Goal: Task Accomplishment & Management: Complete application form

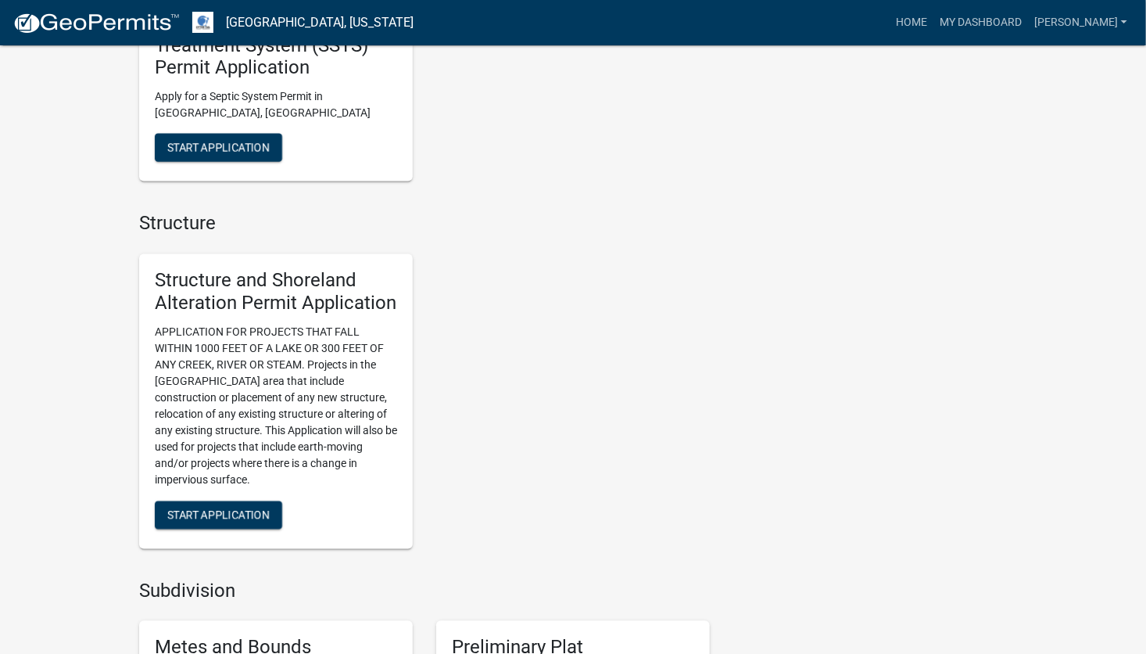
scroll to position [1251, 0]
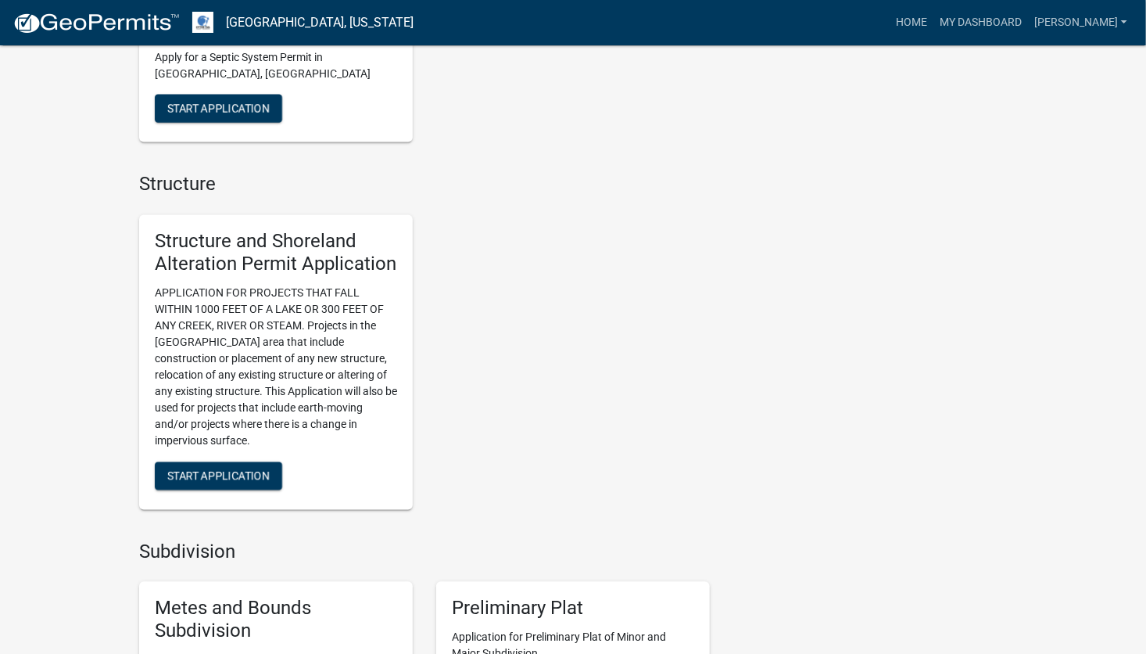
click at [403, 465] on div "Seasonal Registrations & Applications Dock & Lift Registry [GEOGRAPHIC_DATA] an…" at bounding box center [424, 134] width 571 height 1912
click at [74, 436] on div "My Applications Show More Structure and Shoreland Alteration Permit Application…" at bounding box center [573, 264] width 1146 height 3030
click at [223, 465] on span "Start Application" at bounding box center [218, 475] width 102 height 13
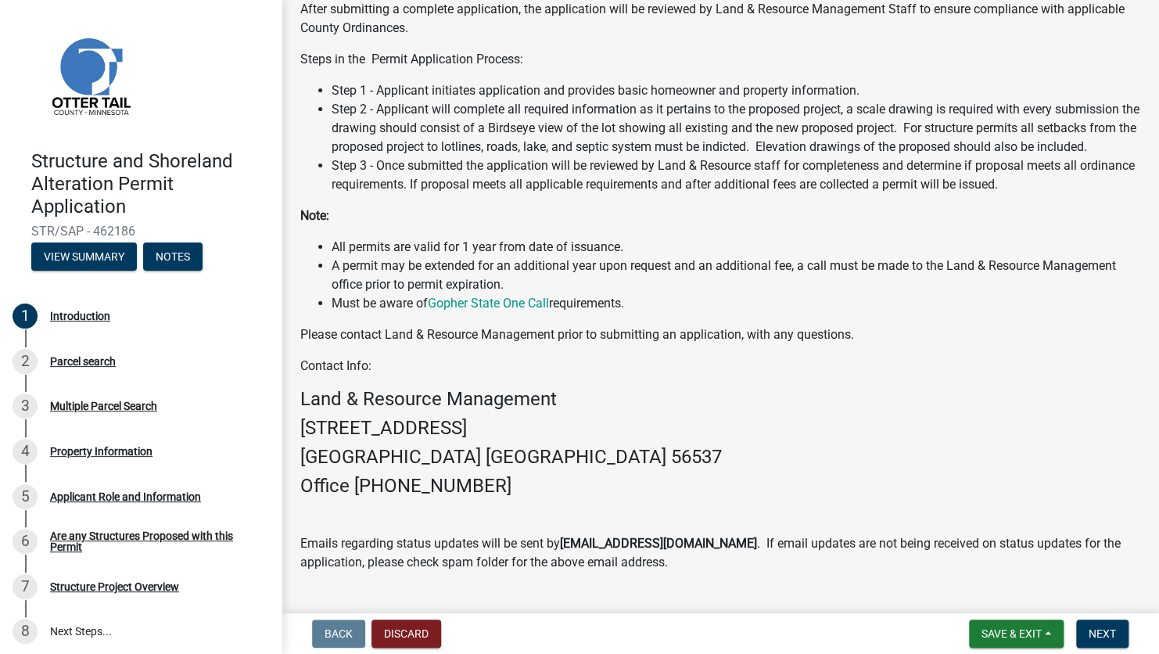
scroll to position [385, 0]
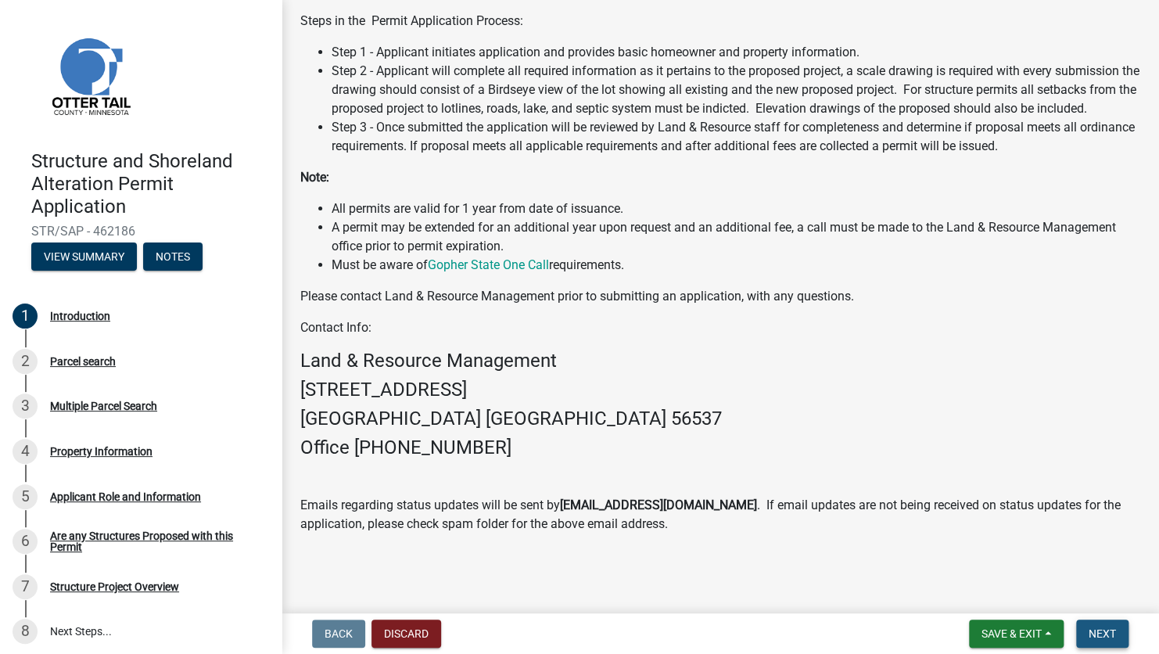
click at [945, 465] on span "Next" at bounding box center [1101, 633] width 27 height 13
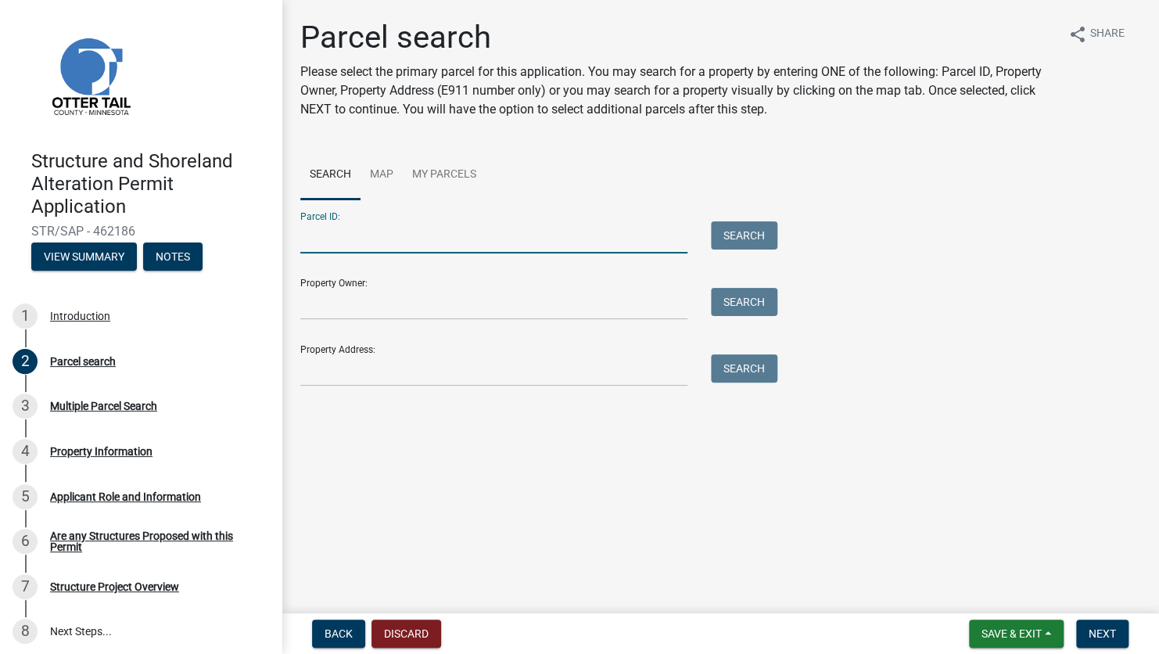
click at [371, 250] on input "Parcel ID:" at bounding box center [493, 237] width 387 height 32
click at [636, 465] on main "Parcel search Please select the primary parcel for this application. You may se…" at bounding box center [719, 303] width 877 height 607
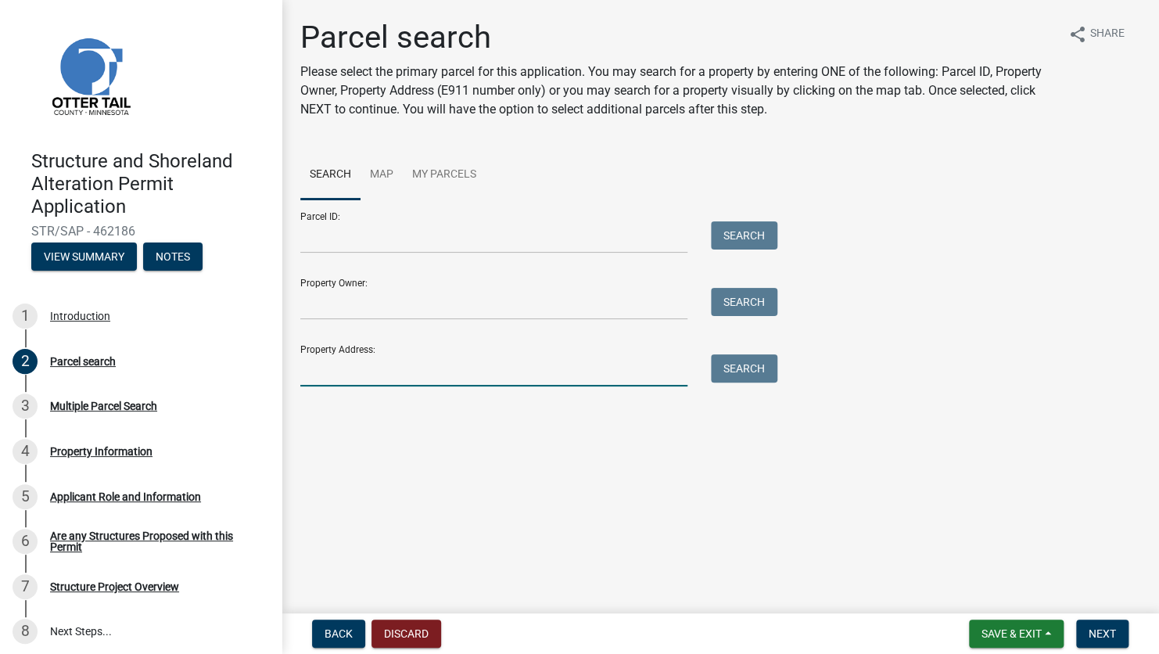
click at [326, 371] on input "Property Address:" at bounding box center [493, 370] width 387 height 32
click at [317, 359] on input "Property Address:" at bounding box center [493, 370] width 387 height 32
type input "[STREET_ADDRESS]"
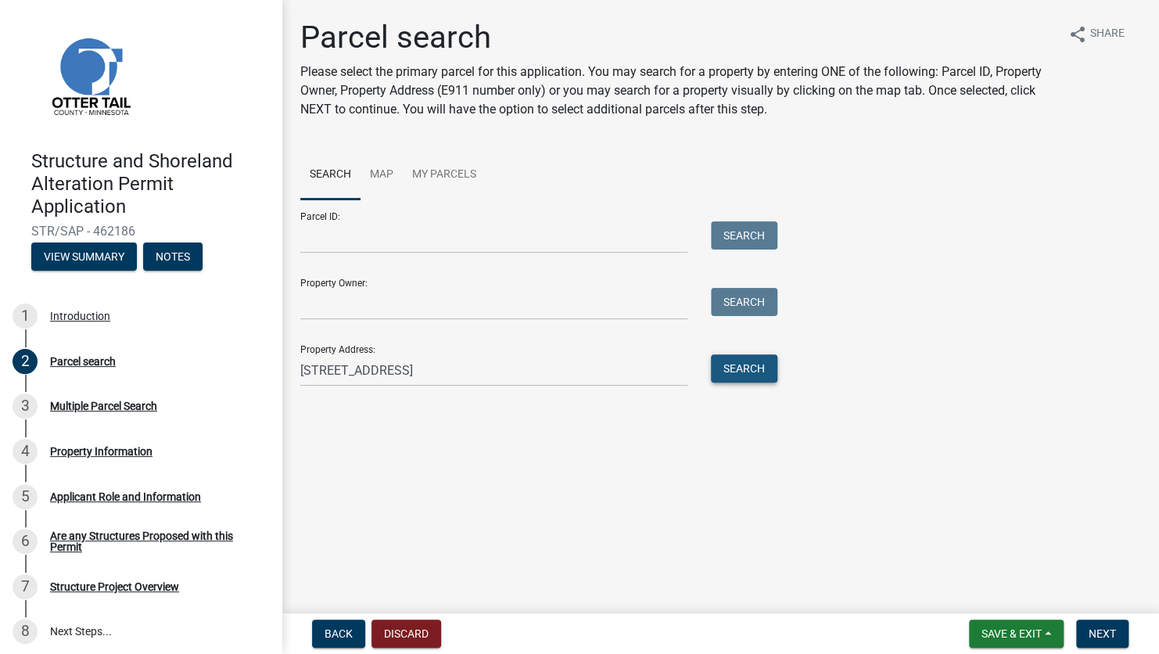
click at [755, 368] on button "Search" at bounding box center [744, 368] width 66 height 28
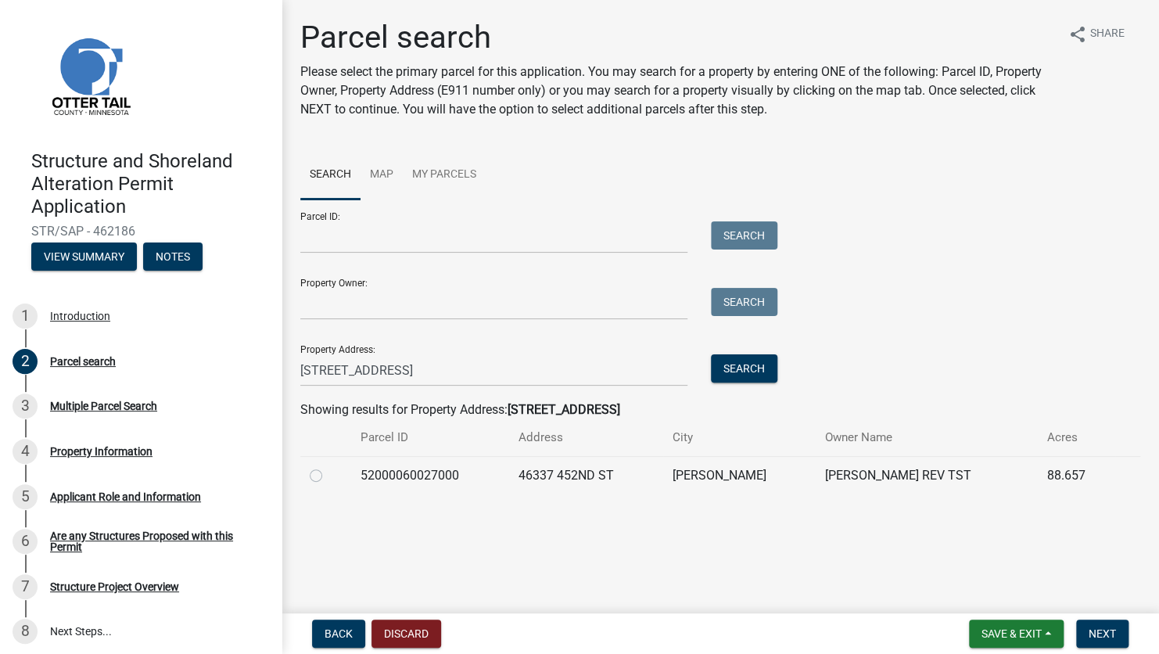
click at [328, 465] on label at bounding box center [328, 466] width 0 height 0
click at [328, 465] on input "radio" at bounding box center [333, 471] width 10 height 10
radio input "true"
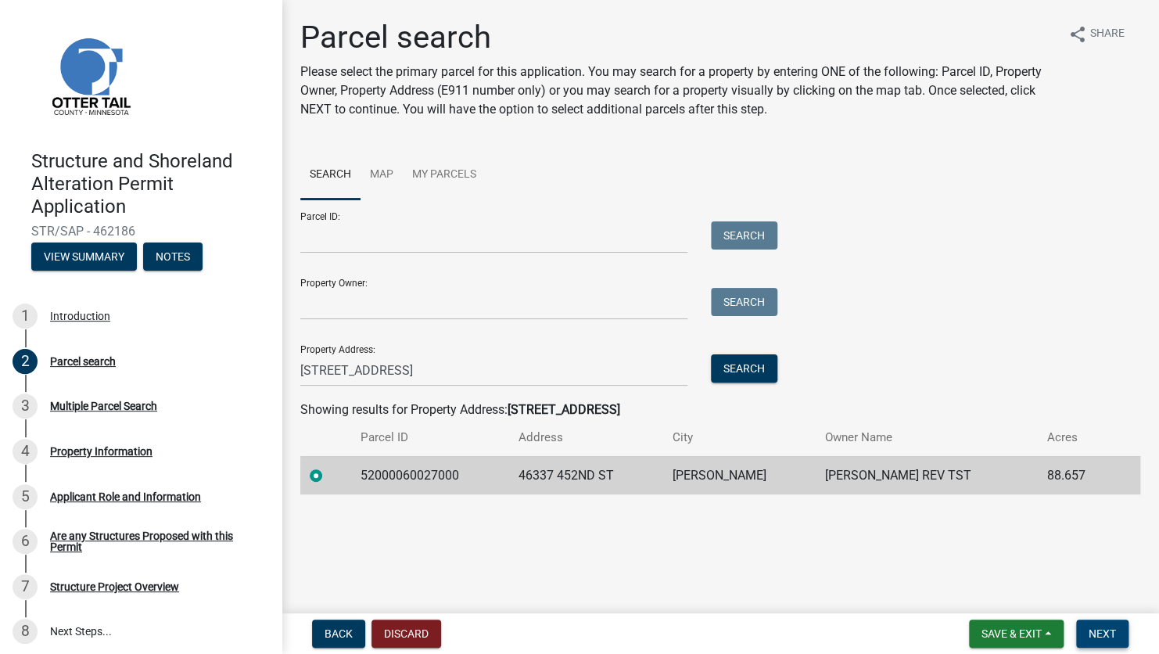
click at [945, 465] on span "Next" at bounding box center [1101, 633] width 27 height 13
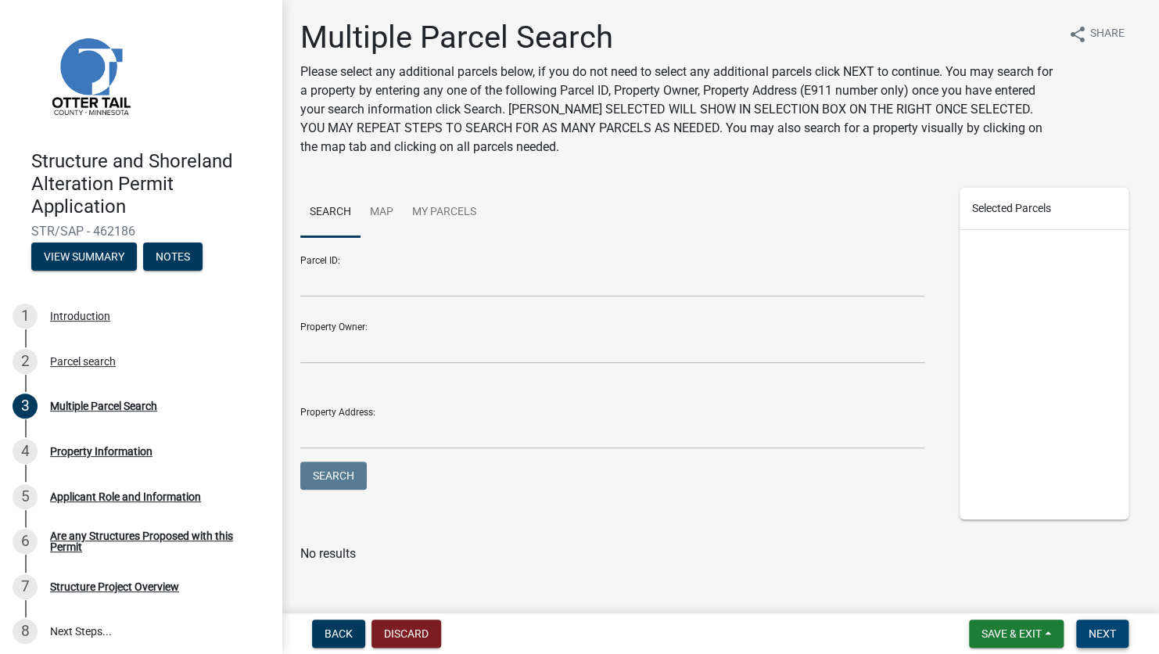
click at [945, 465] on span "Next" at bounding box center [1101, 633] width 27 height 13
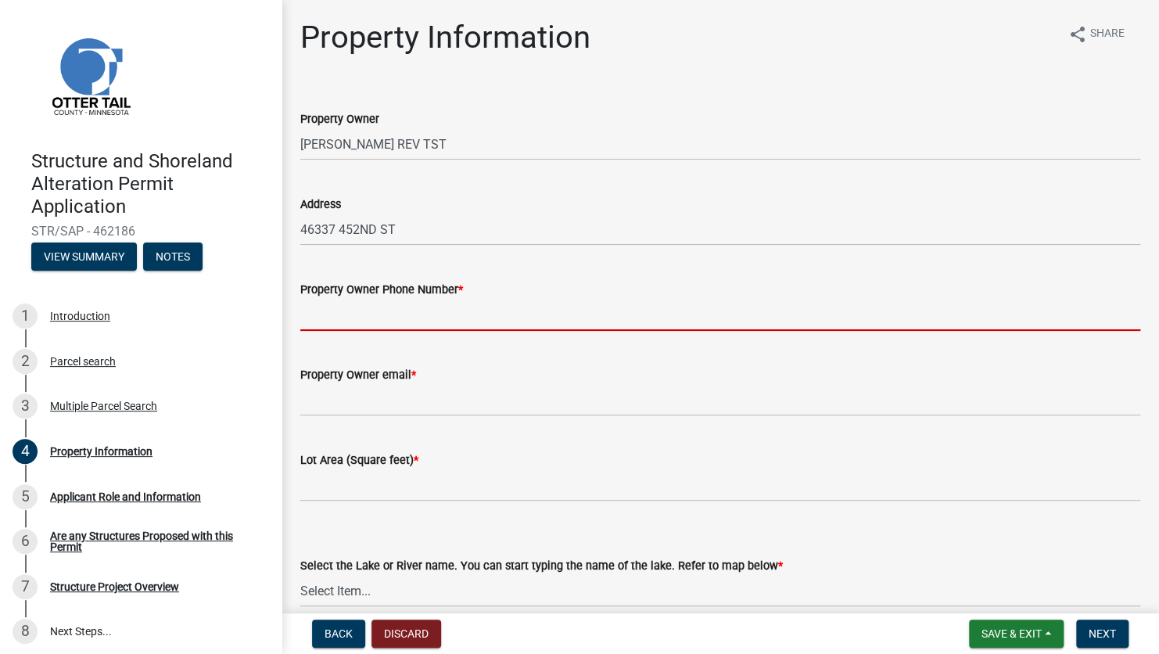
click at [435, 323] on input "Property Owner Phone Number *" at bounding box center [720, 315] width 840 height 32
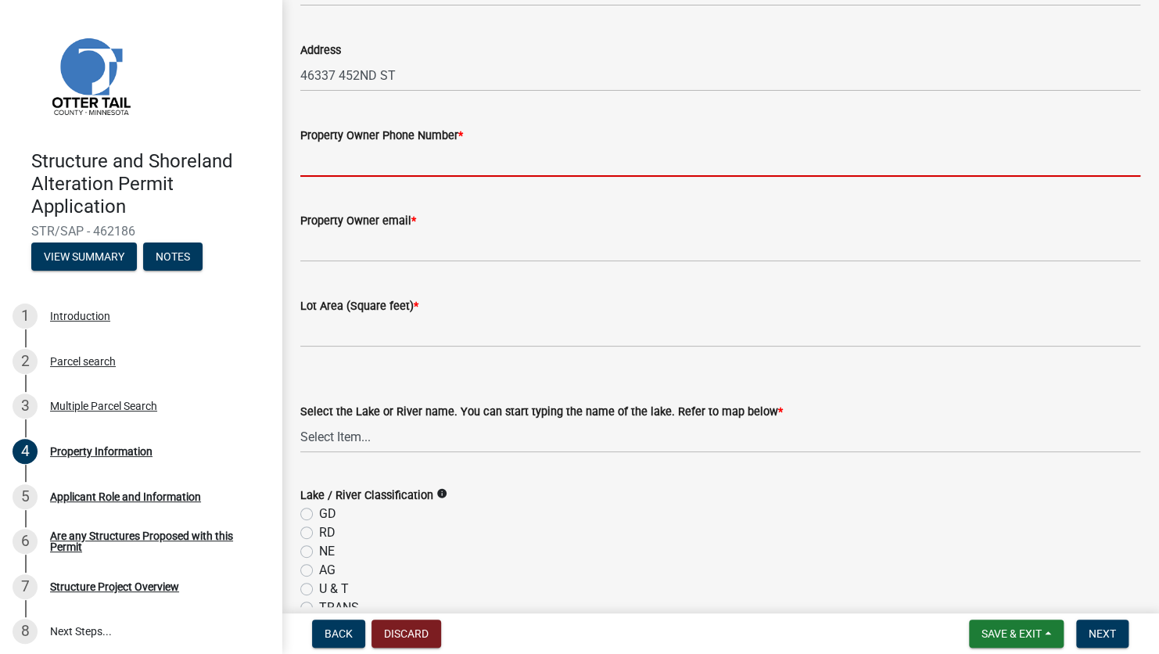
scroll to position [156, 0]
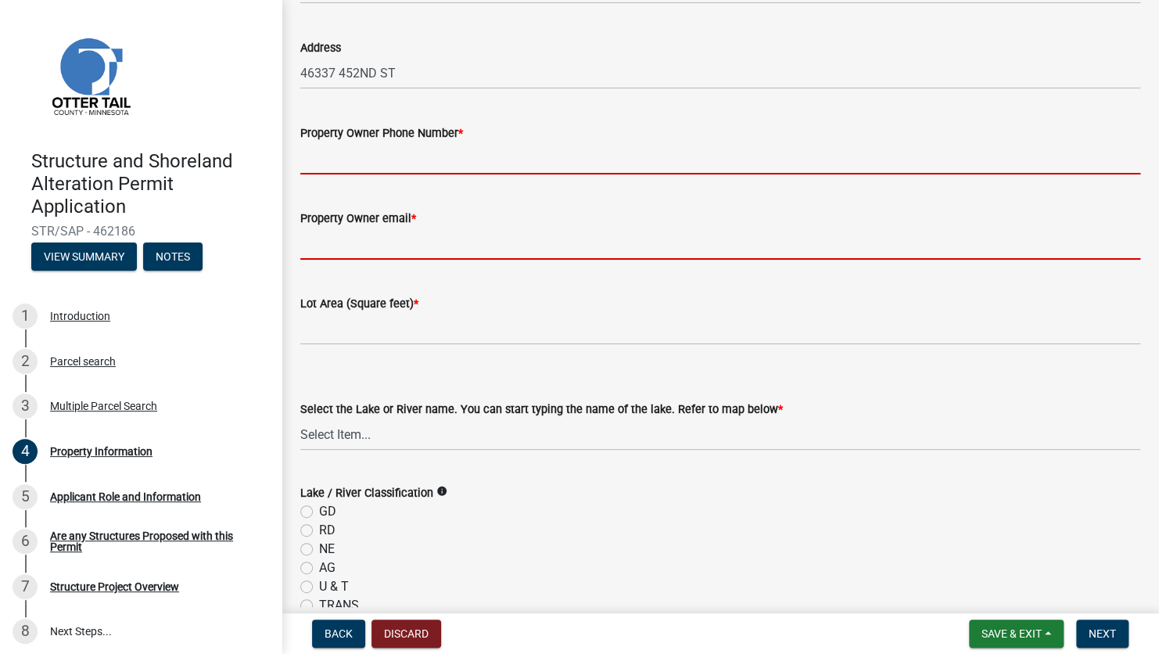
click at [371, 247] on input "Property Owner email *" at bounding box center [720, 244] width 840 height 32
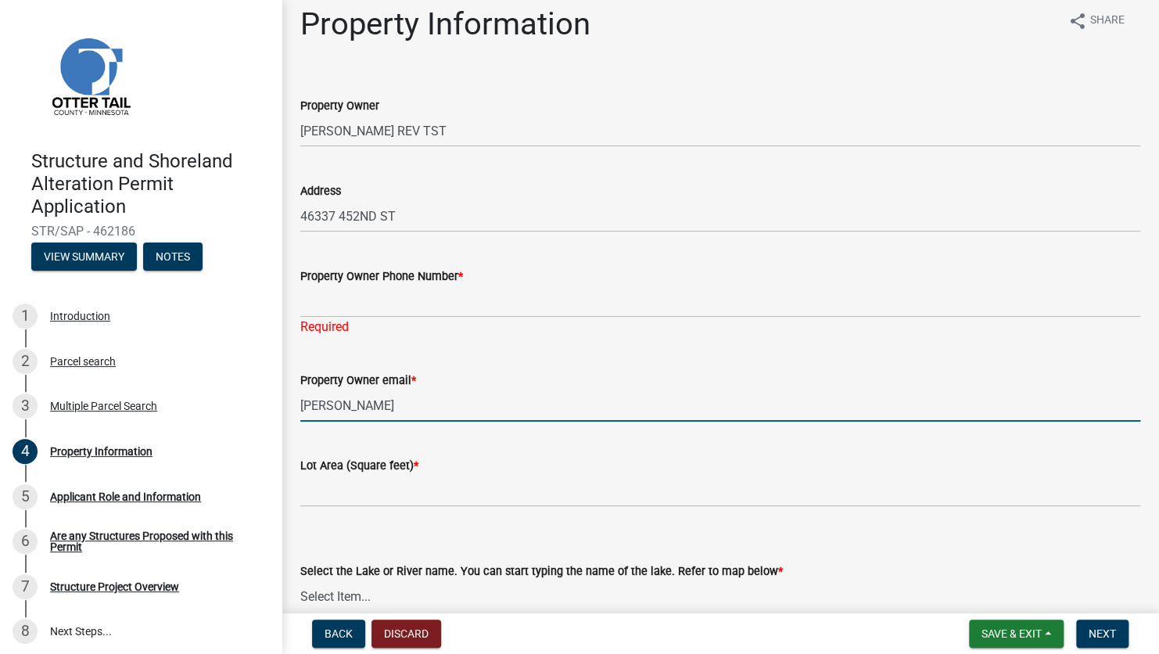
scroll to position [0, 0]
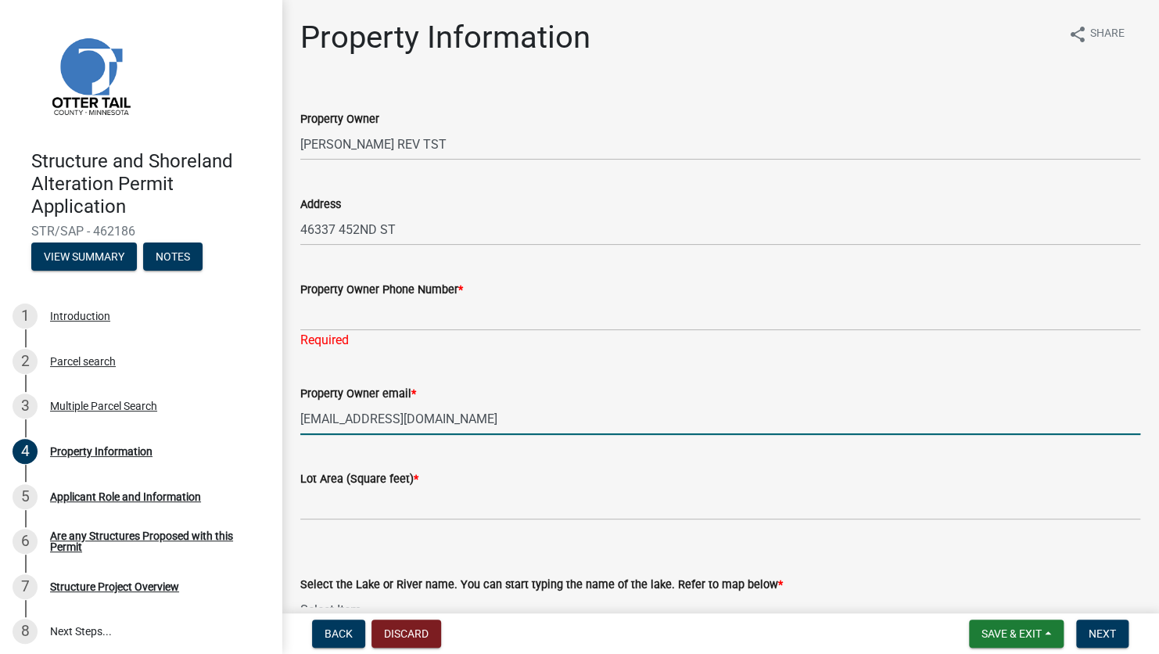
type input "[EMAIL_ADDRESS][DOMAIN_NAME]"
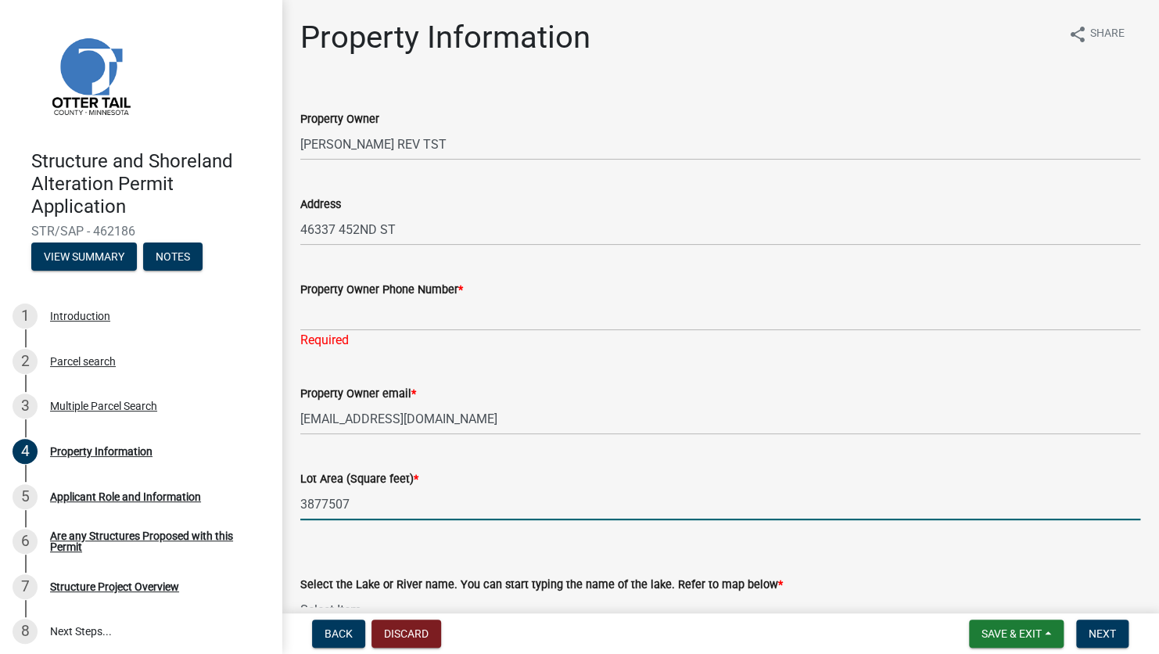
click at [489, 465] on input "3877507" at bounding box center [720, 504] width 840 height 32
type input "3877507"
click at [339, 321] on input "Property Owner Phone Number *" at bounding box center [720, 315] width 840 height 32
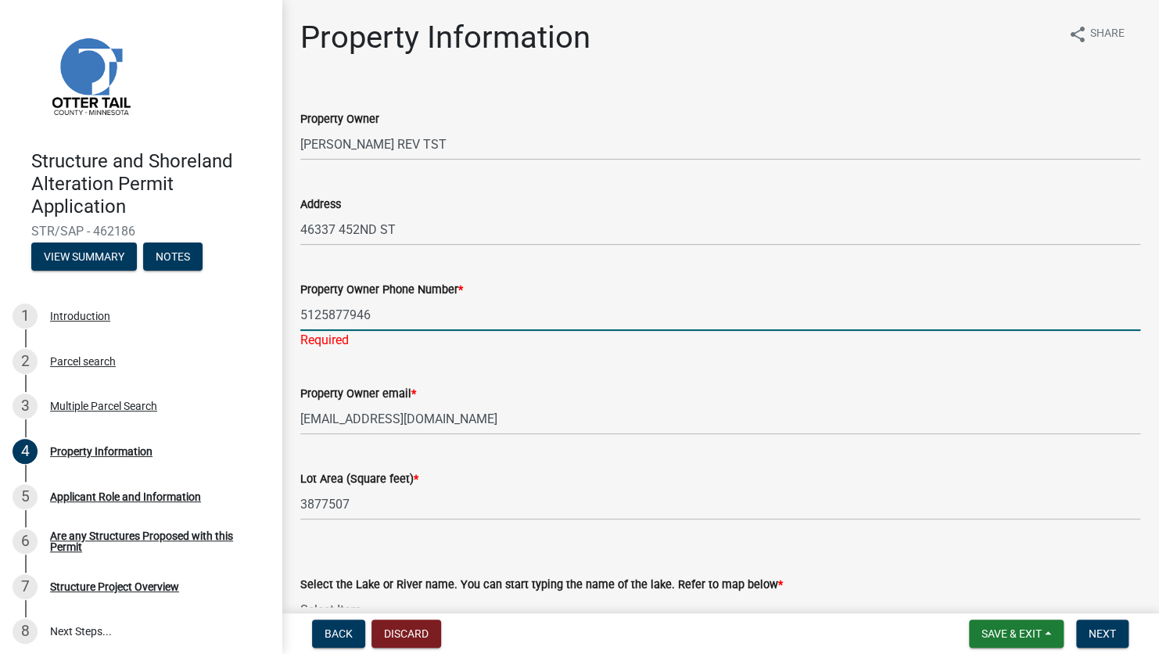
type input "5125877946"
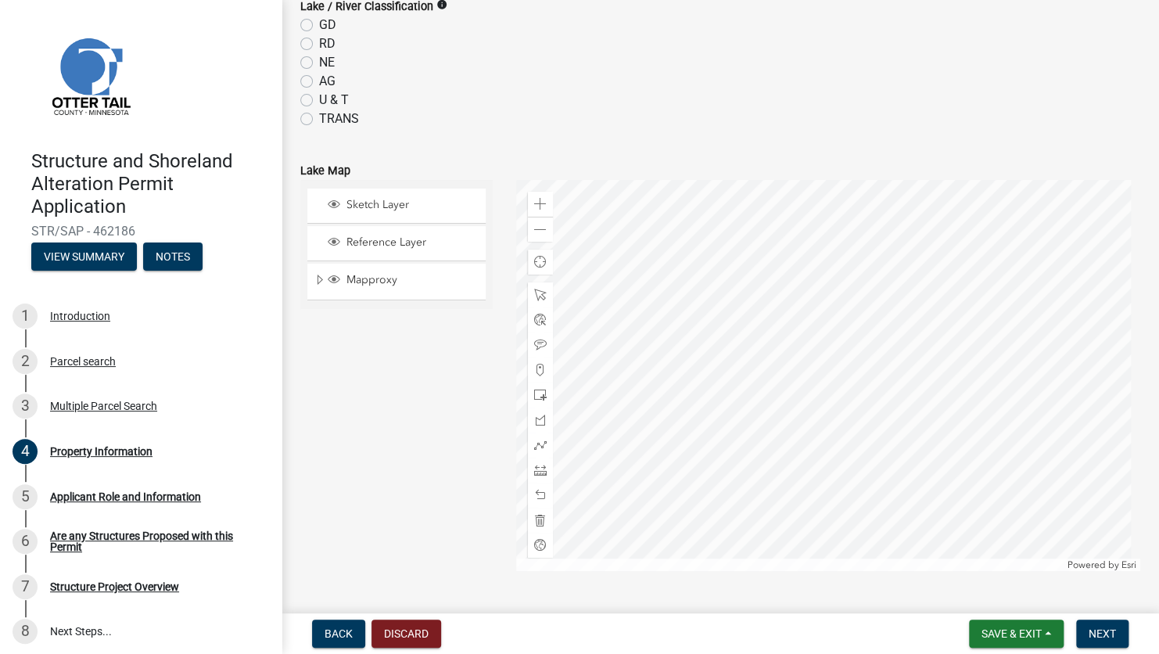
scroll to position [391, 0]
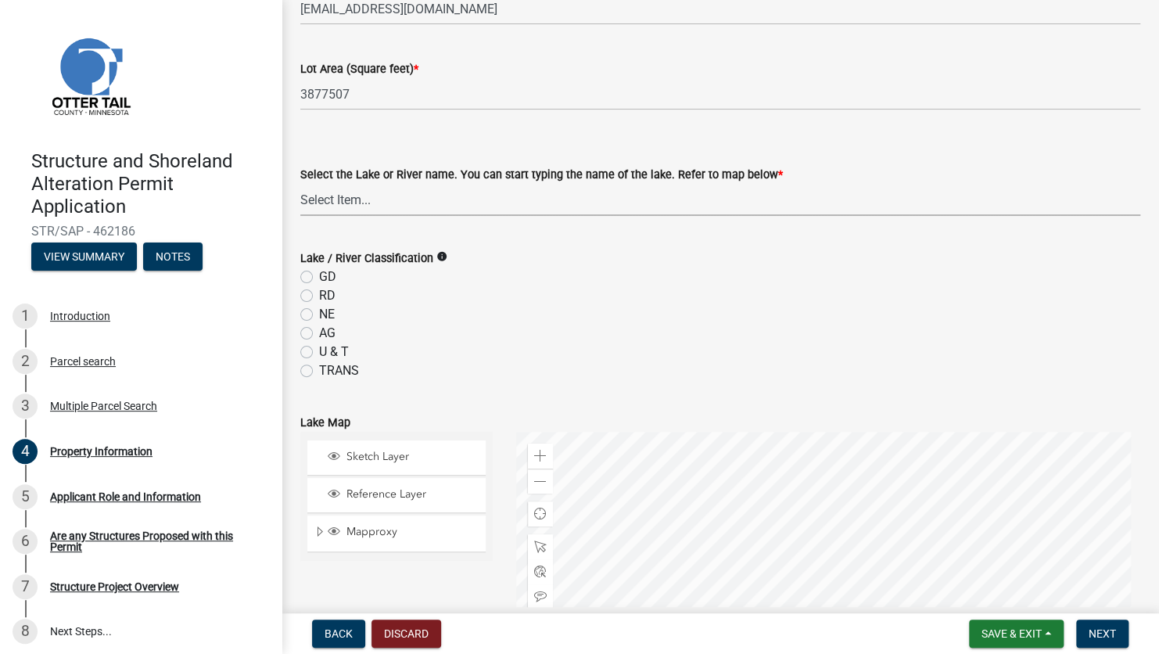
click at [340, 201] on select "Select Item... None [PERSON_NAME] 56-031 [PERSON_NAME] 56-118 [PERSON_NAME] 56-…" at bounding box center [720, 200] width 840 height 32
click at [300, 184] on select "Select Item... None [PERSON_NAME] 56-031 [PERSON_NAME] 56-118 [PERSON_NAME] 56-…" at bounding box center [720, 200] width 840 height 32
select select "7a383bc9-1ab3-45d1-a8e2-10abd99d8c01"
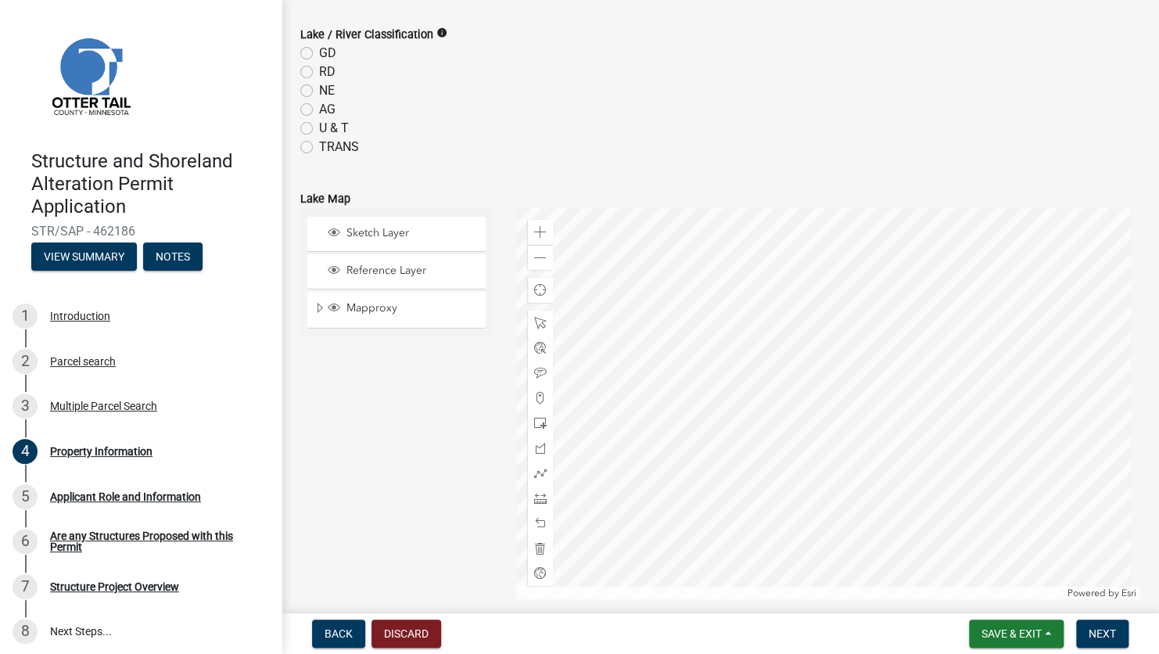
scroll to position [547, 0]
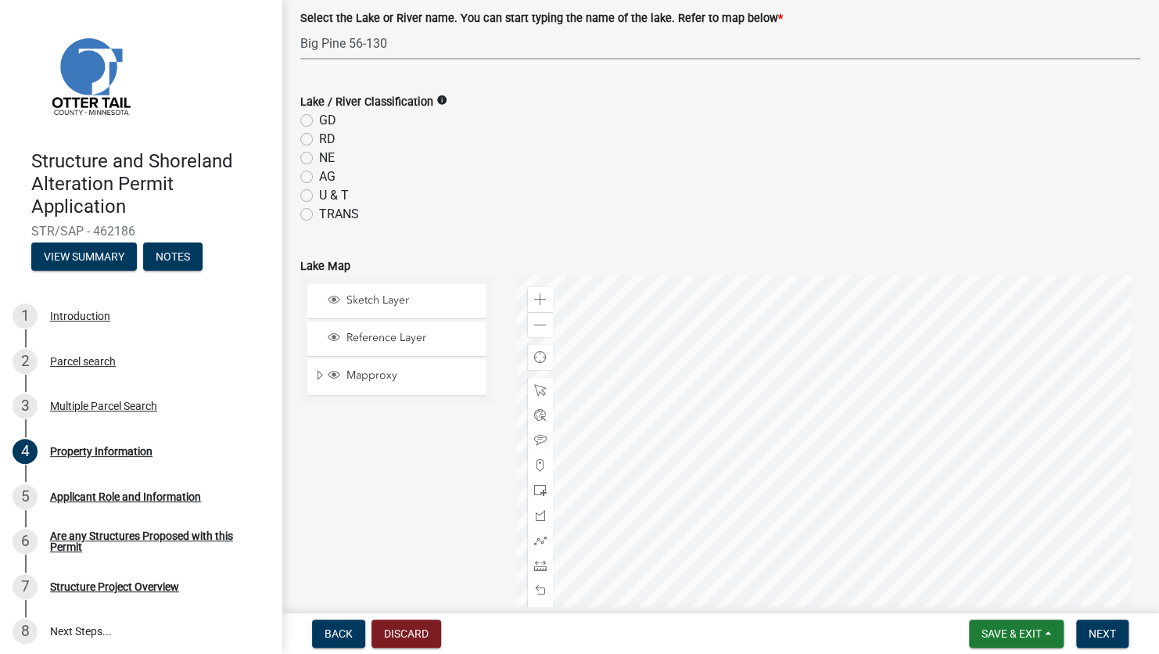
click at [319, 124] on label "GD" at bounding box center [327, 120] width 17 height 19
click at [319, 121] on input "GD" at bounding box center [324, 116] width 10 height 10
radio input "true"
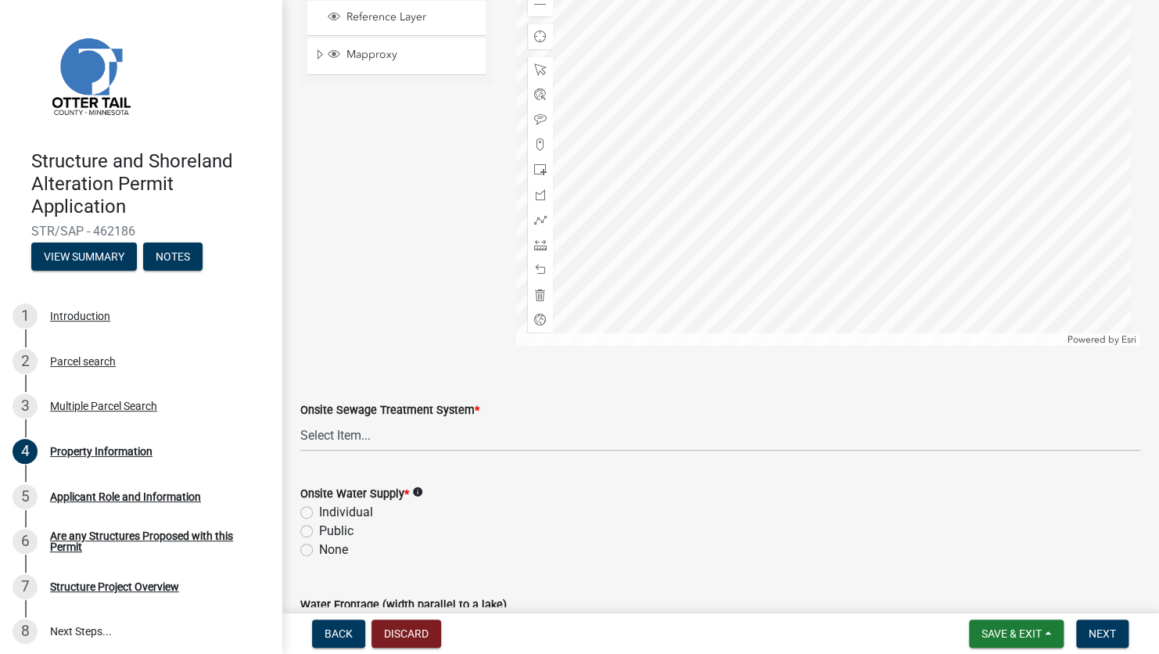
scroll to position [938, 0]
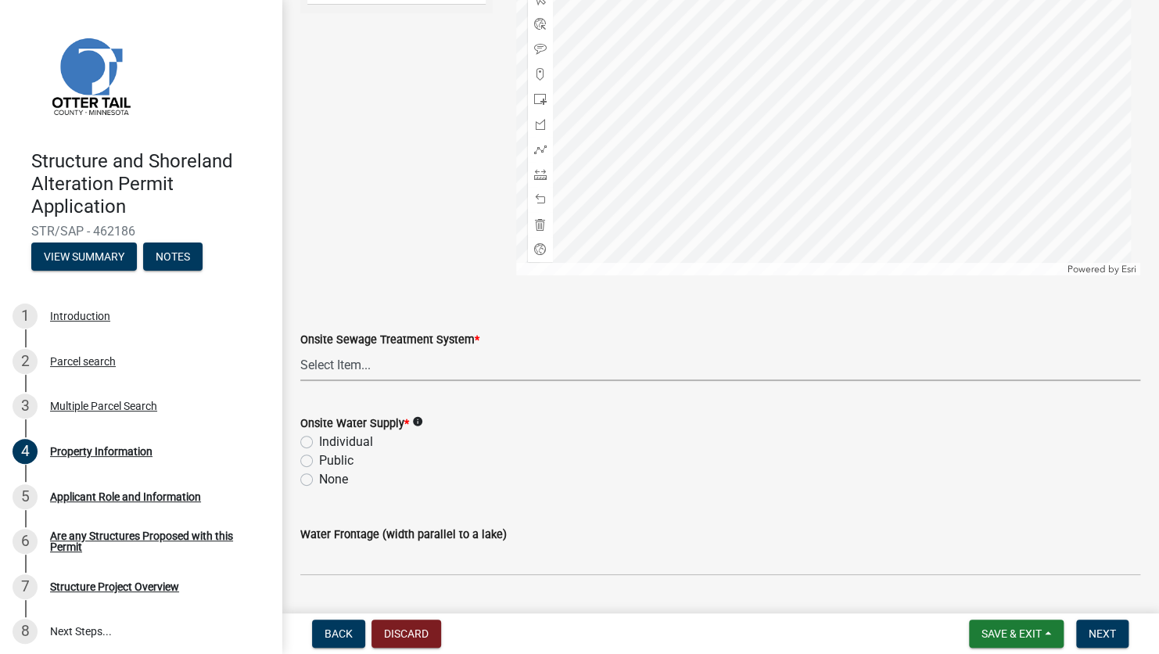
click at [355, 365] on select "Select Item... L&R Certificate of Compliance within 5yrs Compliance Inspection …" at bounding box center [720, 365] width 840 height 32
click at [300, 349] on select "Select Item... L&R Certificate of Compliance within 5yrs Compliance Inspection …" at bounding box center [720, 365] width 840 height 32
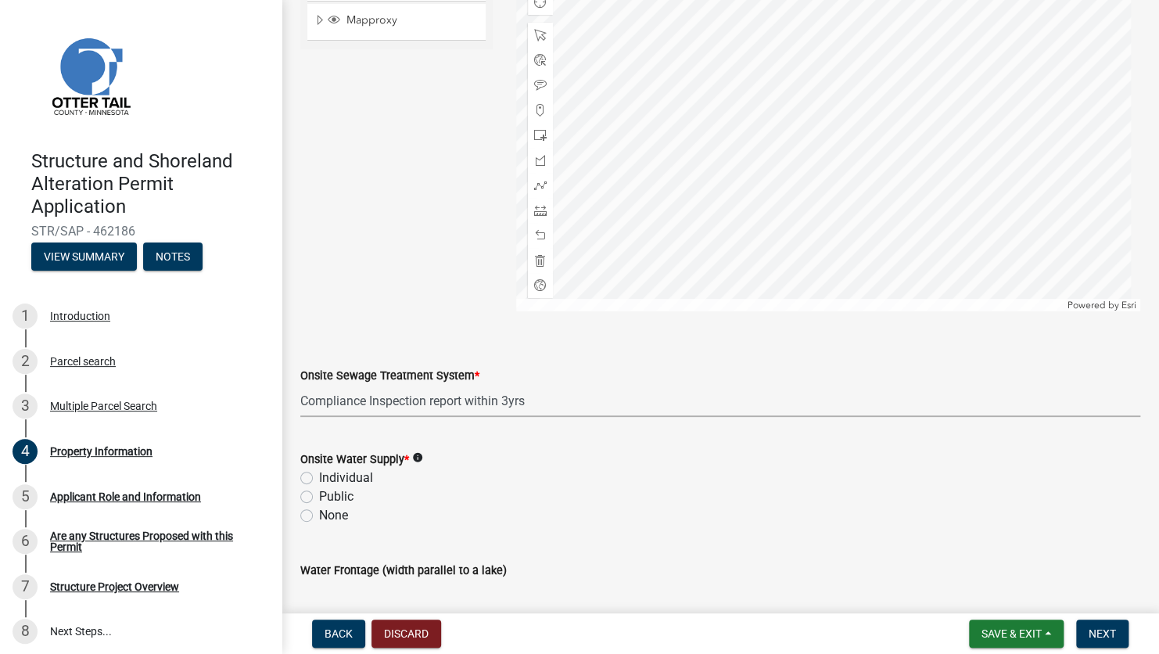
click at [411, 396] on select "Select Item... L&R Certificate of Compliance within 5yrs Compliance Inspection …" at bounding box center [720, 401] width 840 height 32
click at [300, 385] on select "Select Item... L&R Certificate of Compliance within 5yrs Compliance Inspection …" at bounding box center [720, 401] width 840 height 32
select select "bc95ce3f-9706-43bd-97a5-80c1e912429f"
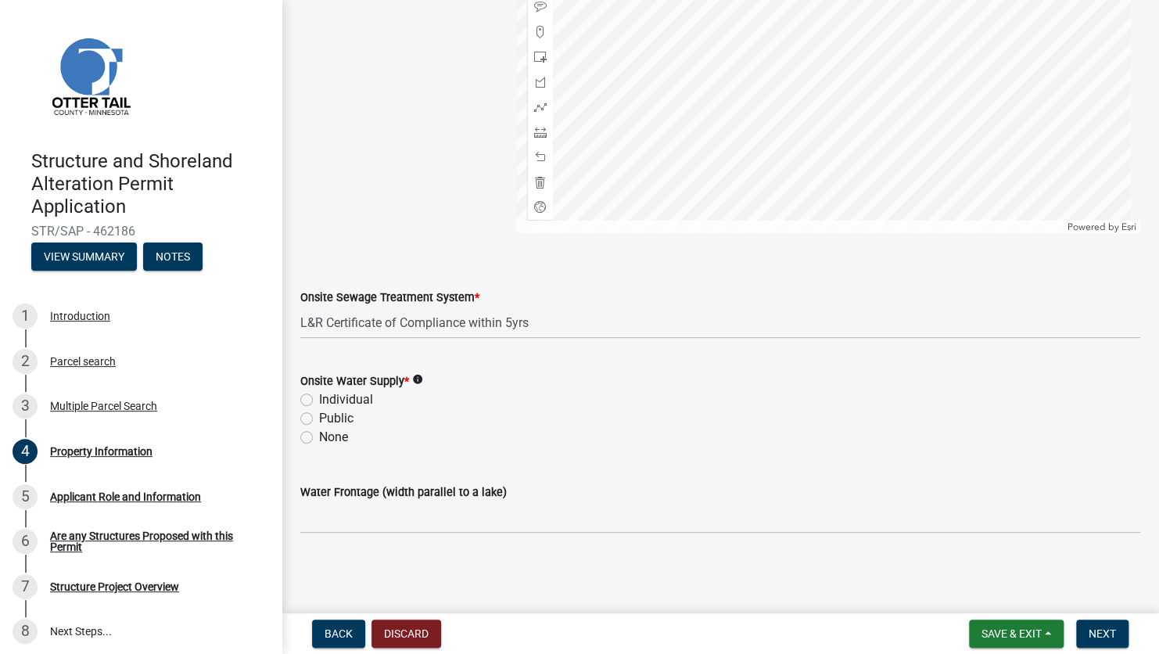
click at [319, 397] on label "Individual" at bounding box center [346, 399] width 54 height 19
click at [319, 397] on input "Individual" at bounding box center [324, 395] width 10 height 10
radio input "true"
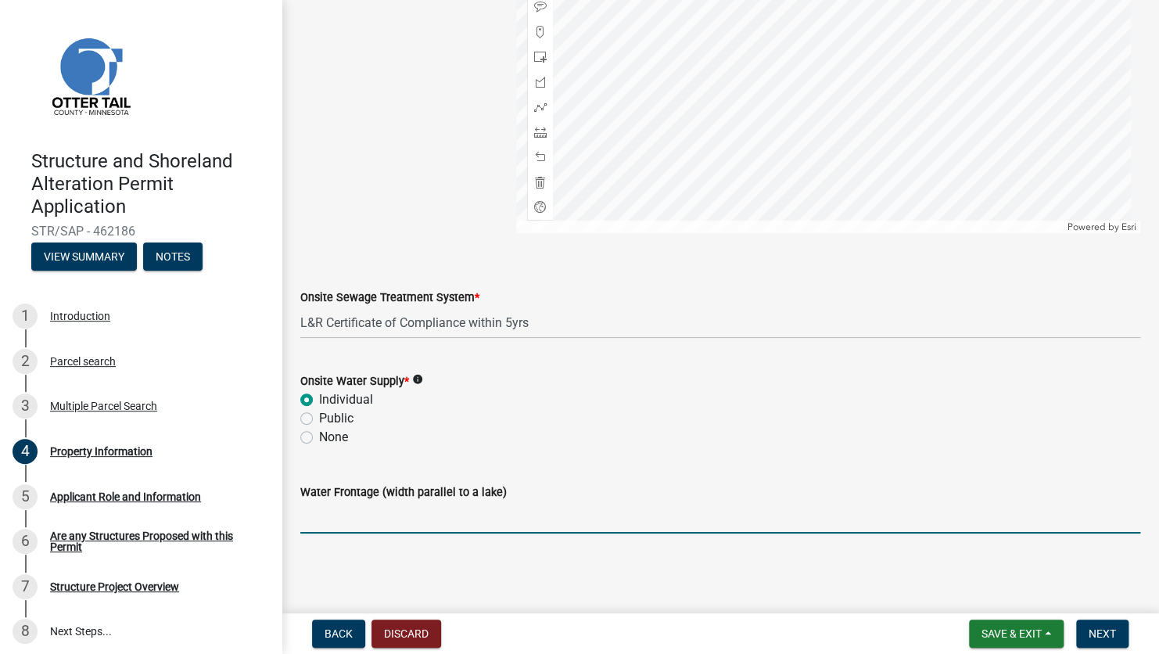
click at [360, 465] on input "Water Frontage (width parallel to a lake)" at bounding box center [720, 517] width 840 height 32
type input "2700"
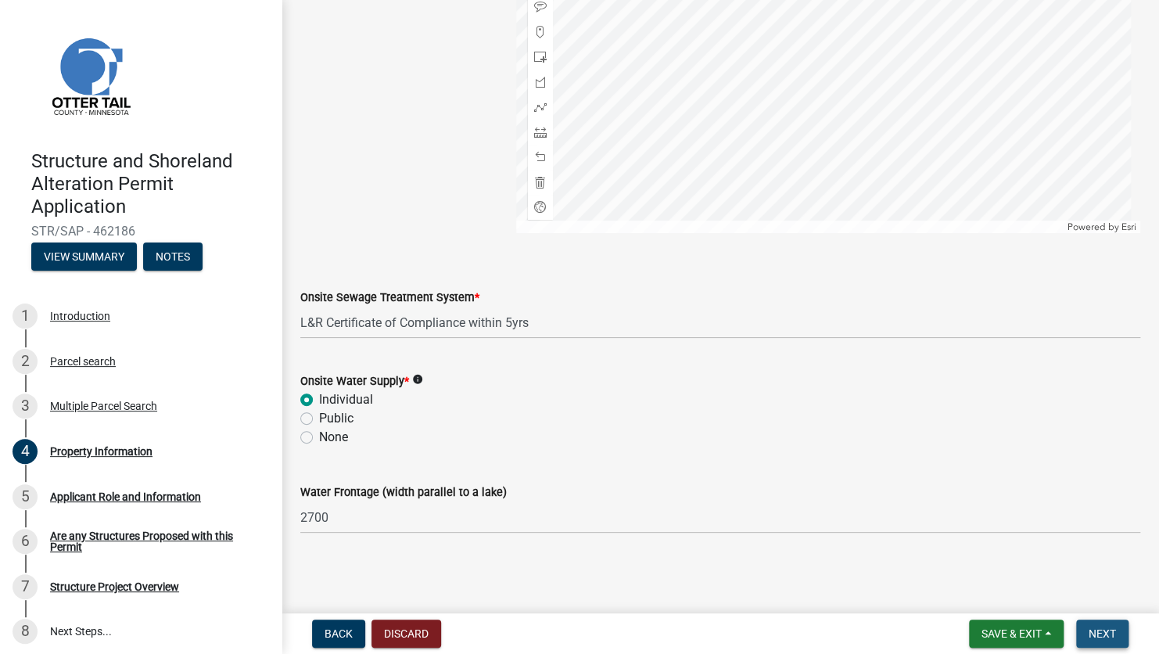
click at [945, 465] on button "Next" at bounding box center [1102, 633] width 52 height 28
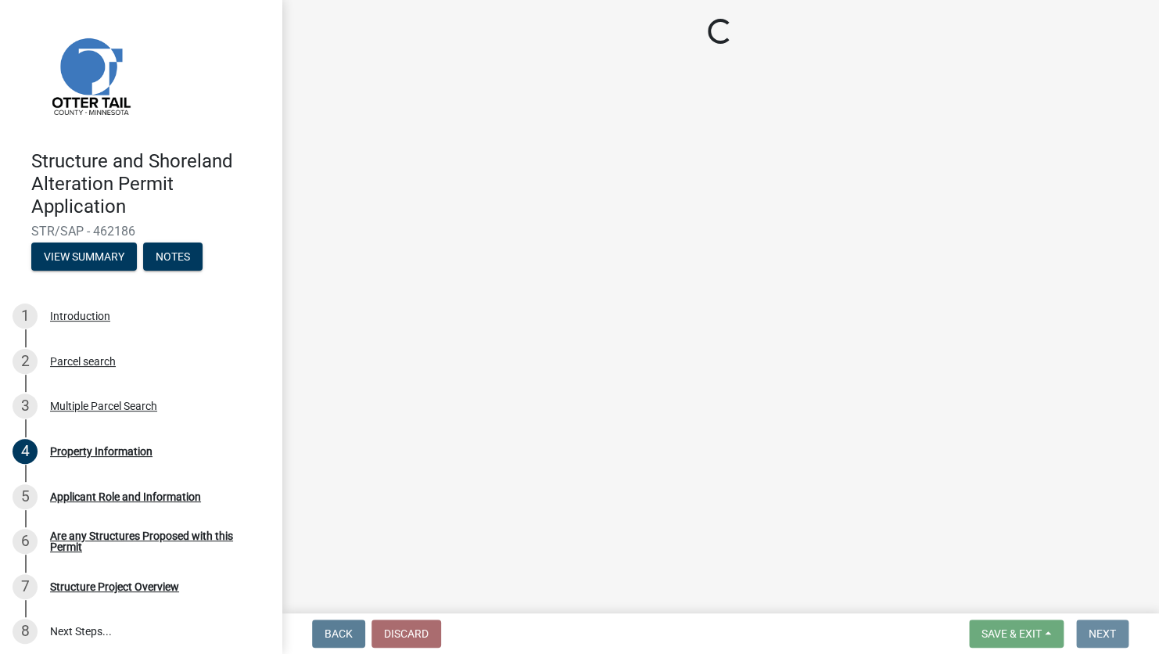
scroll to position [0, 0]
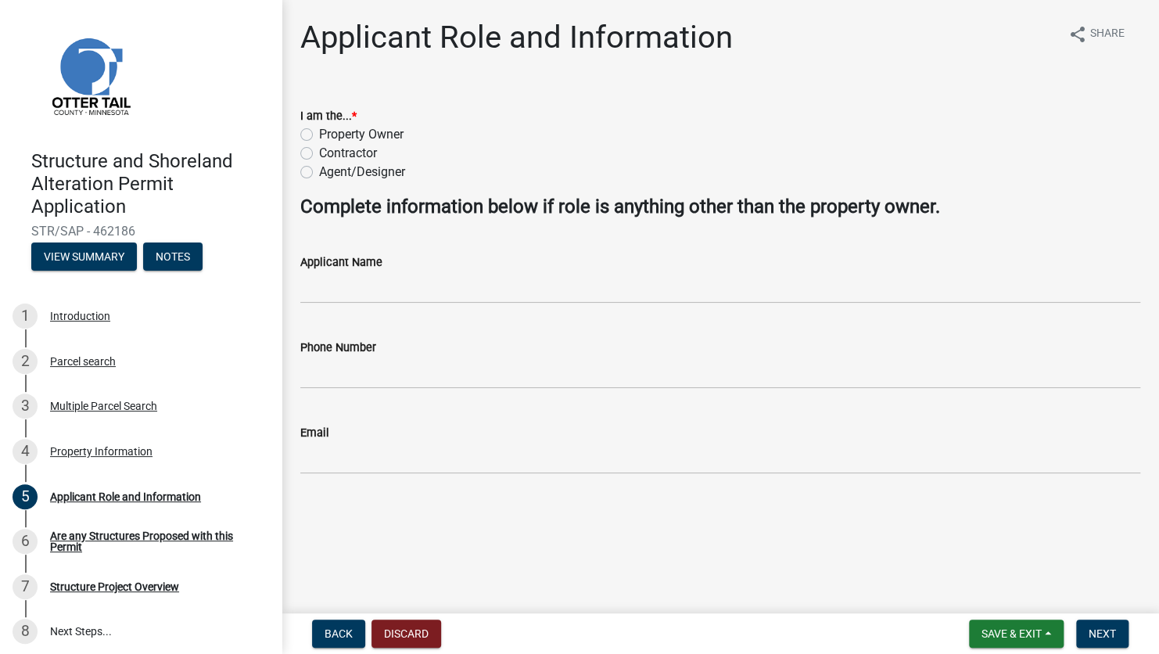
click at [319, 171] on label "Agent/Designer" at bounding box center [362, 172] width 86 height 19
click at [319, 171] on input "Agent/Designer" at bounding box center [324, 168] width 10 height 10
radio input "true"
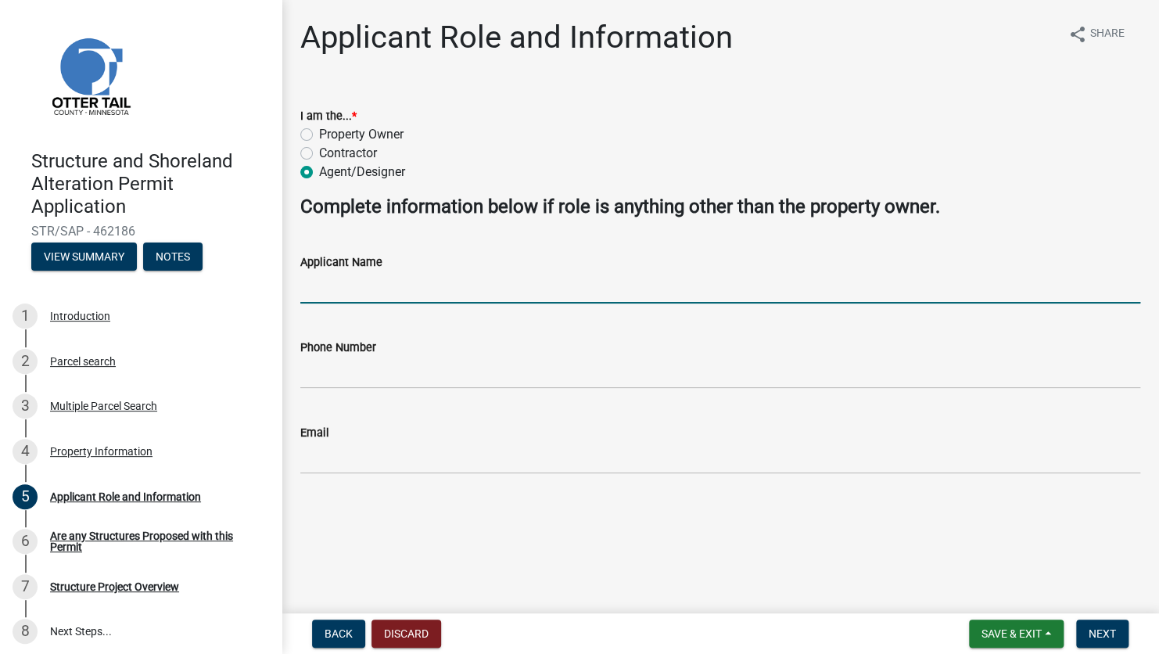
click at [365, 288] on input "Applicant Name" at bounding box center [720, 287] width 840 height 32
type input "[PERSON_NAME]"
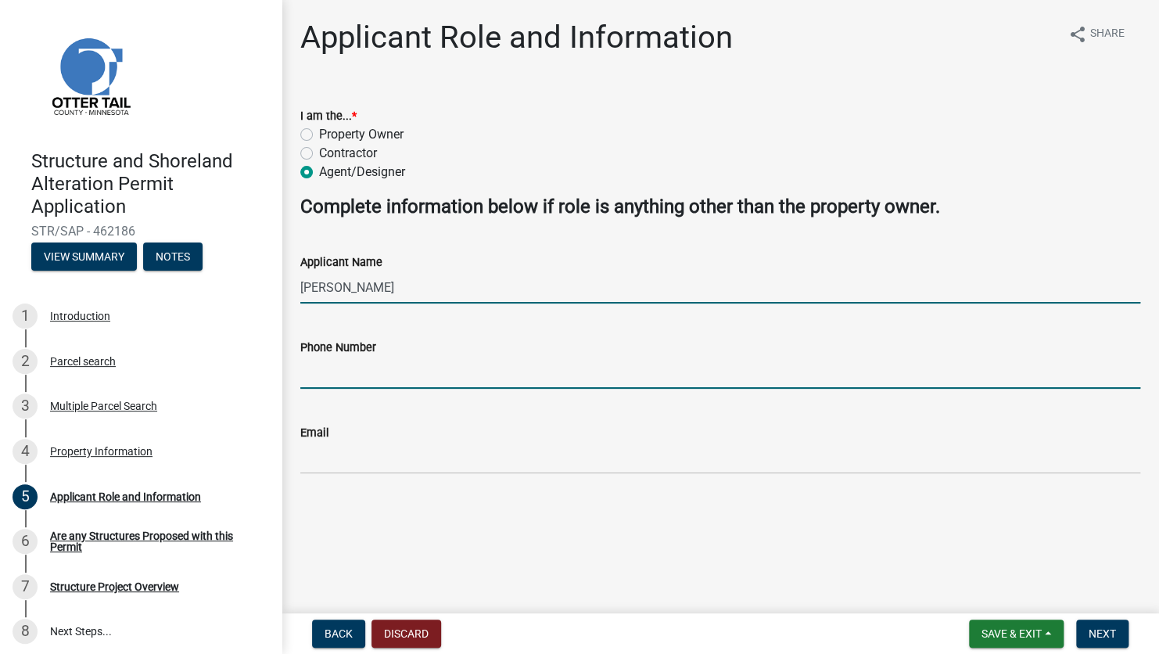
type input "2182056713"
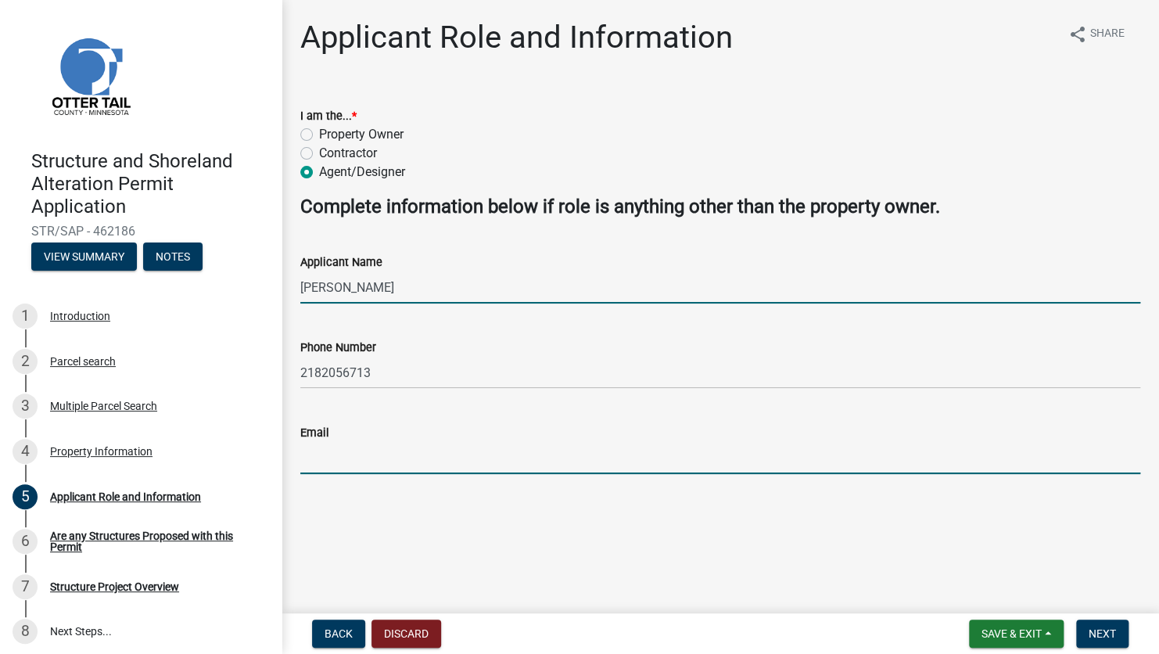
type input "[EMAIL_ADDRESS][DOMAIN_NAME]"
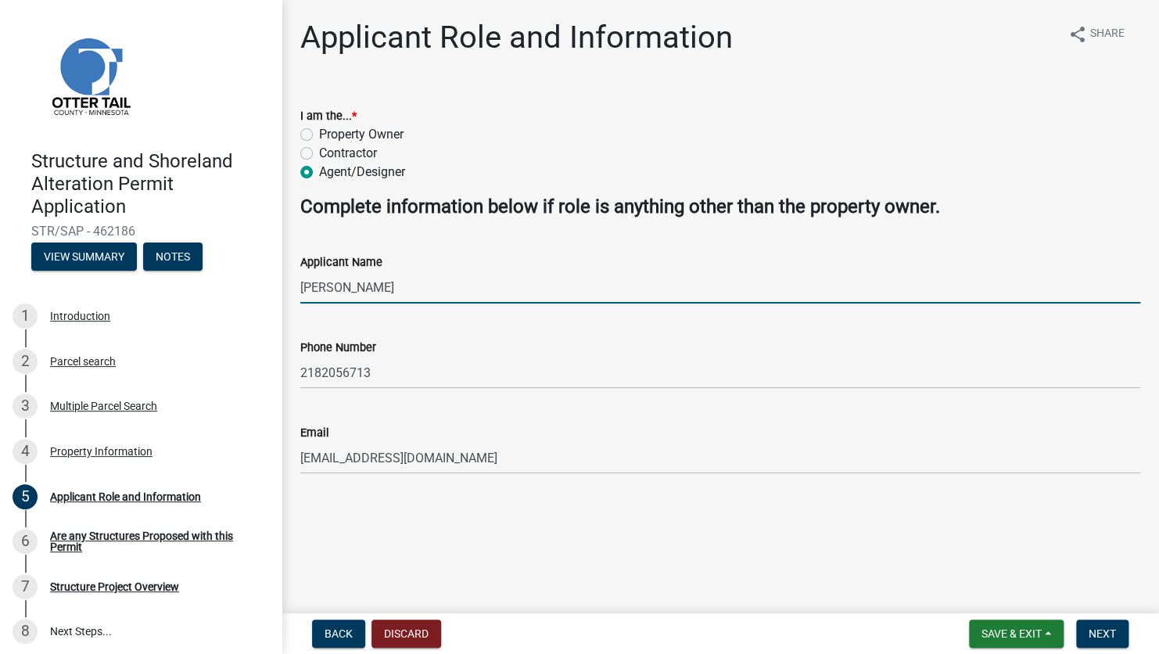
click at [319, 150] on label "Contractor" at bounding box center [348, 153] width 58 height 19
click at [319, 150] on input "Contractor" at bounding box center [324, 149] width 10 height 10
radio input "true"
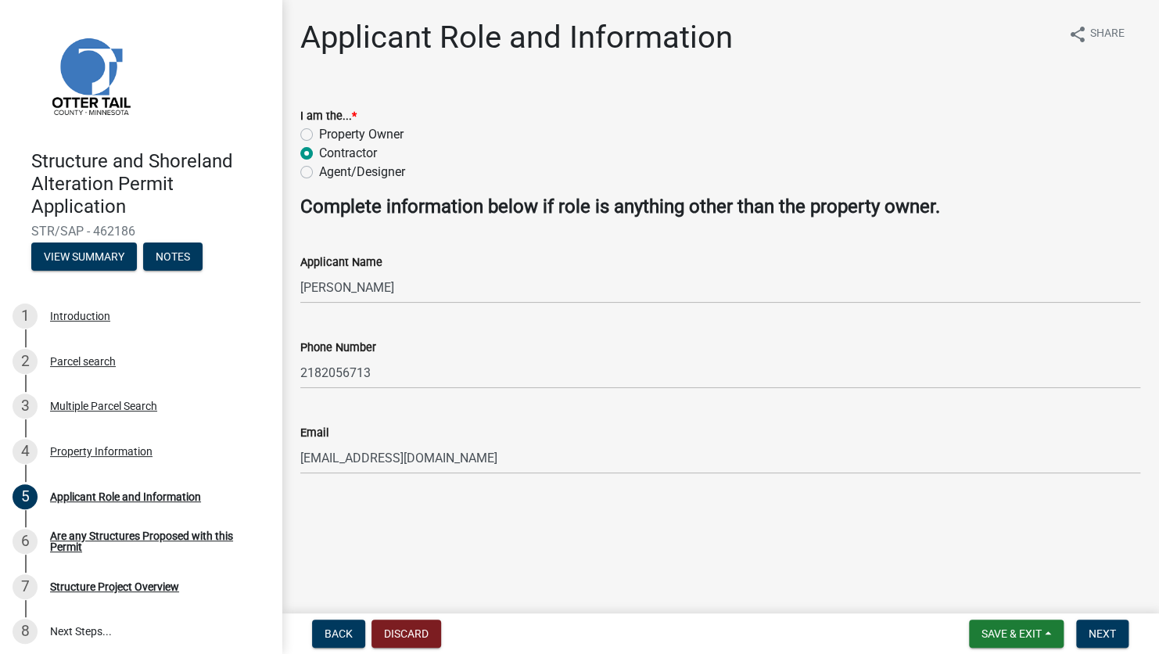
click at [319, 167] on label "Agent/Designer" at bounding box center [362, 172] width 86 height 19
click at [319, 167] on input "Agent/Designer" at bounding box center [324, 168] width 10 height 10
radio input "true"
click at [945, 465] on button "Next" at bounding box center [1102, 633] width 52 height 28
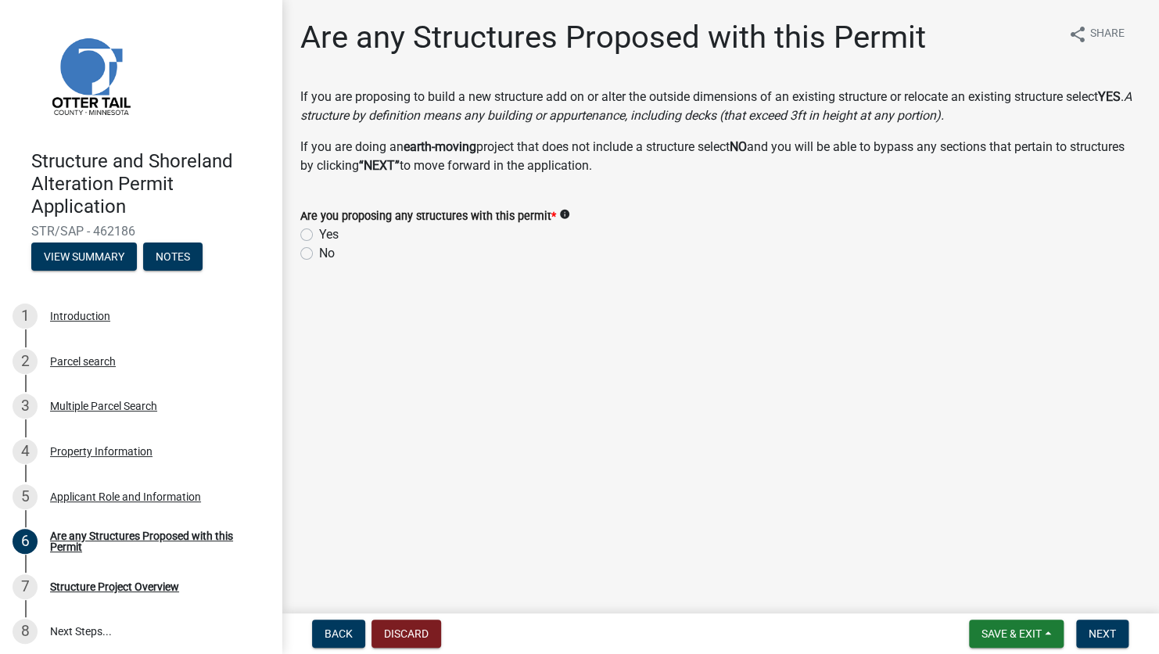
click at [319, 235] on label "Yes" at bounding box center [329, 234] width 20 height 19
click at [319, 235] on input "Yes" at bounding box center [324, 230] width 10 height 10
radio input "true"
click at [945, 465] on span "Next" at bounding box center [1101, 633] width 27 height 13
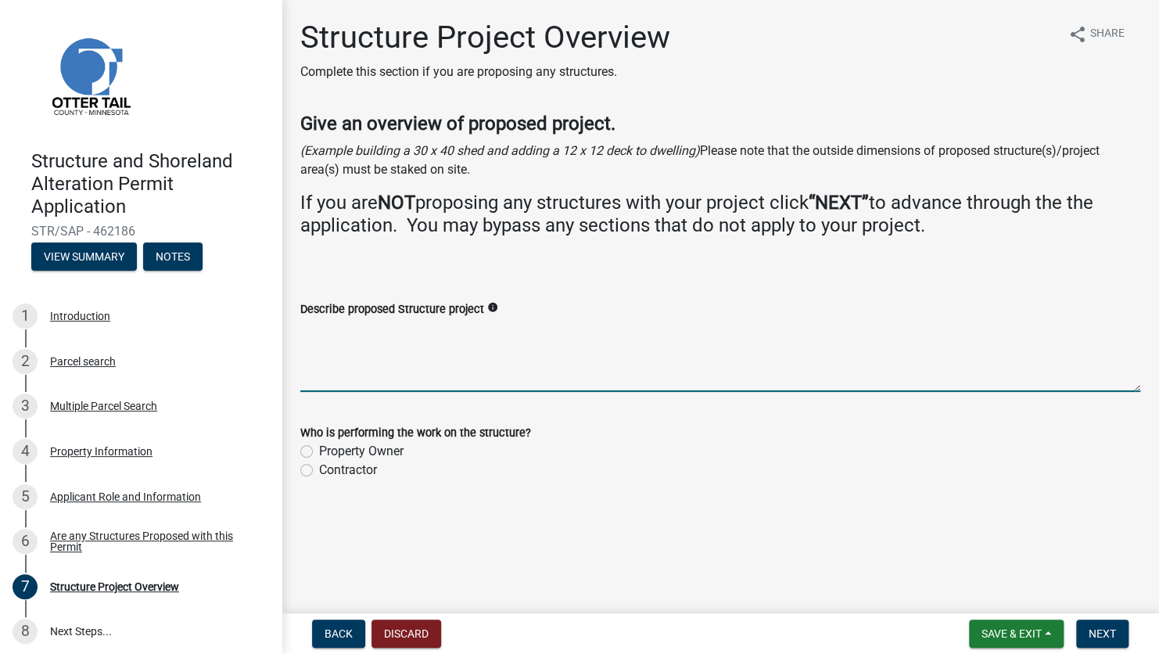
click at [339, 348] on textarea "Describe proposed Structure project" at bounding box center [720, 355] width 840 height 74
click at [327, 355] on textarea "Describe proposed Structure project" at bounding box center [720, 355] width 840 height 74
click at [370, 330] on textarea "Building new 24'x" at bounding box center [720, 355] width 840 height 74
click at [455, 335] on textarea "Building new proposed 24'x" at bounding box center [720, 355] width 840 height 74
drag, startPoint x: 445, startPoint y: 342, endPoint x: 488, endPoint y: 394, distance: 67.2
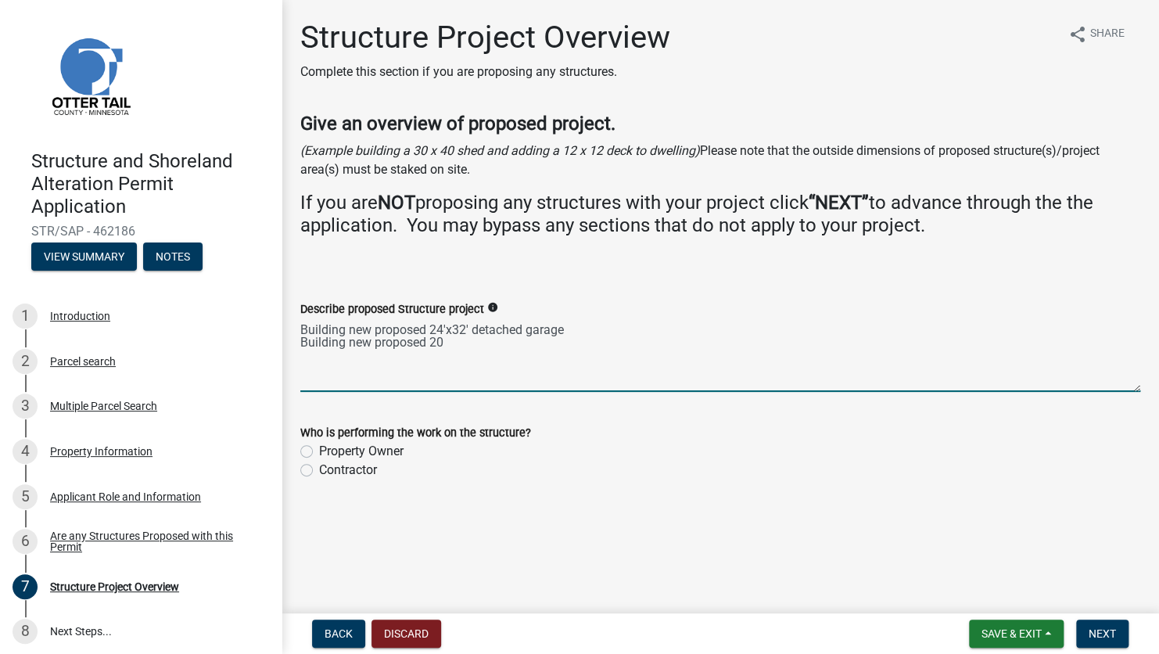
click at [445, 342] on textarea "Building new proposed 24'x32' detached garage Building new proposed 20" at bounding box center [720, 355] width 840 height 74
click at [627, 339] on textarea "Building new proposed 24'x32' detached garage Building new proposed 26'x35' pav…" at bounding box center [720, 355] width 840 height 74
click at [636, 355] on textarea "Building new proposed 24'x32' detached garage Building new proposed 26'x35' pav…" at bounding box center [720, 355] width 840 height 74
type textarea "Building new proposed 24'x32' detached garage Building new proposed 26'x35' pav…"
drag, startPoint x: 308, startPoint y: 469, endPoint x: 321, endPoint y: 483, distance: 18.8
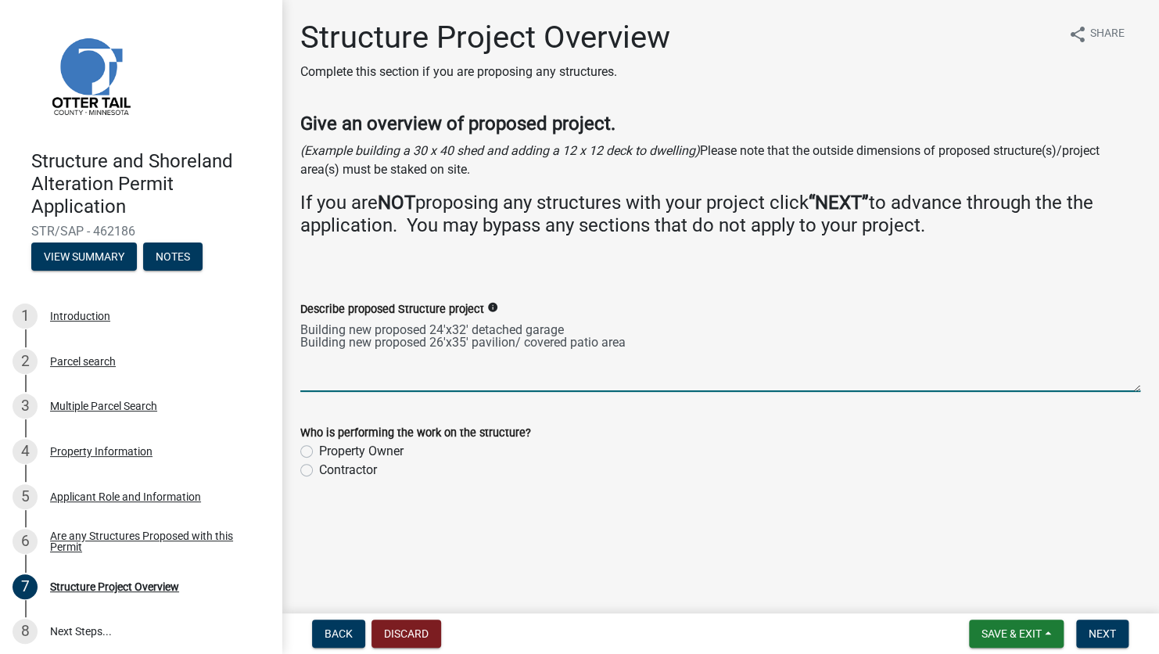
click at [319, 465] on label "Contractor" at bounding box center [348, 470] width 58 height 19
click at [319, 465] on input "Contractor" at bounding box center [324, 466] width 10 height 10
radio input "true"
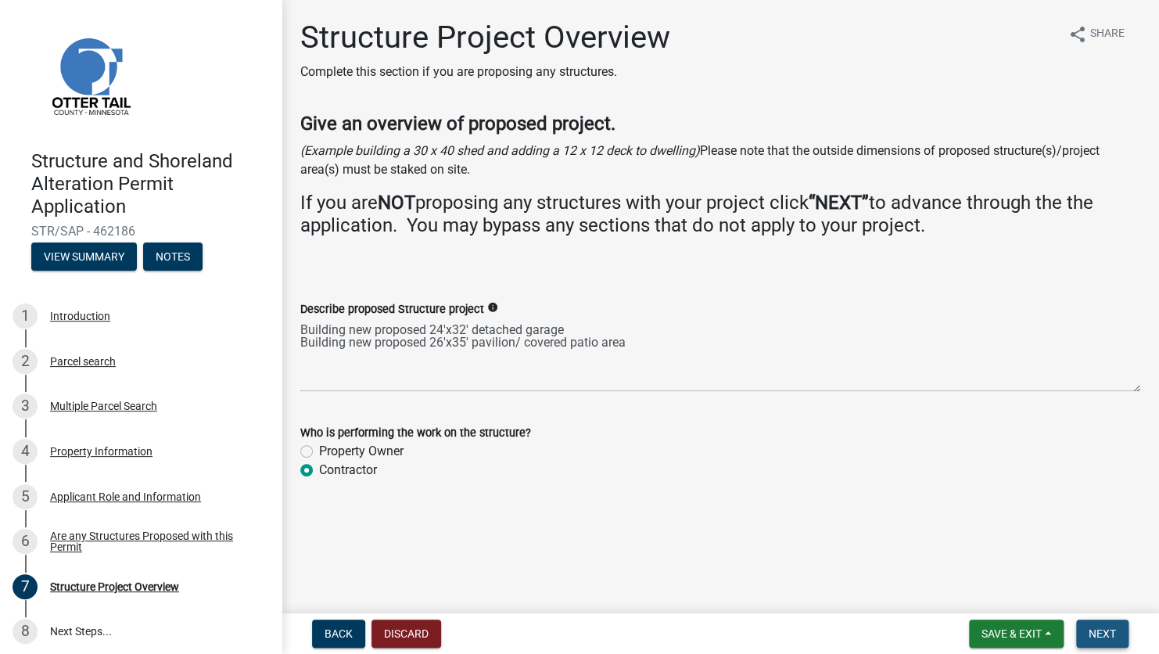
click at [945, 465] on span "Next" at bounding box center [1101, 633] width 27 height 13
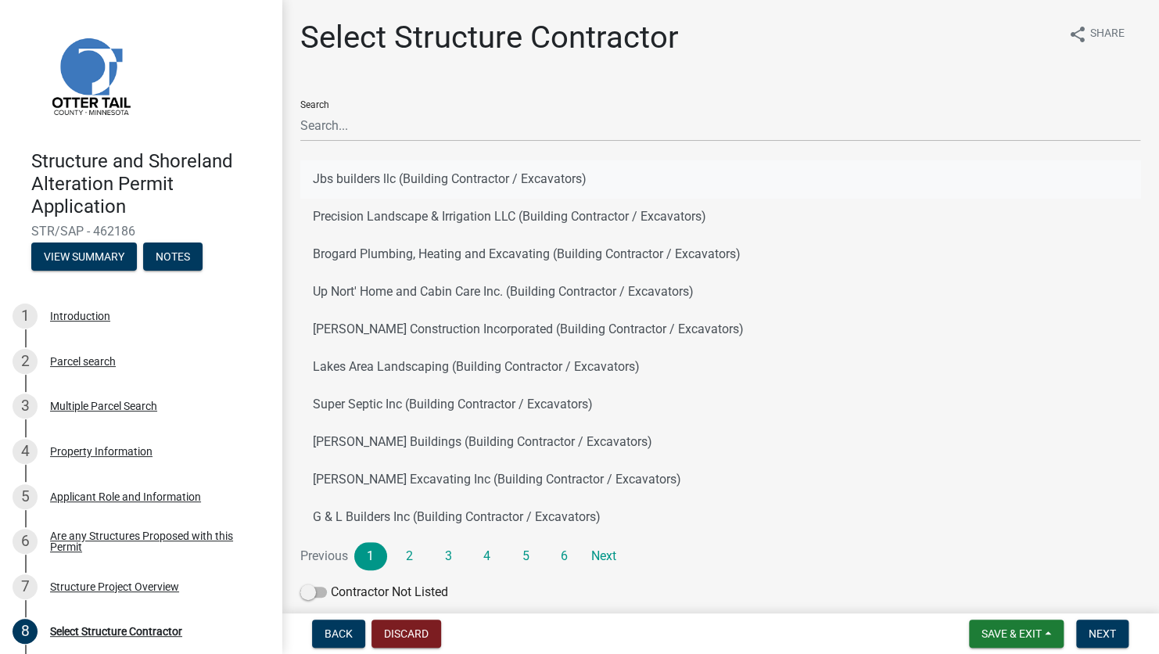
click at [366, 173] on button "Jbs builders llc (Building Contractor / Excavators)" at bounding box center [720, 179] width 840 height 38
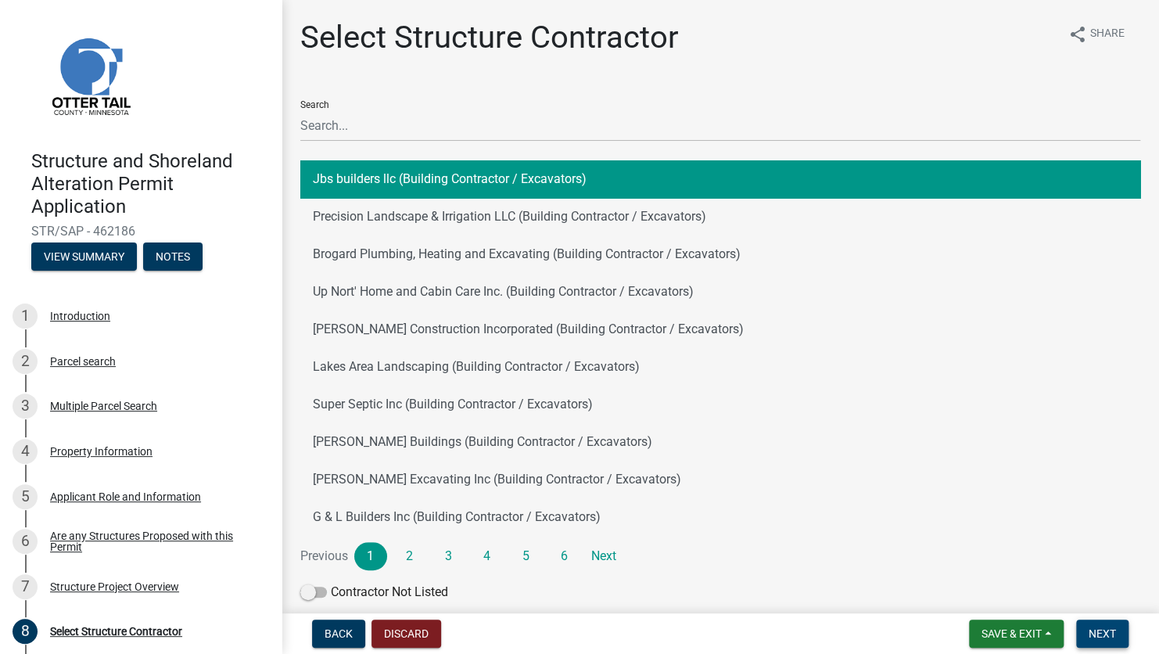
click at [945, 465] on button "Next" at bounding box center [1102, 633] width 52 height 28
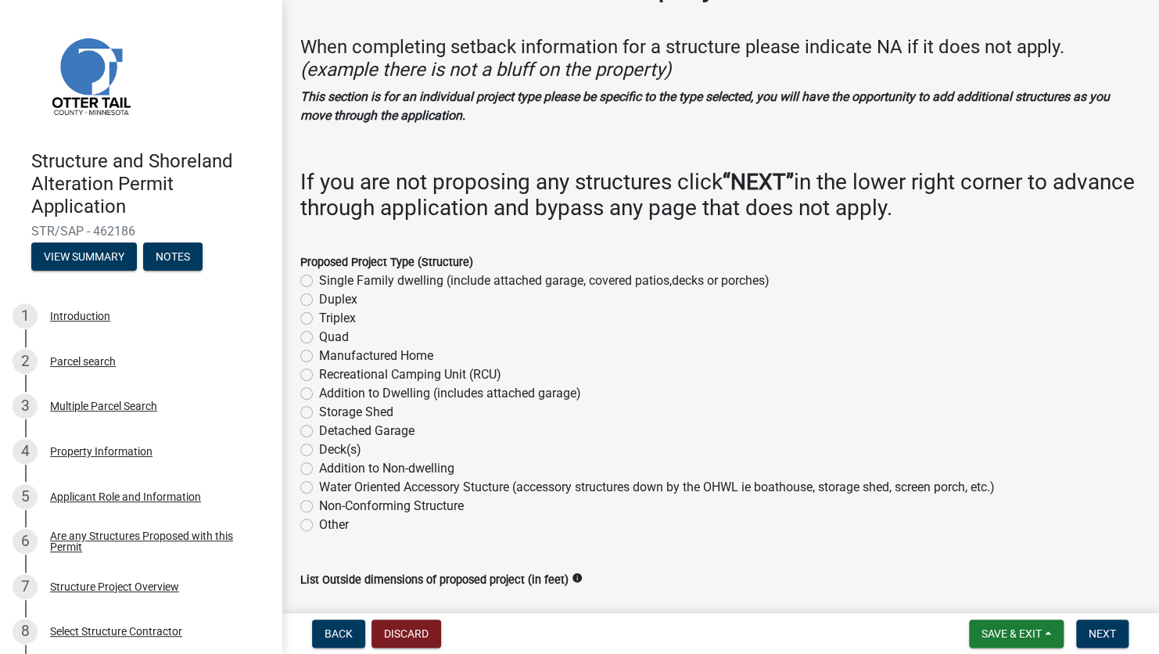
scroll to position [78, 0]
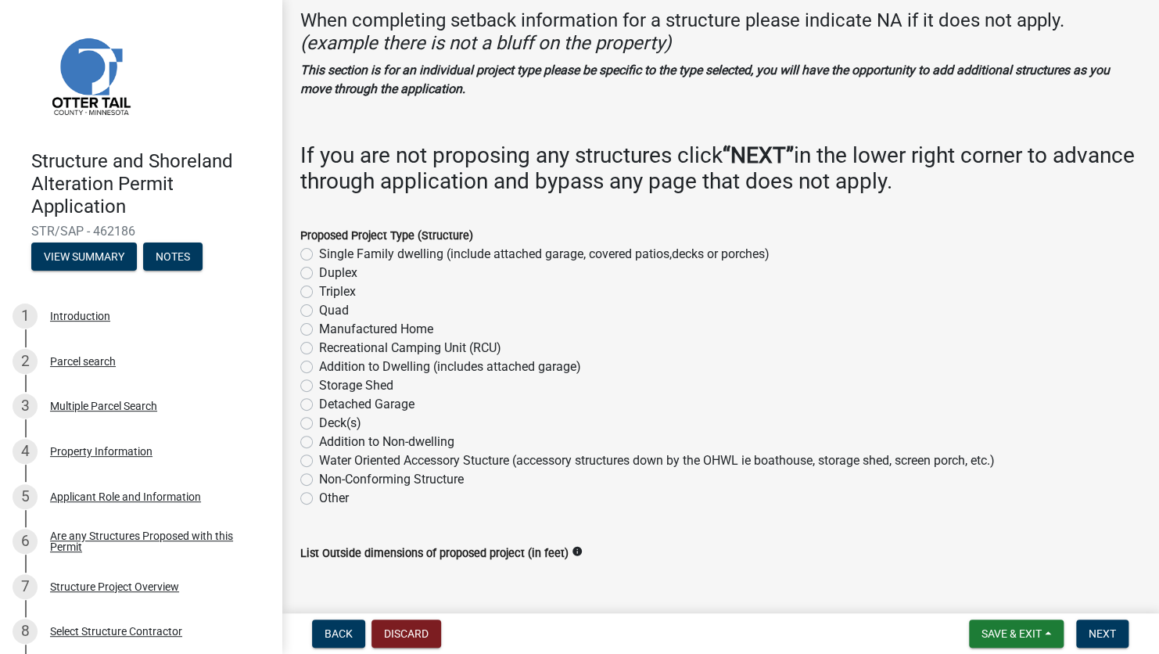
click at [319, 405] on label "Detached Garage" at bounding box center [366, 404] width 95 height 19
click at [319, 405] on input "Detached Garage" at bounding box center [324, 400] width 10 height 10
radio input "true"
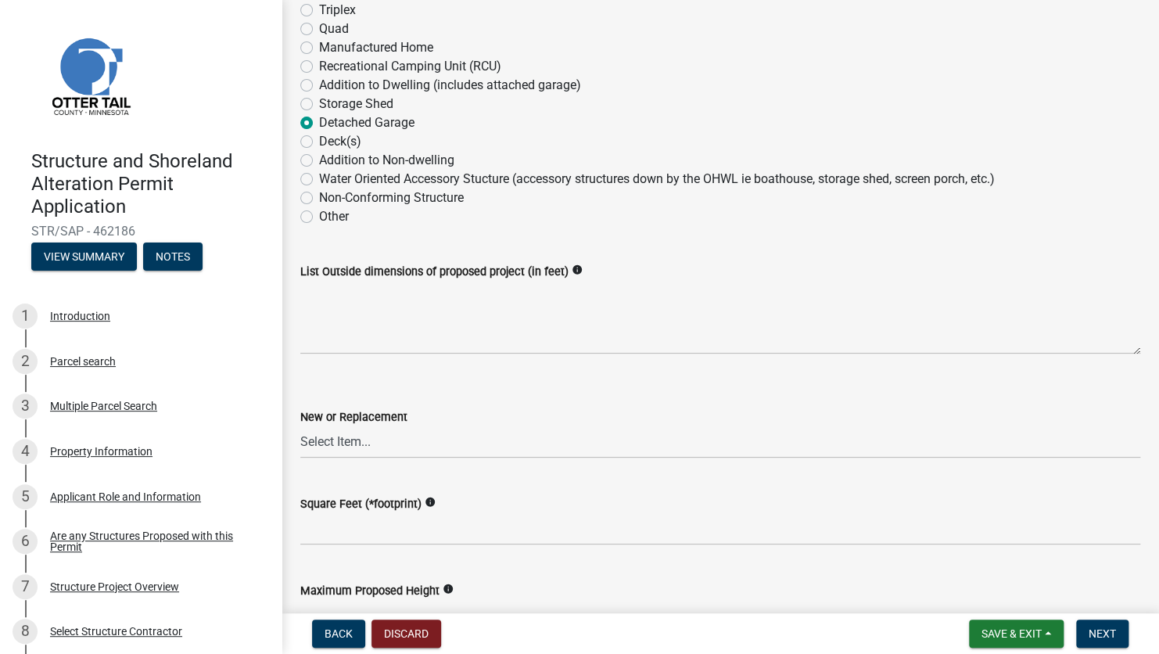
scroll to position [391, 0]
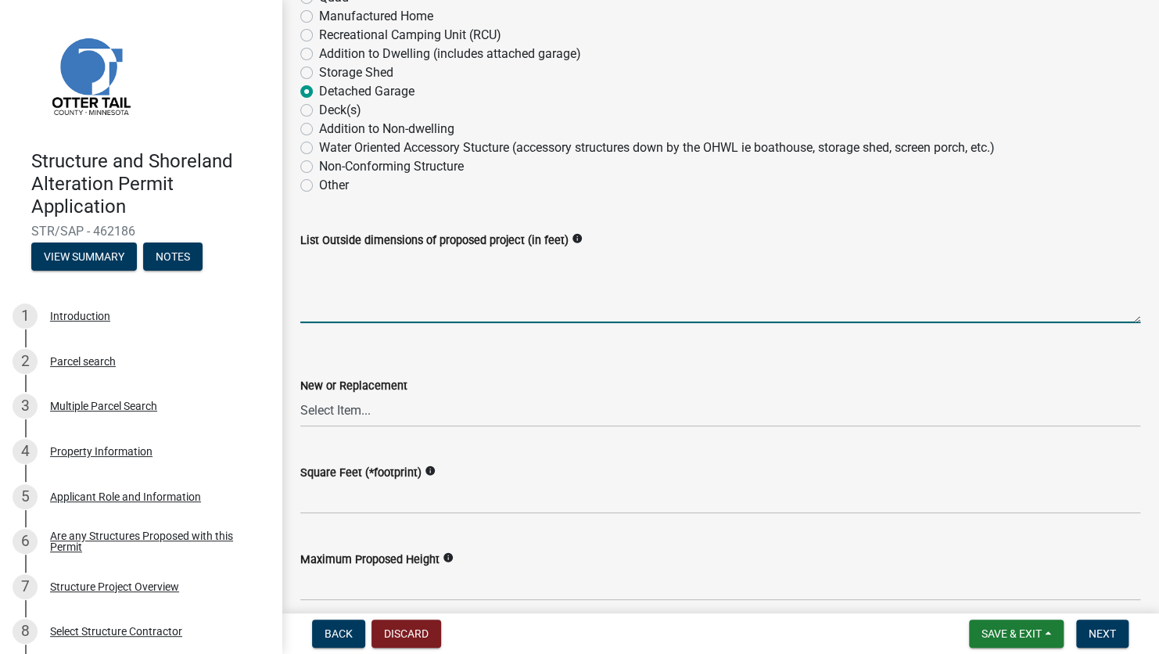
click at [395, 307] on textarea "List Outside dimensions of proposed project (in feet)" at bounding box center [720, 286] width 840 height 74
click at [572, 235] on icon "info" at bounding box center [577, 238] width 11 height 11
click at [482, 283] on textarea "24',32'" at bounding box center [720, 286] width 840 height 74
click at [318, 260] on textarea "24',32'" at bounding box center [720, 286] width 840 height 74
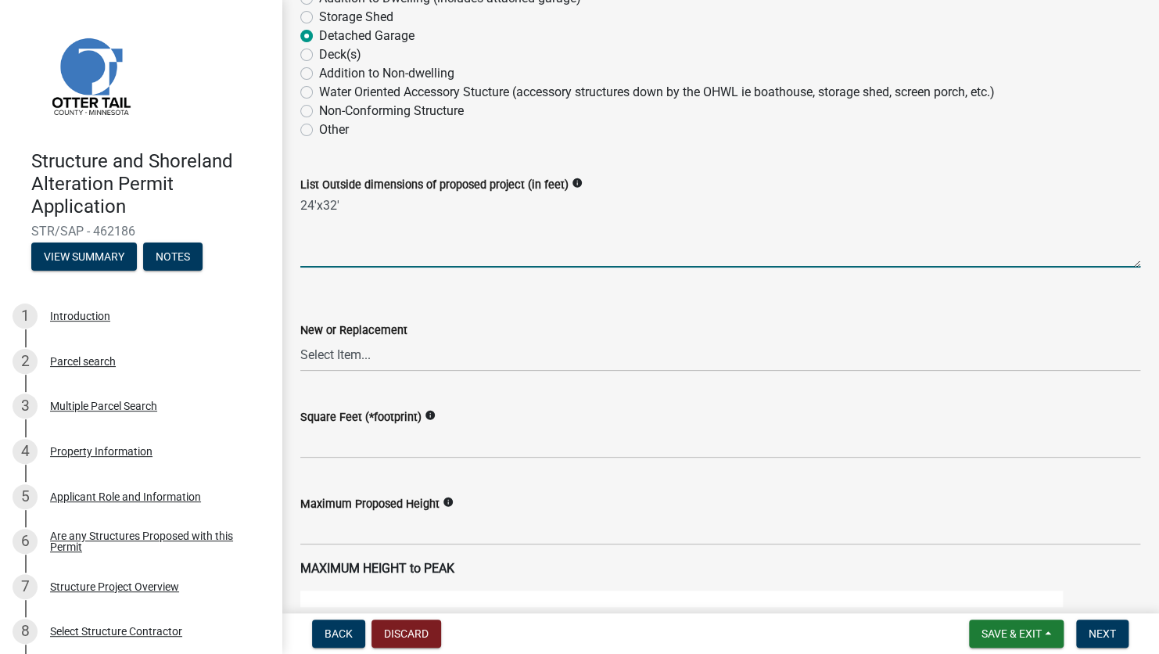
scroll to position [469, 0]
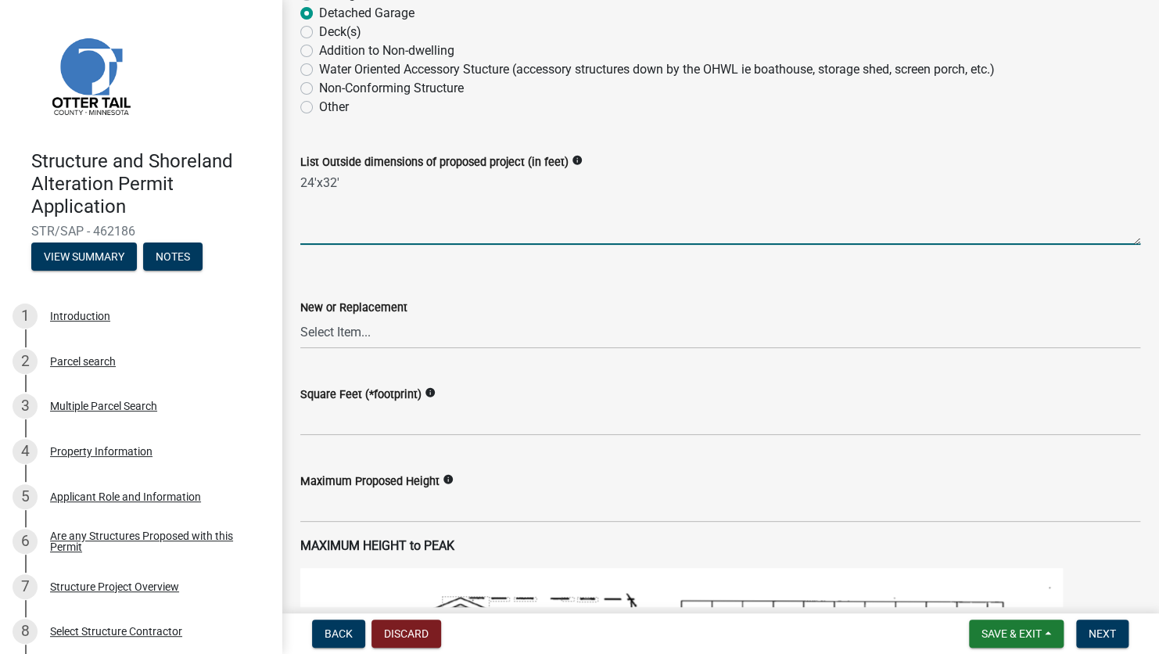
type textarea "24'x32'"
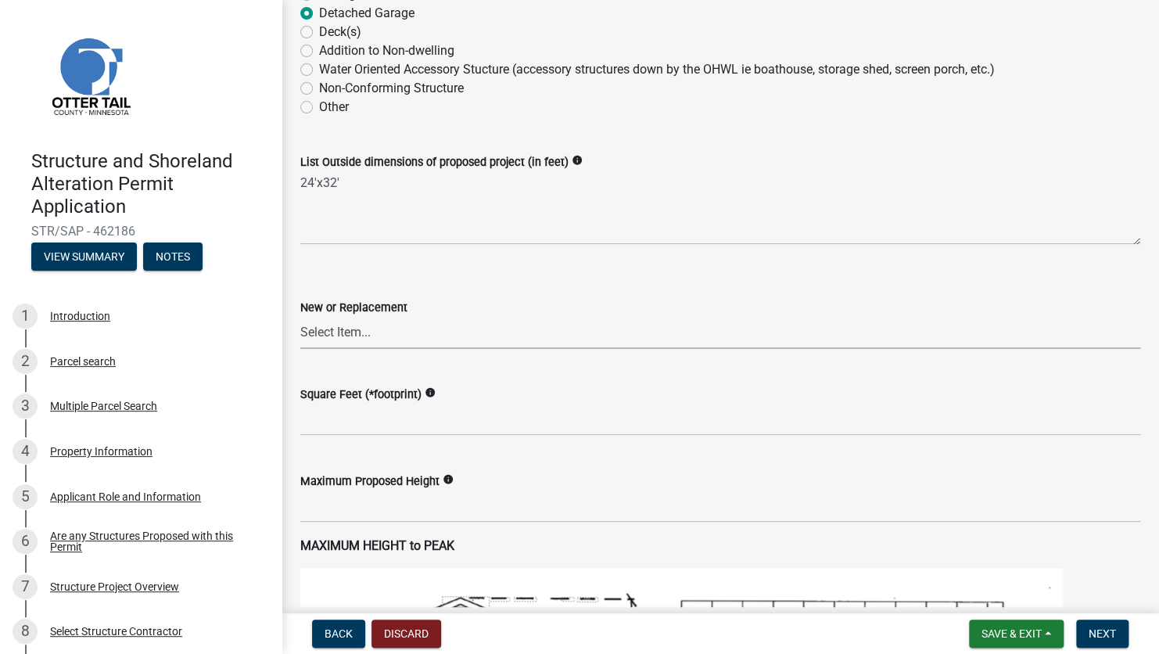
click at [354, 331] on select "Select Item... New Replacement" at bounding box center [720, 333] width 840 height 32
click at [300, 317] on select "Select Item... New Replacement" at bounding box center [720, 333] width 840 height 32
select select "c185e313-3403-4239-bd61-bb563c58a77a"
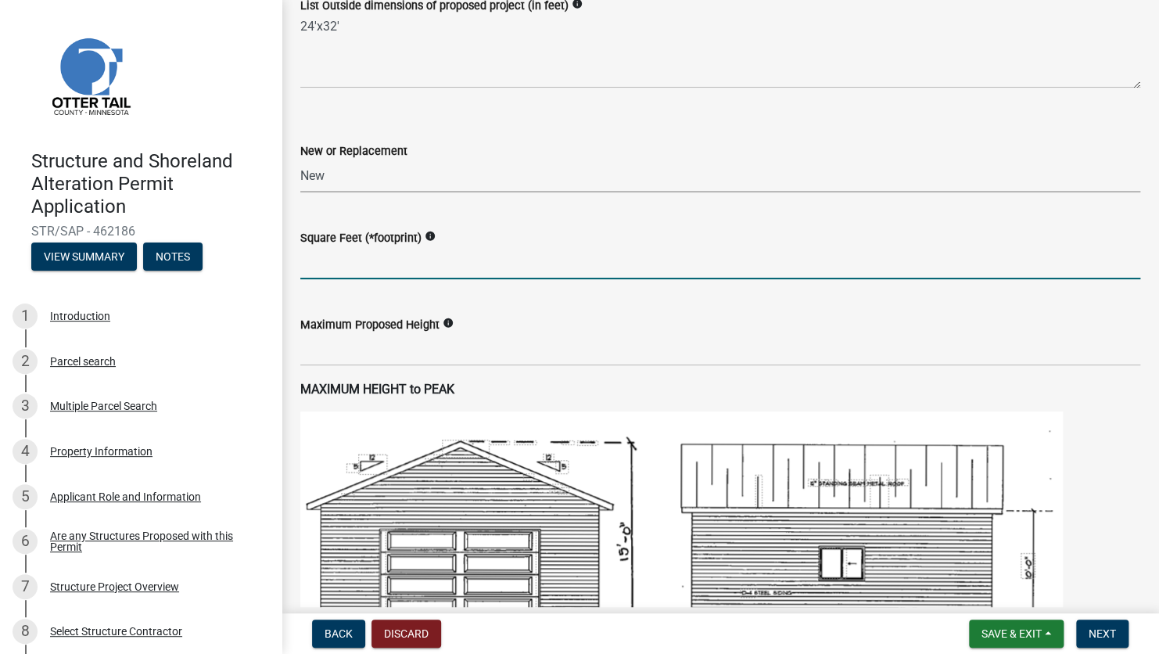
click at [324, 260] on input "text" at bounding box center [720, 263] width 840 height 32
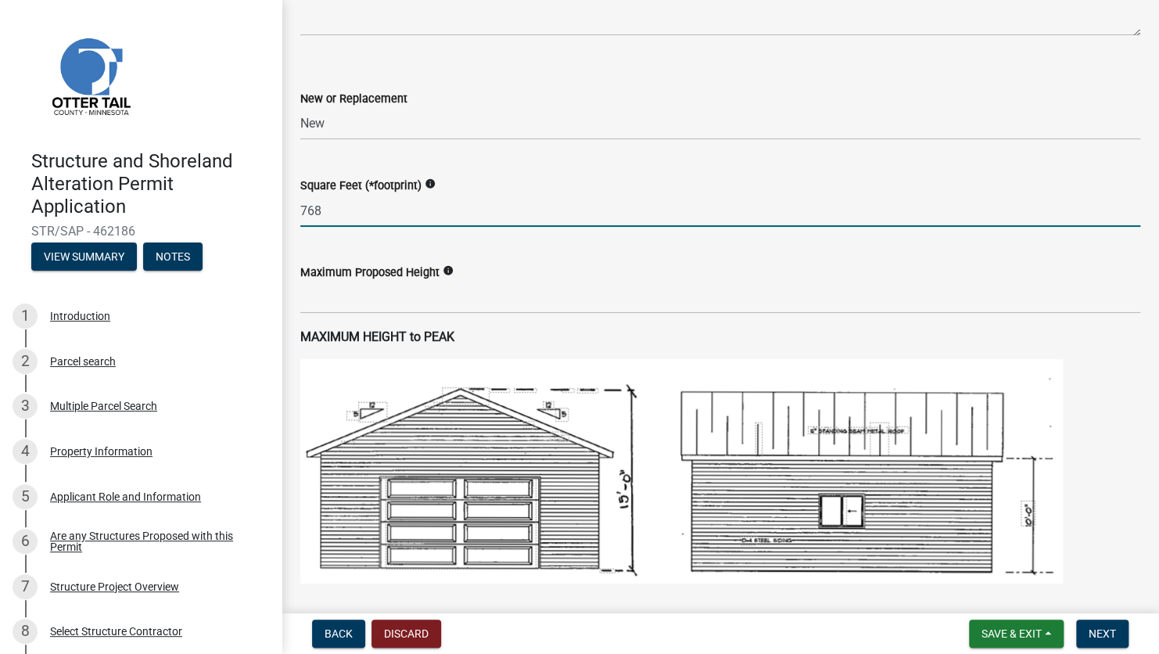
scroll to position [782, 0]
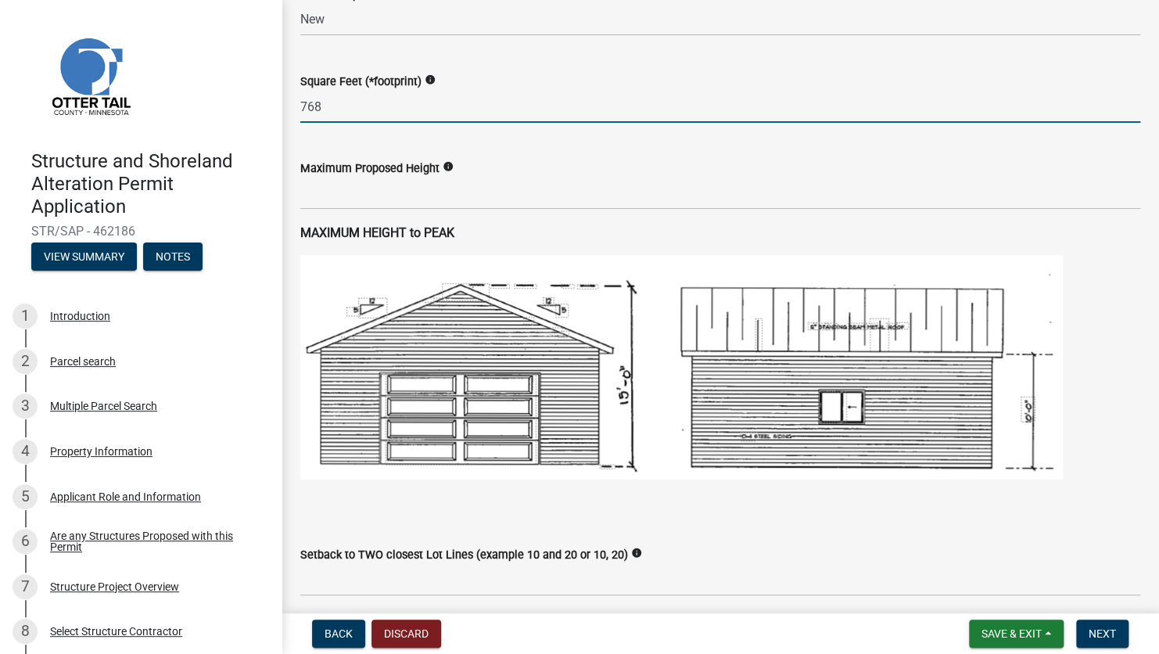
type input "768"
click at [357, 199] on input "text" at bounding box center [720, 193] width 840 height 32
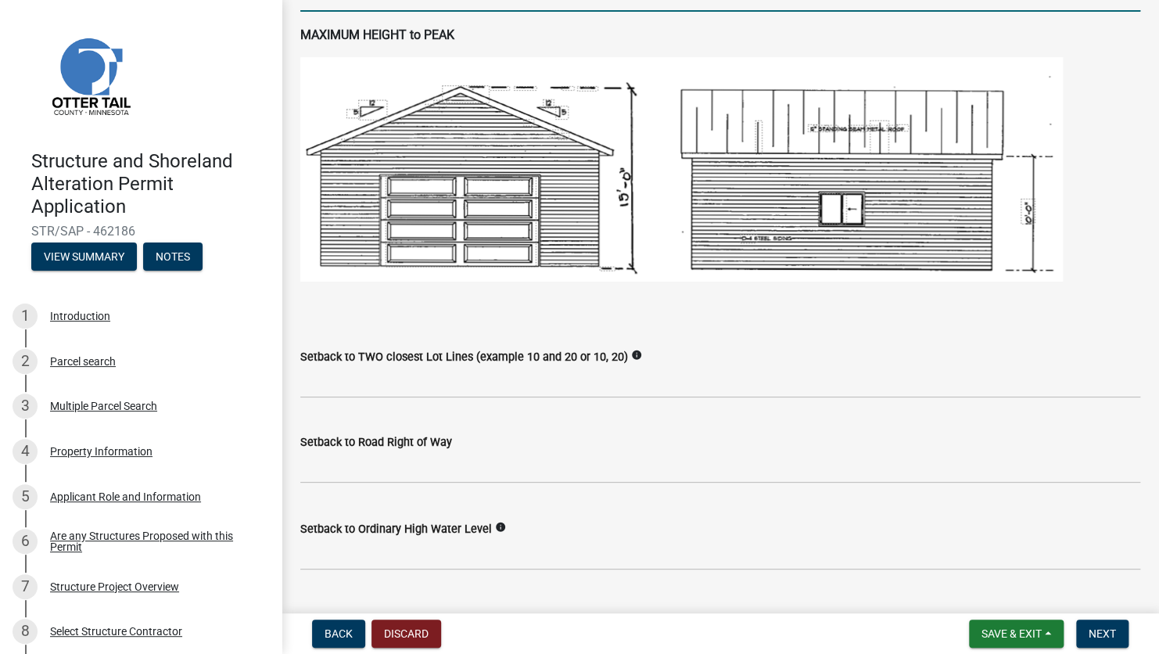
scroll to position [1095, 0]
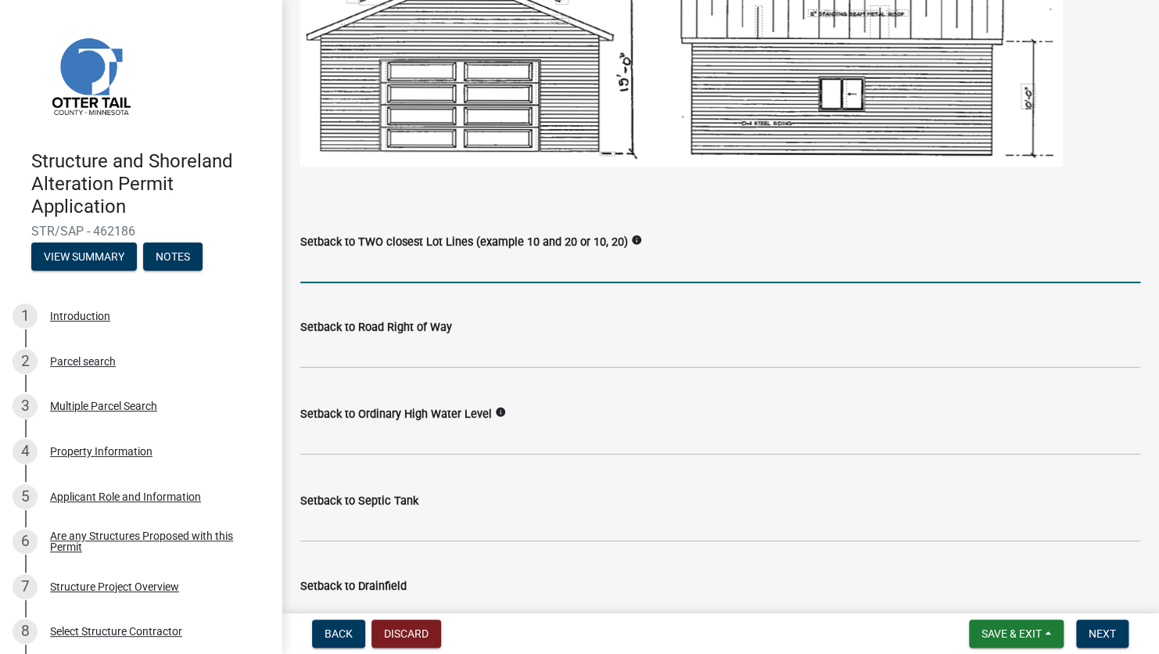
type input "16"
click at [417, 261] on input "Setback to TWO closest Lot Lines (example 10 and 20 or 10, 20)" at bounding box center [720, 267] width 840 height 32
click at [350, 272] on input "Setback to TWO closest Lot Lines (example 10 and 20 or 10, 20)" at bounding box center [720, 267] width 840 height 32
type input "900+, 700+"
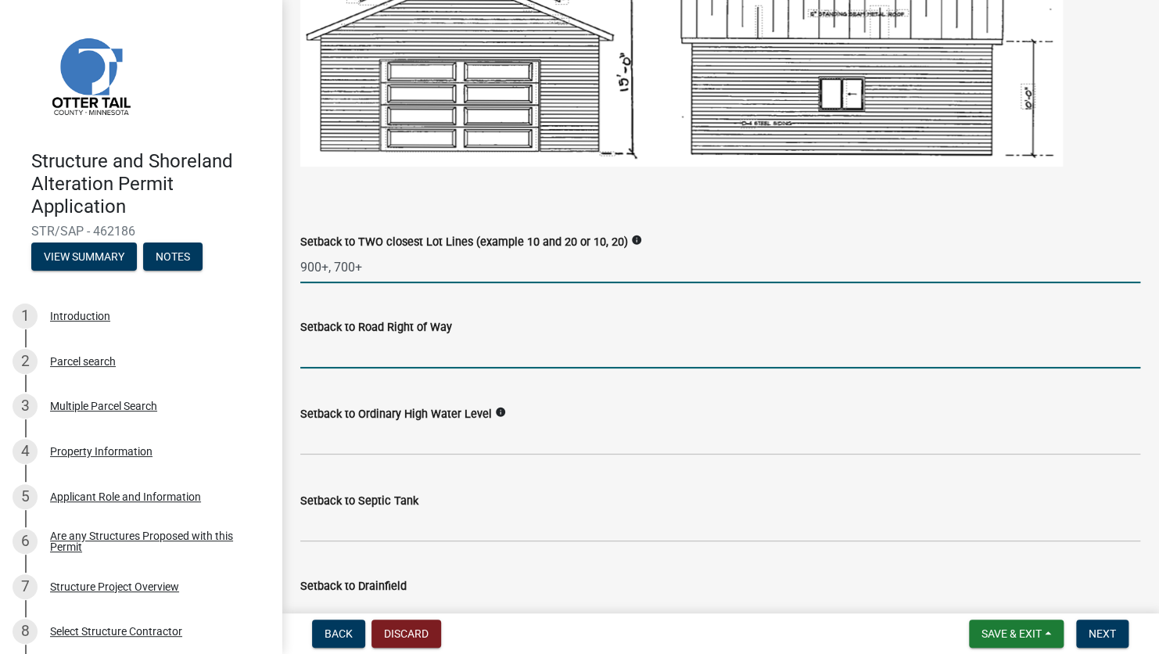
drag, startPoint x: 335, startPoint y: 353, endPoint x: 356, endPoint y: 351, distance: 20.4
click at [335, 353] on input "text" at bounding box center [720, 352] width 840 height 32
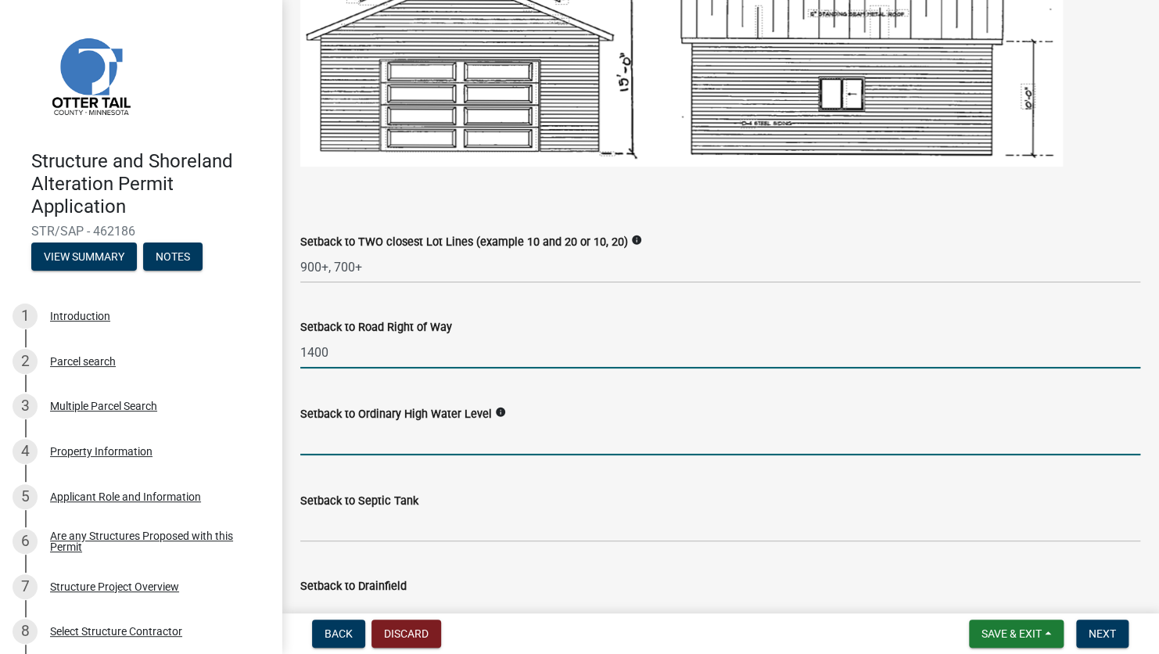
click at [401, 450] on input "text" at bounding box center [720, 439] width 840 height 32
click at [369, 443] on input "text" at bounding box center [720, 439] width 840 height 32
click at [332, 358] on input "1400" at bounding box center [720, 352] width 840 height 32
type input "1400"
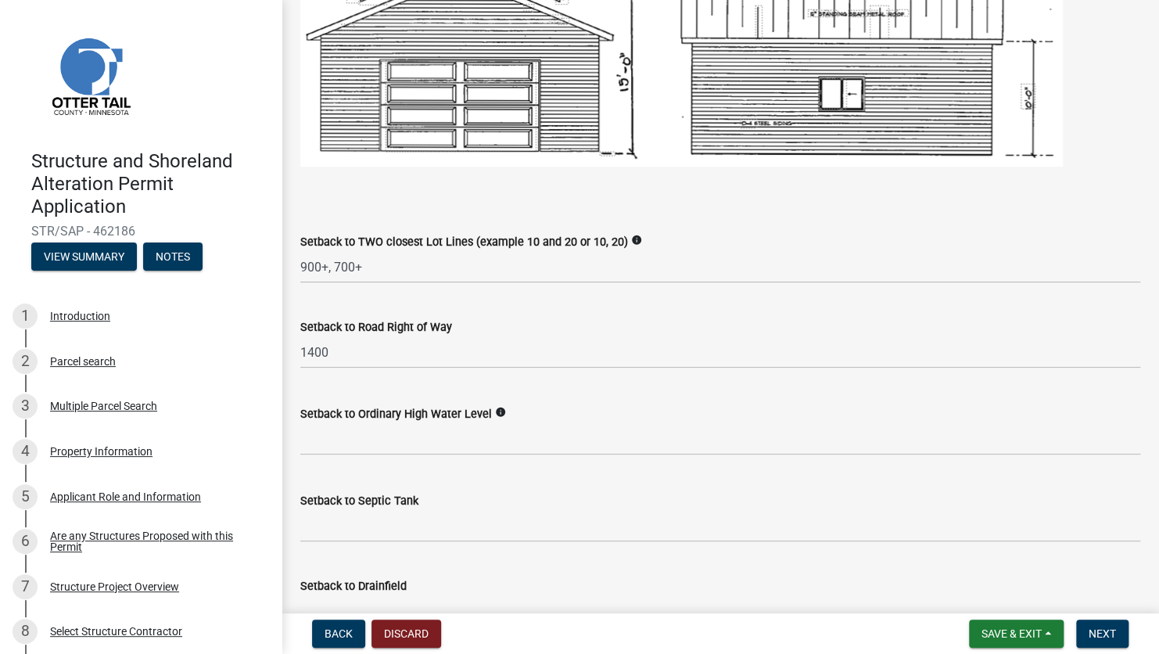
click at [298, 441] on div "Setback to Ordinary High Water Level info" at bounding box center [720, 418] width 863 height 73
click at [323, 447] on input "text" at bounding box center [720, 439] width 840 height 32
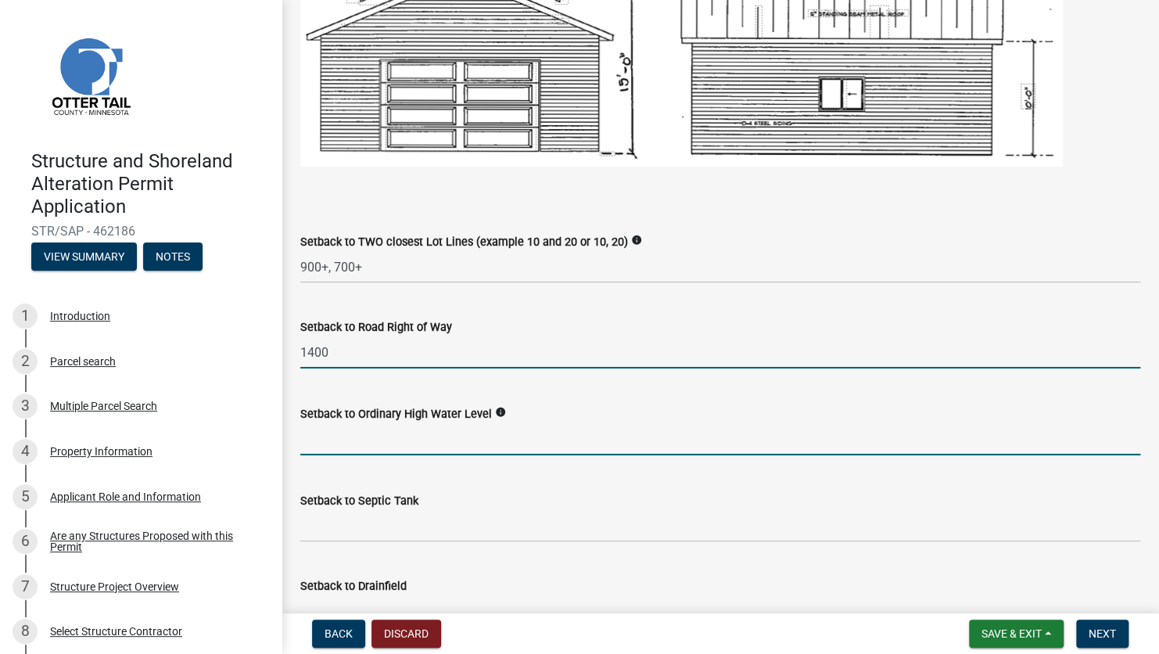
click at [344, 357] on input "1400" at bounding box center [720, 352] width 840 height 32
click at [344, 450] on input "text" at bounding box center [720, 439] width 840 height 32
type input "315"
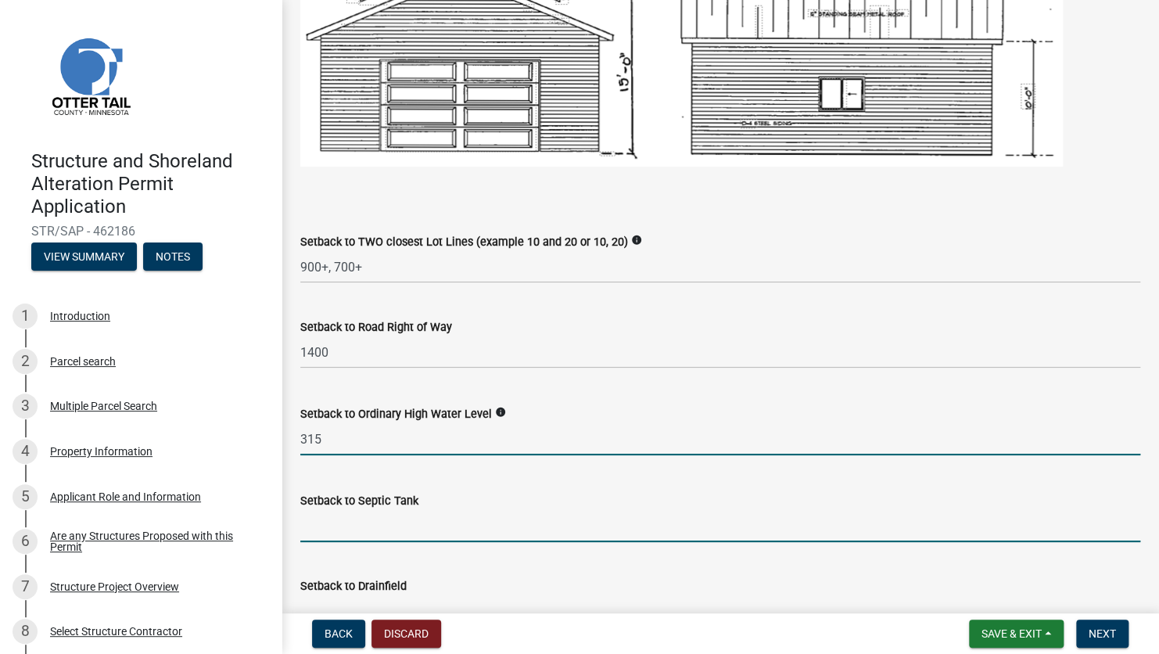
click at [340, 465] on input "Setback to Septic Tank" at bounding box center [720, 526] width 840 height 32
click at [332, 465] on input "Setback to Septic Tank" at bounding box center [720, 526] width 840 height 32
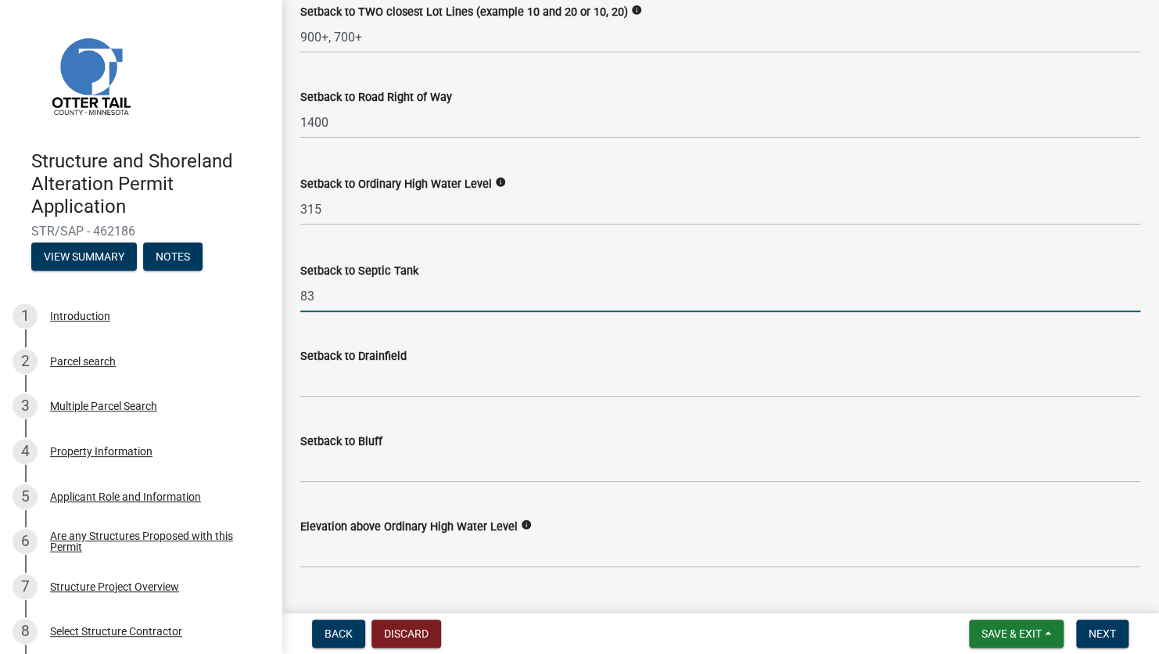
scroll to position [1329, 0]
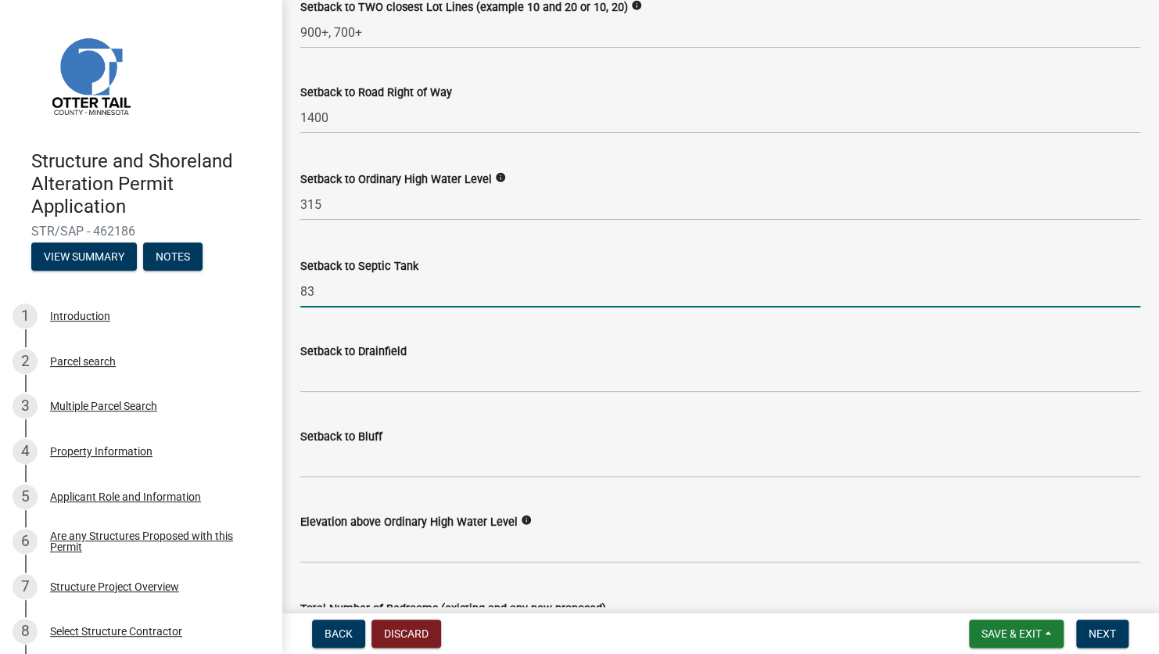
type input "83"
click at [323, 386] on input "Setback to Drainfield" at bounding box center [720, 376] width 840 height 32
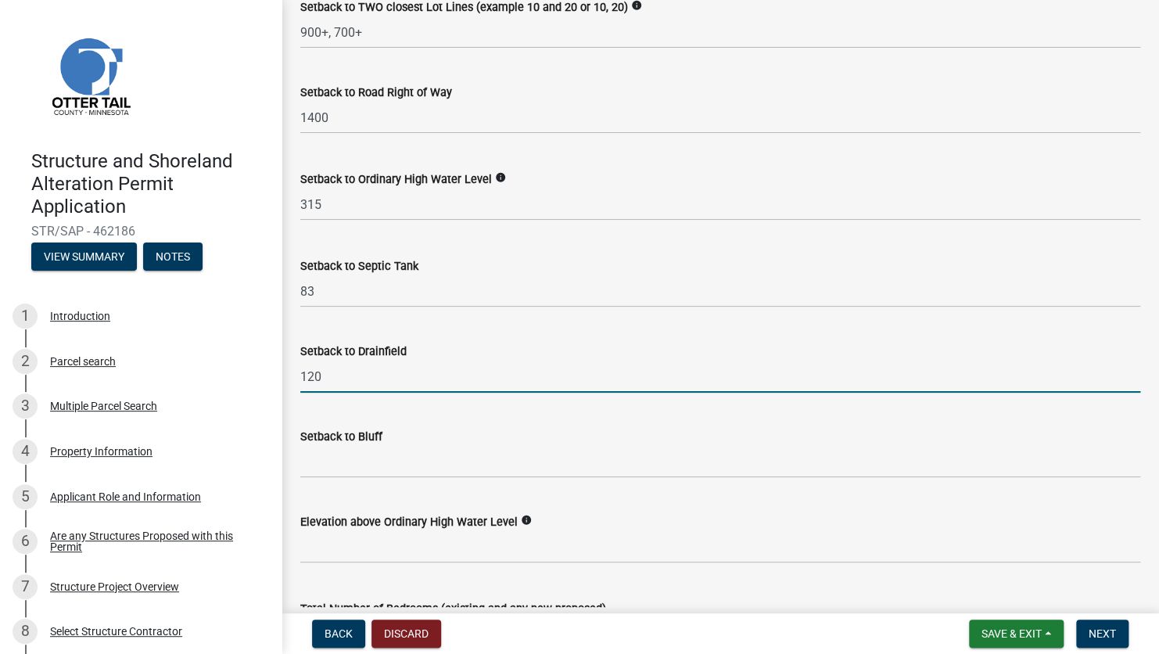
type input "120"
click at [361, 465] on input "Setback to Bluff" at bounding box center [720, 462] width 840 height 32
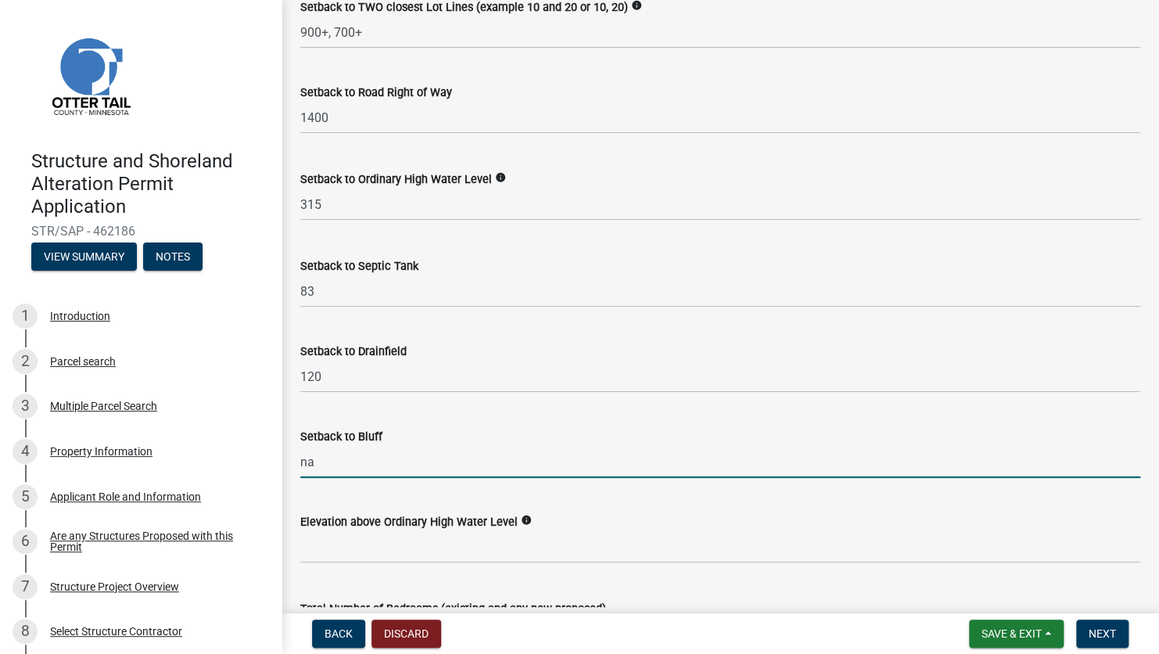
type input "NA"
type input "8"
type input "5"
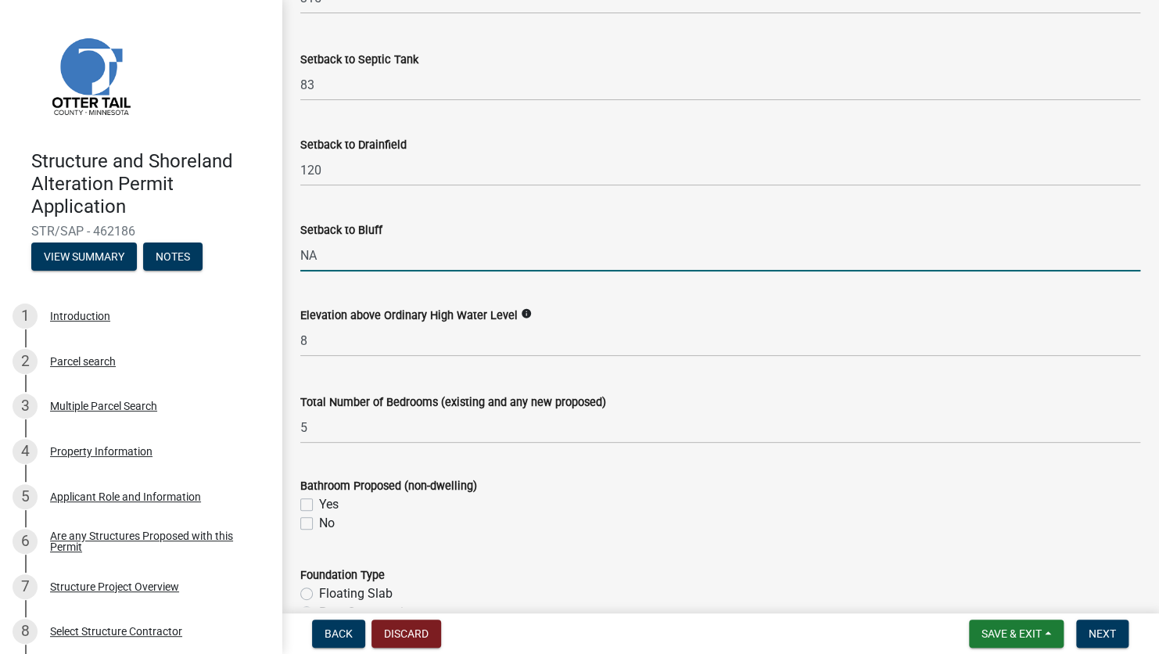
scroll to position [1564, 0]
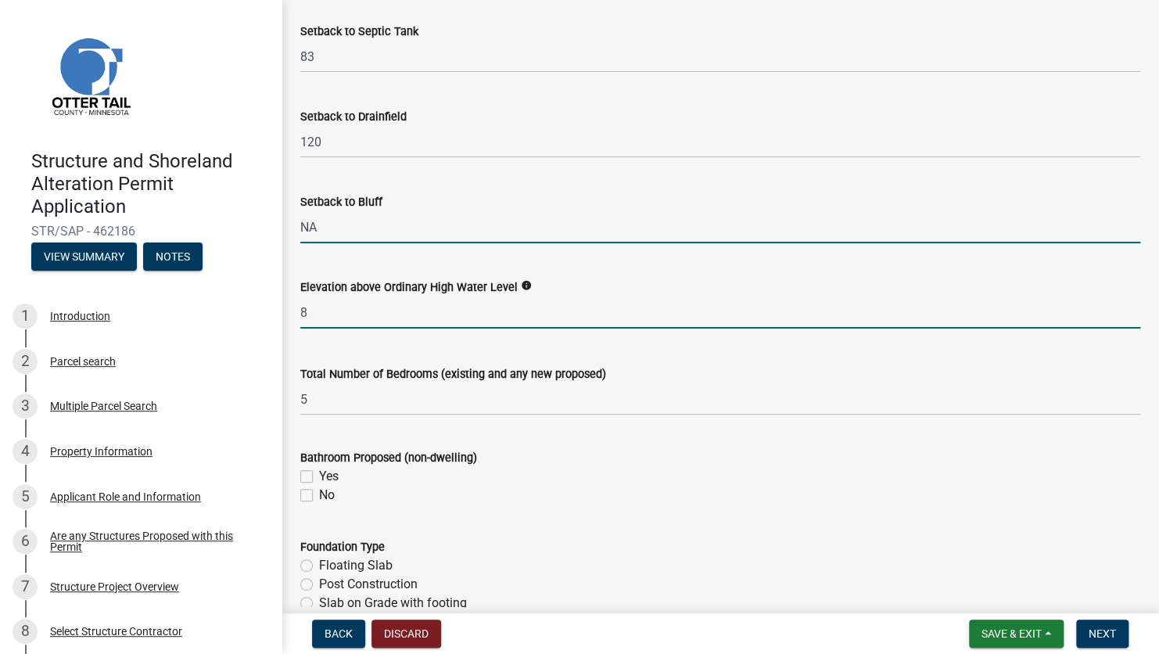
drag, startPoint x: 295, startPoint y: 317, endPoint x: 285, endPoint y: 318, distance: 9.5
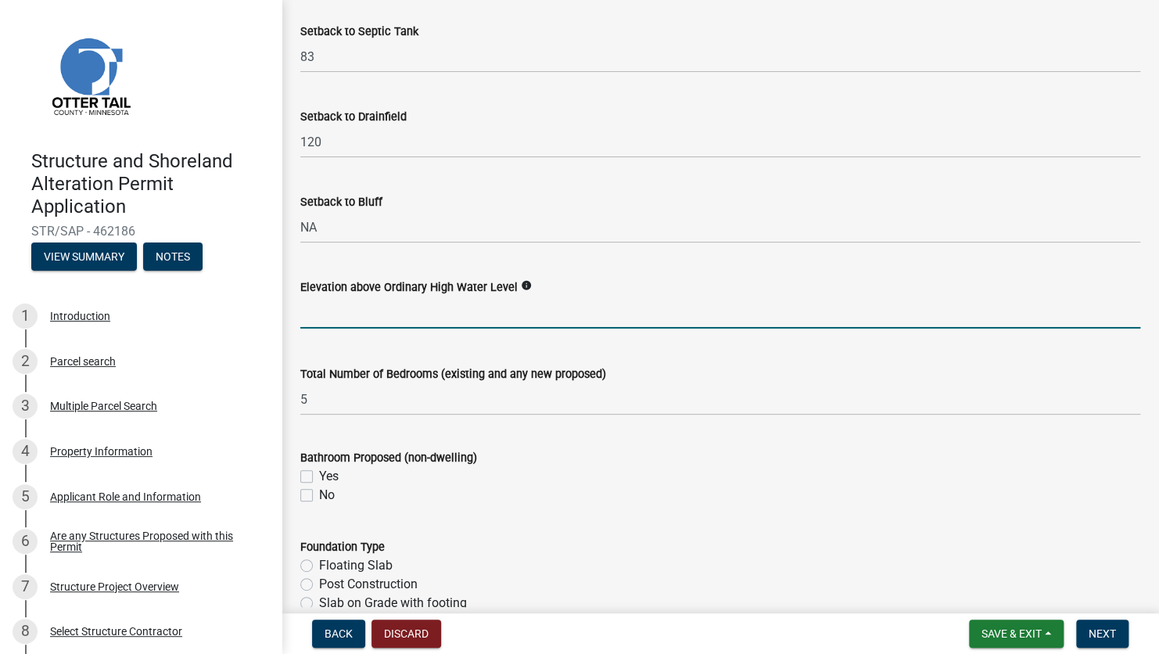
click at [355, 316] on input "text" at bounding box center [720, 312] width 840 height 32
type input "21"
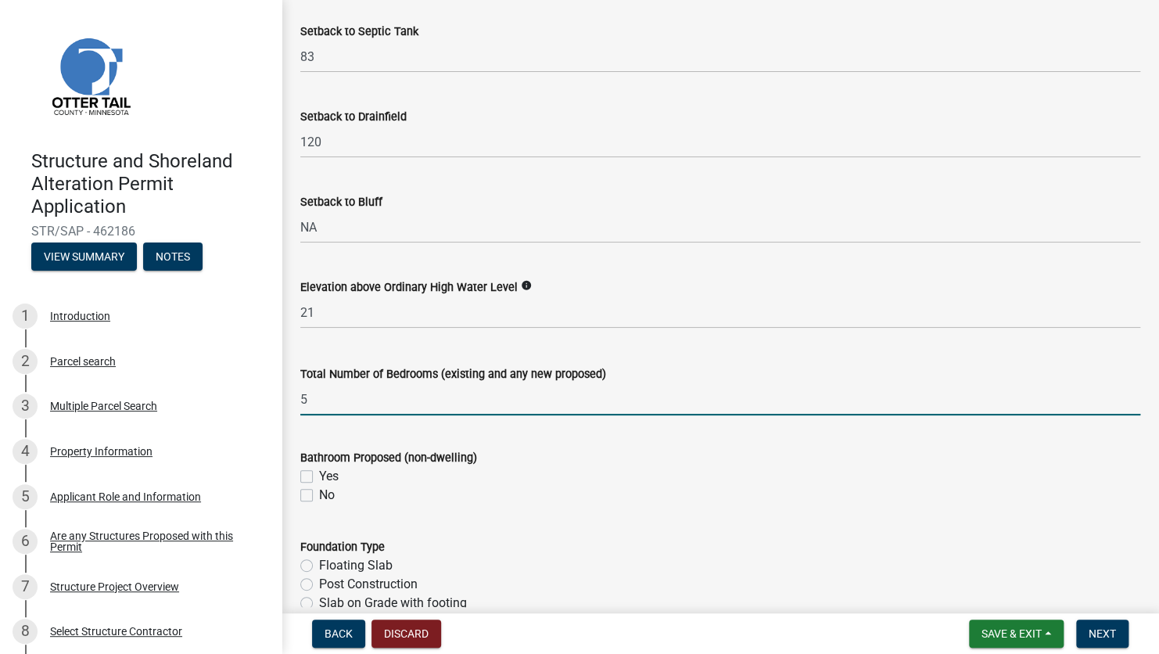
drag, startPoint x: 317, startPoint y: 394, endPoint x: 289, endPoint y: 396, distance: 28.2
click at [289, 396] on div "Total Number of Bedrooms (existing and any new proposed) 5" at bounding box center [720, 378] width 863 height 73
type input "0"
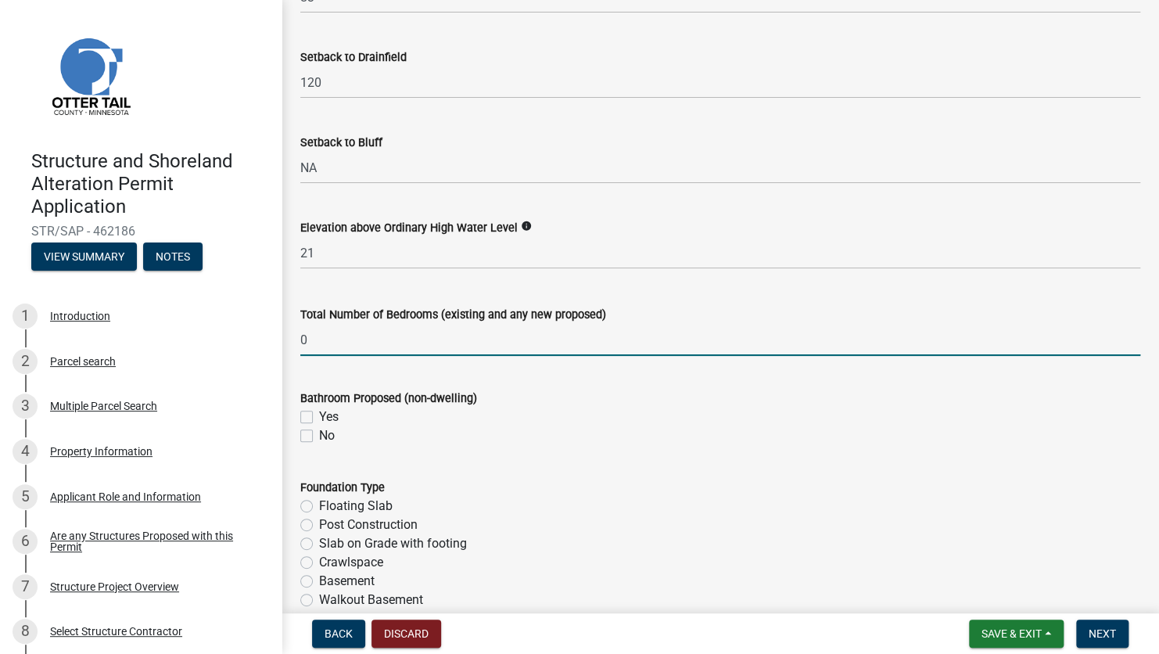
scroll to position [1720, 0]
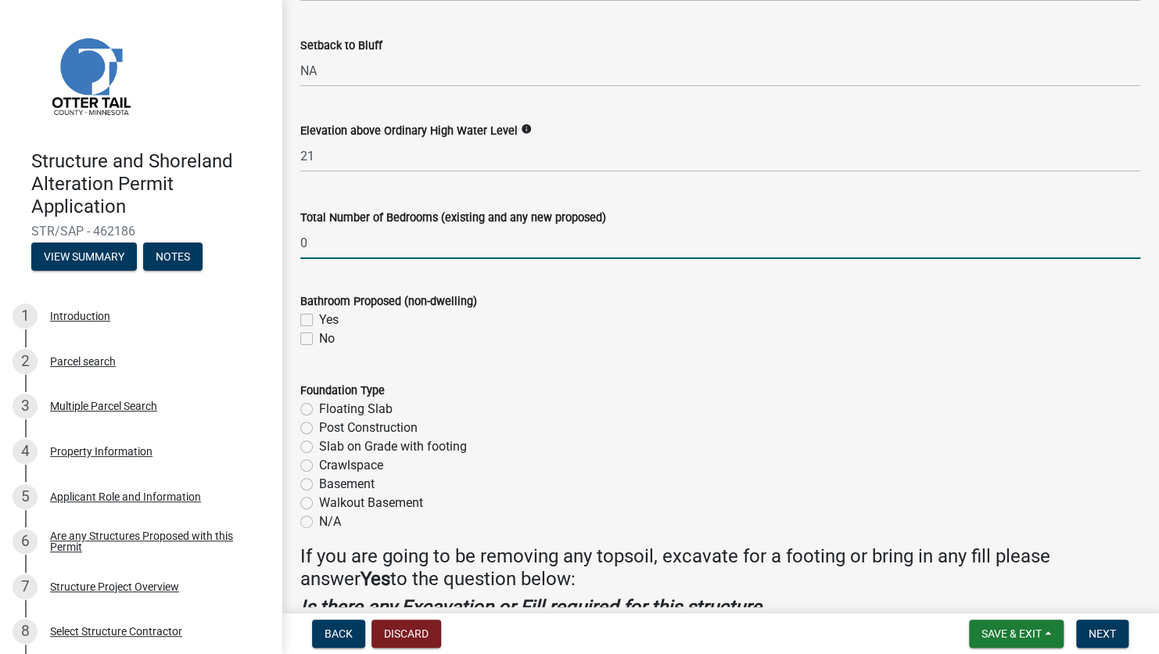
click at [319, 338] on label "No" at bounding box center [327, 338] width 16 height 19
click at [319, 338] on input "No" at bounding box center [324, 334] width 10 height 10
checkbox input "true"
checkbox input "false"
checkbox input "true"
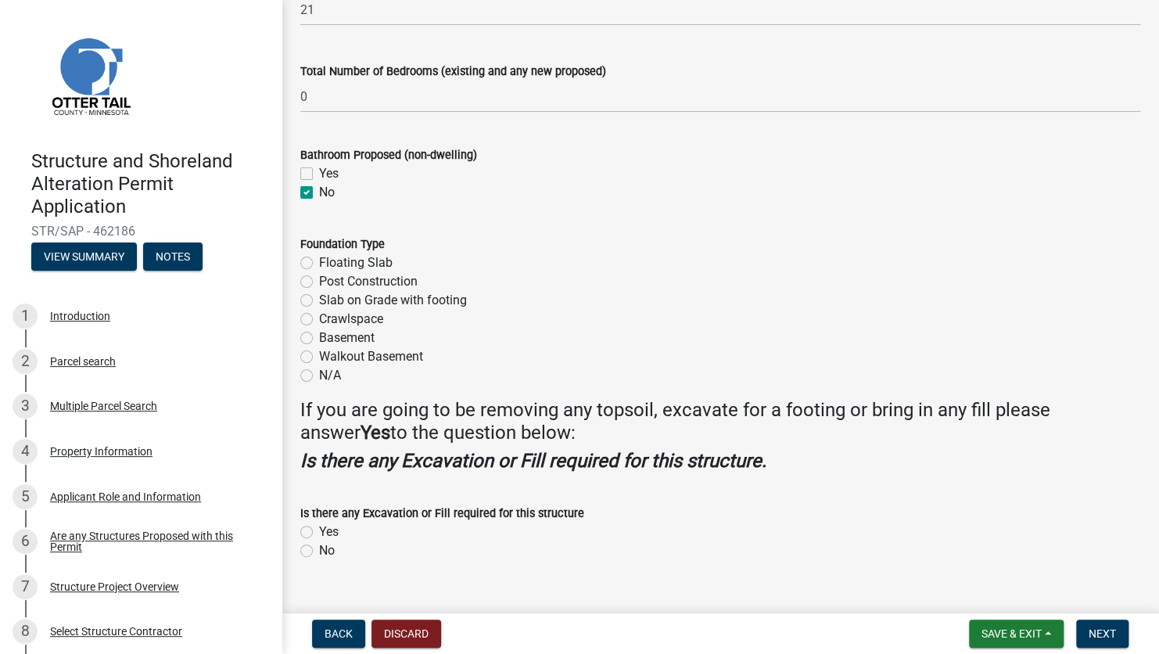
scroll to position [1877, 0]
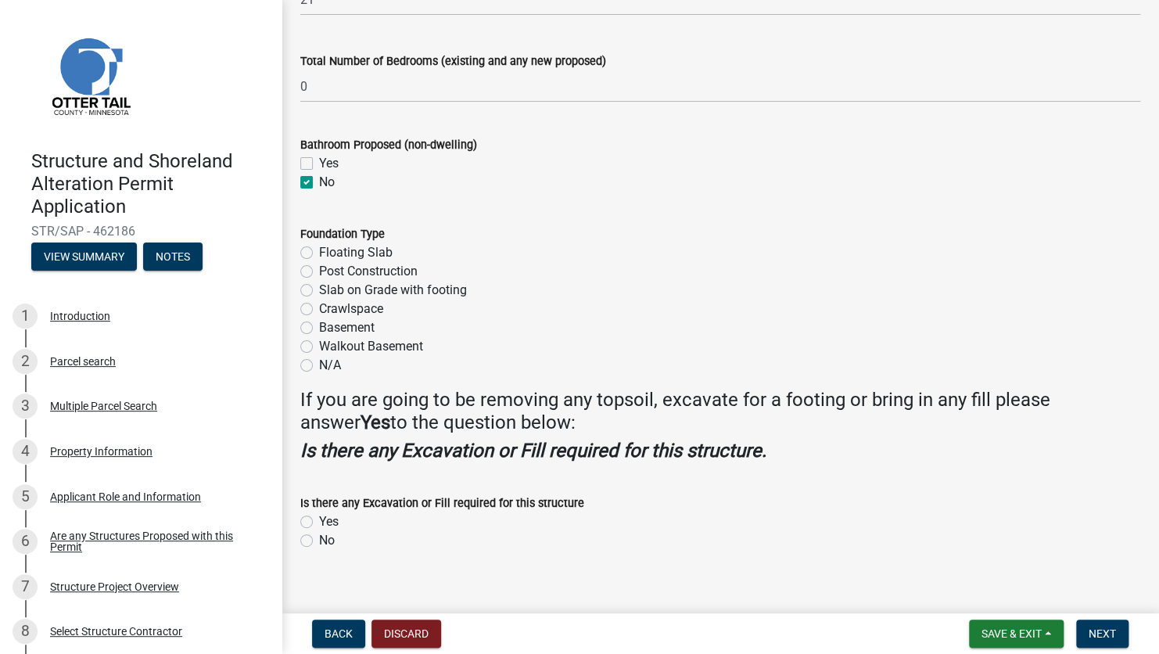
click at [319, 256] on label "Floating Slab" at bounding box center [356, 252] width 74 height 19
click at [319, 253] on input "Floating Slab" at bounding box center [324, 248] width 10 height 10
radio input "true"
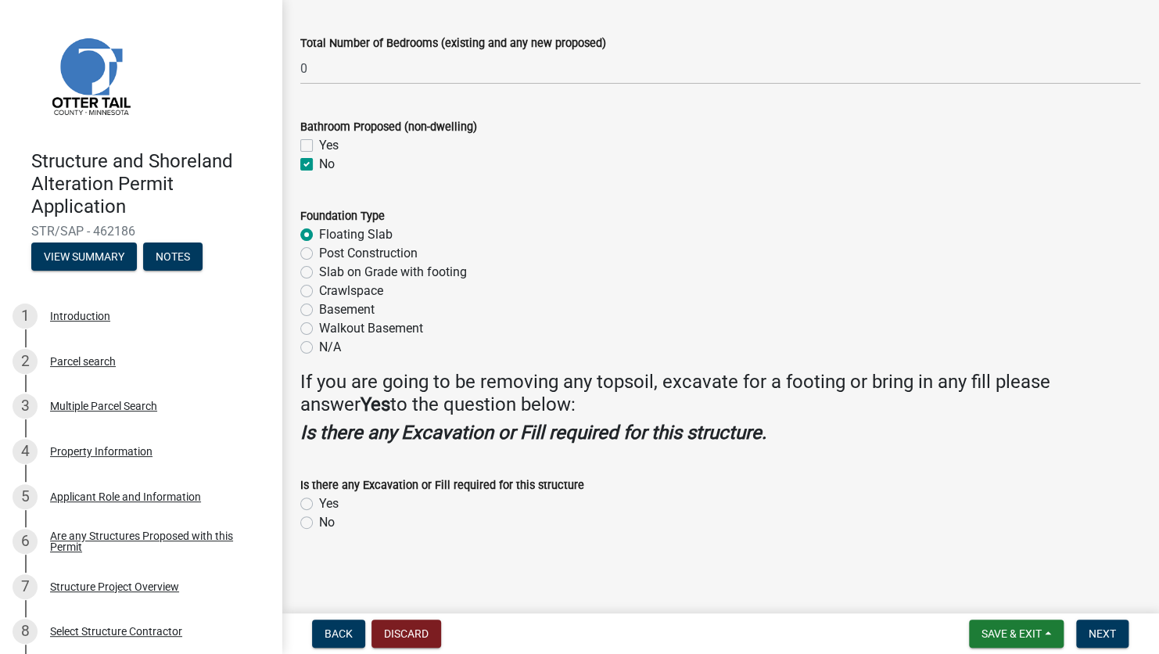
click at [319, 465] on label "Yes" at bounding box center [329, 503] width 20 height 19
click at [319, 465] on input "Yes" at bounding box center [324, 499] width 10 height 10
radio input "true"
click at [945, 465] on span "Next" at bounding box center [1101, 633] width 27 height 13
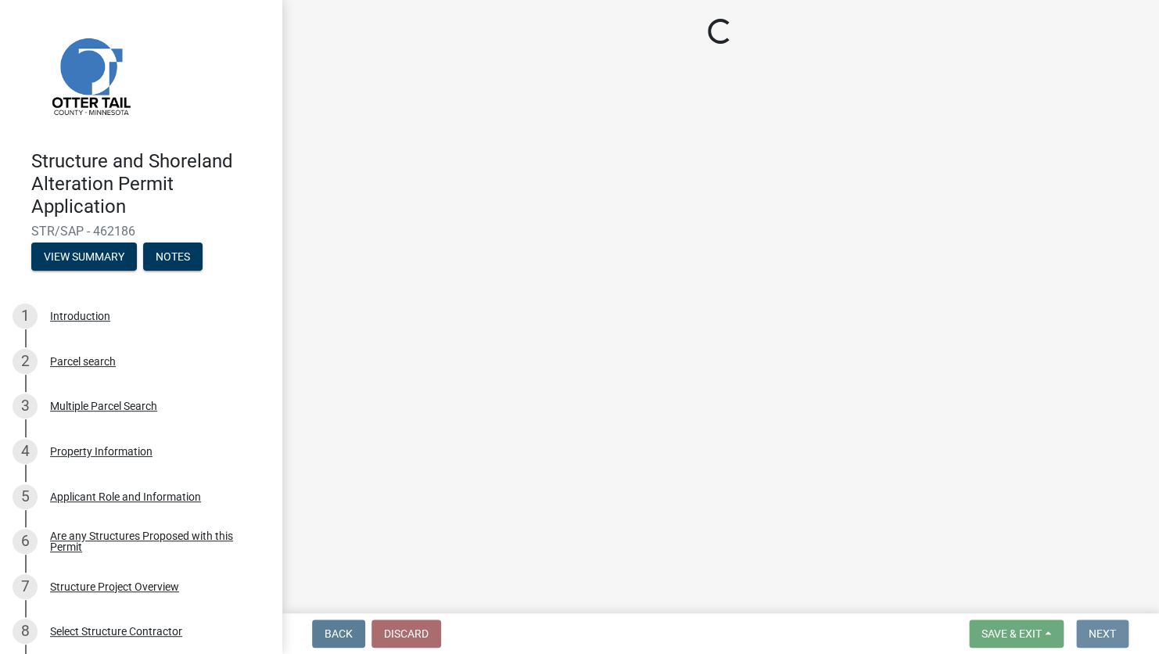
scroll to position [0, 0]
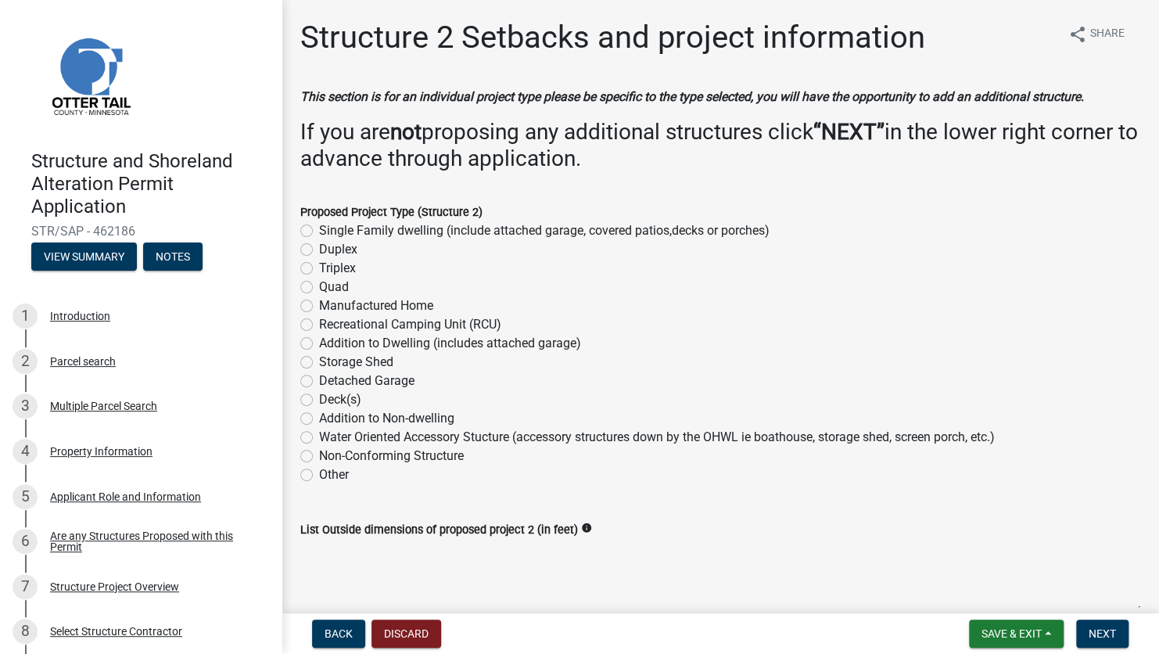
click at [319, 465] on label "Other" at bounding box center [334, 474] width 30 height 19
click at [319, 465] on input "Other" at bounding box center [324, 470] width 10 height 10
radio input "true"
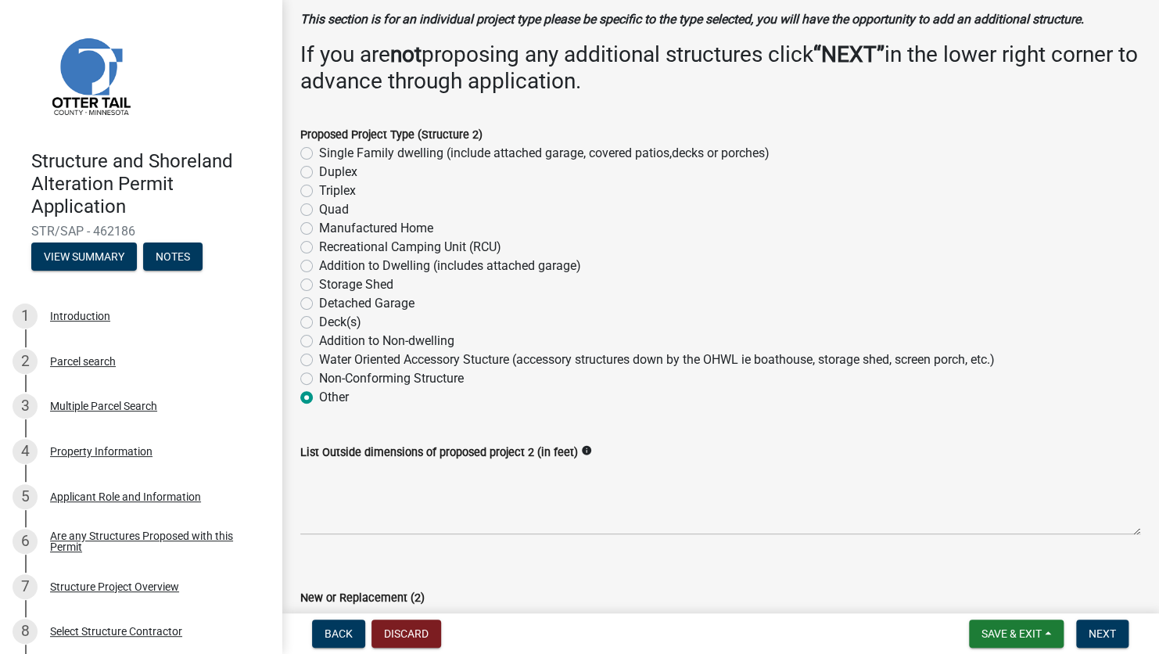
scroll to position [313, 0]
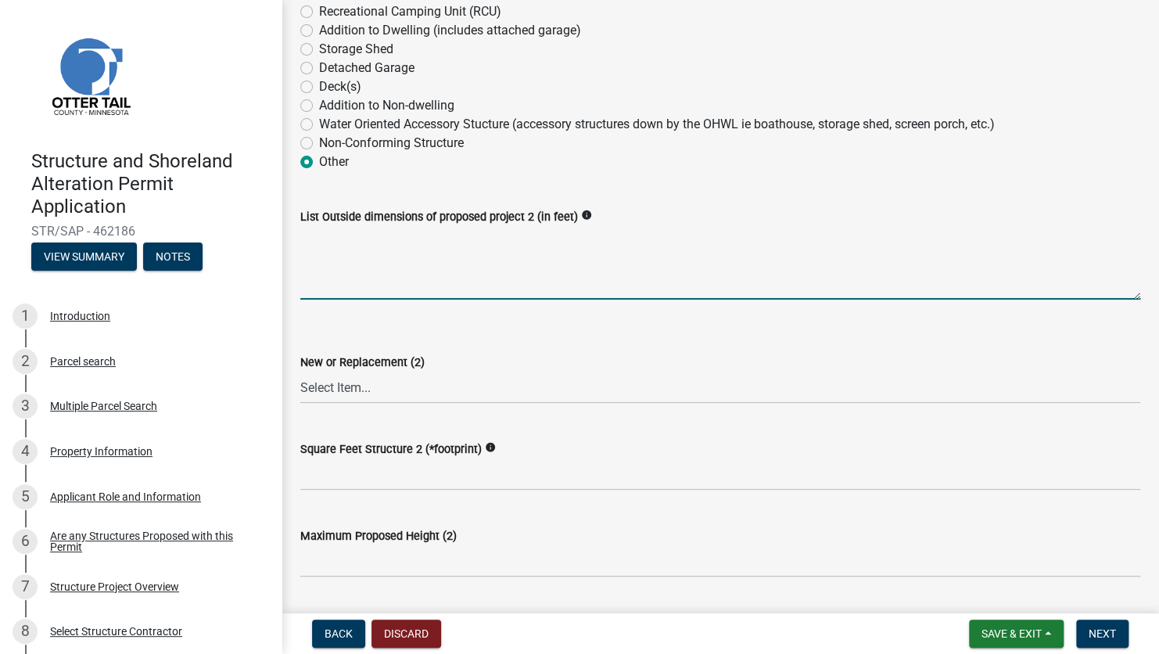
click at [352, 259] on textarea "List Outside dimensions of proposed project 2 (in feet)" at bounding box center [720, 263] width 840 height 74
click at [338, 250] on textarea "List Outside dimensions of proposed project 2 (in feet)" at bounding box center [720, 263] width 840 height 74
click at [314, 249] on textarea "List Outside dimensions of proposed project 2 (in feet)" at bounding box center [720, 263] width 840 height 74
type textarea "26'x35'"
click at [385, 382] on select "Select Item... New Replacement" at bounding box center [720, 387] width 840 height 32
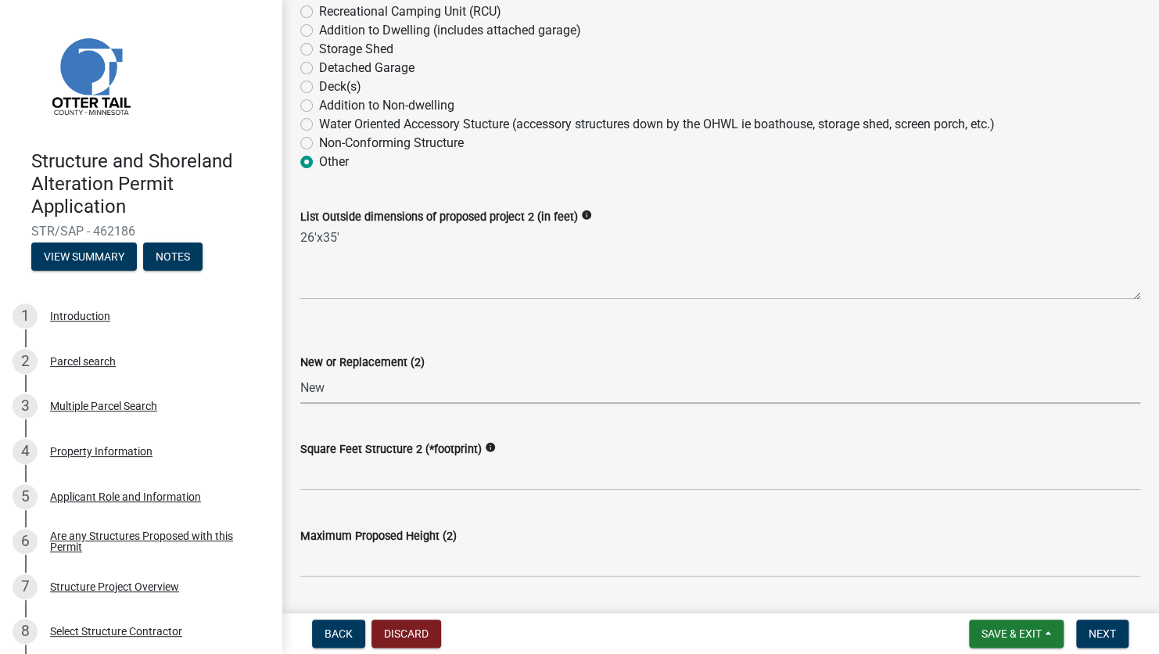
click at [300, 371] on select "Select Item... New Replacement" at bounding box center [720, 387] width 840 height 32
select select "c185e313-3403-4239-bd61-bb563c58a77a"
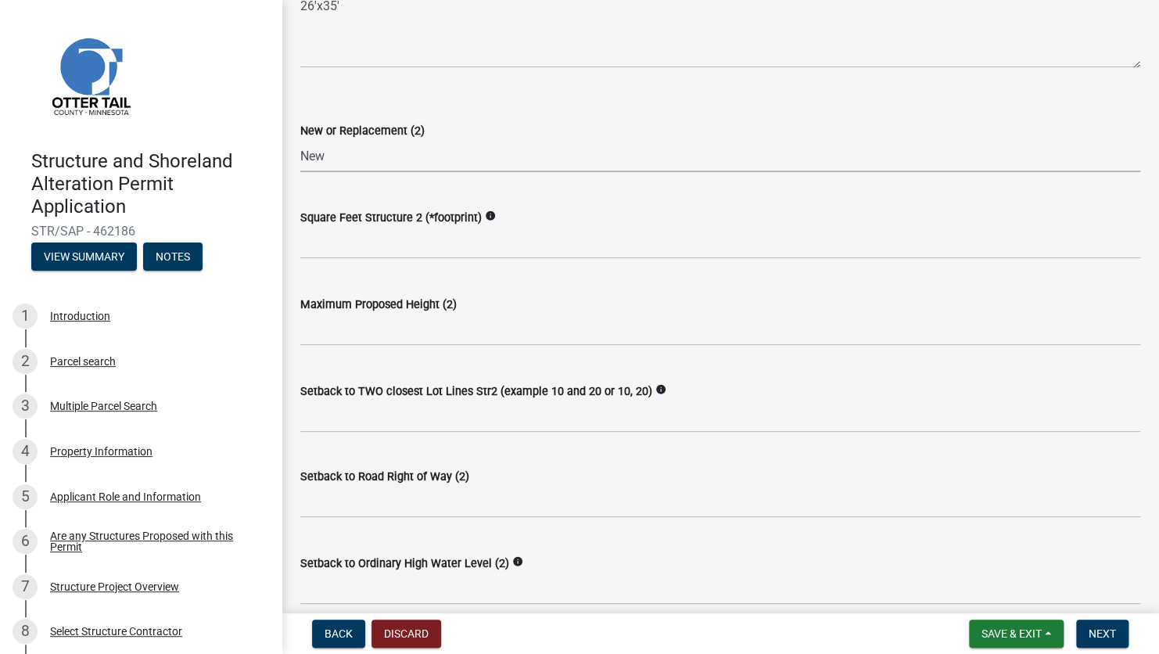
scroll to position [547, 0]
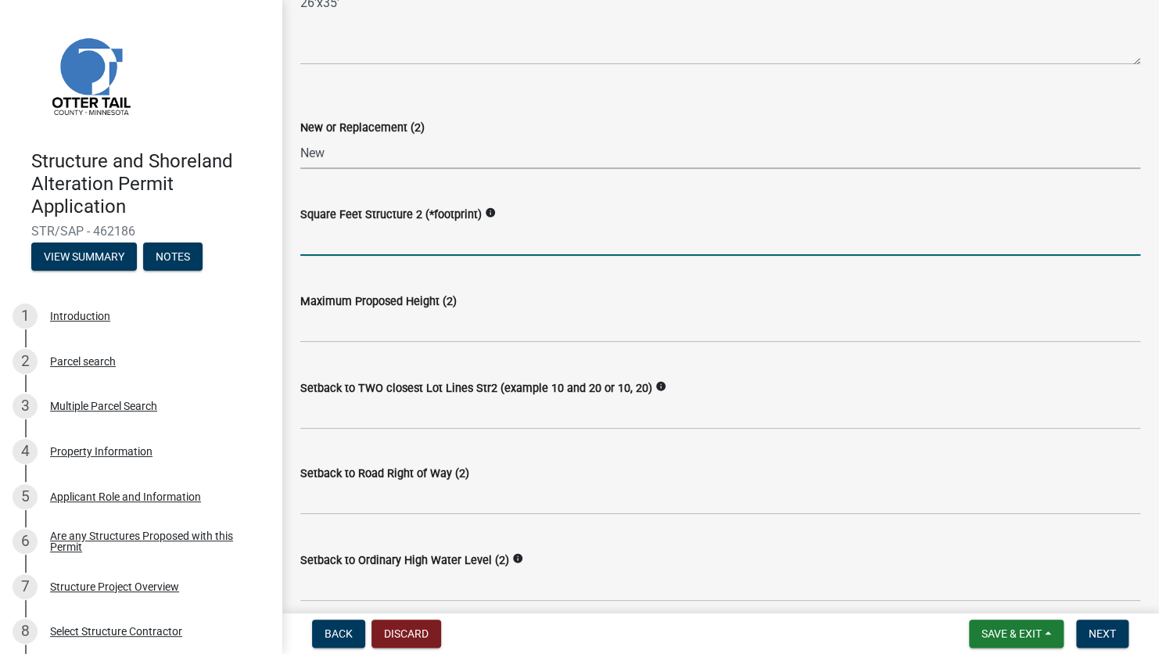
click at [395, 238] on input "text" at bounding box center [720, 240] width 840 height 32
type input "910"
click at [411, 330] on input "text" at bounding box center [720, 326] width 840 height 32
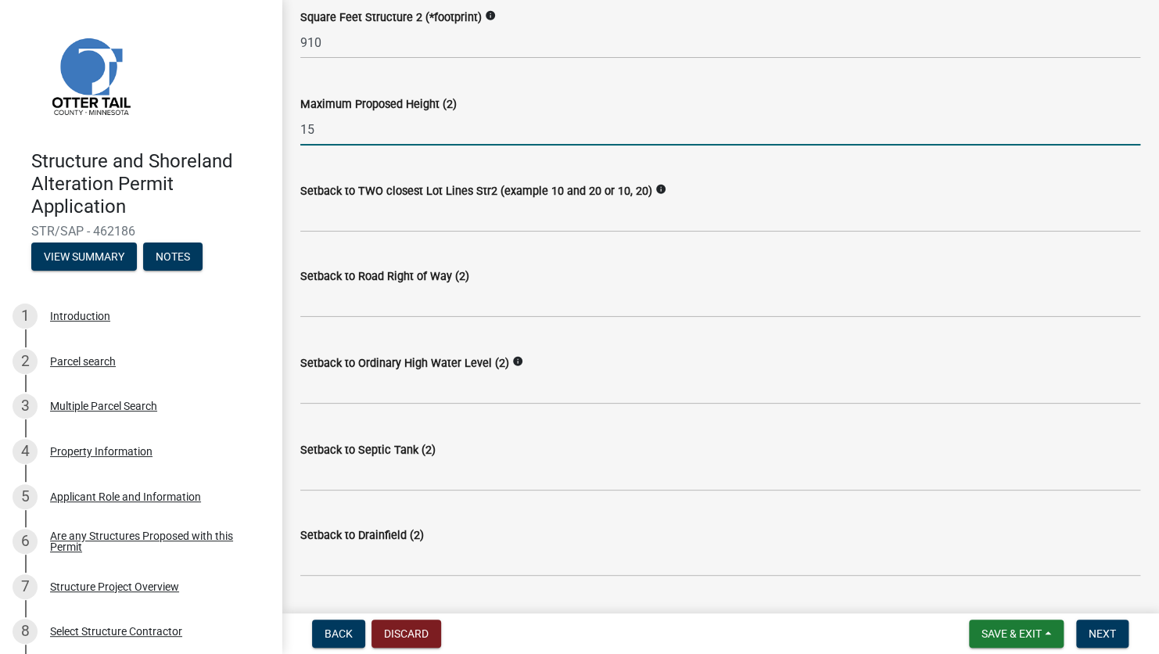
scroll to position [782, 0]
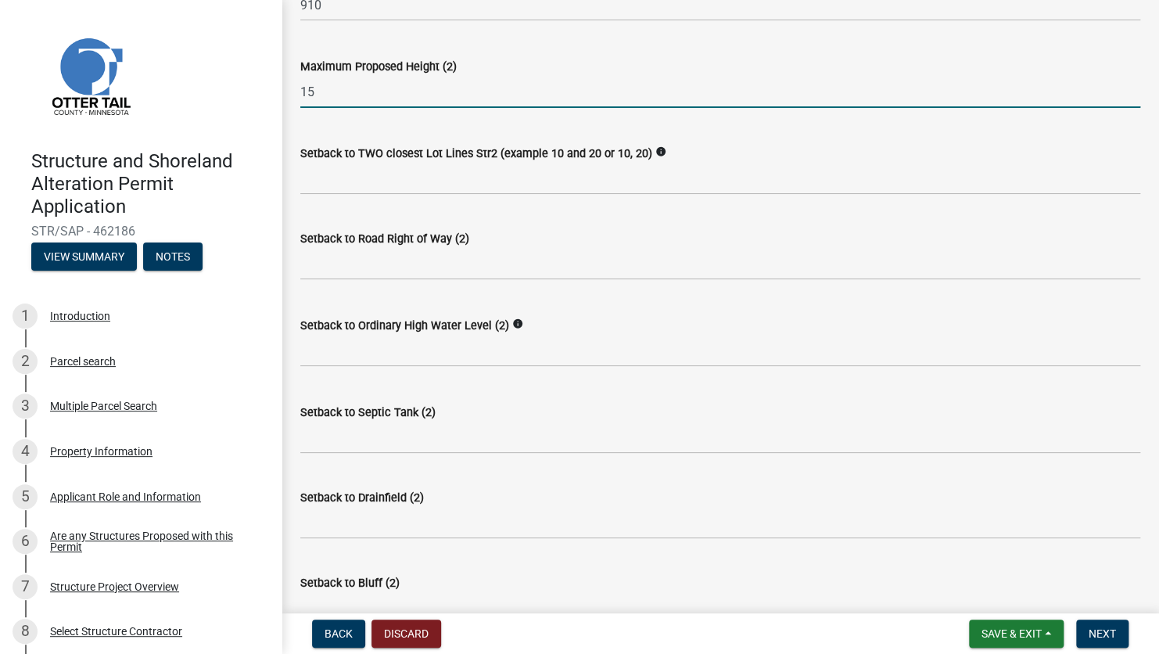
type input "15"
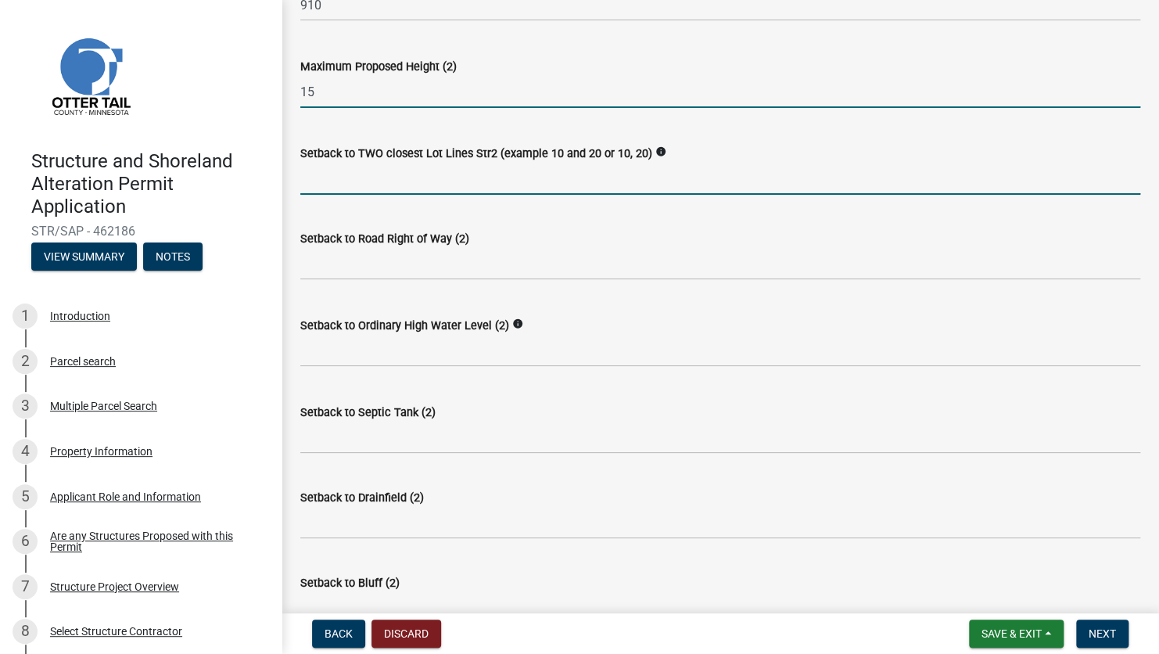
click at [349, 186] on input "Setback to TWO closest Lot Lines Str2 (example 10 and 20 or 10, 20)" at bounding box center [720, 179] width 840 height 32
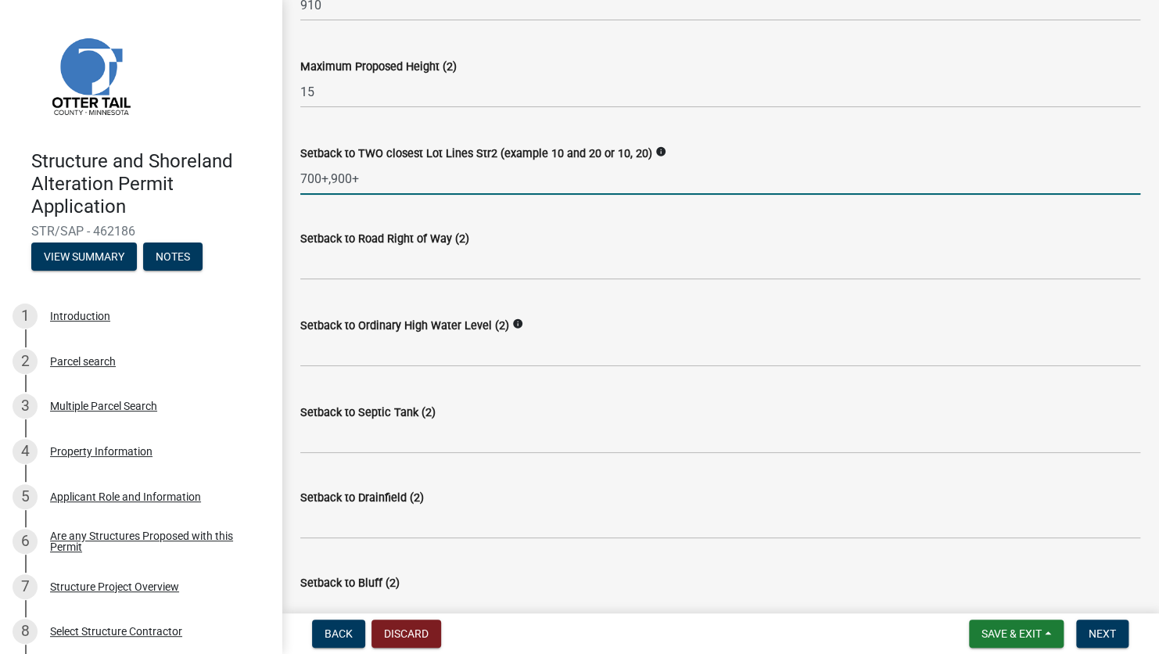
type input "700+,900+"
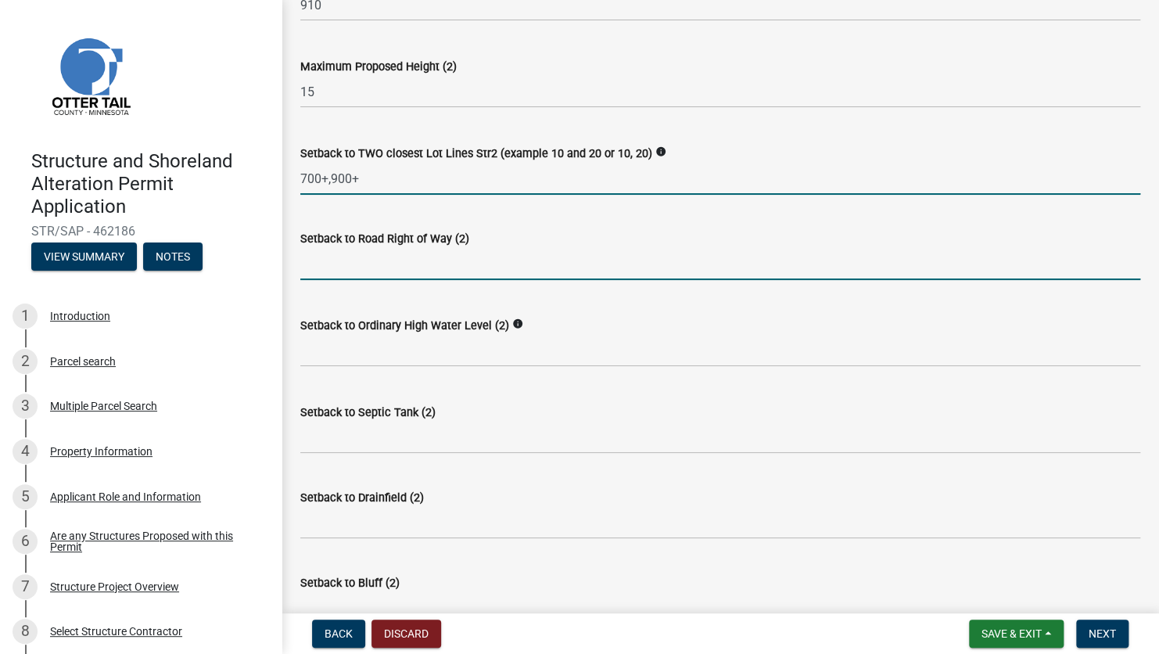
click at [357, 270] on input "text" at bounding box center [720, 264] width 840 height 32
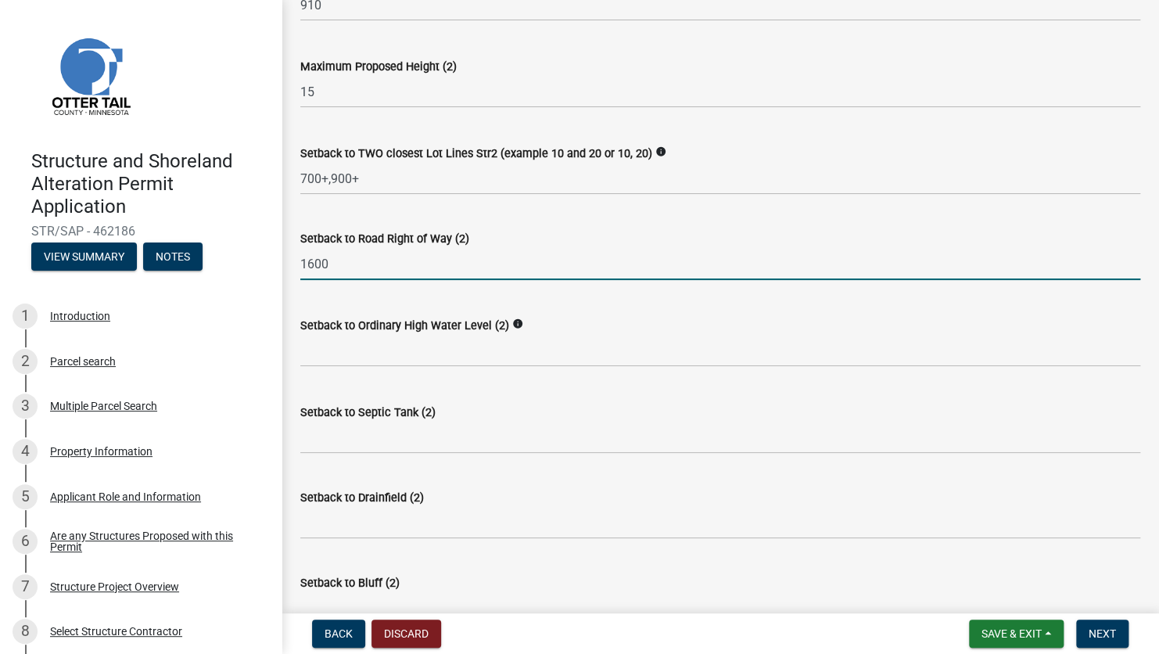
type input "1600"
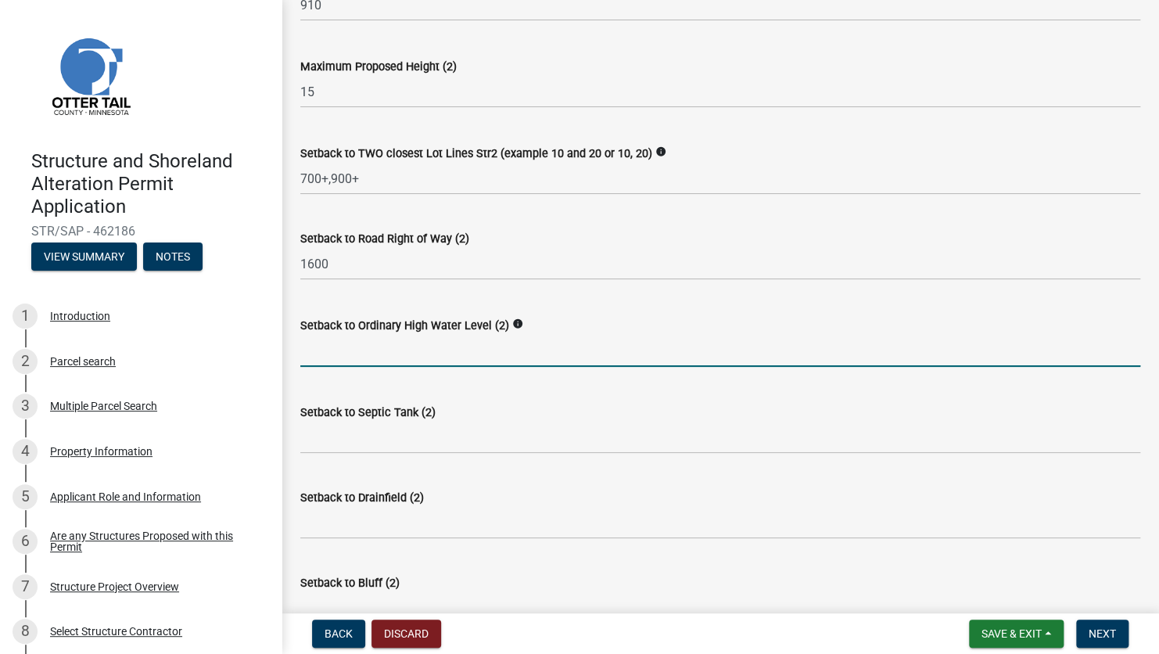
click at [348, 359] on input "text" at bounding box center [720, 351] width 840 height 32
type input "77"
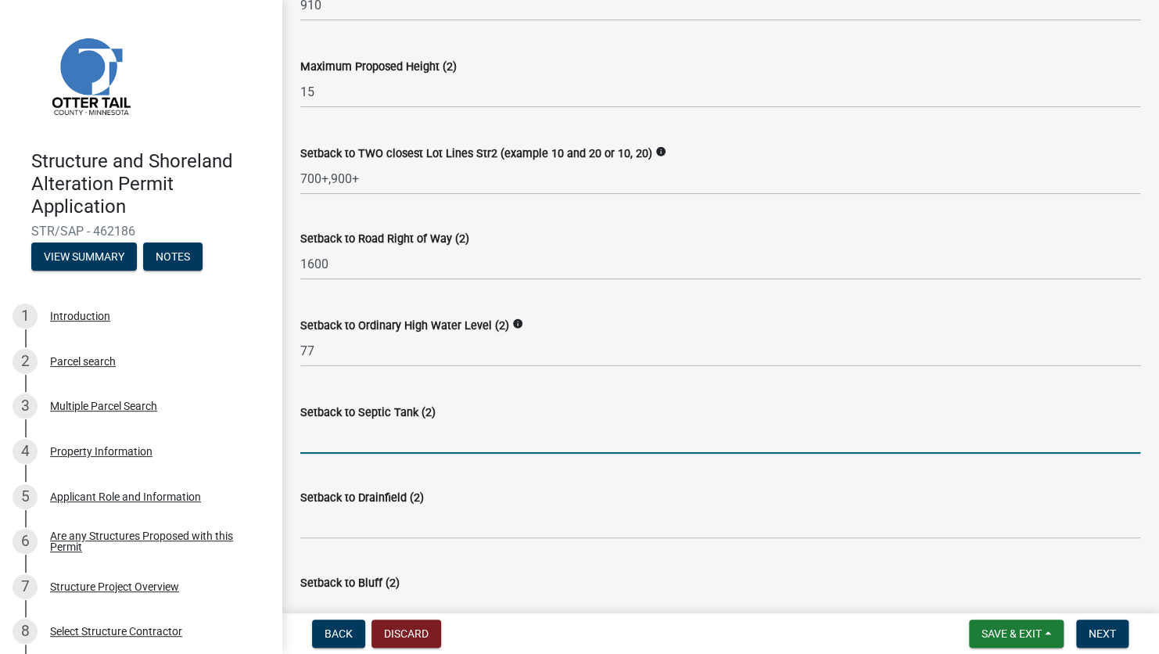
click at [392, 440] on input "Setback to Septic Tank (2)" at bounding box center [720, 437] width 840 height 32
type input "134"
click at [327, 465] on input "Setback to Drainfield (2)" at bounding box center [720, 523] width 840 height 32
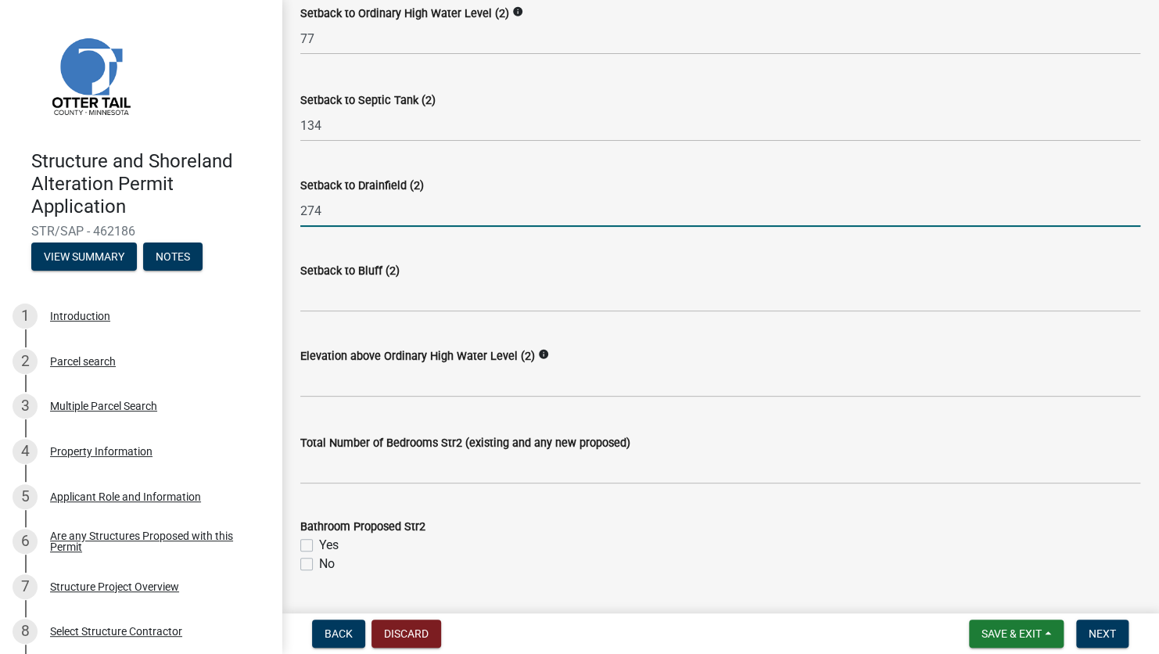
scroll to position [1095, 0]
type input "274"
click at [324, 316] on wm-data-entity-input "Setback to Bluff (2)" at bounding box center [720, 280] width 840 height 85
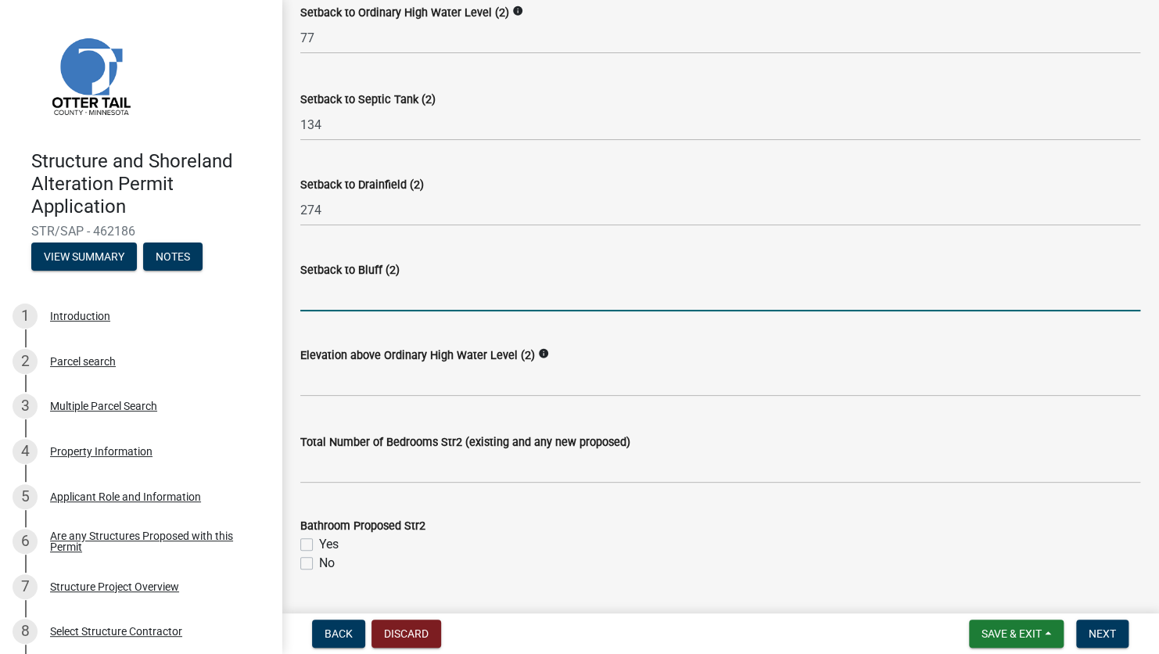
click at [323, 307] on input "Setback to Bluff (2)" at bounding box center [720, 295] width 840 height 32
type input "N/A"
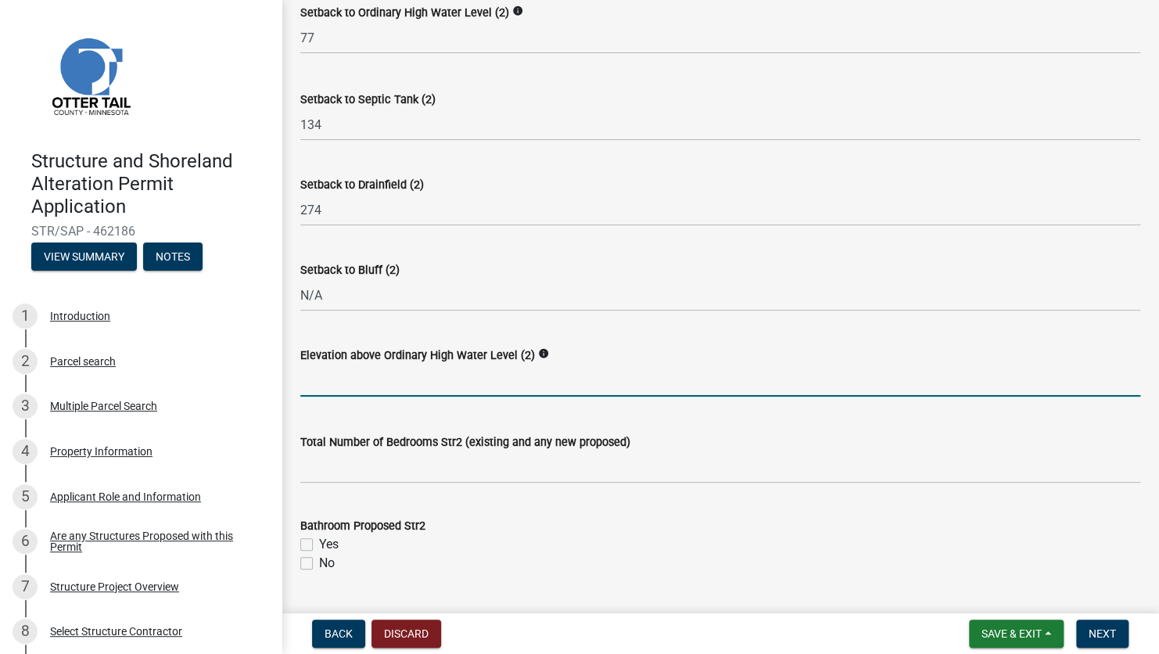
click at [406, 387] on input "text" at bounding box center [720, 380] width 840 height 32
click at [335, 389] on input "text" at bounding box center [720, 380] width 840 height 32
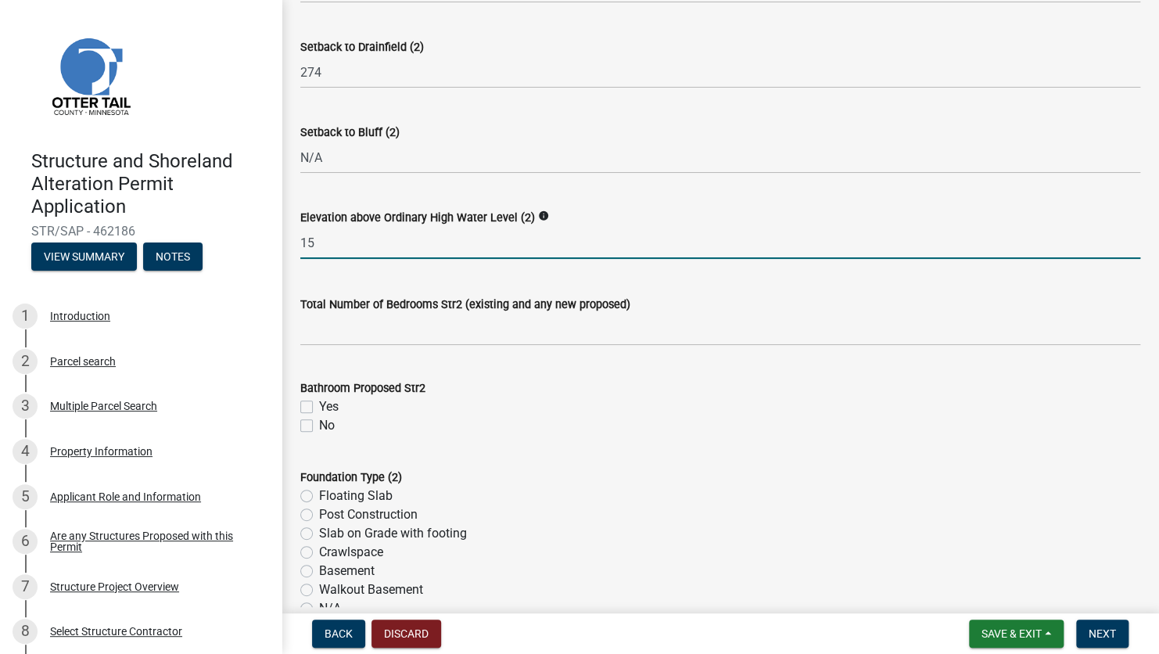
scroll to position [1251, 0]
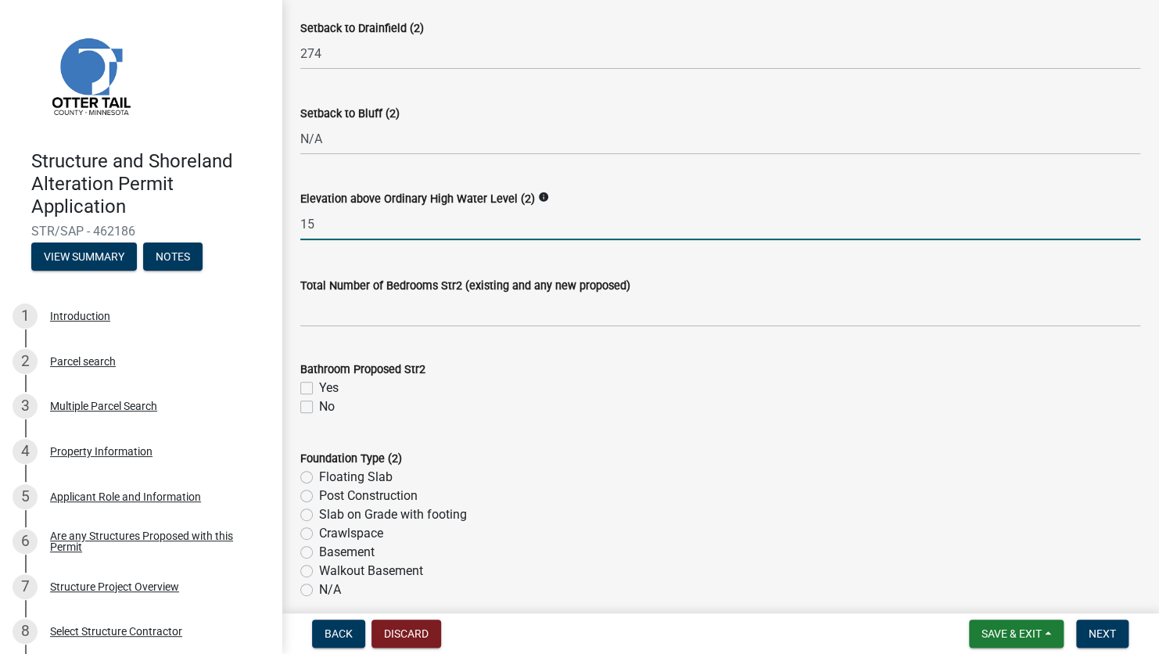
type input "15"
click at [319, 407] on label "No" at bounding box center [327, 406] width 16 height 19
click at [319, 407] on input "No" at bounding box center [324, 402] width 10 height 10
checkbox input "true"
checkbox input "false"
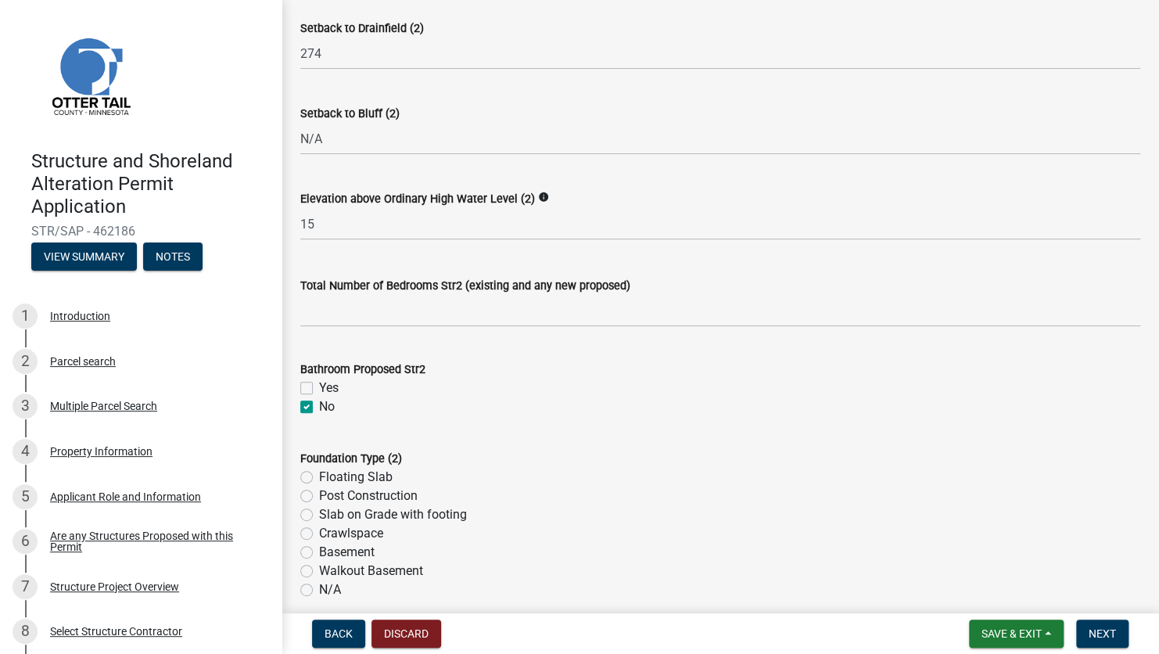
checkbox input "true"
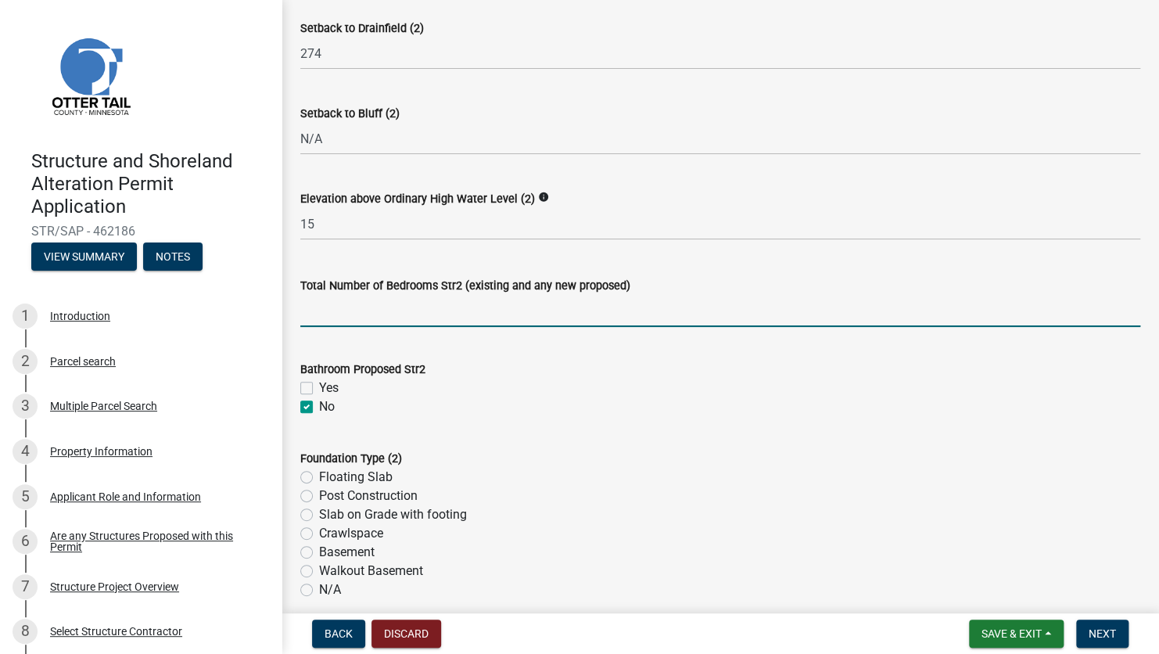
click at [324, 310] on input "text" at bounding box center [720, 311] width 840 height 32
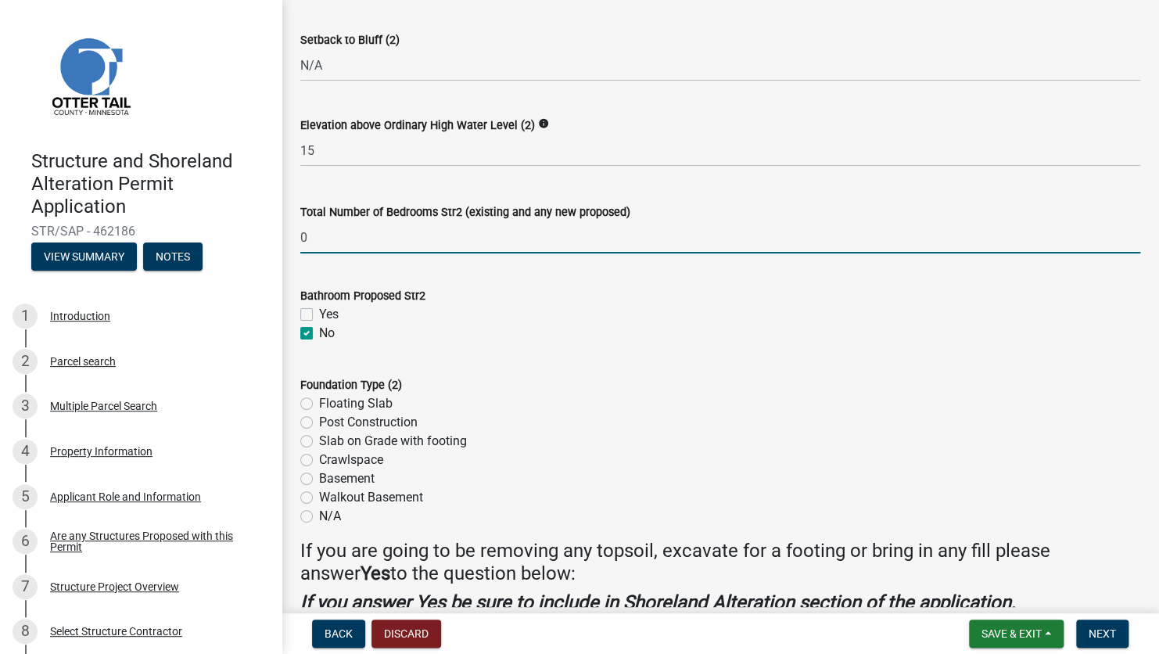
scroll to position [1486, 0]
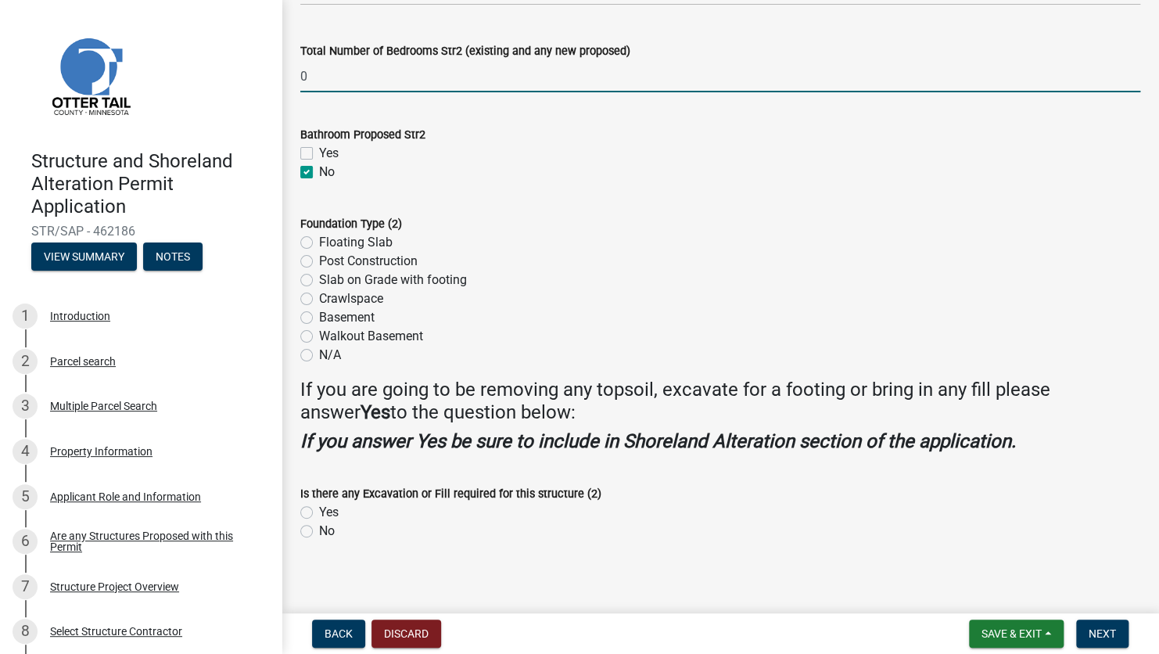
type input "0"
click at [319, 244] on label "Floating Slab" at bounding box center [356, 242] width 74 height 19
click at [319, 243] on input "Floating Slab" at bounding box center [324, 238] width 10 height 10
radio input "true"
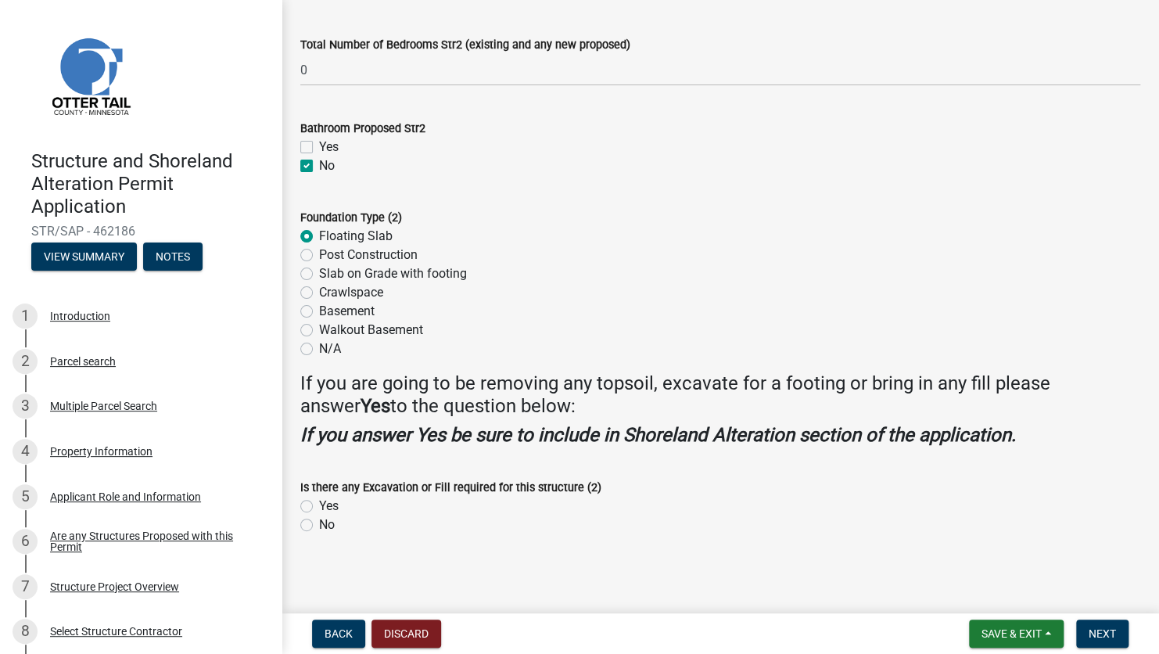
scroll to position [1493, 0]
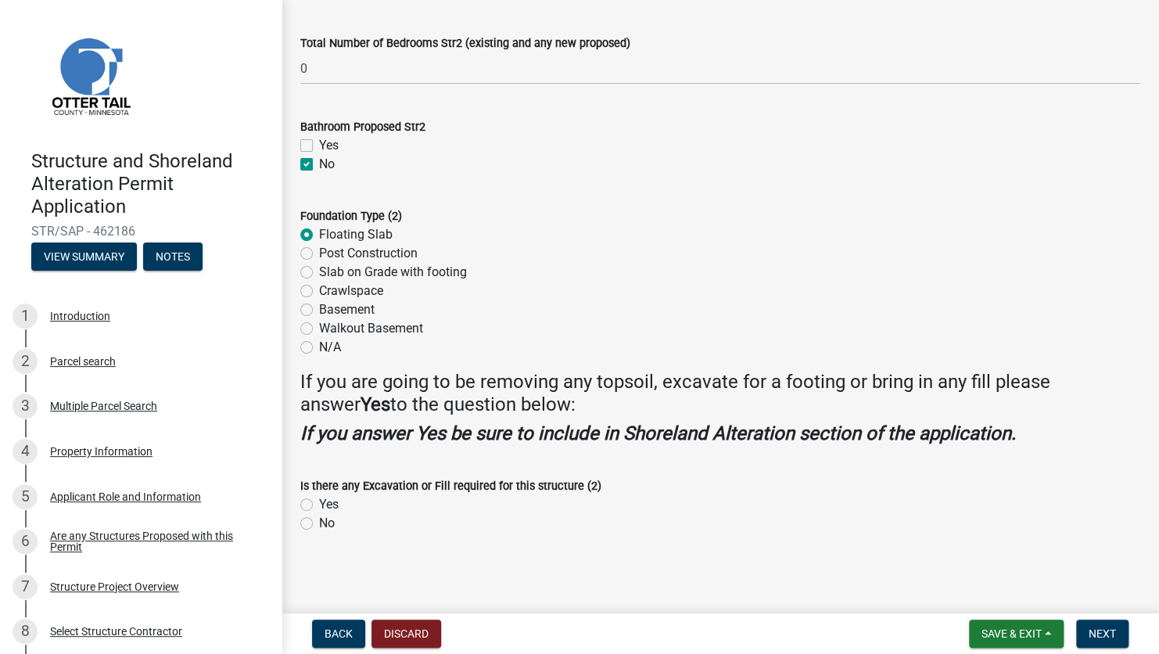
click at [319, 465] on label "No" at bounding box center [327, 523] width 16 height 19
click at [319, 465] on input "No" at bounding box center [324, 519] width 10 height 10
radio input "true"
click at [945, 465] on button "Next" at bounding box center [1102, 633] width 52 height 28
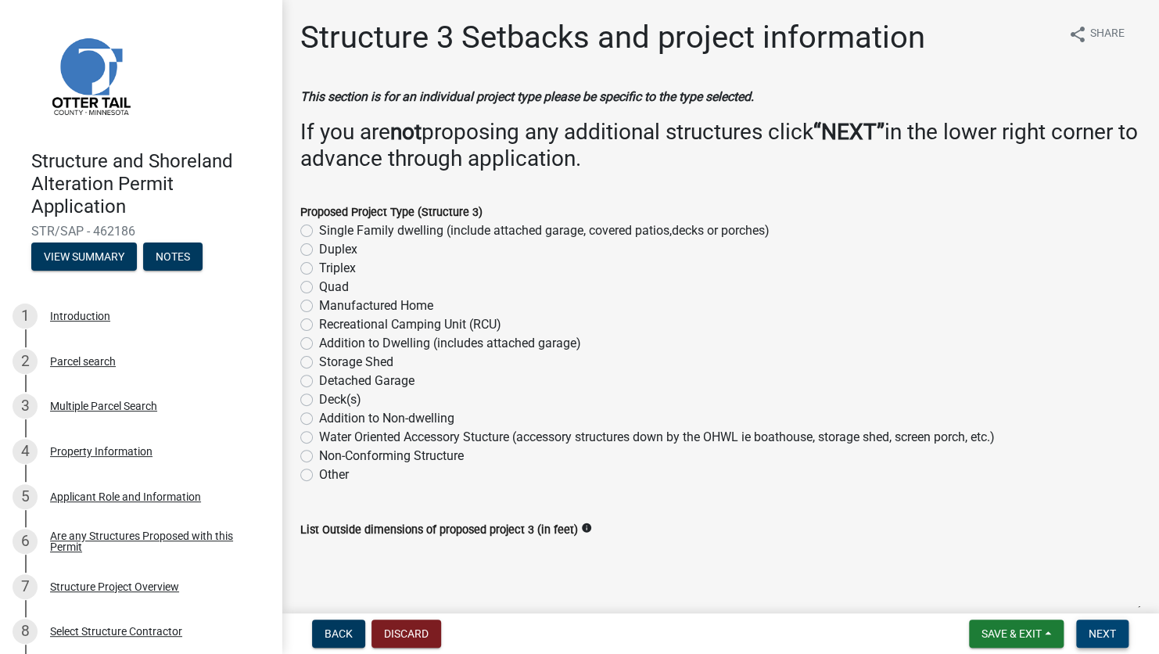
click at [945, 465] on button "Next" at bounding box center [1102, 633] width 52 height 28
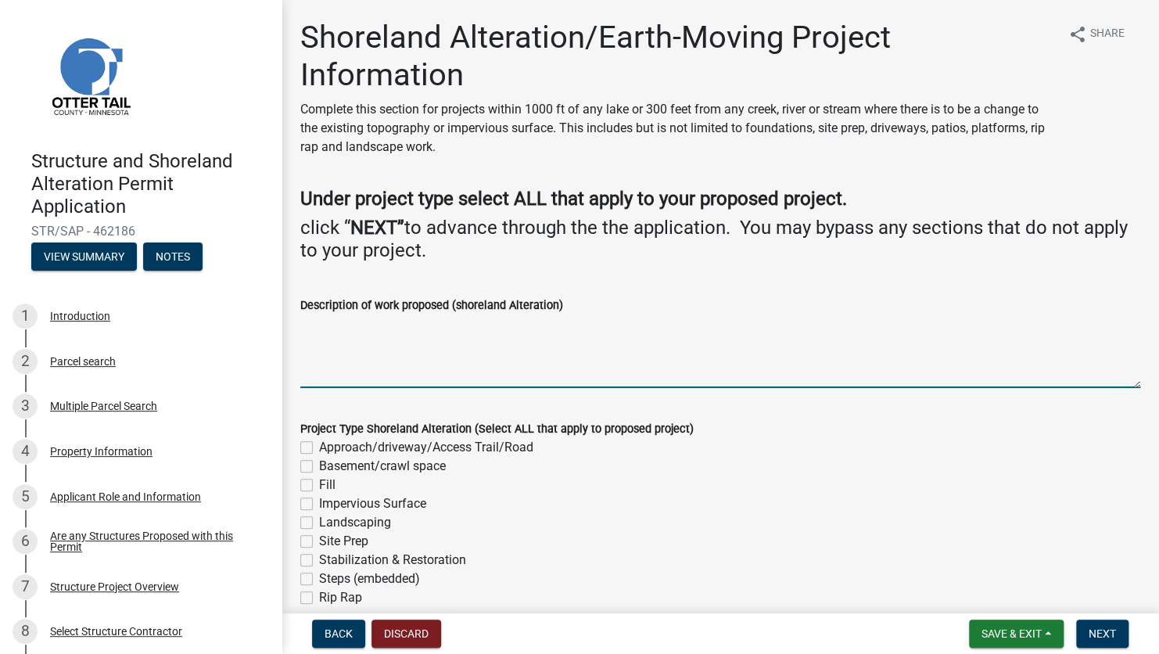
click at [361, 332] on textarea "Description of work proposed (shoreland Alteration)" at bounding box center [720, 351] width 840 height 74
click at [423, 327] on textarea "Install concrete patios around main dwelling" at bounding box center [720, 351] width 840 height 74
click at [605, 328] on textarea "Install concrete patios/walkways around main dwelling" at bounding box center [720, 351] width 840 height 74
click at [554, 324] on textarea "Install concrete patios/walkways around main dwelling" at bounding box center [720, 351] width 840 height 74
click at [628, 328] on textarea "Install concrete patios/walkways around primary dwelling" at bounding box center [720, 351] width 840 height 74
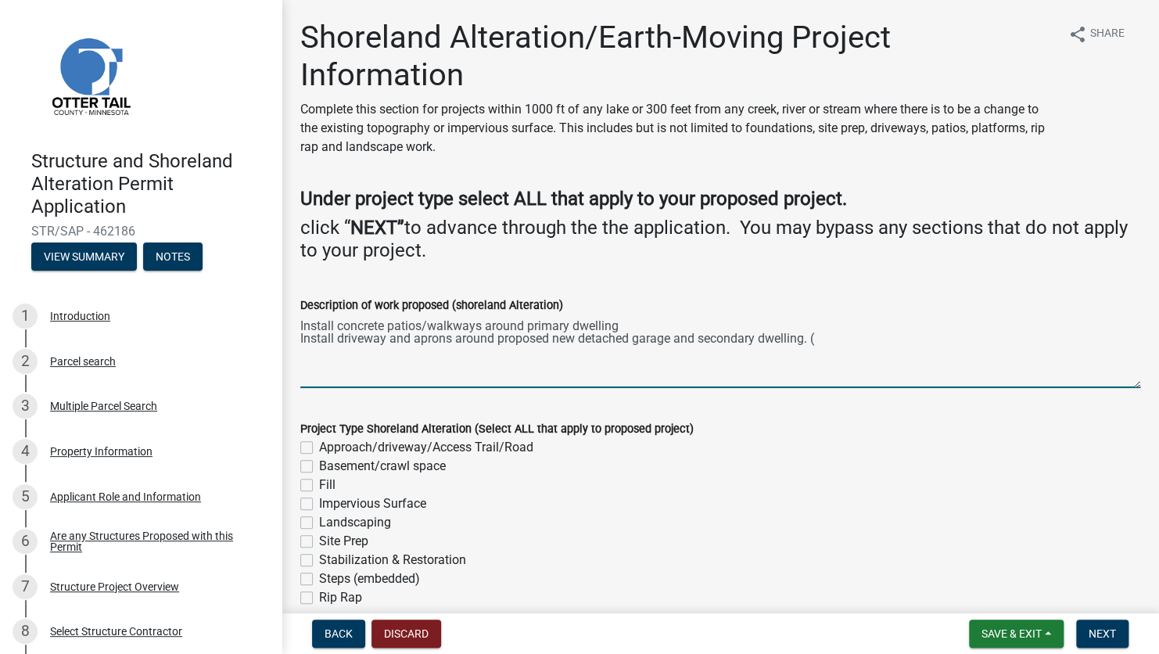
click at [337, 342] on textarea "Install concrete patios/walkways around primary dwelling Install driveway and a…" at bounding box center [720, 351] width 840 height 74
click at [626, 325] on textarea "Install concrete patios/walkways around primary dwelling Install concrete drive…" at bounding box center [720, 351] width 840 height 74
click at [628, 322] on textarea "Install concrete patios/walkways around primary dwelling (1,596 sq ft) Install …" at bounding box center [720, 351] width 840 height 74
click at [880, 340] on textarea "Install concrete patios/walkways around primary dwelling (approx. 1,596 sq ft) …" at bounding box center [720, 351] width 840 height 74
click at [300, 322] on textarea "Install concrete patios/walkways around primary dwelling (approx. 1,596 sq ft) …" at bounding box center [720, 351] width 840 height 74
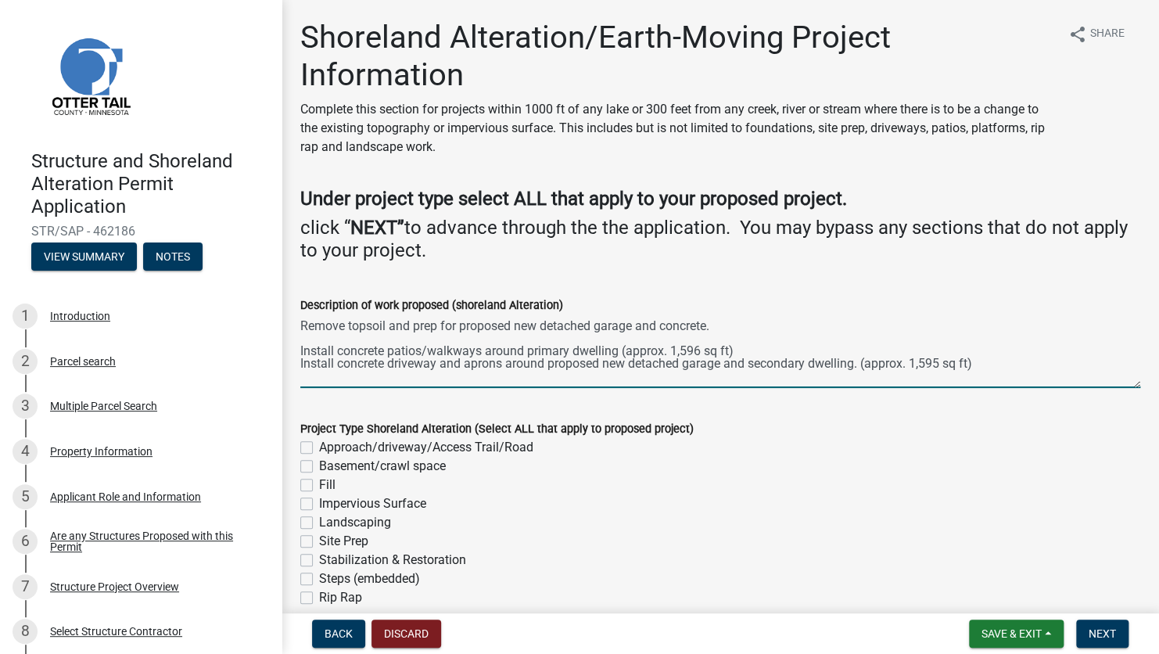
click at [945, 362] on textarea "Remove topsoil and prep for proposed new detached garage and concrete. Install …" at bounding box center [720, 351] width 840 height 74
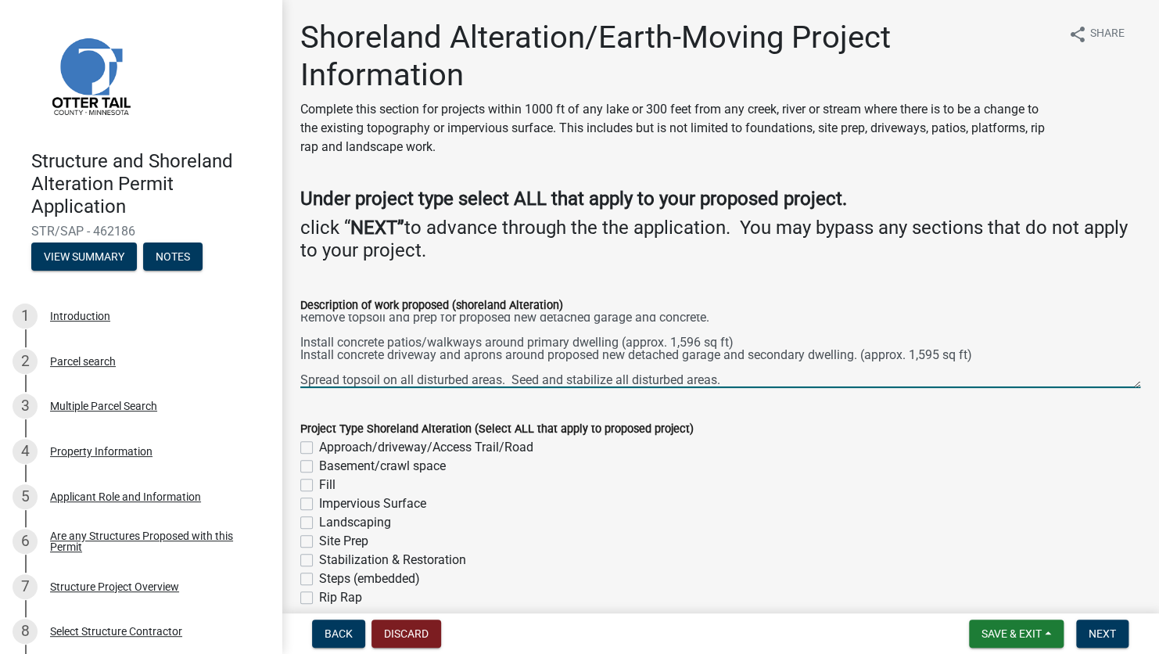
click at [513, 380] on textarea "Remove topsoil and prep for proposed new detached garage and concrete. Install …" at bounding box center [720, 351] width 840 height 74
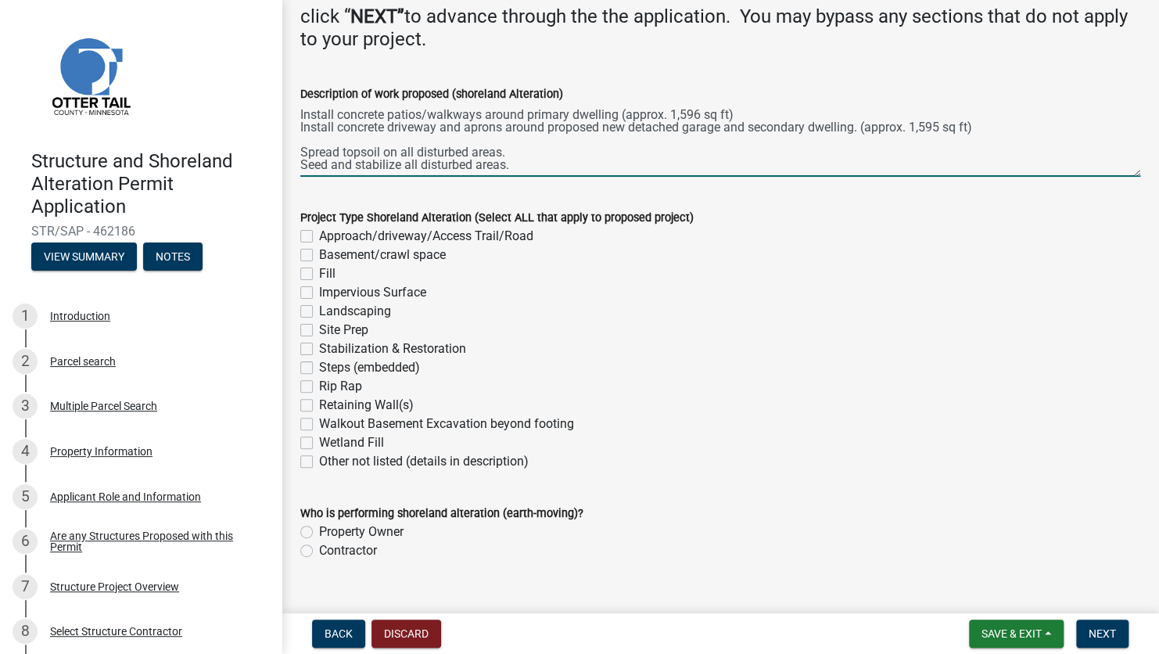
scroll to position [239, 0]
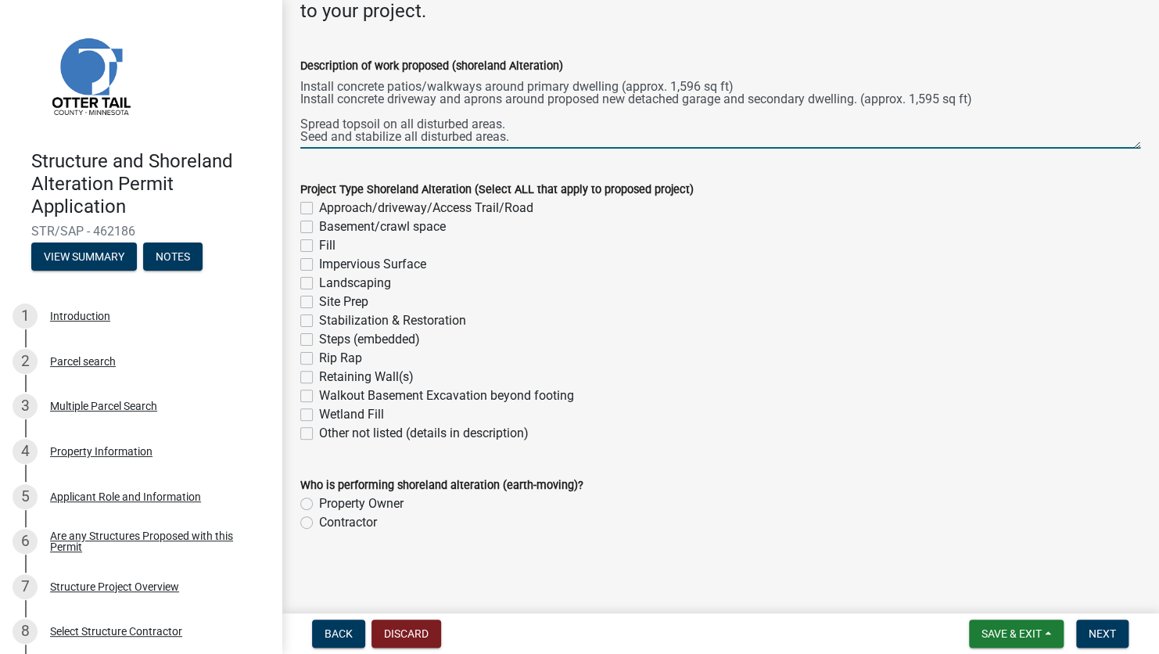
type textarea "Remove topsoil and prep for proposed new detached garage and concrete. Install …"
click at [314, 465] on div "Contractor" at bounding box center [720, 522] width 840 height 19
click at [319, 465] on label "Contractor" at bounding box center [348, 522] width 58 height 19
click at [319, 465] on input "Contractor" at bounding box center [324, 518] width 10 height 10
radio input "true"
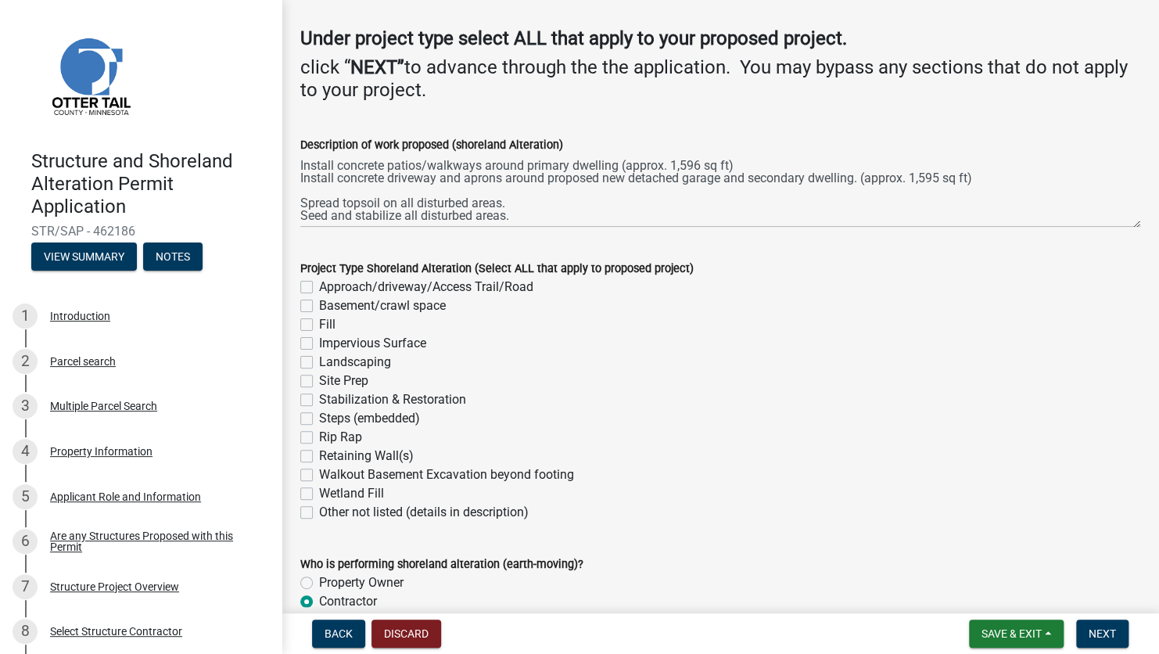
scroll to position [161, 0]
click at [319, 341] on label "Impervious Surface" at bounding box center [372, 342] width 107 height 19
click at [319, 341] on input "Impervious Surface" at bounding box center [324, 338] width 10 height 10
checkbox input "true"
checkbox input "false"
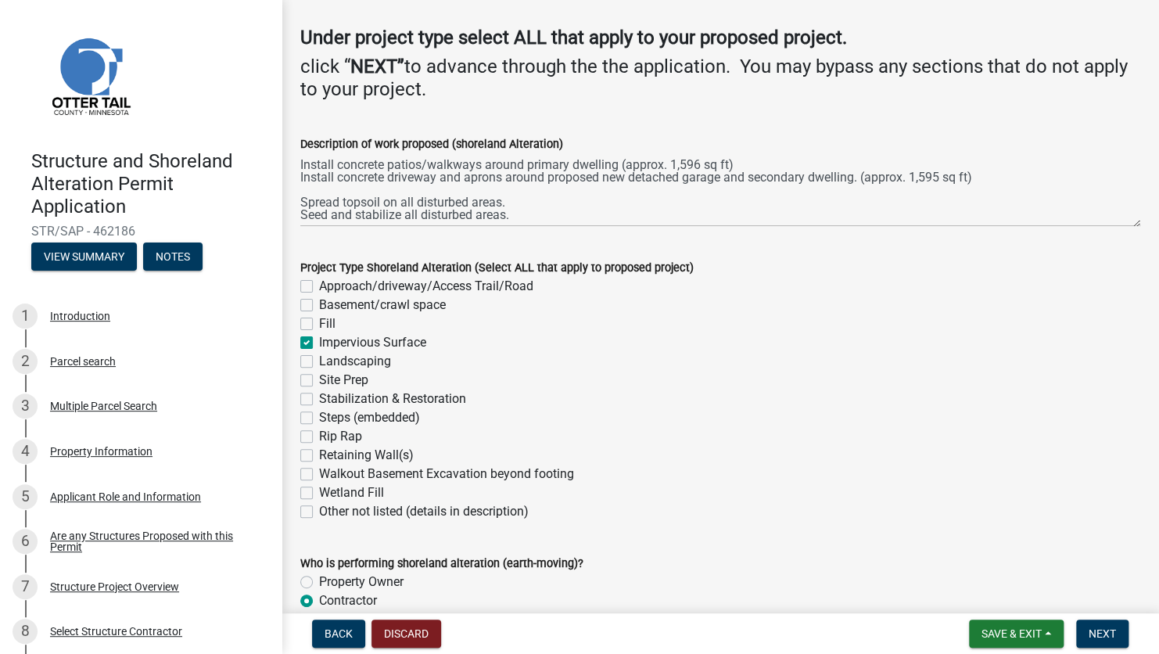
checkbox input "false"
checkbox input "true"
checkbox input "false"
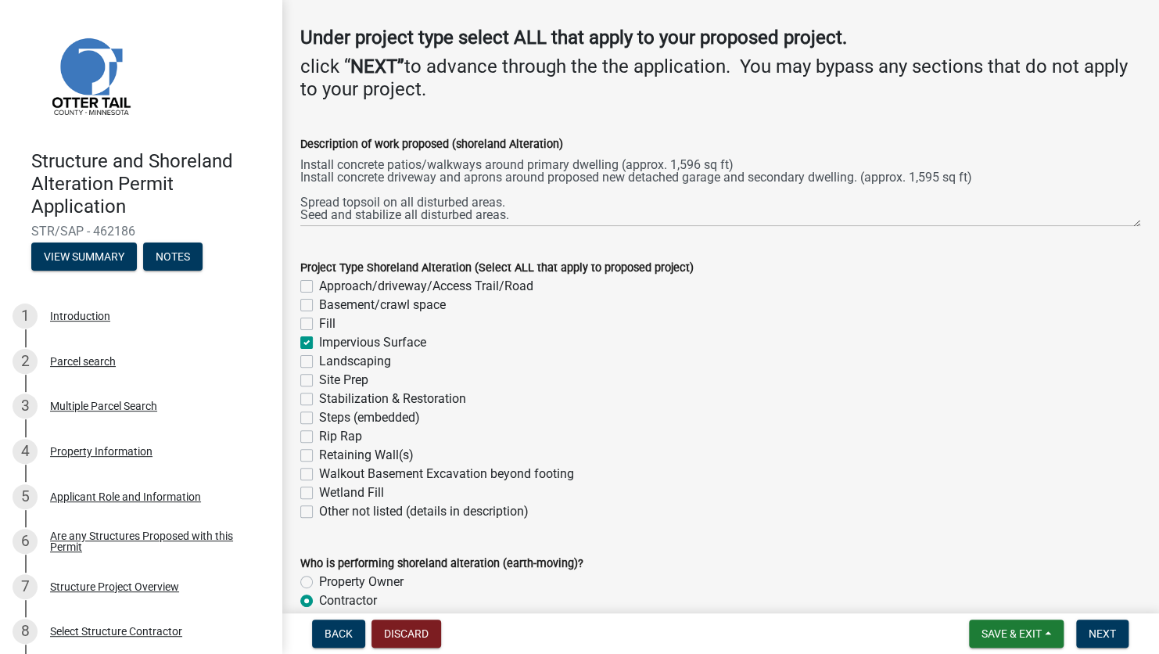
checkbox input "false"
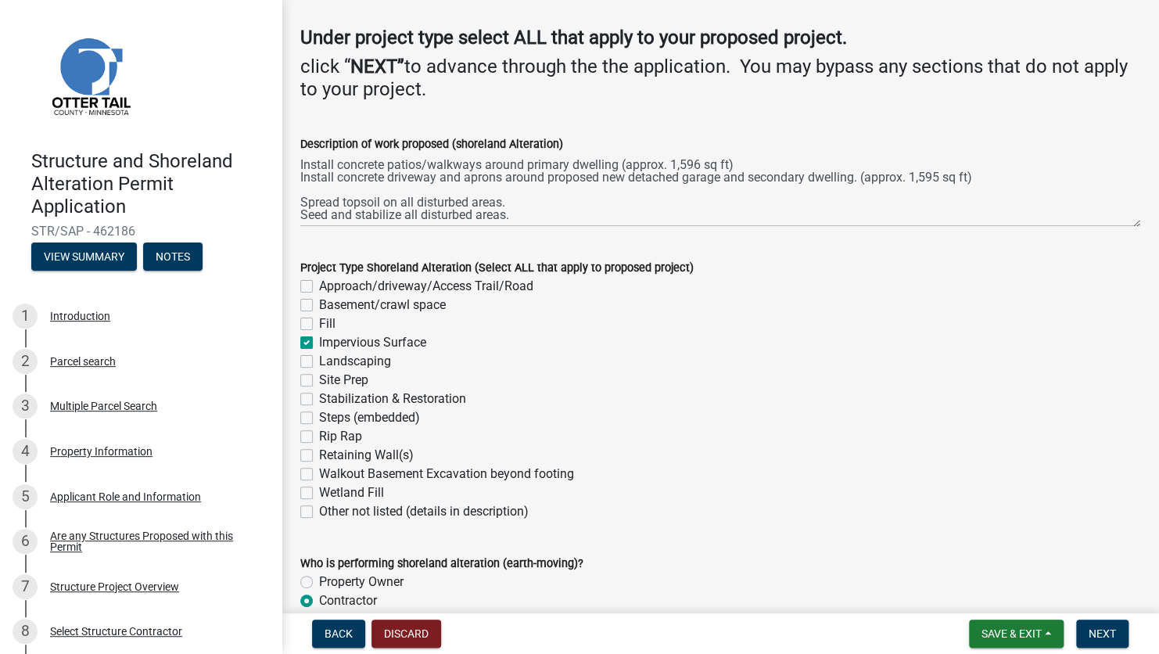
checkbox input "false"
click at [319, 382] on label "Site Prep" at bounding box center [343, 380] width 49 height 19
click at [319, 381] on input "Site Prep" at bounding box center [324, 376] width 10 height 10
checkbox input "true"
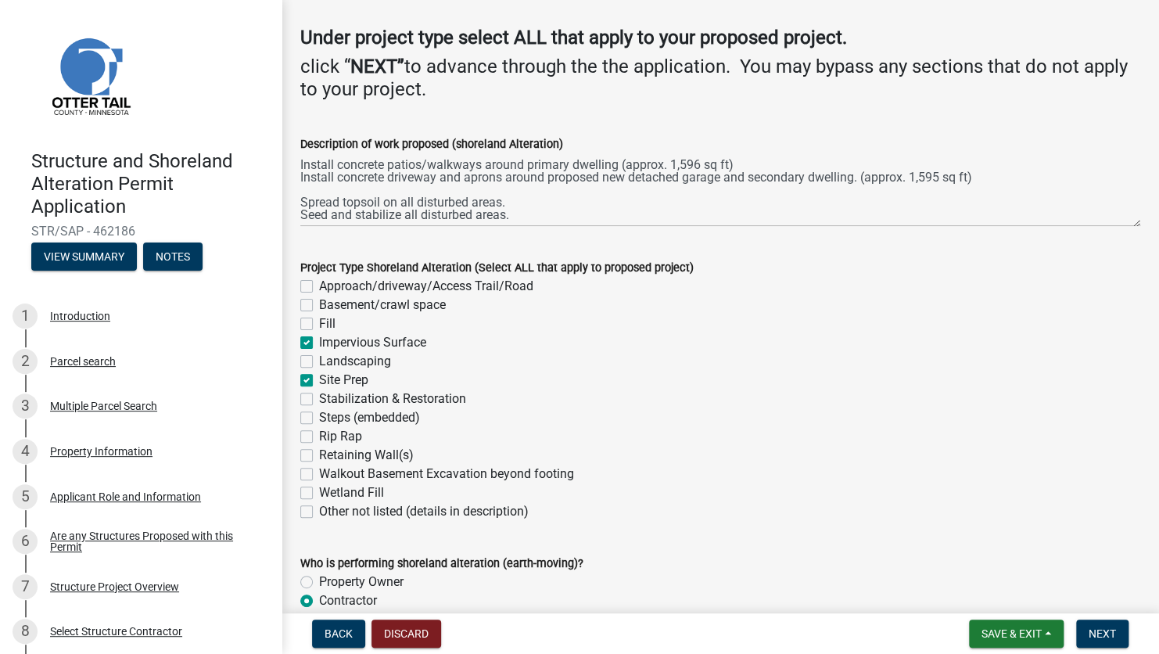
checkbox input "false"
checkbox input "true"
checkbox input "false"
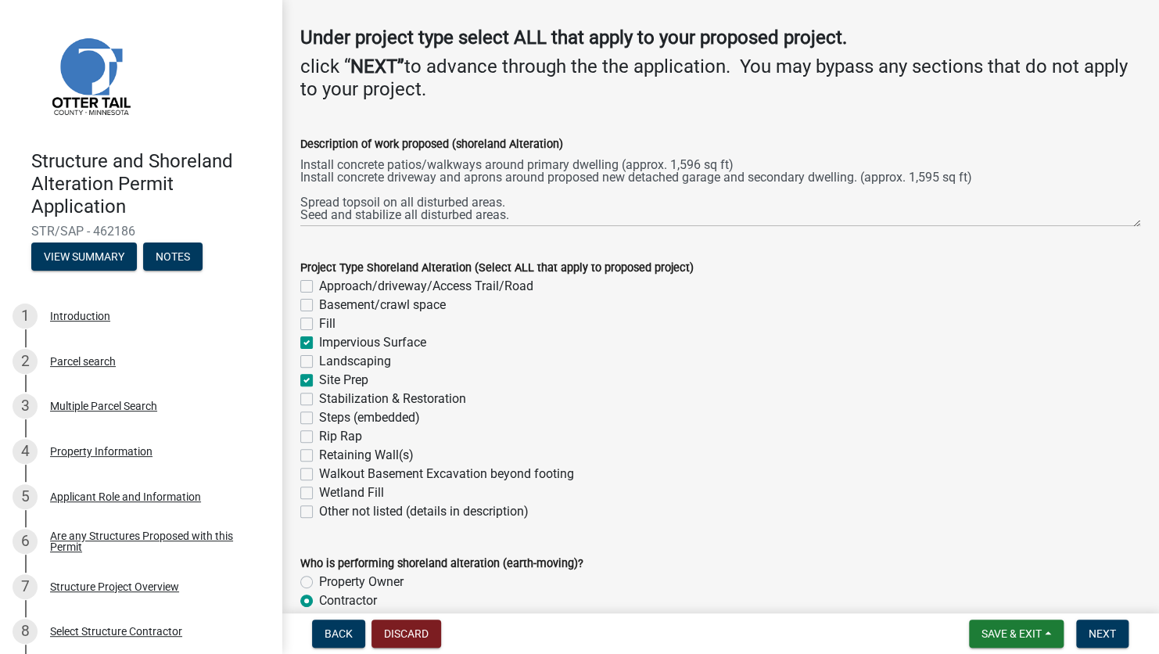
checkbox input "true"
checkbox input "false"
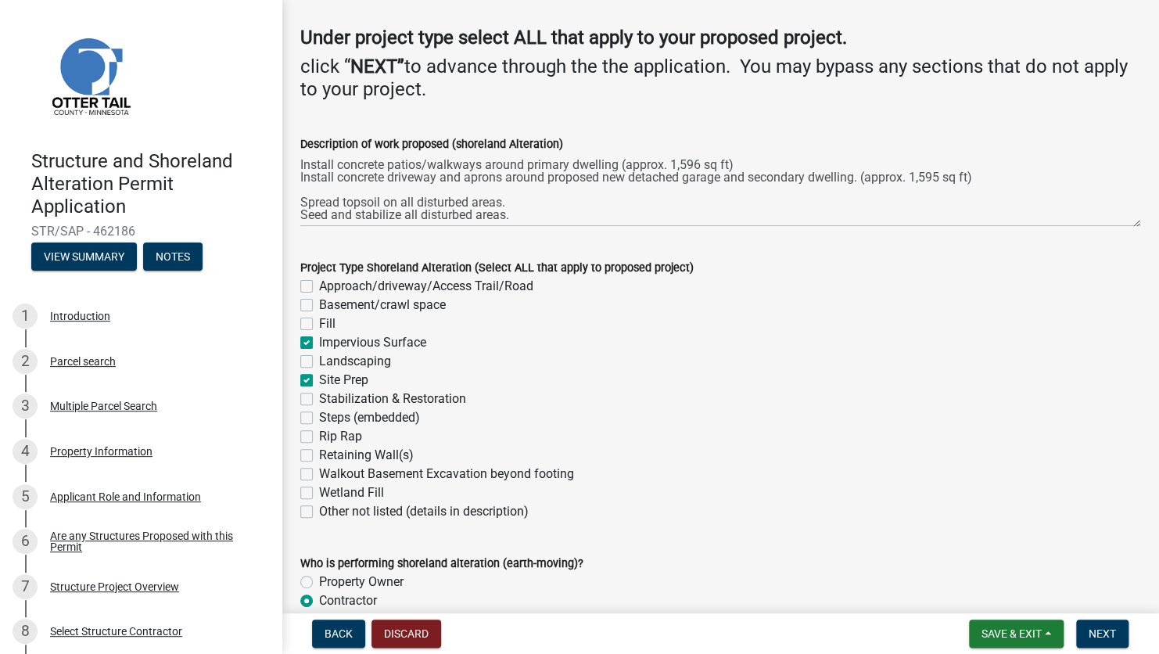
checkbox input "false"
click at [945, 465] on span "Next" at bounding box center [1101, 633] width 27 height 13
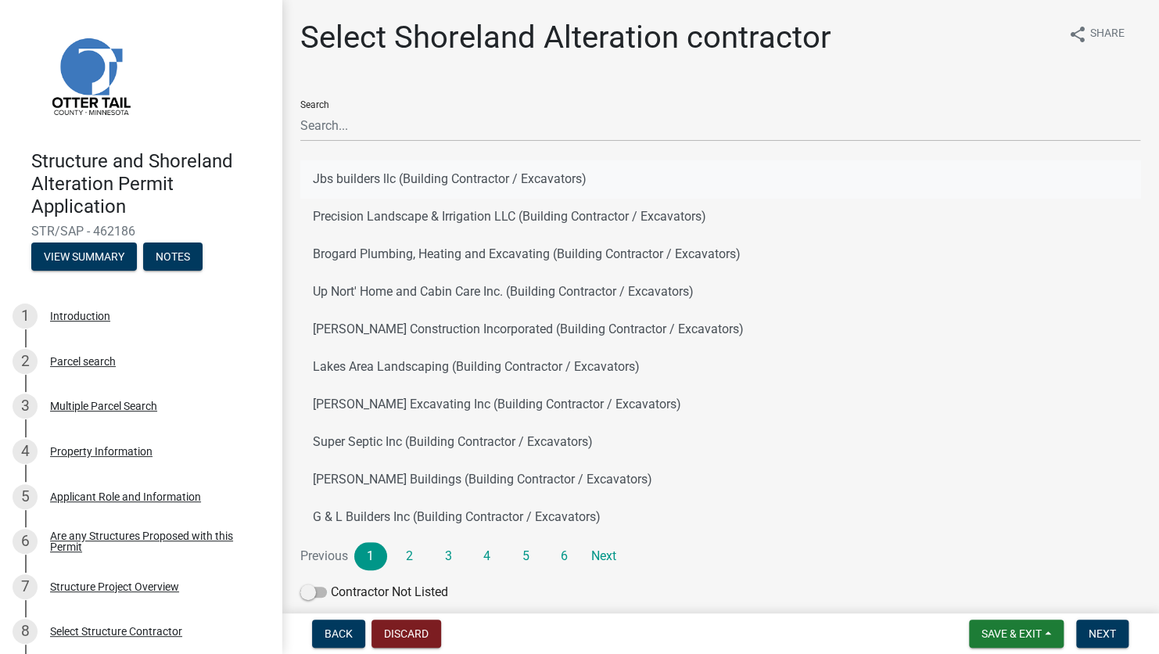
click at [454, 183] on button "Jbs builders llc (Building Contractor / Excavators)" at bounding box center [720, 179] width 840 height 38
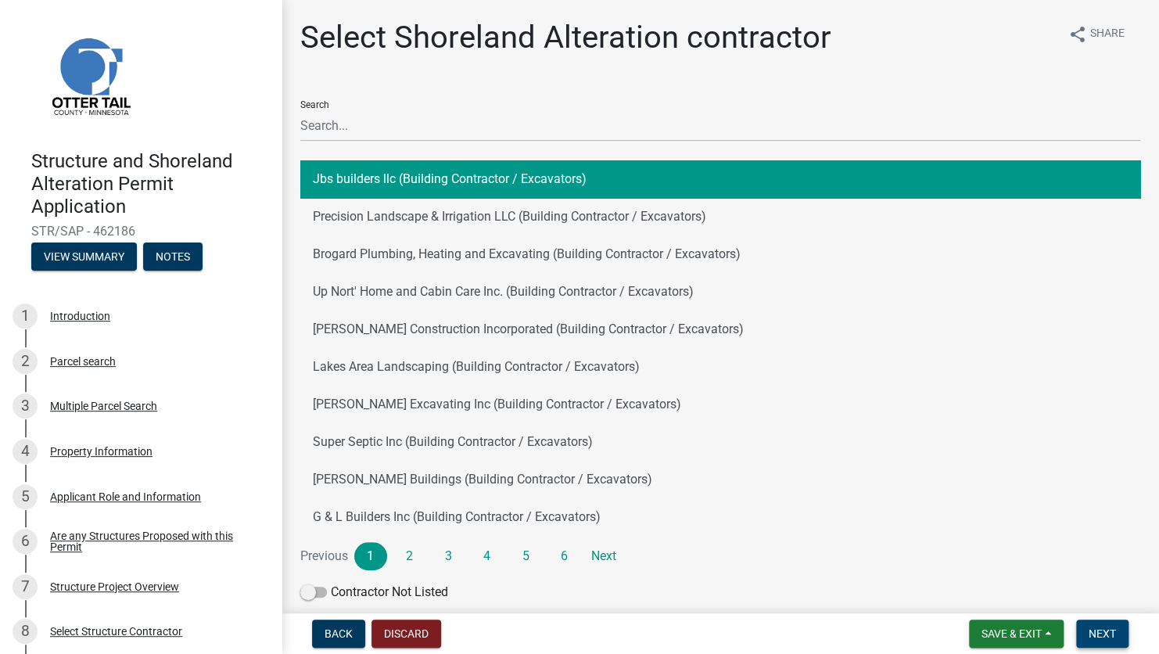
click at [945, 465] on span "Next" at bounding box center [1101, 633] width 27 height 13
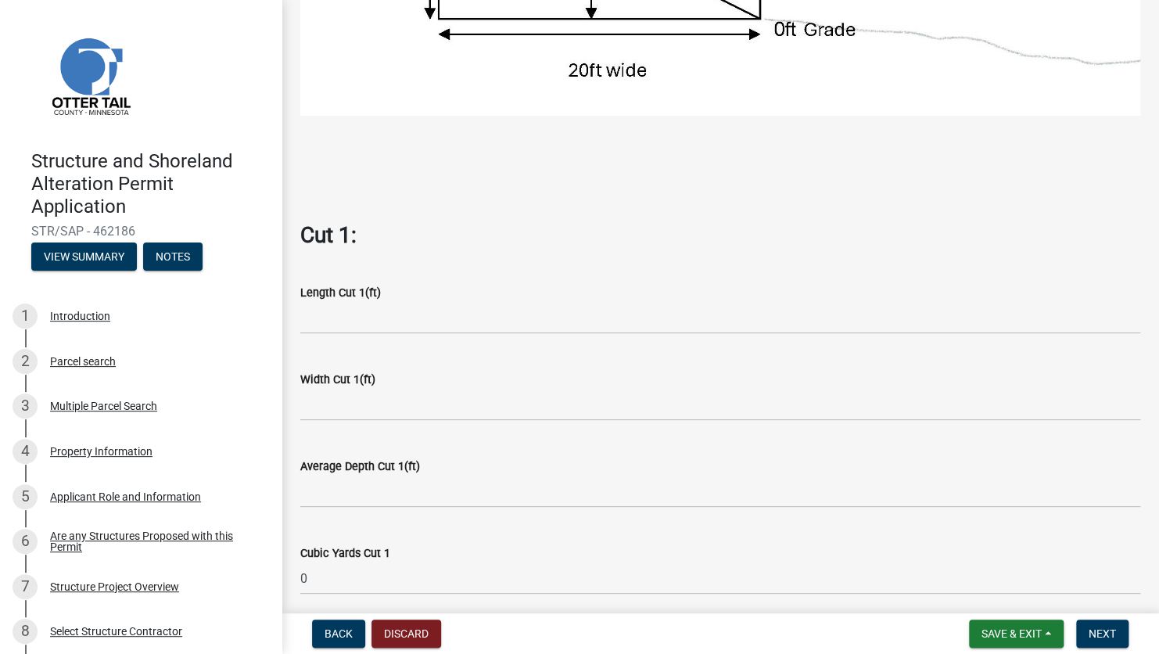
scroll to position [626, 0]
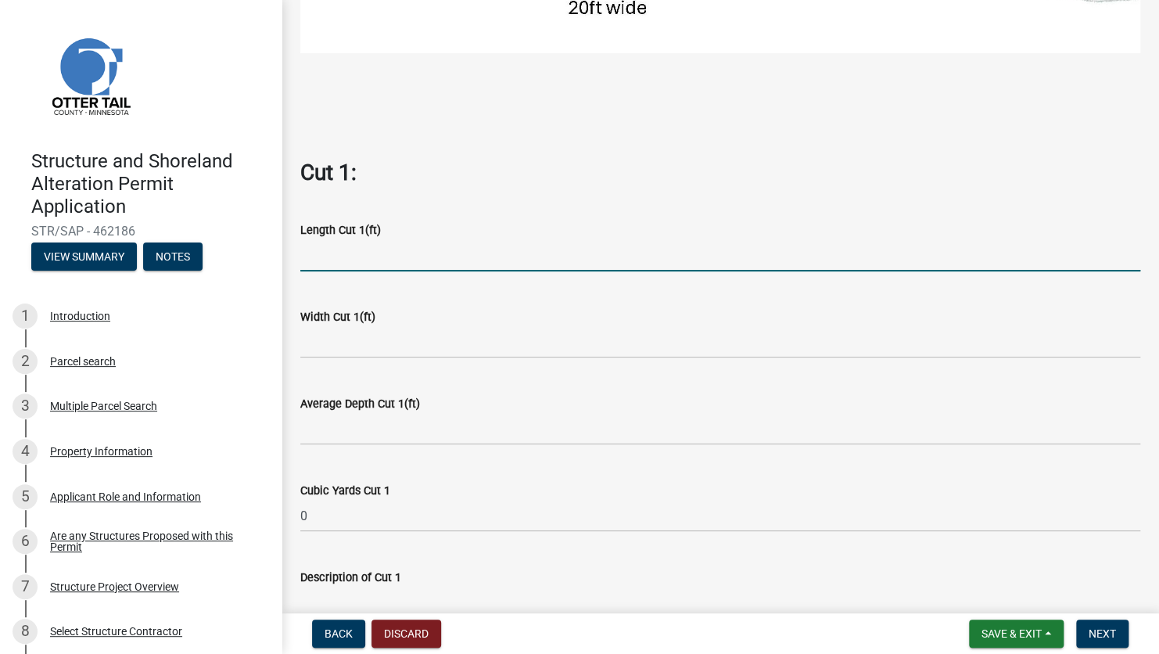
click at [366, 257] on input "text" at bounding box center [720, 255] width 840 height 32
click at [325, 242] on input "text" at bounding box center [720, 255] width 840 height 32
type input "70"
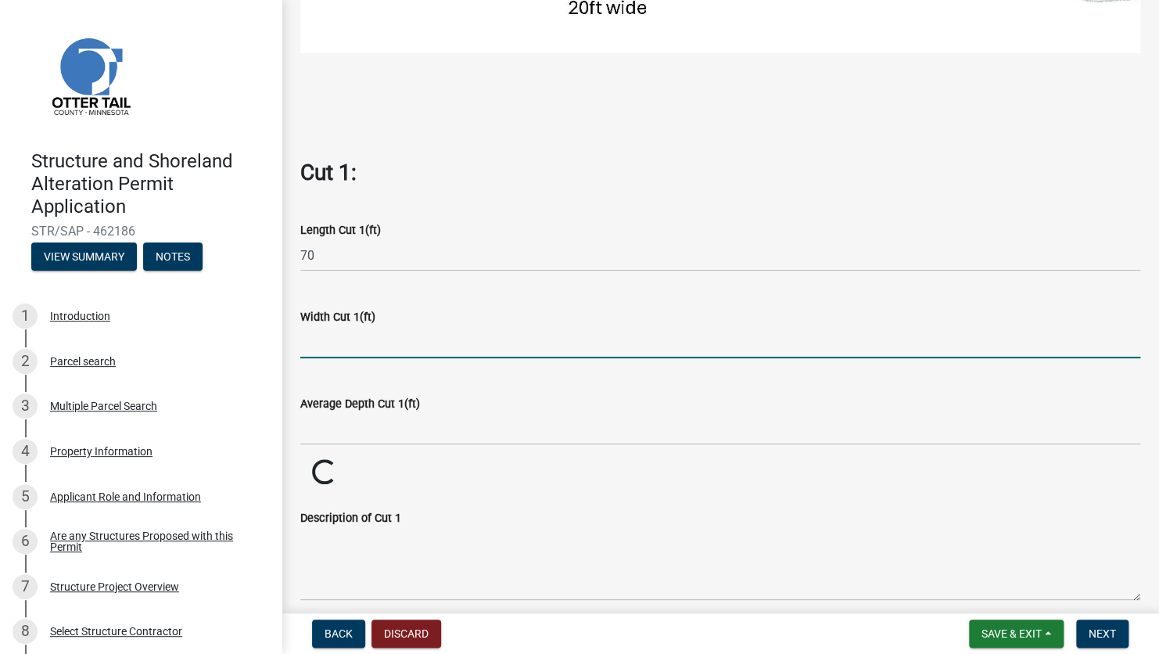
click at [358, 332] on input "text" at bounding box center [720, 342] width 840 height 32
type input "90"
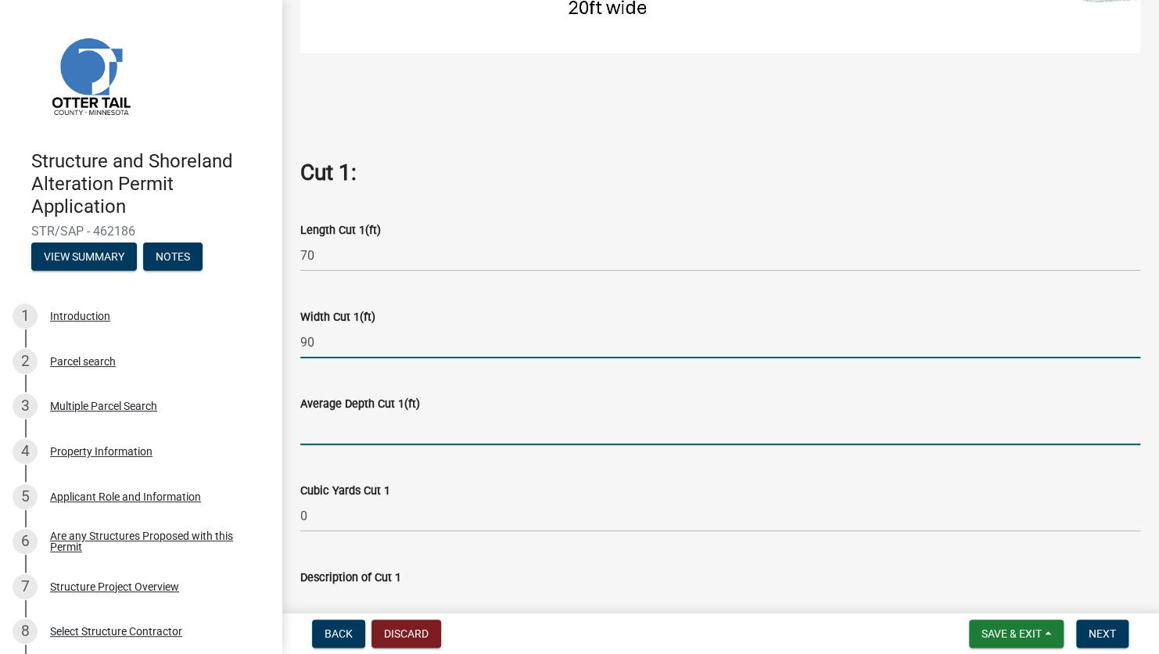
click at [348, 416] on input "text" at bounding box center [720, 429] width 840 height 32
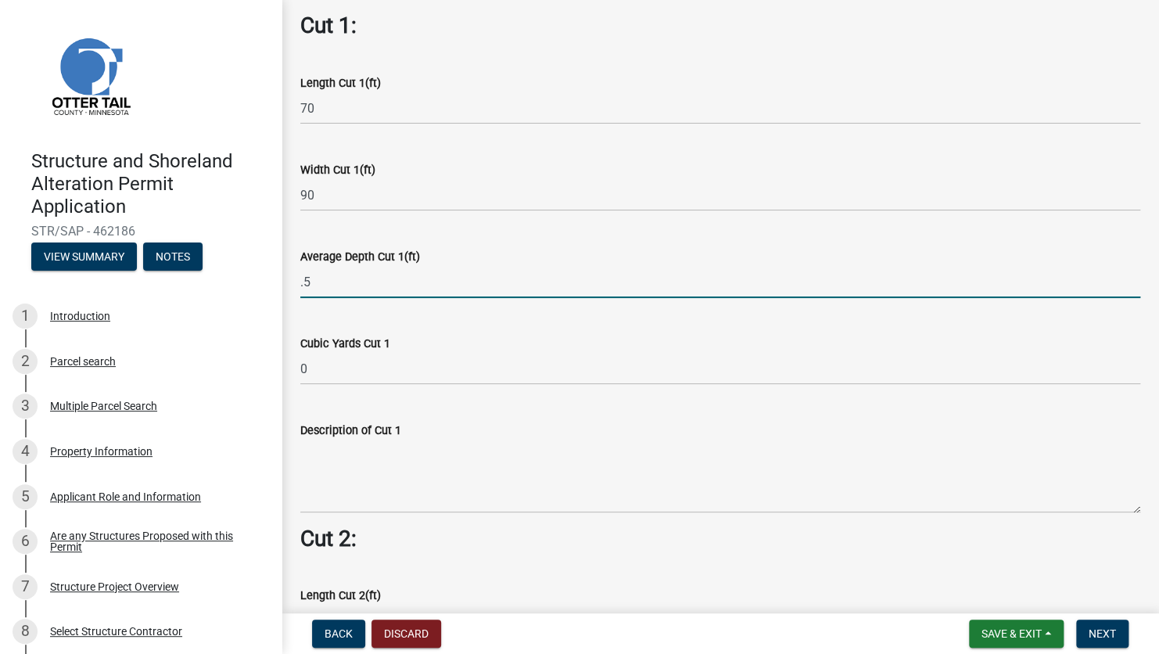
scroll to position [782, 0]
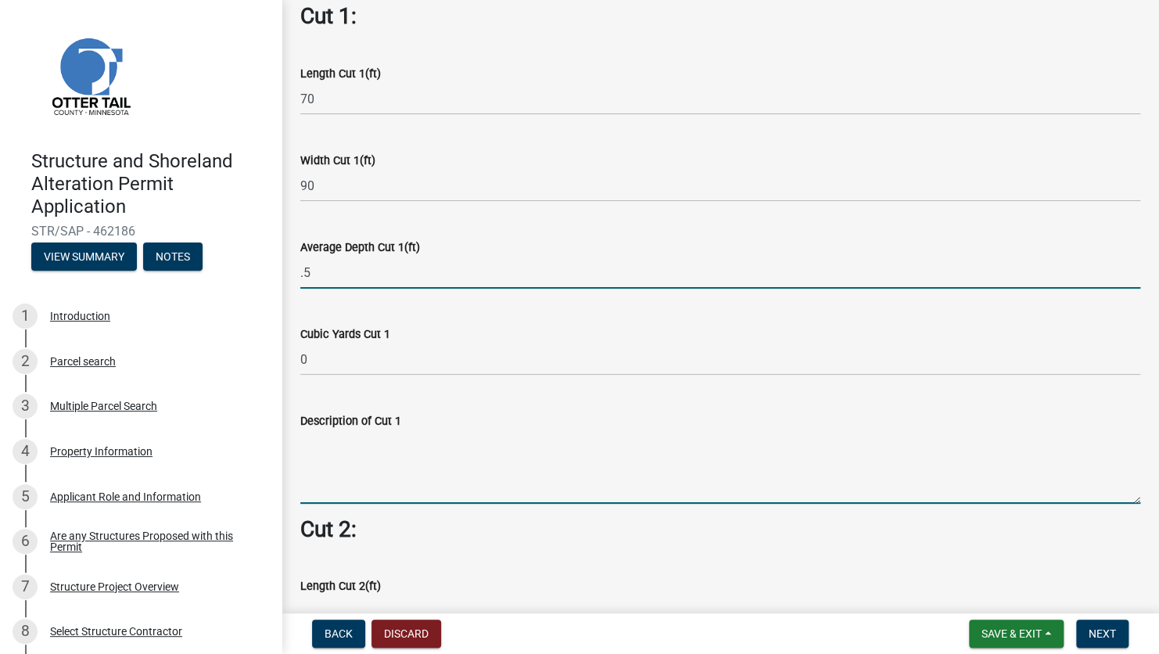
type input "0.5"
click at [486, 447] on wm-data-entity-input-list "Cut = Length x Width x Average Depth. Cut 1: Length Cut 1(ft) 70 Width Cut 1(ft…" at bounding box center [720, 478] width 840 height 2295
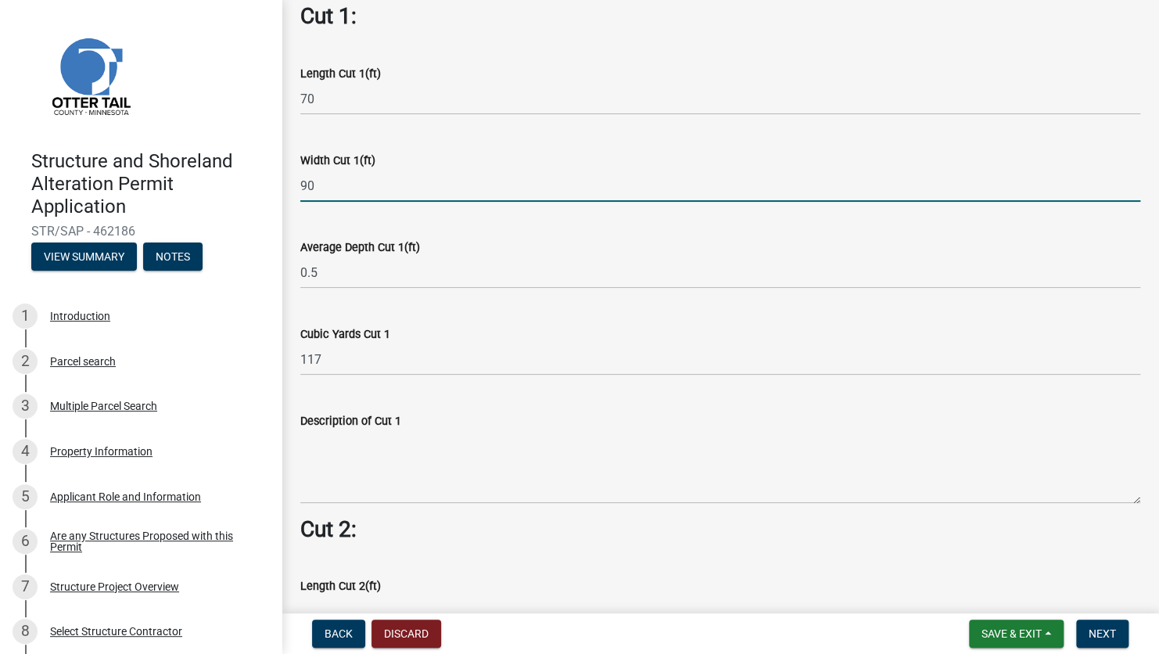
drag, startPoint x: 326, startPoint y: 175, endPoint x: 296, endPoint y: 178, distance: 30.7
click at [296, 177] on div "Width Cut 1(ft) 90" at bounding box center [720, 165] width 863 height 73
type input "80"
click at [360, 303] on wm-data-entity-input "Cubic Yards Cut 1 117" at bounding box center [720, 346] width 840 height 87
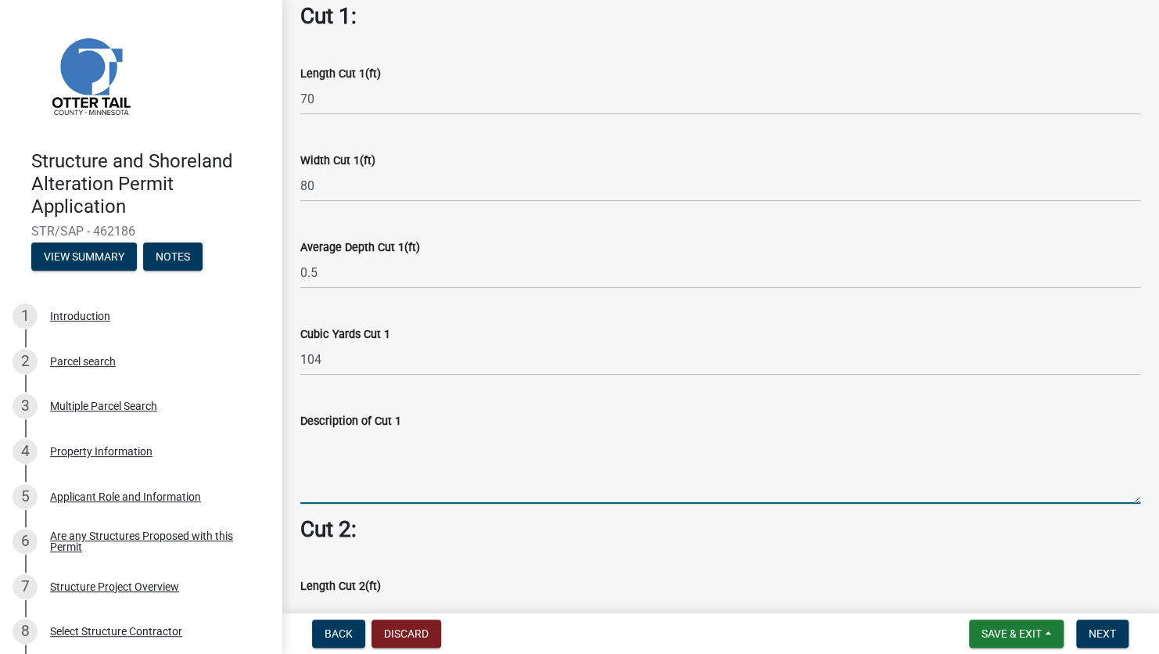
click at [360, 465] on textarea "Description of Cut 1" at bounding box center [720, 467] width 840 height 74
type textarea "Remove"
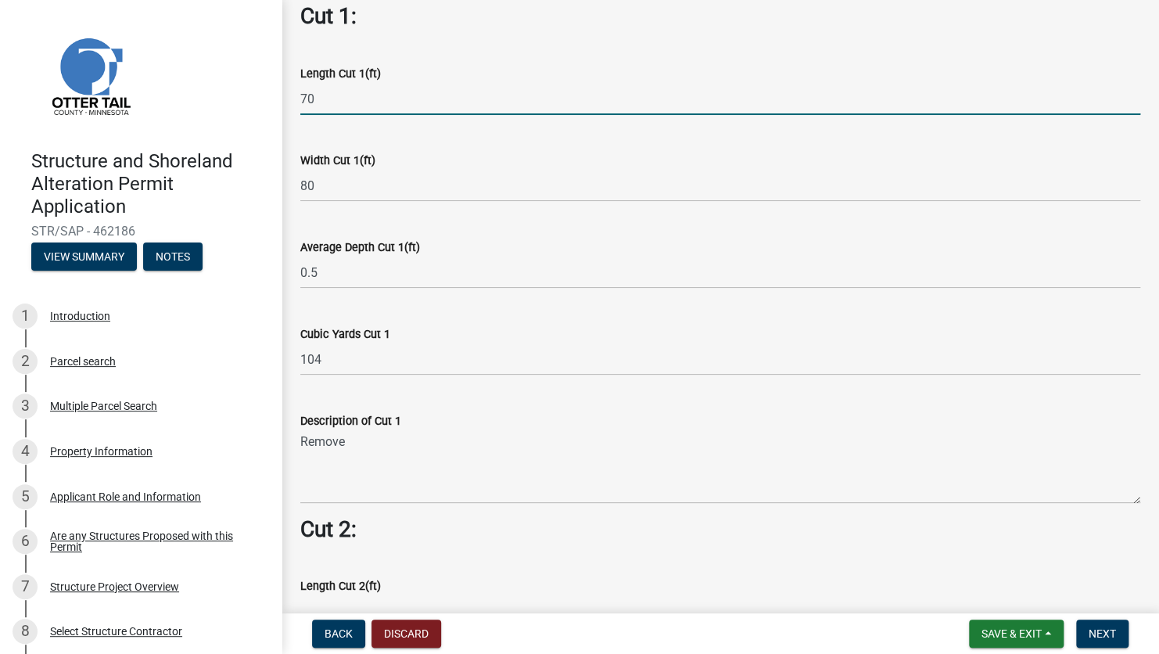
drag, startPoint x: 315, startPoint y: 95, endPoint x: 289, endPoint y: 90, distance: 27.1
click at [289, 89] on div "Length Cut 1(ft) 70" at bounding box center [720, 78] width 863 height 73
type input "50"
click at [502, 257] on input "0.5" at bounding box center [720, 272] width 840 height 32
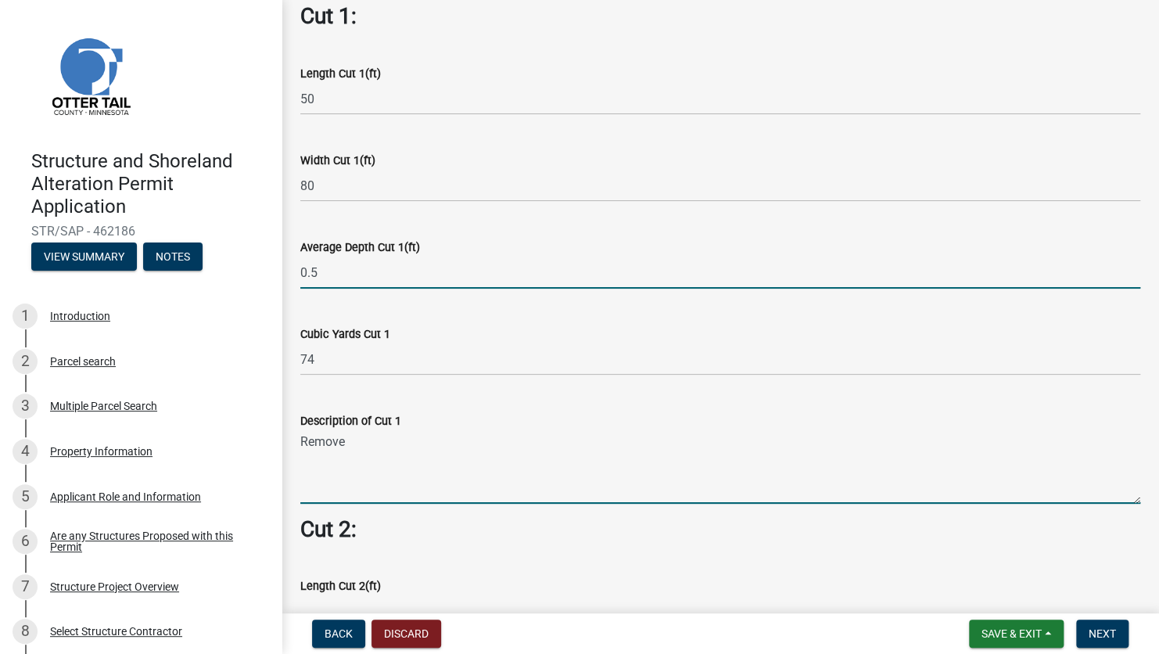
click at [367, 438] on textarea "Remove" at bounding box center [720, 467] width 840 height 74
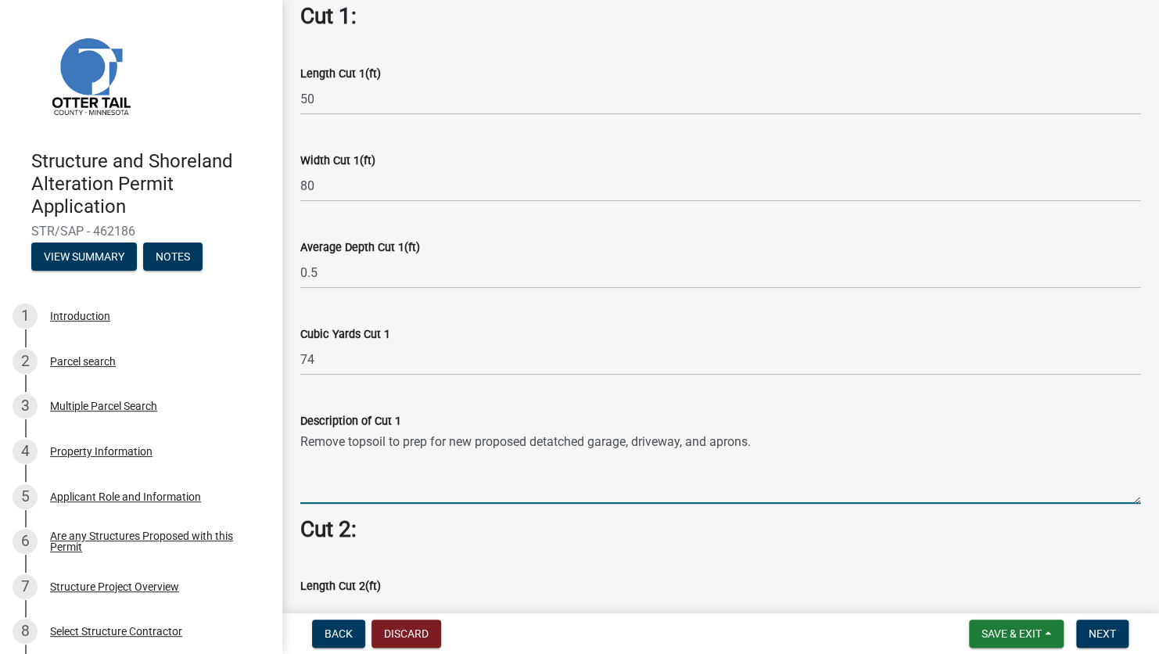
drag, startPoint x: 446, startPoint y: 432, endPoint x: 432, endPoint y: 433, distance: 14.1
click at [432, 433] on textarea "Remove topsoil to prep for new proposed detatched garage, driveway, and aprons." at bounding box center [720, 467] width 840 height 74
click at [449, 438] on textarea "Remove topsoil to prep for new proposed detatched garage, driveway, and aprons." at bounding box center [720, 467] width 840 height 74
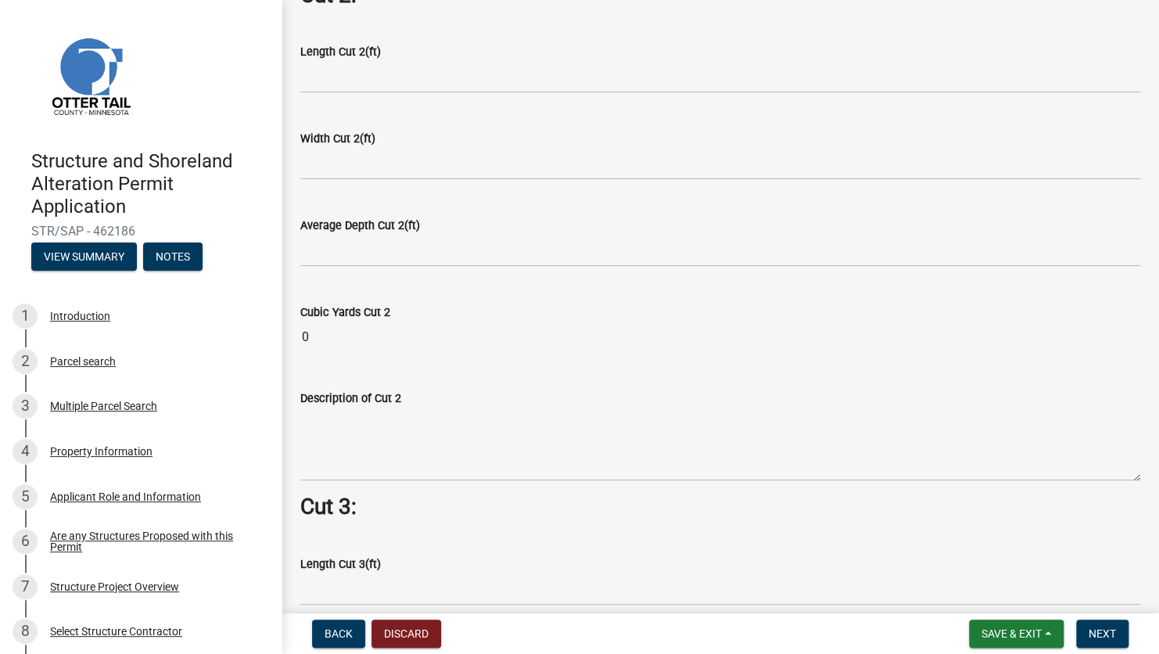
scroll to position [1407, 0]
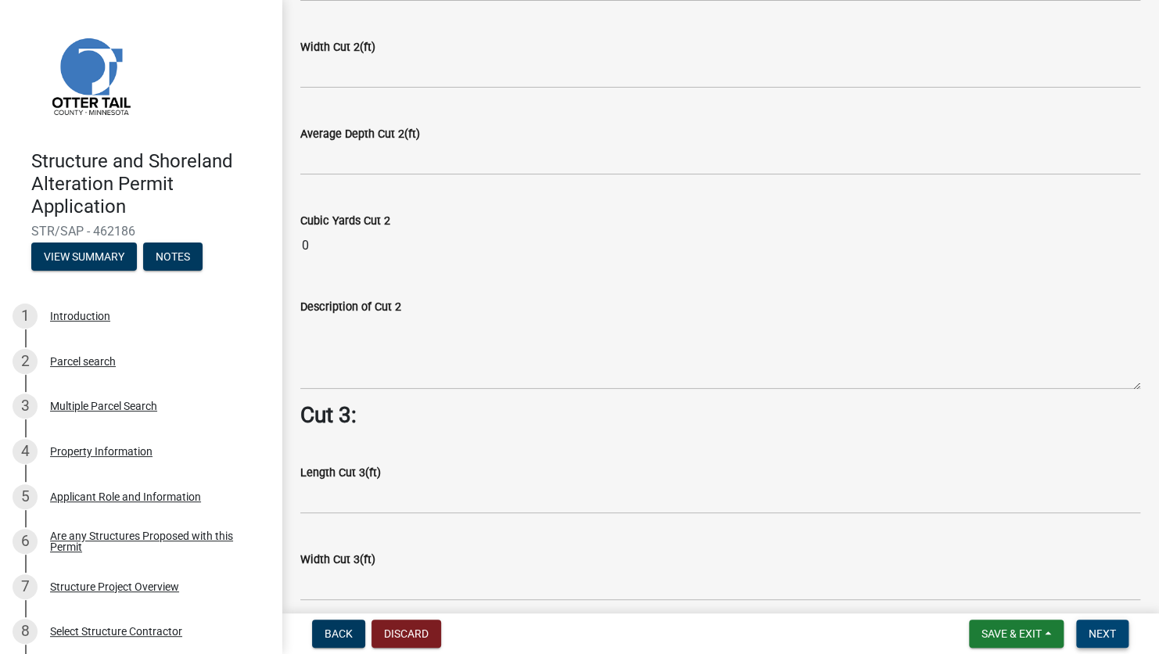
type textarea "Remove topsoil to prep for concrete for new proposed detached garage, driveway,…"
click at [945, 465] on span "Next" at bounding box center [1101, 633] width 27 height 13
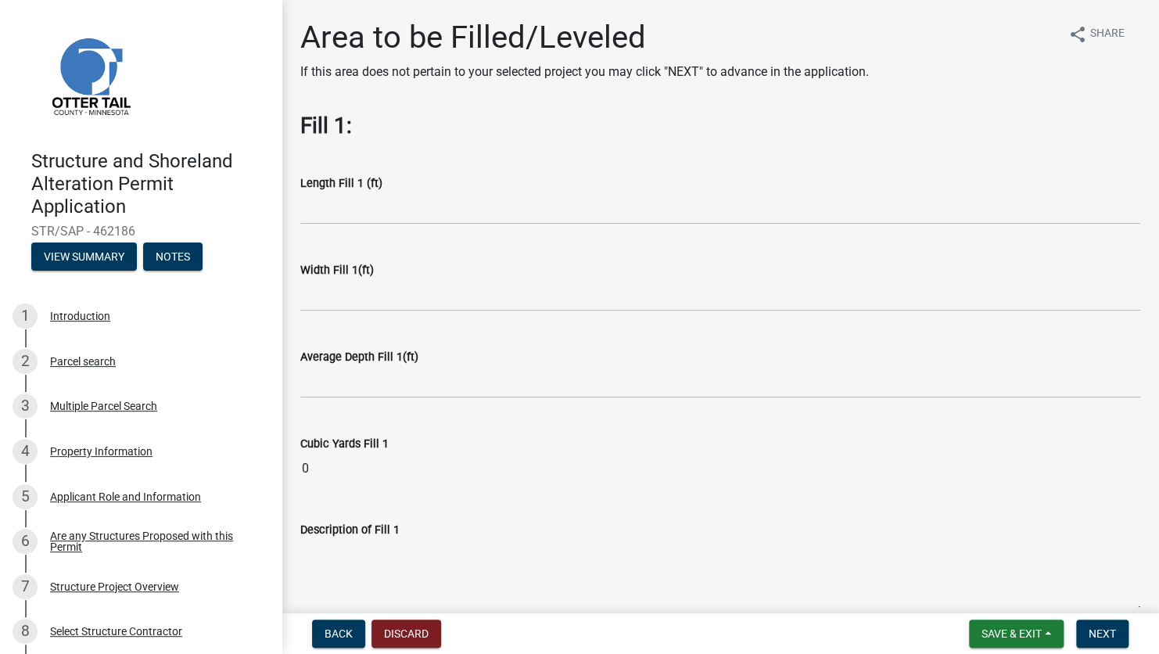
click at [321, 463] on input "0" at bounding box center [720, 468] width 840 height 31
drag, startPoint x: 321, startPoint y: 463, endPoint x: 303, endPoint y: 465, distance: 17.4
click at [303, 465] on input "0" at bounding box center [720, 468] width 840 height 31
click at [359, 217] on input "text" at bounding box center [720, 208] width 840 height 32
click at [307, 208] on input "20" at bounding box center [720, 208] width 840 height 32
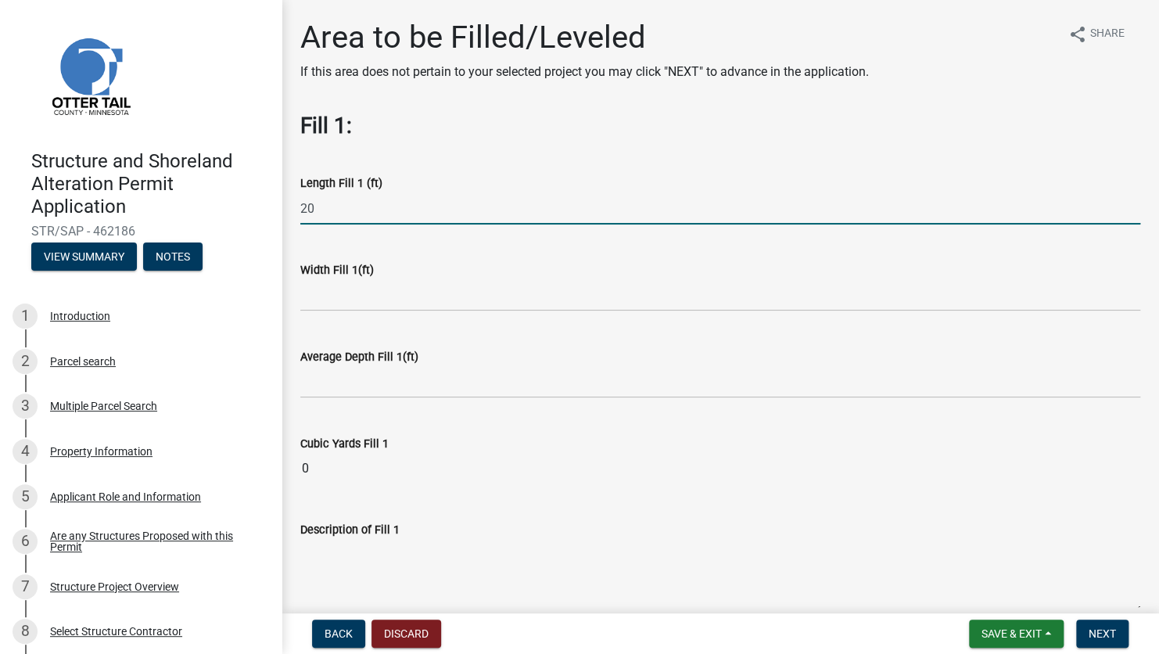
type input "20"
click at [307, 301] on input "text" at bounding box center [720, 295] width 840 height 32
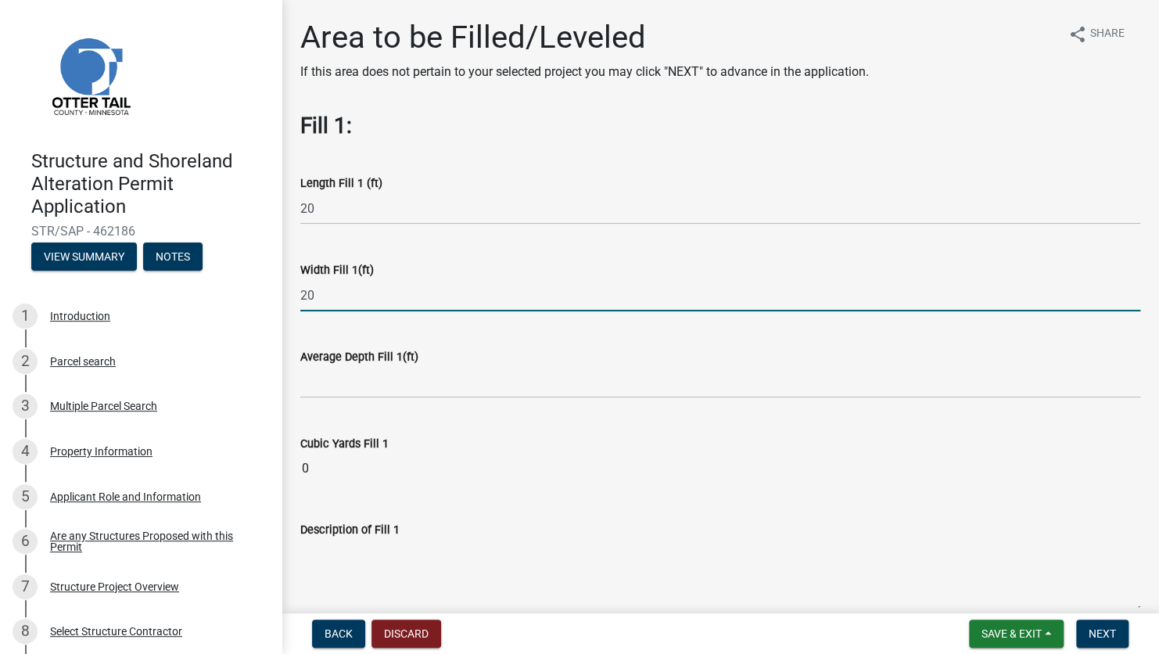
type input "20"
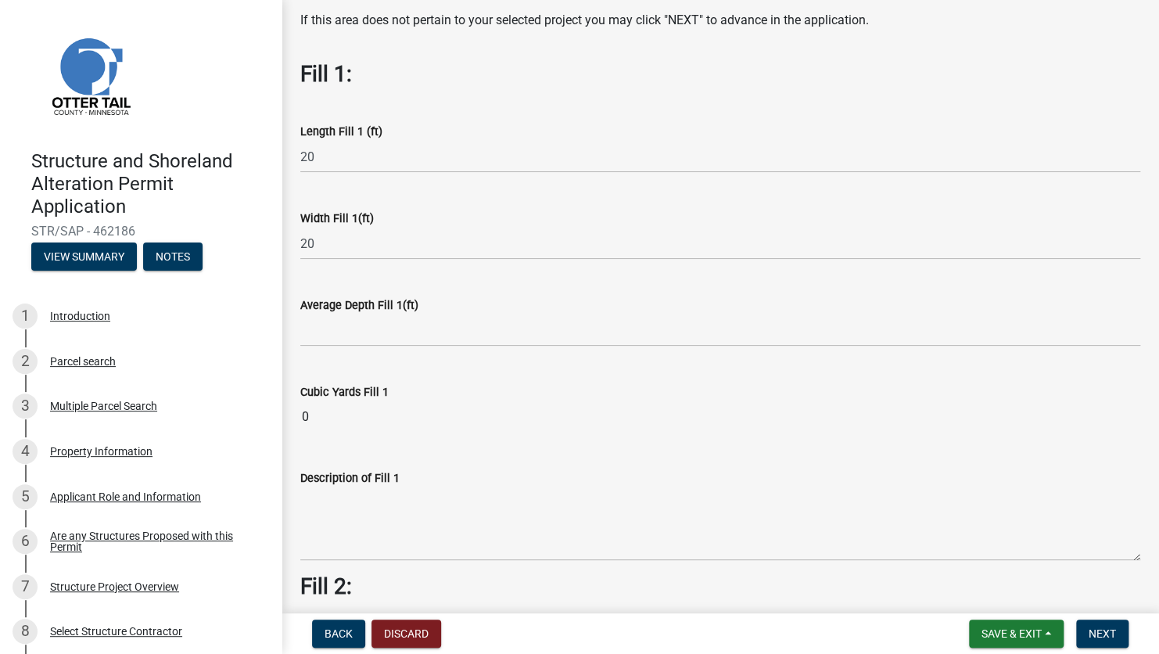
scroll to position [78, 0]
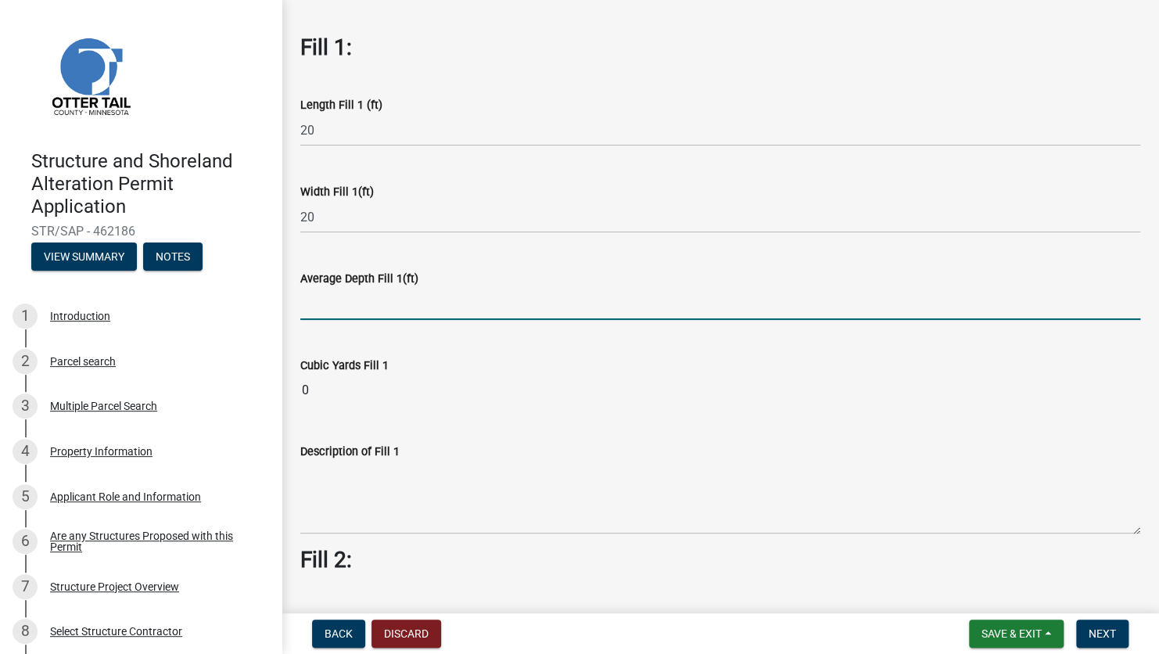
click at [349, 315] on input "text" at bounding box center [720, 304] width 840 height 32
drag, startPoint x: 324, startPoint y: 301, endPoint x: 298, endPoint y: 303, distance: 26.6
click at [299, 302] on div "Average Depth Fill 1(ft) .325" at bounding box center [720, 283] width 863 height 73
type input "0.25"
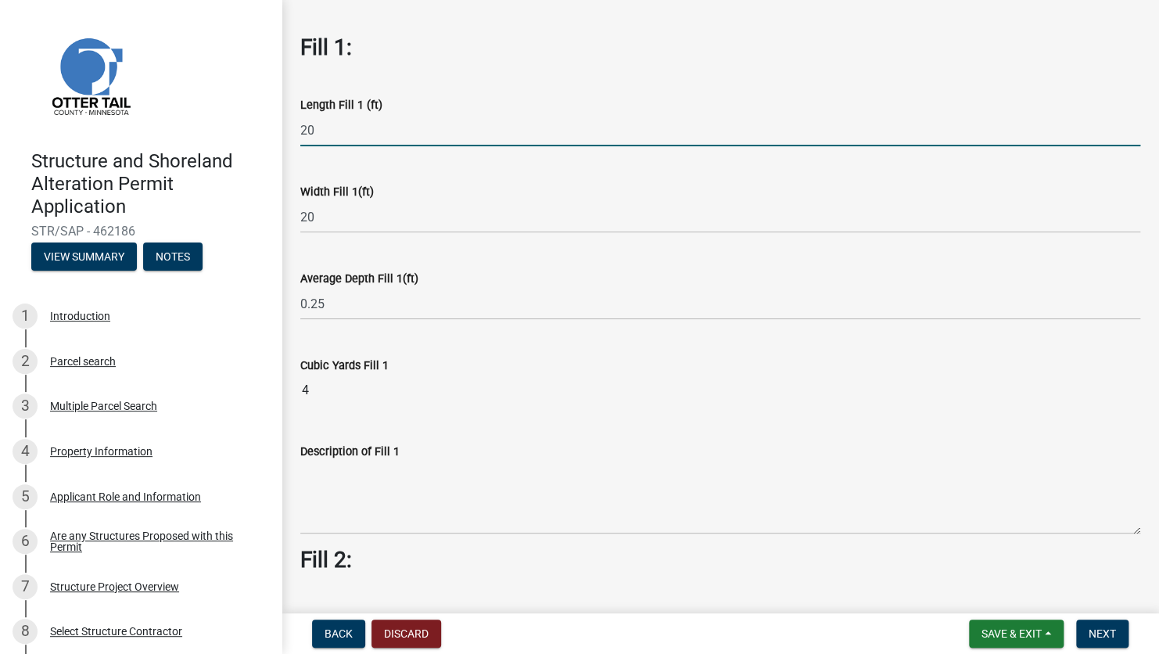
drag, startPoint x: 306, startPoint y: 132, endPoint x: 260, endPoint y: 134, distance: 46.2
click at [260, 134] on div "Structure and Shoreland Alteration Permit Application STR/SAP - 462186 View Sum…" at bounding box center [579, 327] width 1159 height 654
click at [454, 307] on input "0.25" at bounding box center [720, 304] width 840 height 32
drag, startPoint x: 332, startPoint y: 129, endPoint x: 261, endPoint y: 127, distance: 71.2
click at [261, 127] on div "Structure and Shoreland Alteration Permit Application STR/SAP - 462186 View Sum…" at bounding box center [579, 327] width 1159 height 654
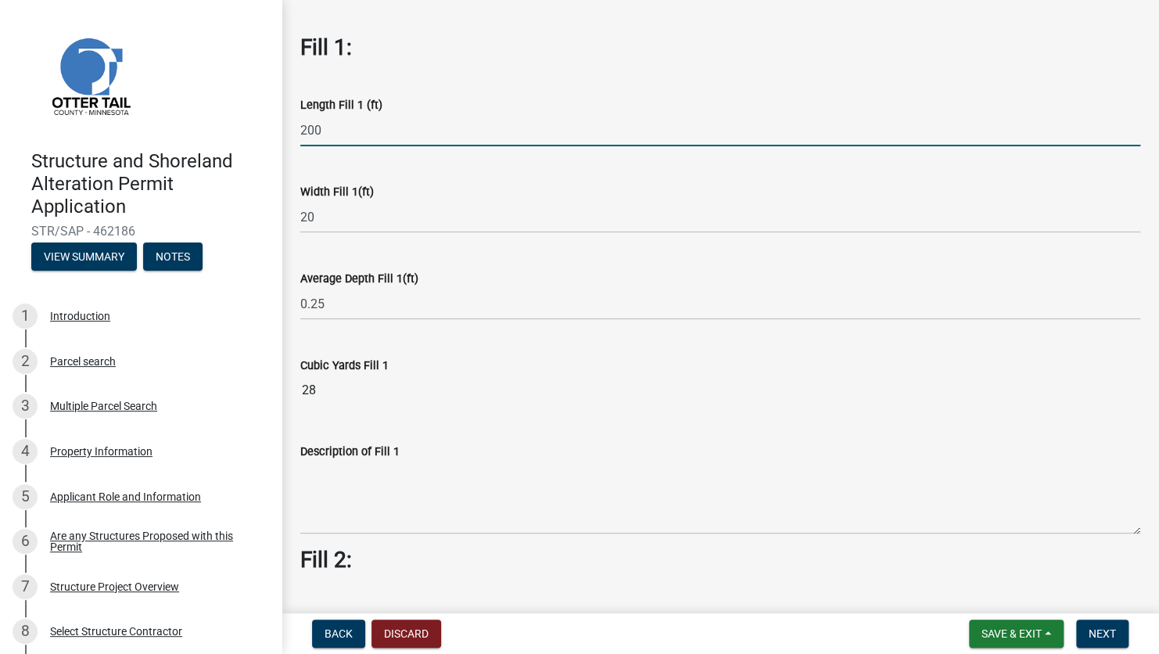
type input "200"
click at [532, 425] on div "Description of Fill 1" at bounding box center [720, 477] width 840 height 114
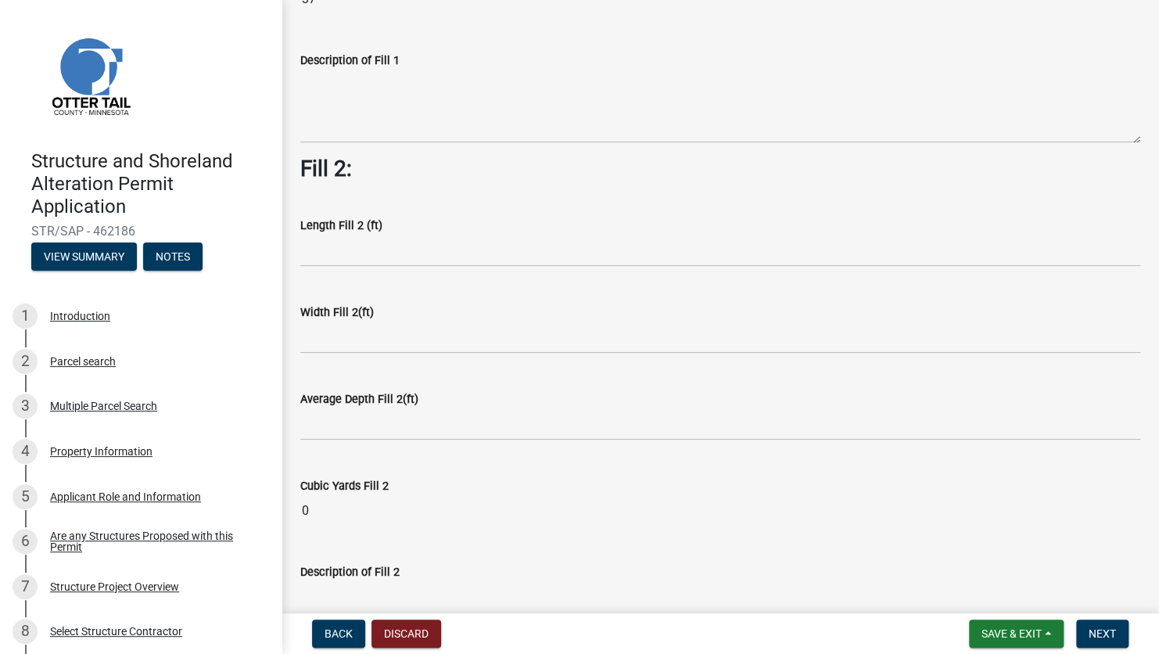
scroll to position [704, 0]
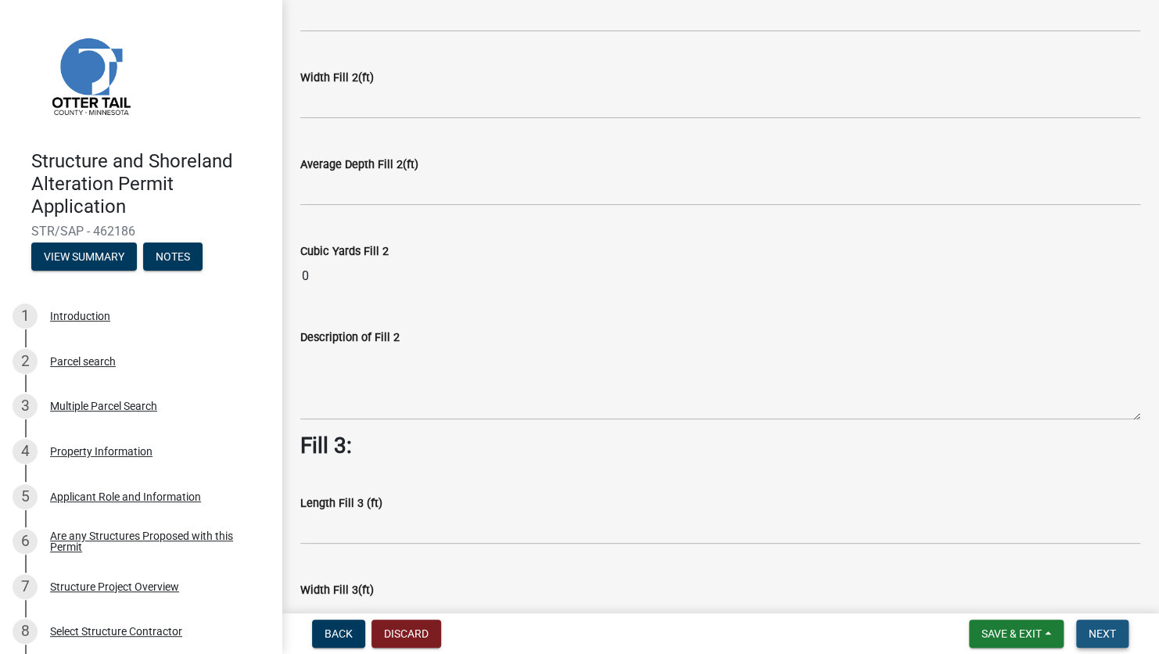
click at [945, 465] on span "Next" at bounding box center [1101, 633] width 27 height 13
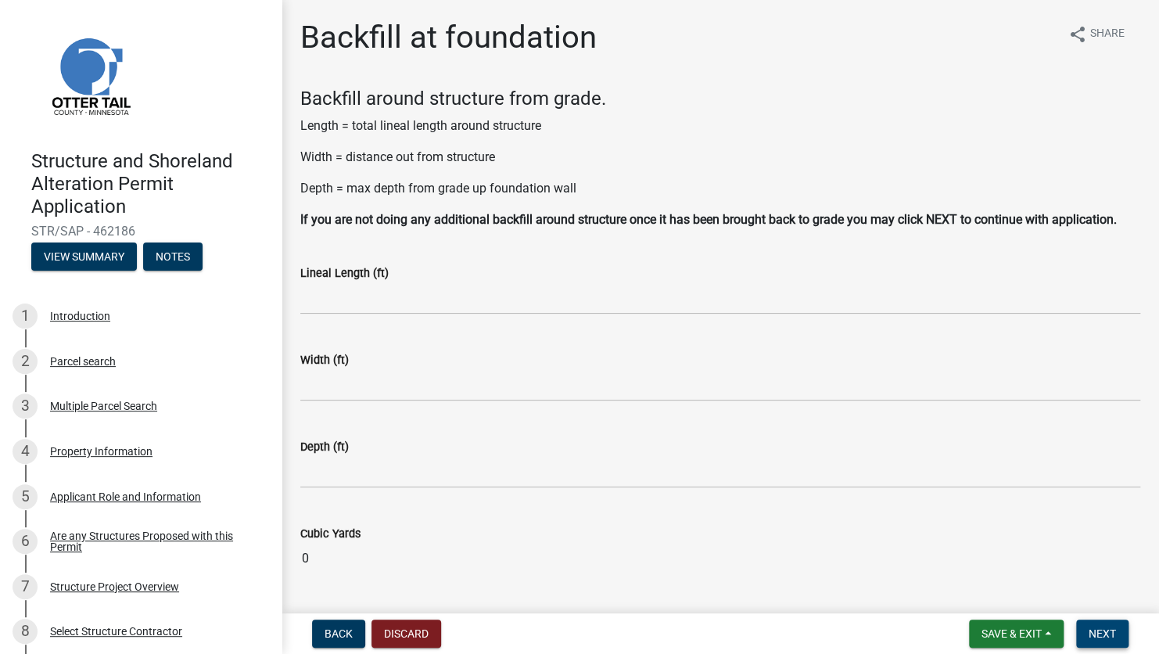
click at [945, 465] on button "Next" at bounding box center [1102, 633] width 52 height 28
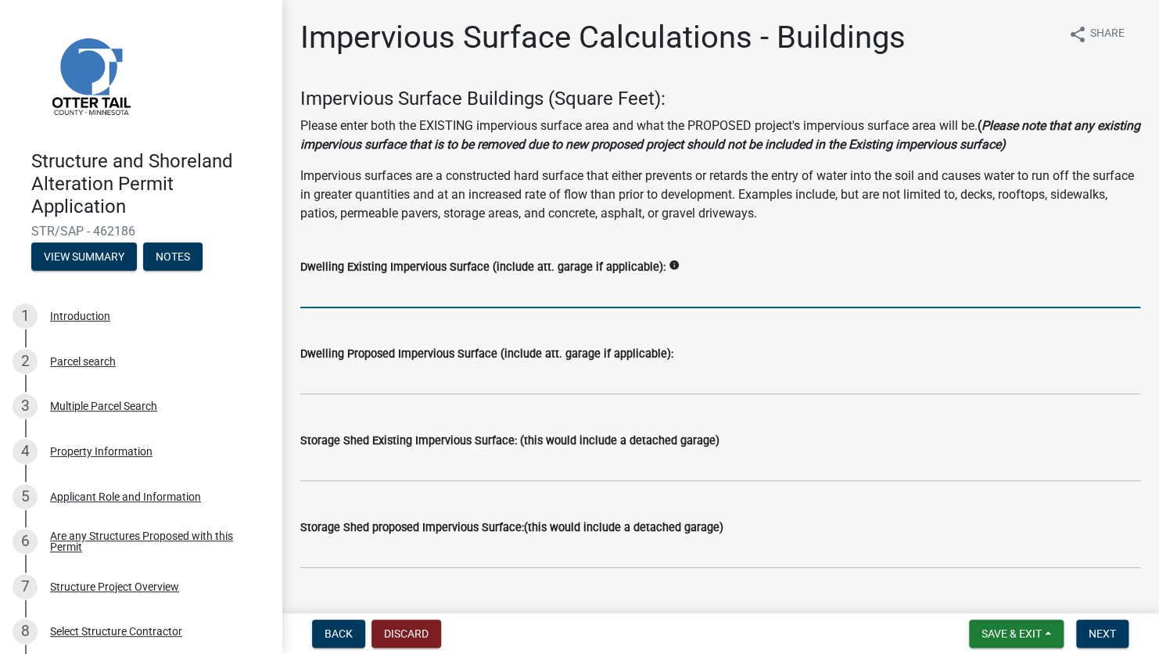
click at [362, 291] on input "text" at bounding box center [720, 292] width 840 height 32
click at [325, 293] on input "text" at bounding box center [720, 292] width 840 height 32
click at [747, 276] on input "text" at bounding box center [720, 292] width 840 height 32
drag, startPoint x: 746, startPoint y: 247, endPoint x: 631, endPoint y: 284, distance: 120.7
click at [631, 284] on input "text" at bounding box center [720, 292] width 840 height 32
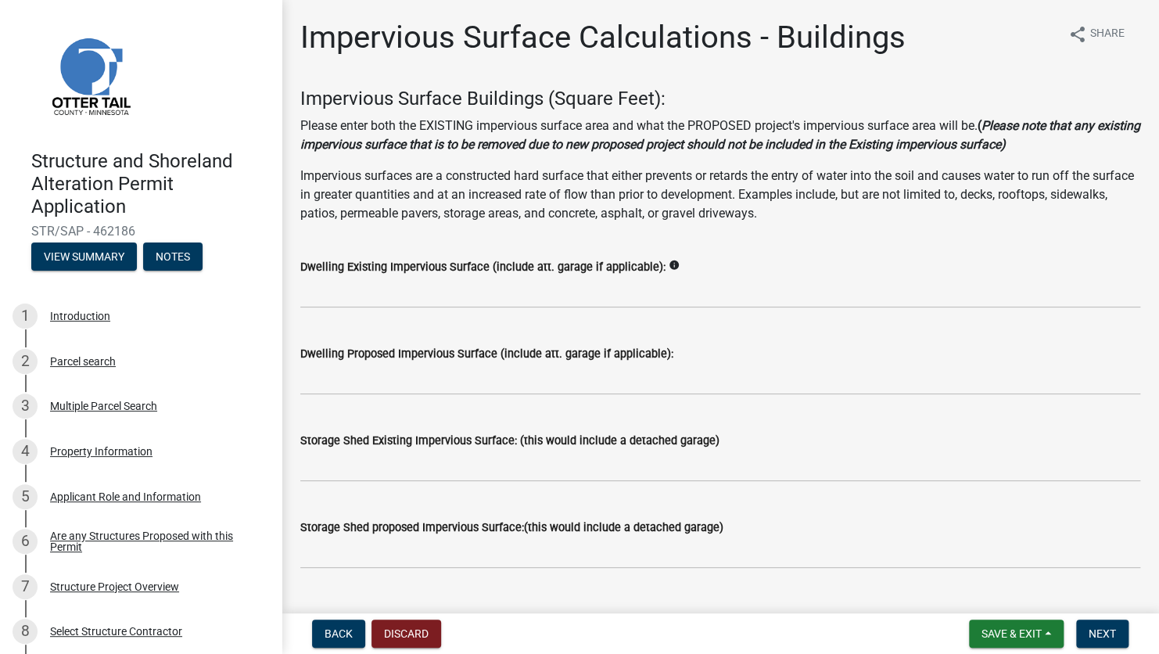
click at [773, 252] on div "Dwelling Existing Impervious Surface (include att. garage if applicable): info" at bounding box center [720, 271] width 840 height 73
click at [449, 285] on input "text" at bounding box center [720, 292] width 840 height 32
type input "4017"
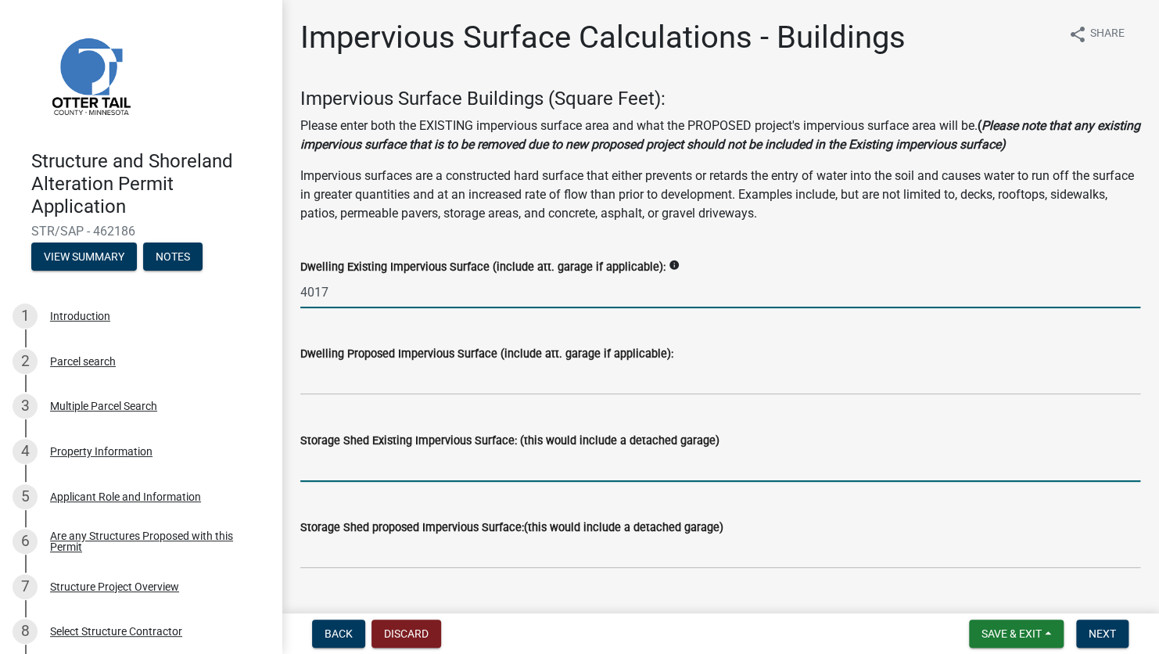
drag, startPoint x: 407, startPoint y: 472, endPoint x: 410, endPoint y: 463, distance: 9.7
click at [407, 465] on input "text" at bounding box center [720, 466] width 840 height 32
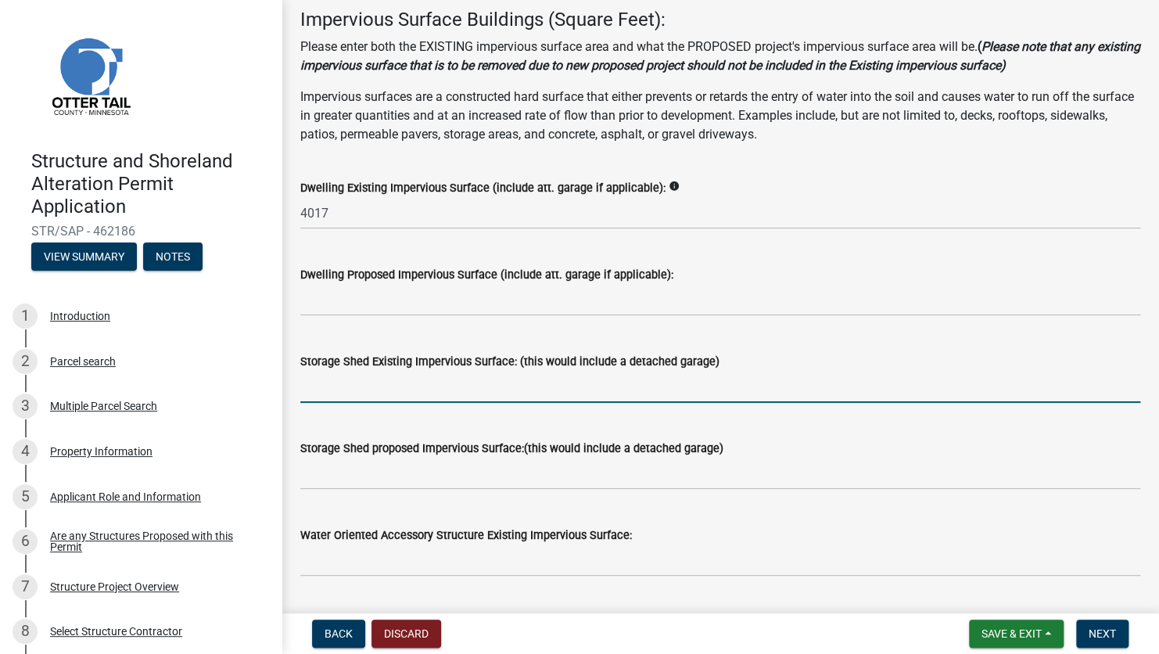
scroll to position [156, 0]
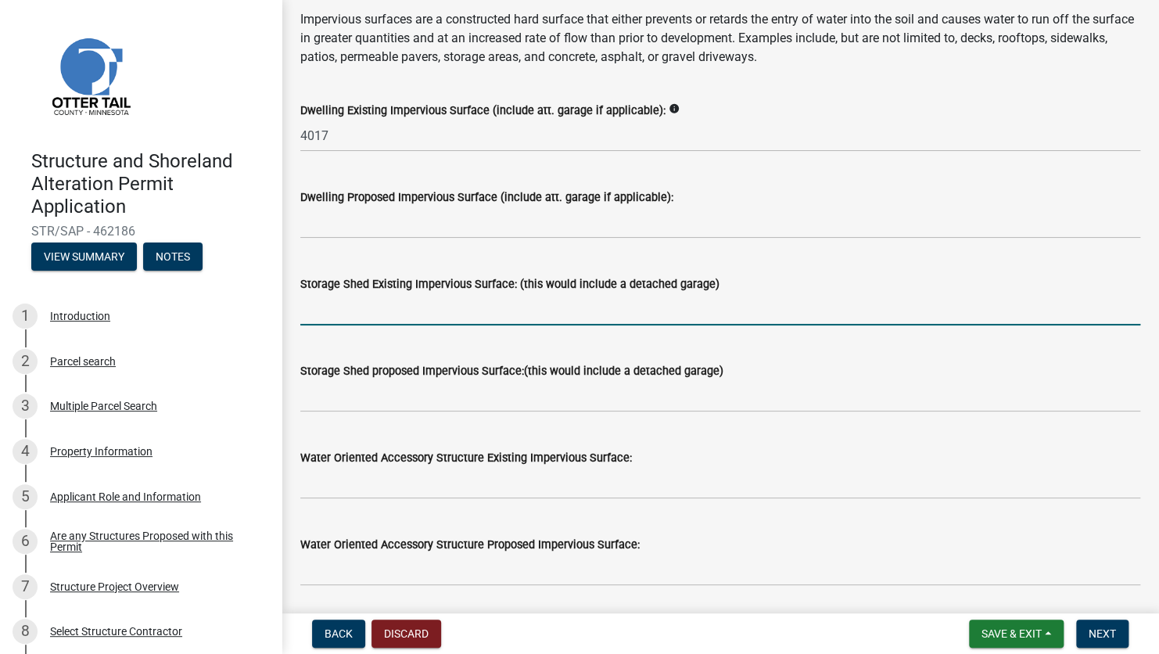
click at [719, 311] on input "text" at bounding box center [720, 309] width 840 height 32
type input "3200"
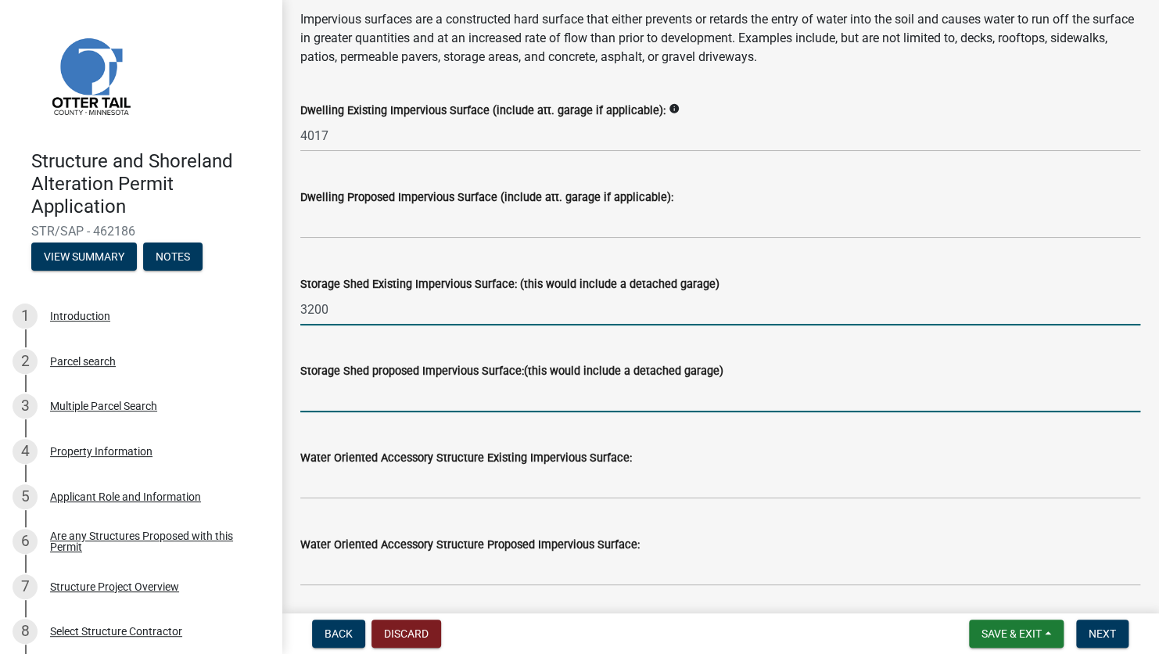
click at [331, 404] on input "text" at bounding box center [720, 396] width 840 height 32
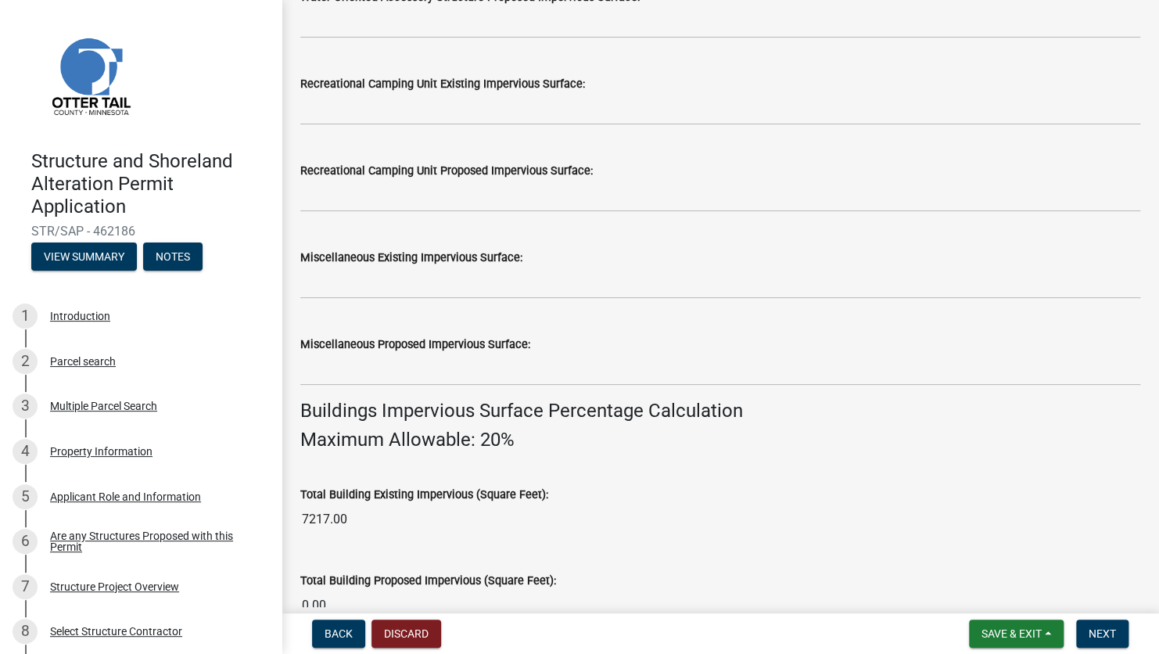
scroll to position [626, 0]
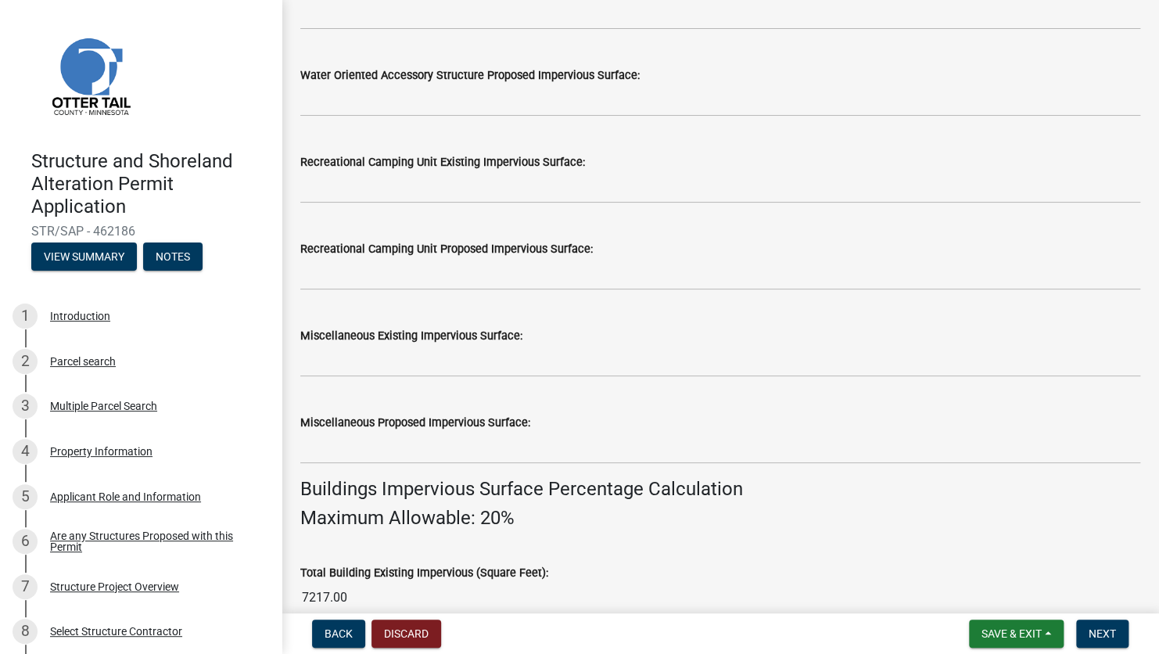
type input "768"
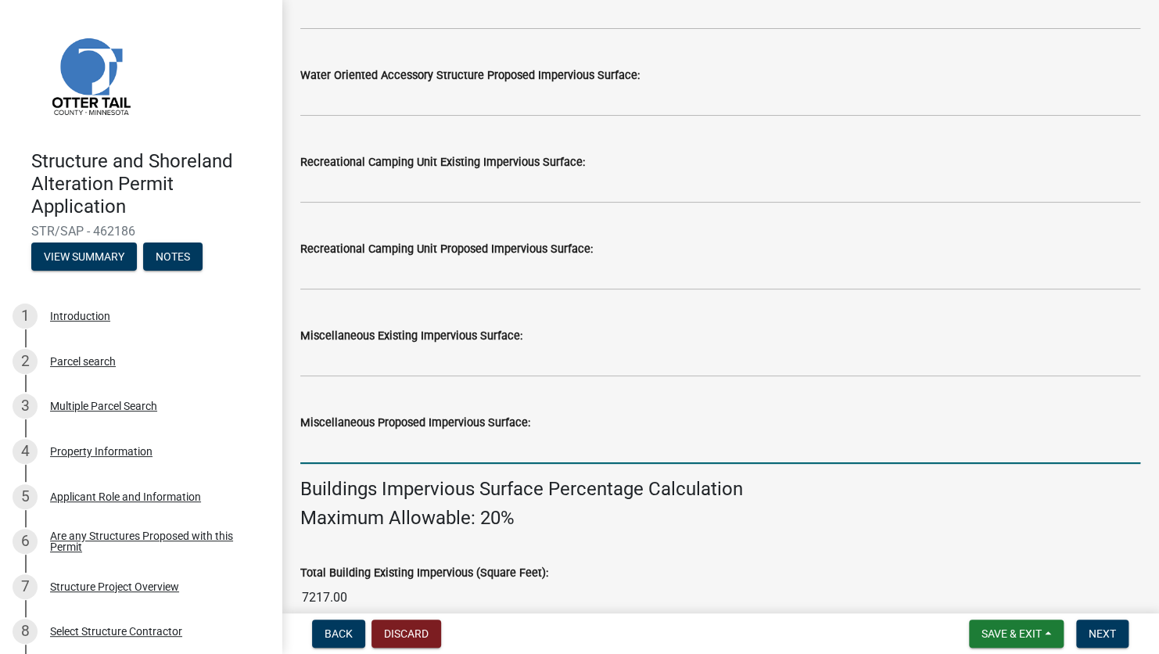
click at [360, 445] on input "text" at bounding box center [720, 448] width 840 height 32
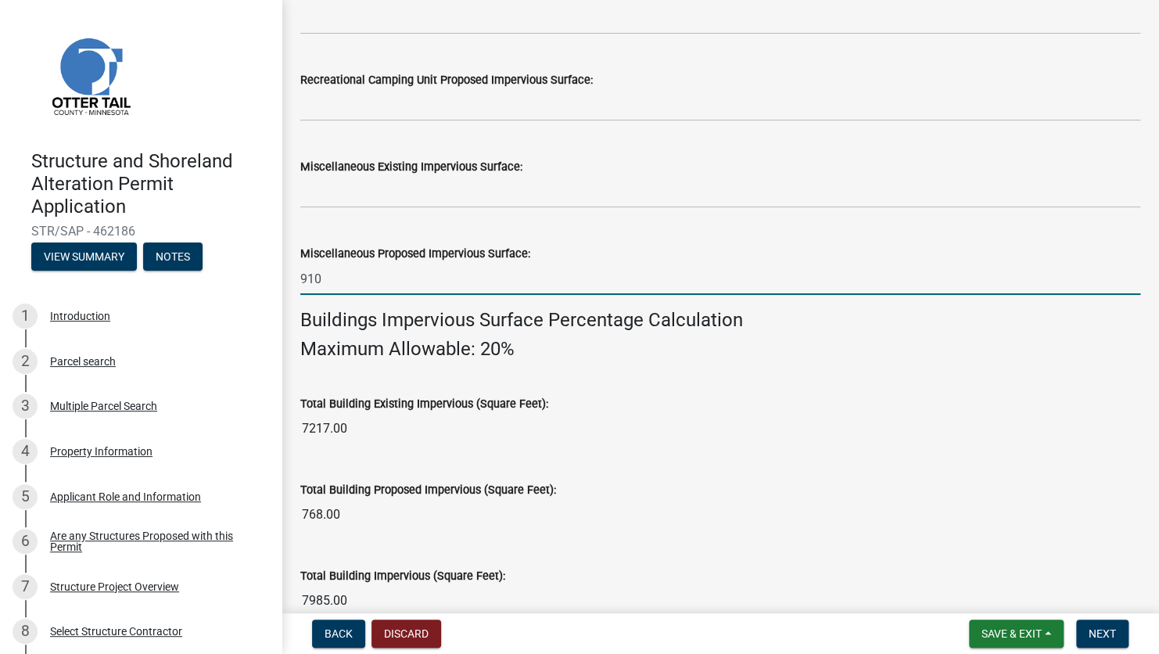
scroll to position [860, 0]
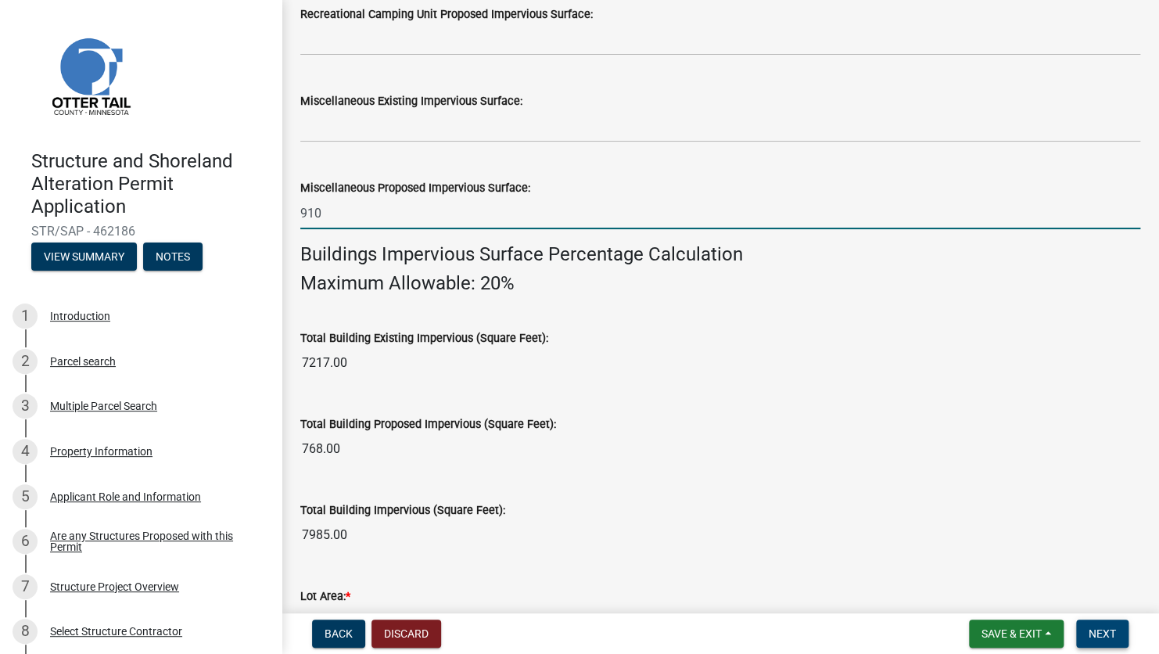
type input "910"
click at [945, 465] on span "Next" at bounding box center [1101, 633] width 27 height 13
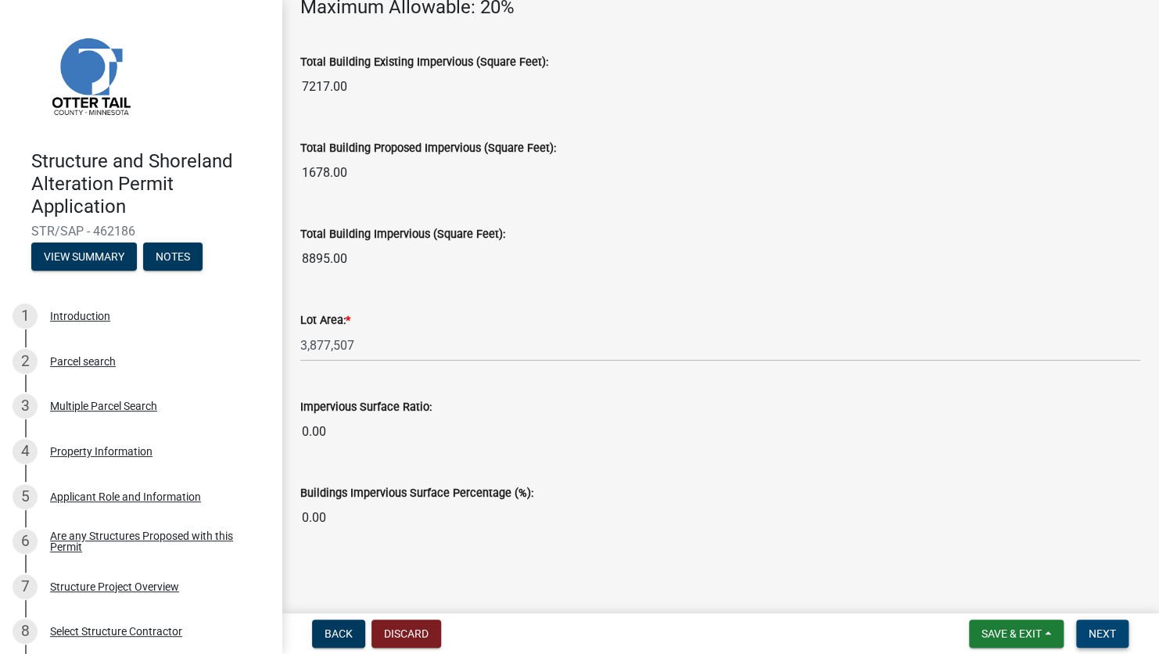
scroll to position [745, 0]
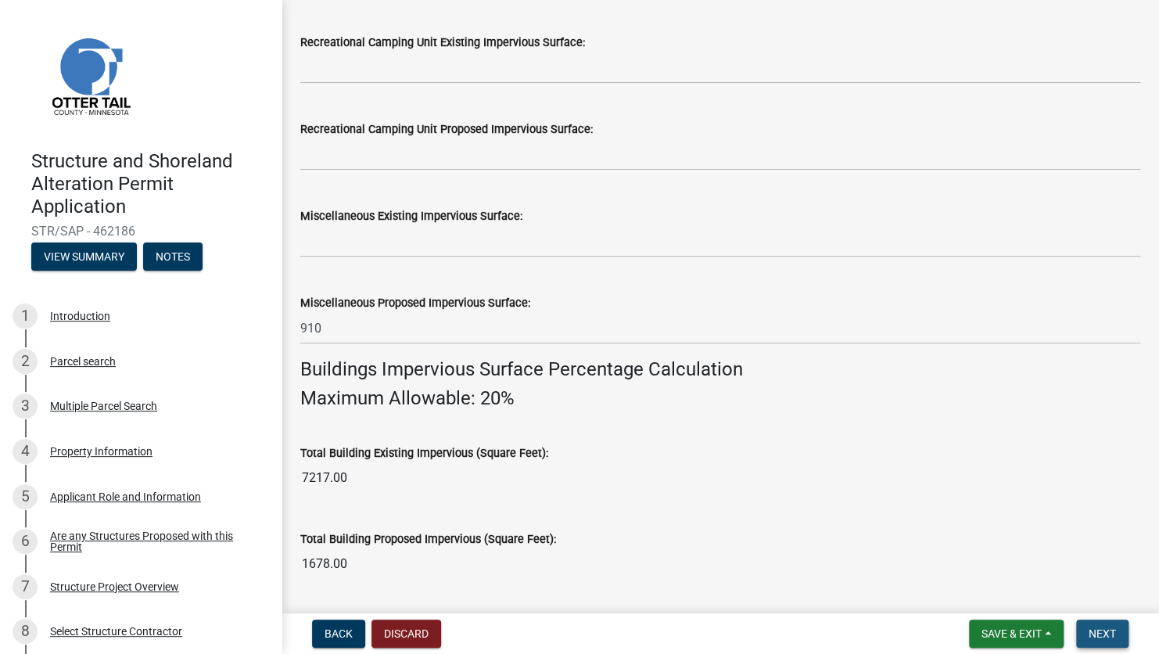
click at [945, 465] on span "Next" at bounding box center [1101, 633] width 27 height 13
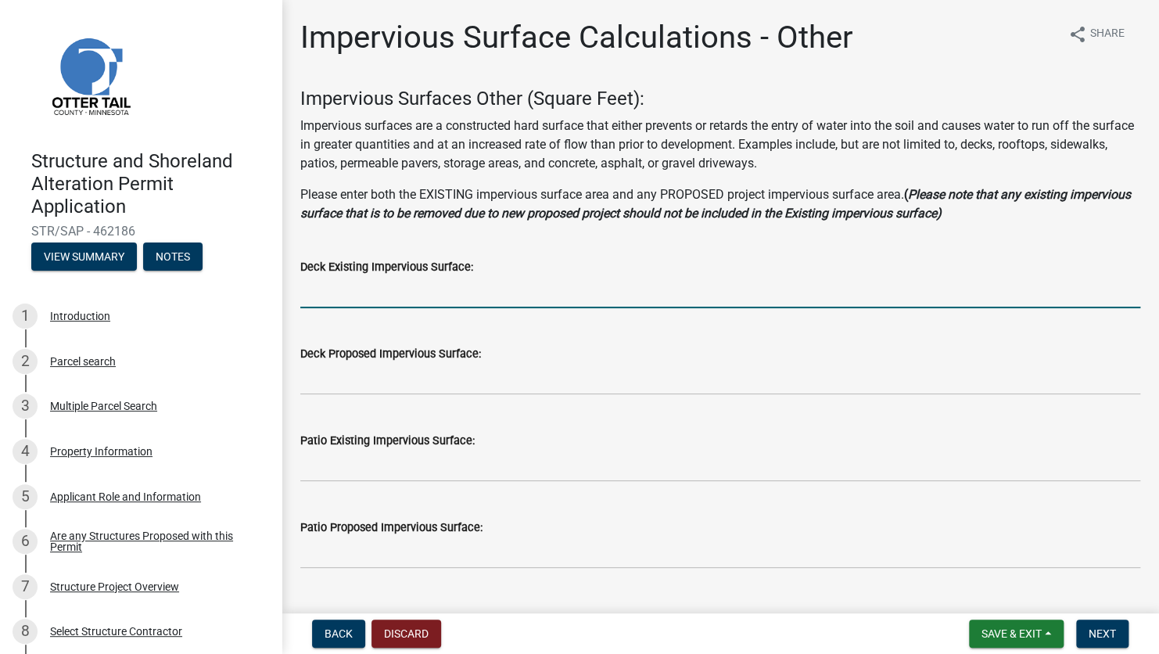
click at [373, 294] on input "text" at bounding box center [720, 292] width 840 height 32
type input "340"
click at [316, 465] on input "text" at bounding box center [720, 466] width 840 height 32
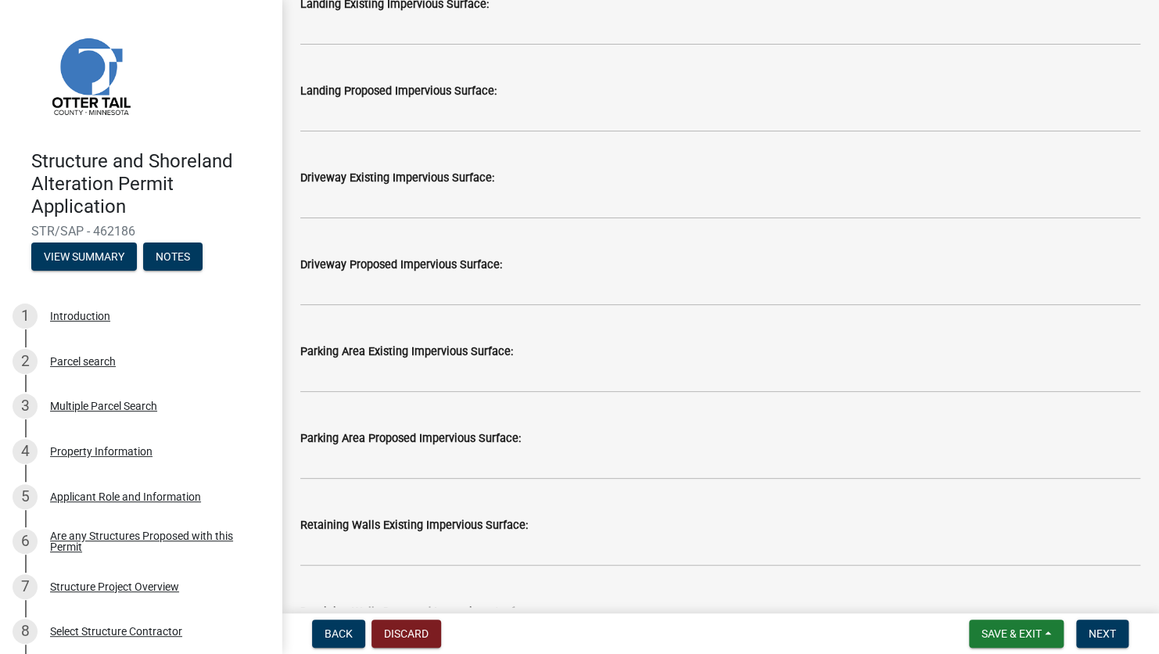
scroll to position [782, 0]
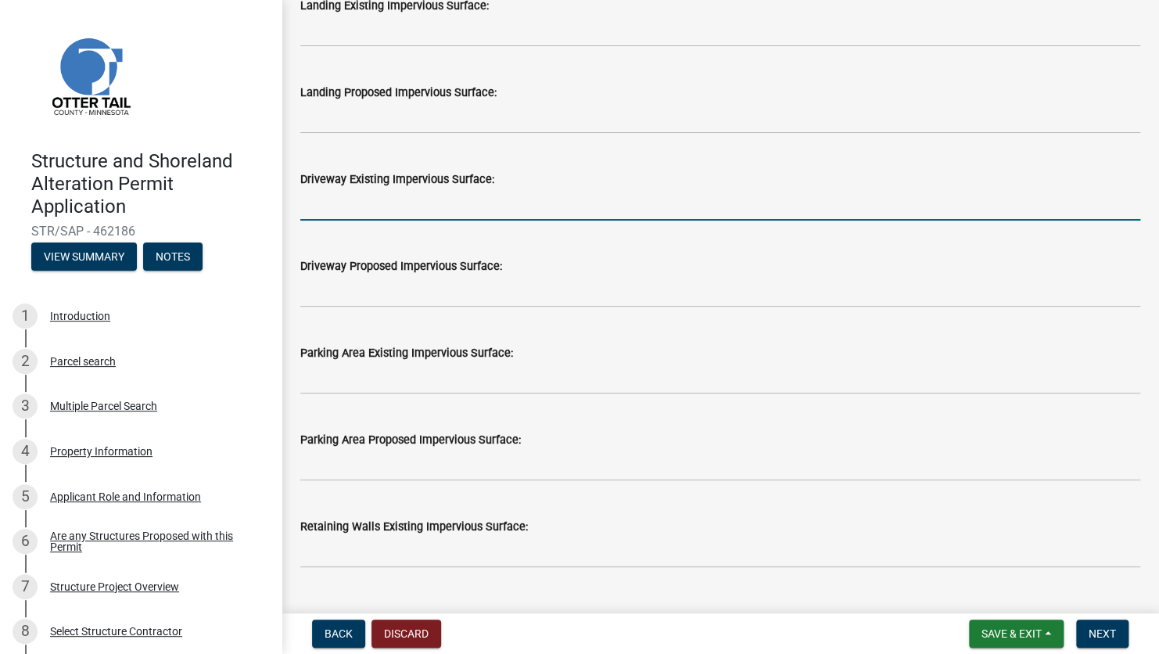
click at [351, 207] on input "text" at bounding box center [720, 204] width 840 height 32
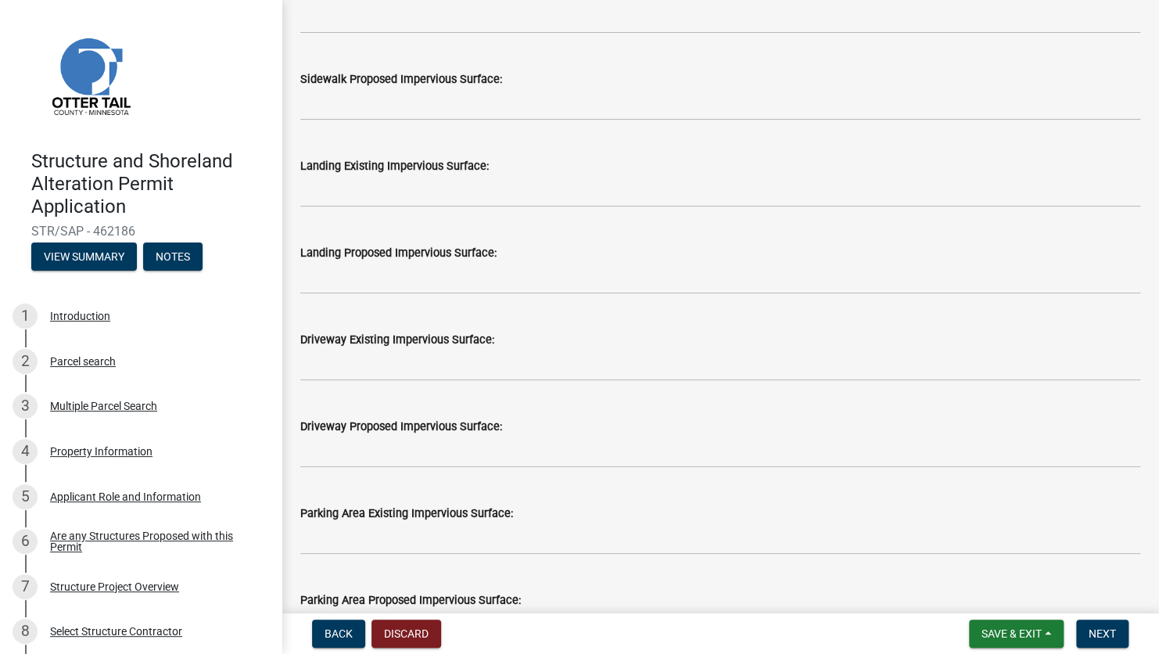
scroll to position [626, 0]
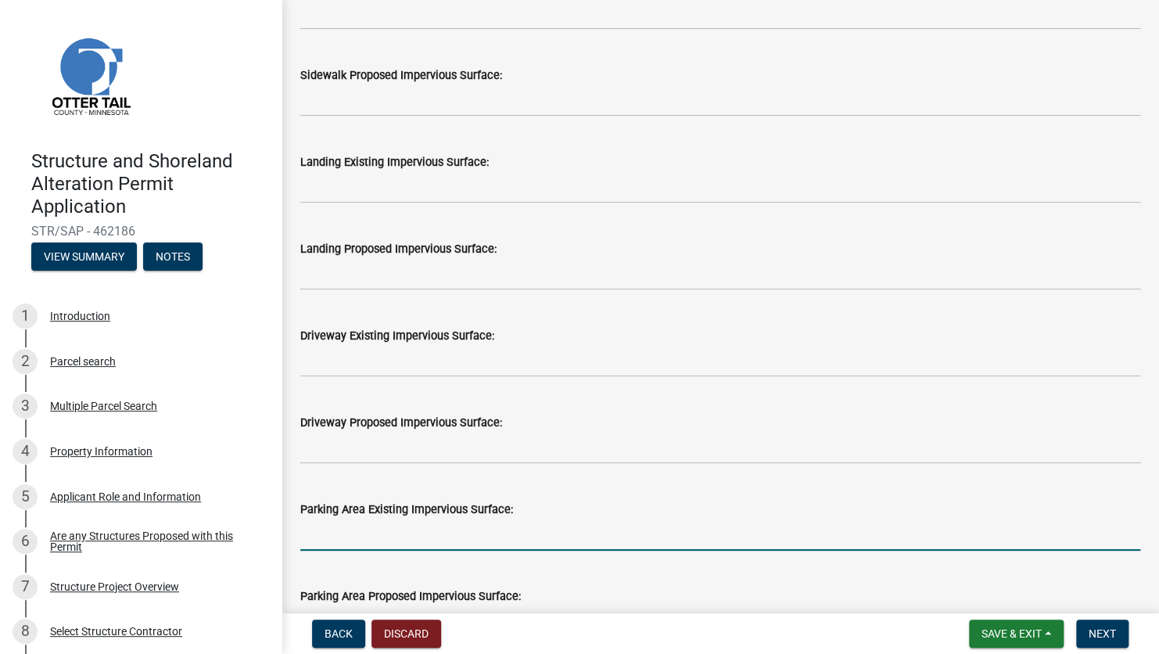
click at [321, 465] on input "text" at bounding box center [720, 534] width 840 height 32
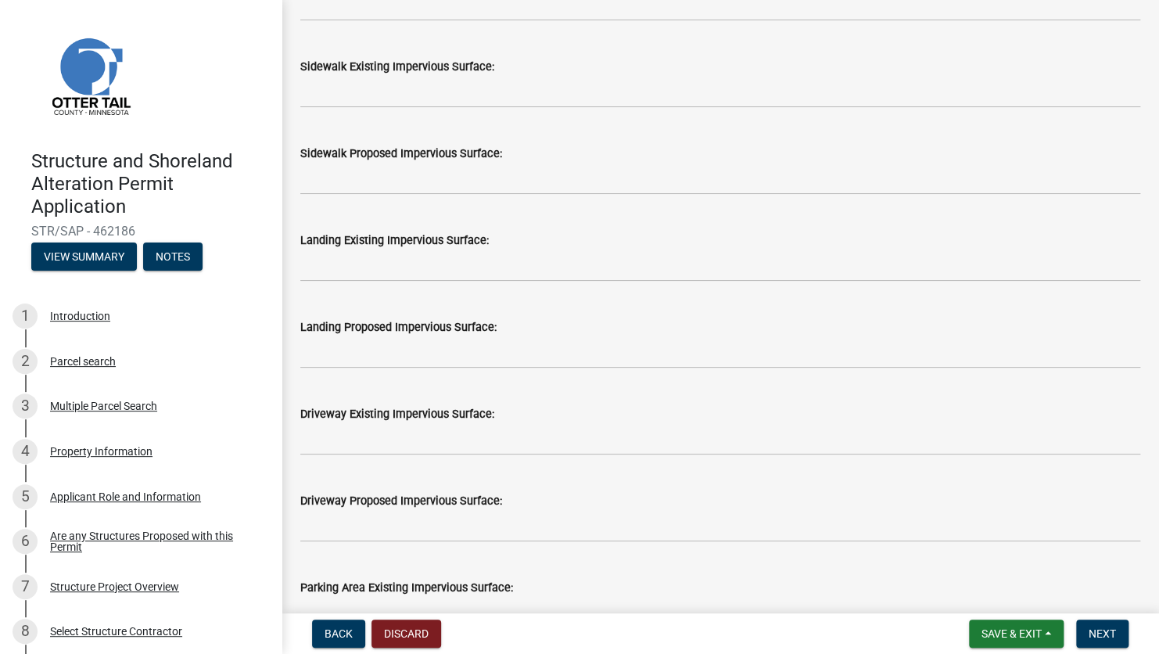
scroll to position [391, 0]
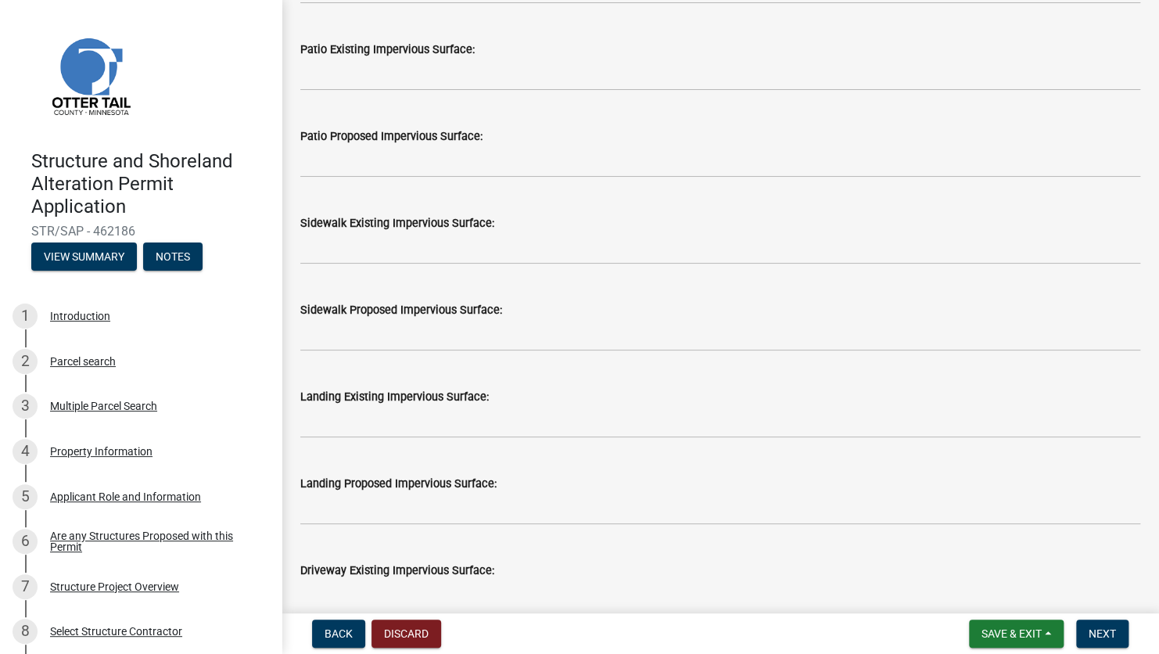
type input "6601"
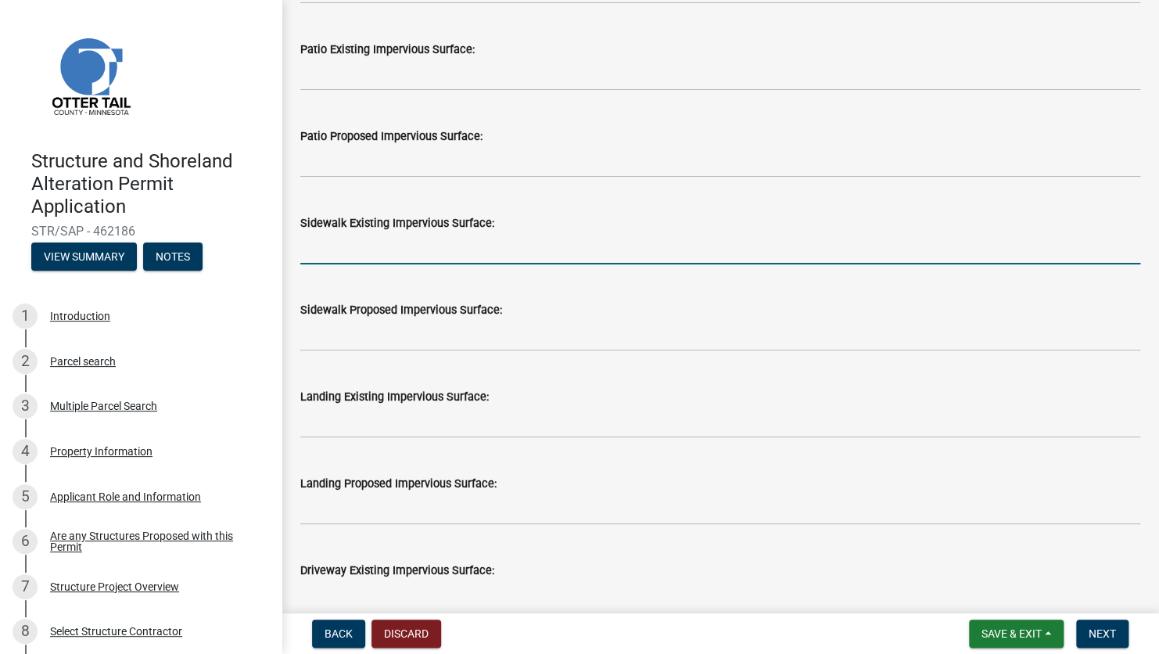
click at [332, 253] on input "text" at bounding box center [720, 248] width 840 height 32
click at [339, 254] on input "text" at bounding box center [720, 248] width 840 height 32
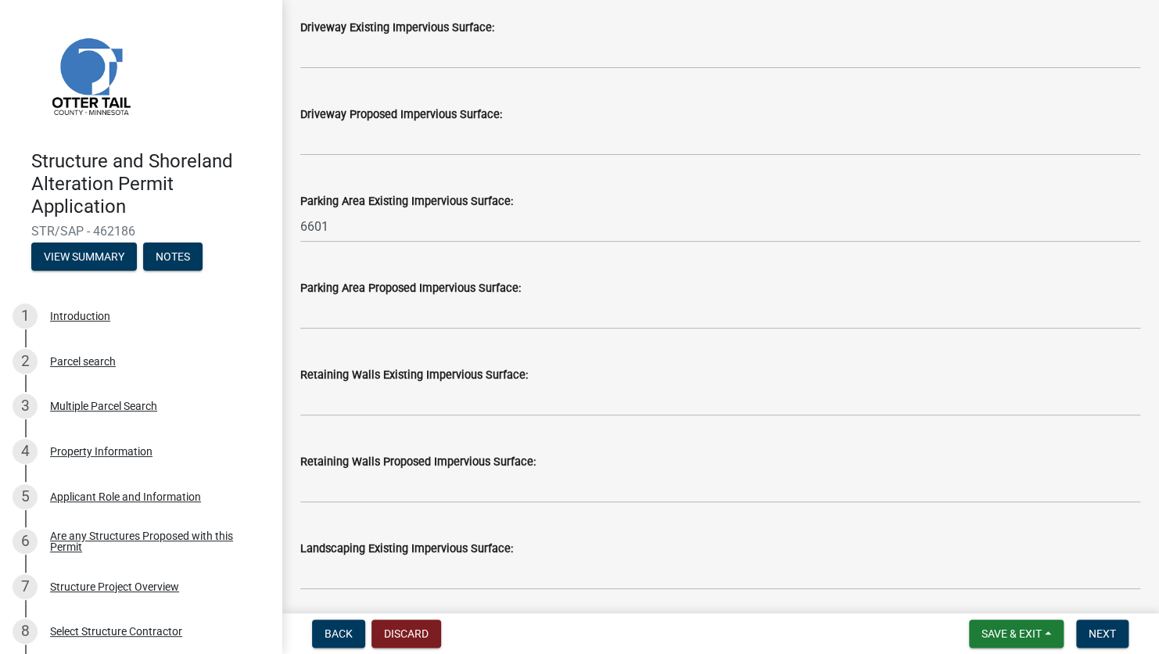
scroll to position [1017, 0]
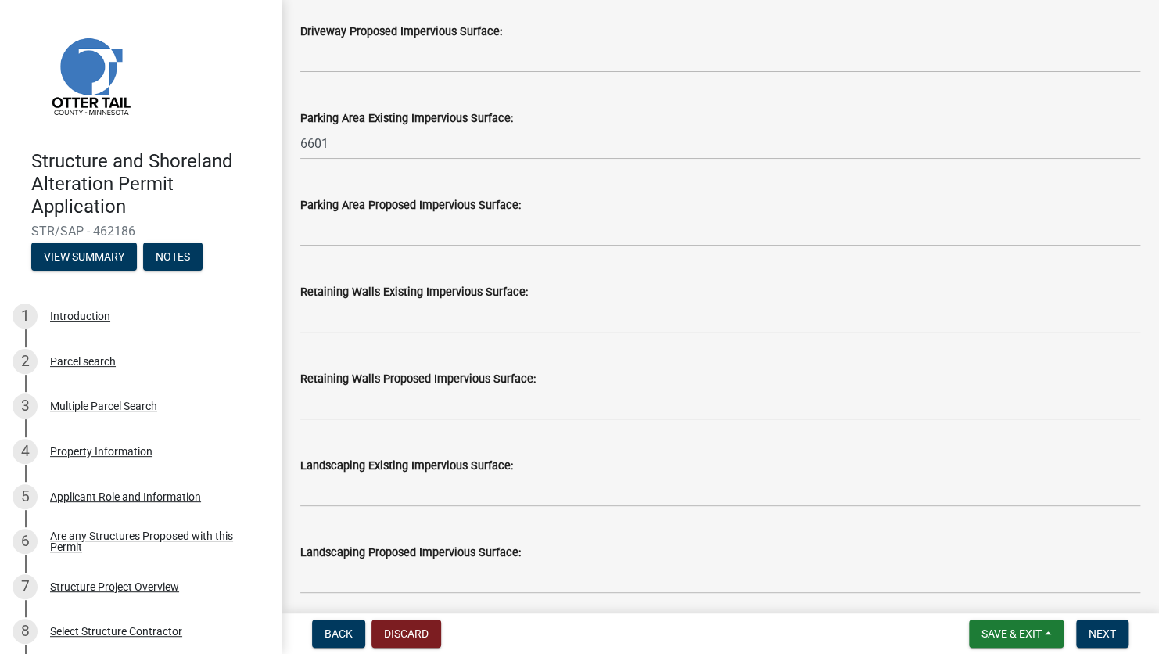
type input "747"
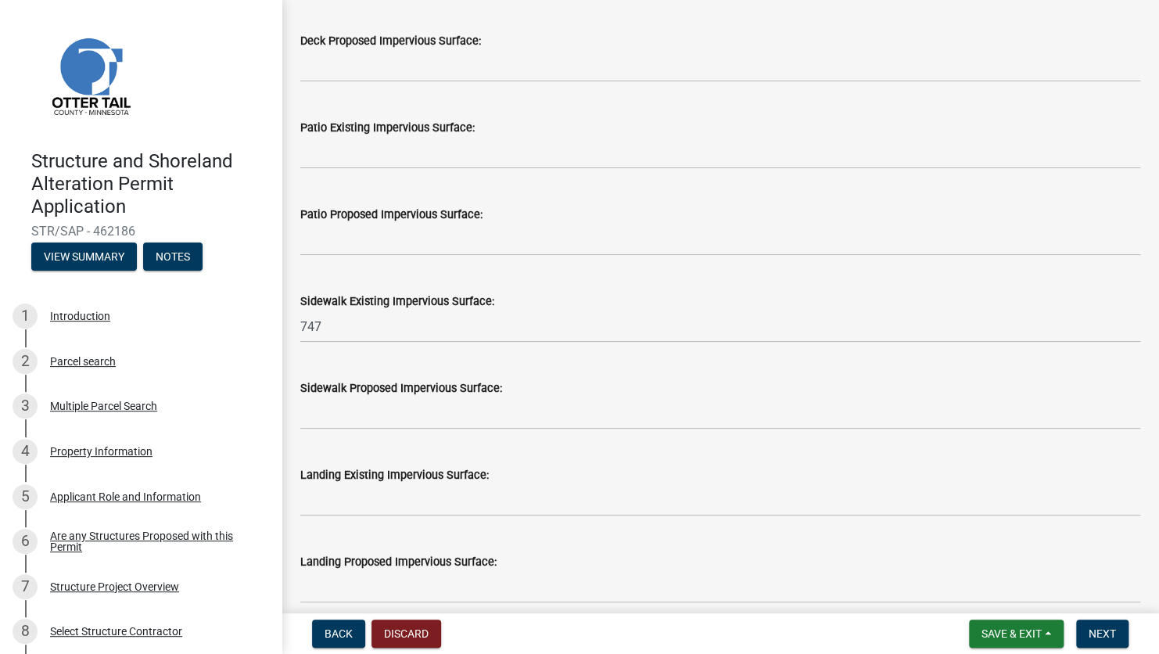
scroll to position [156, 0]
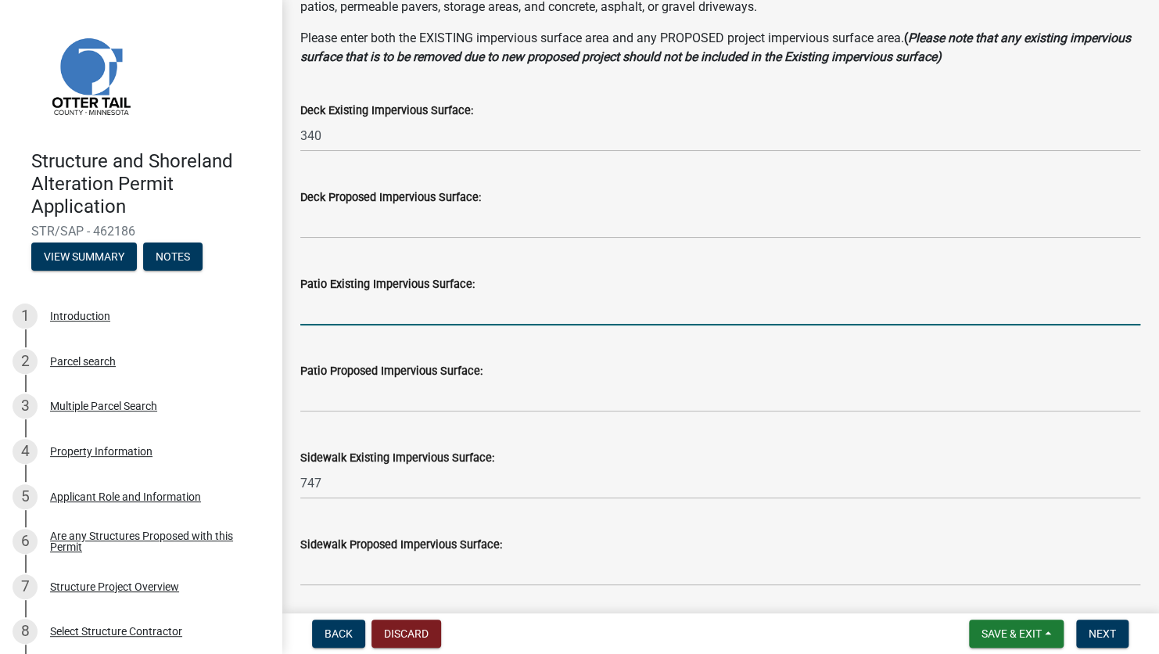
click at [339, 301] on input "text" at bounding box center [720, 309] width 840 height 32
type input "1037"
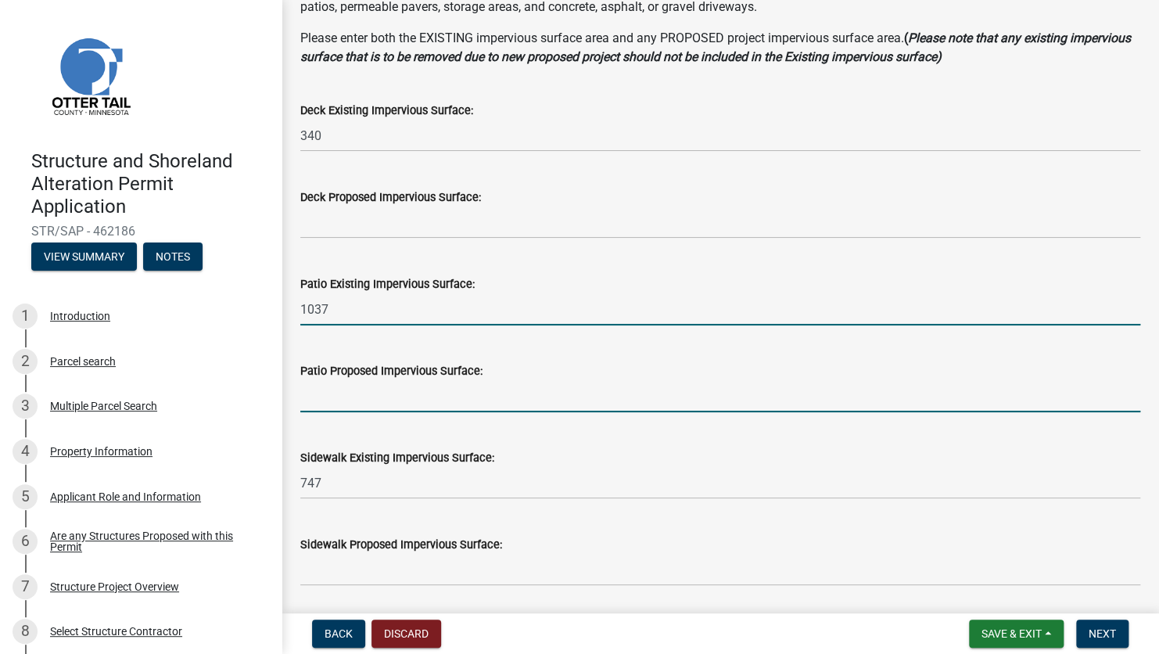
click at [406, 400] on input "text" at bounding box center [720, 396] width 840 height 32
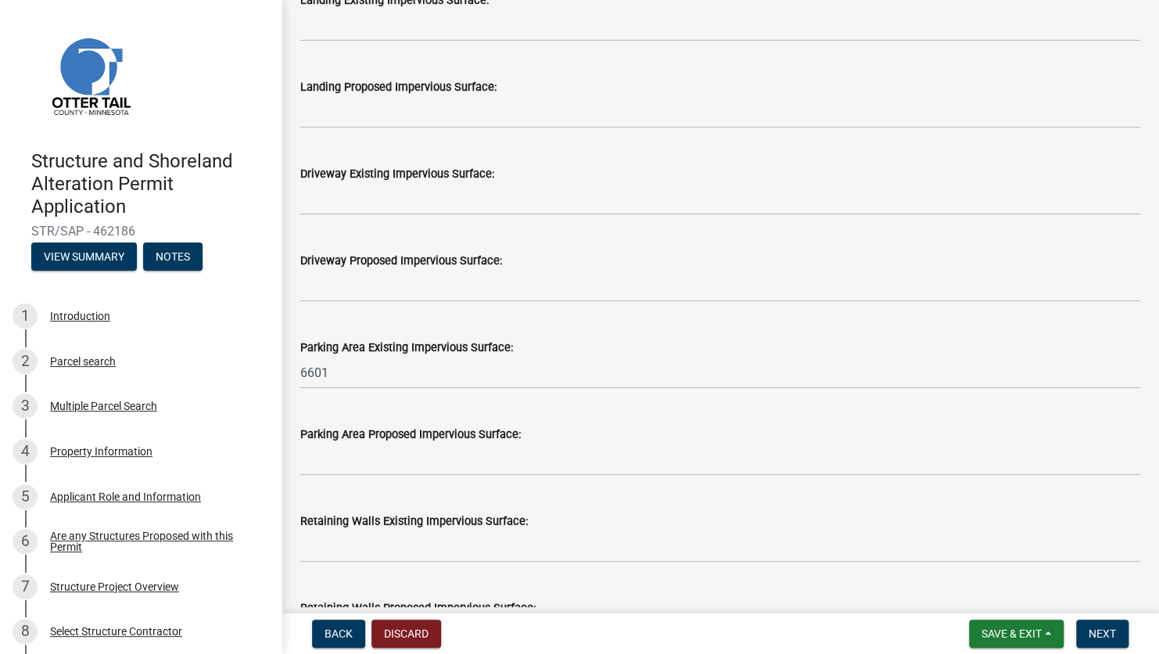
scroll to position [782, 0]
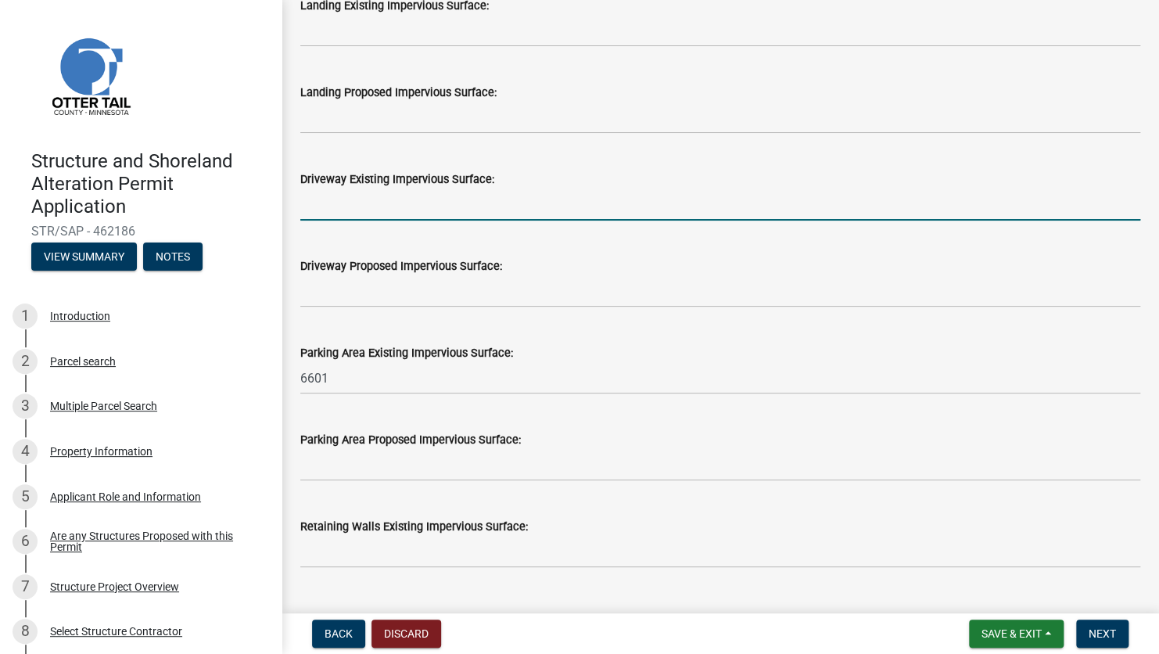
click at [321, 214] on input "text" at bounding box center [720, 204] width 840 height 32
type input "13427"
click at [307, 281] on input "text" at bounding box center [720, 291] width 840 height 32
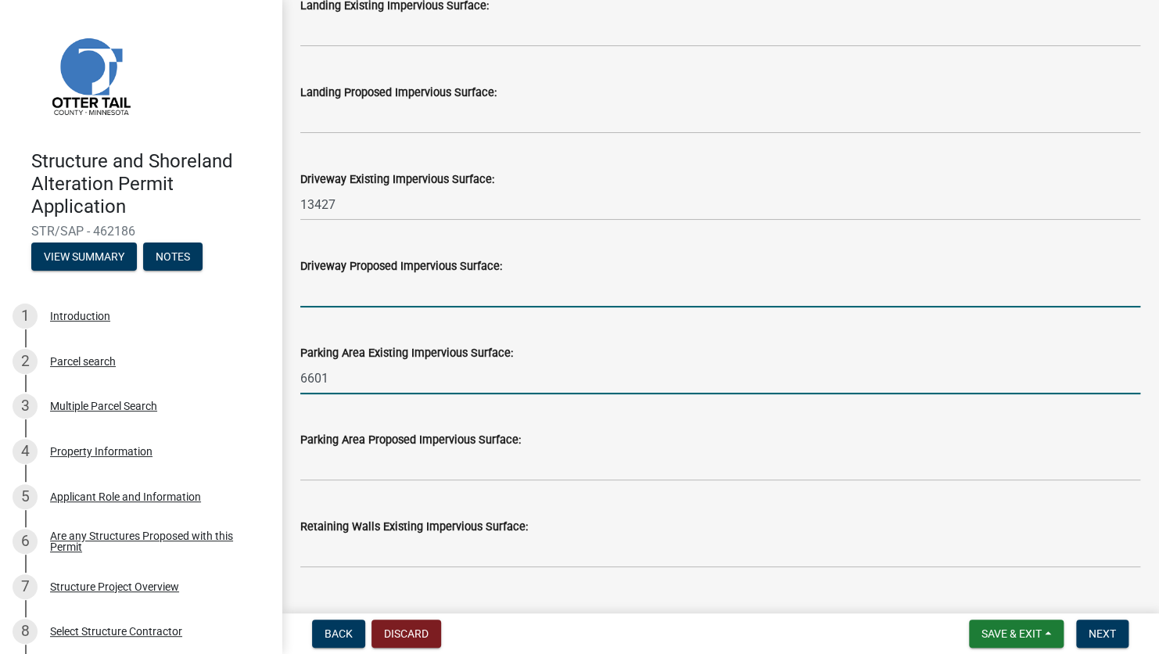
click at [783, 362] on input "6601" at bounding box center [720, 378] width 840 height 32
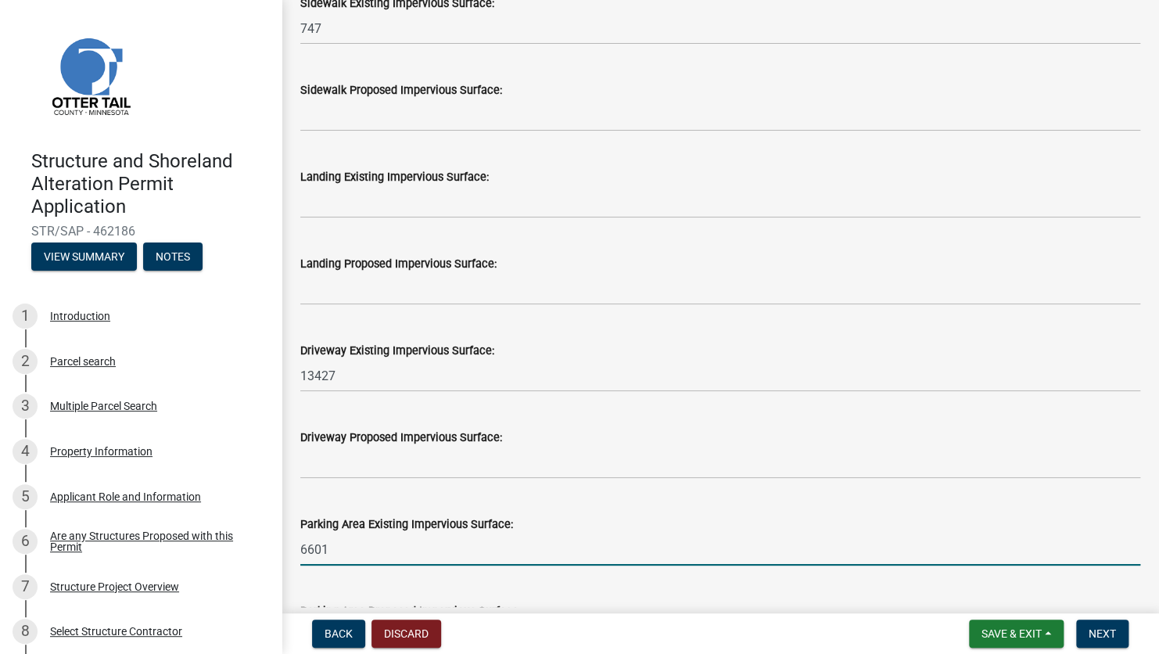
scroll to position [391, 0]
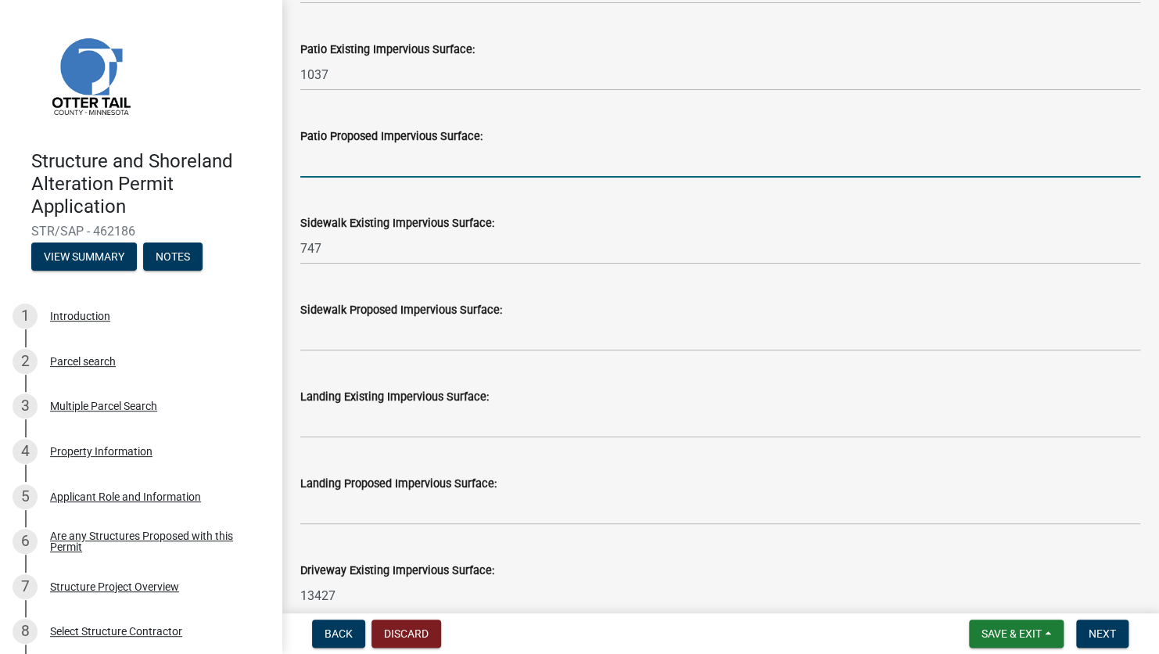
click at [439, 169] on input "text" at bounding box center [720, 161] width 840 height 32
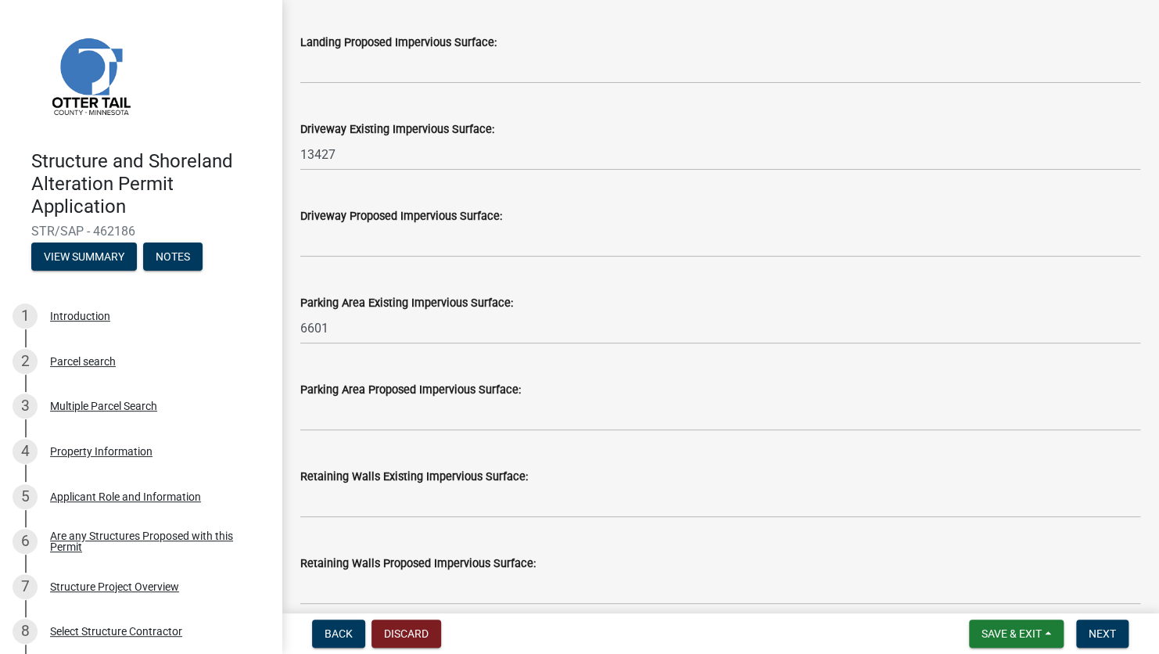
scroll to position [860, 0]
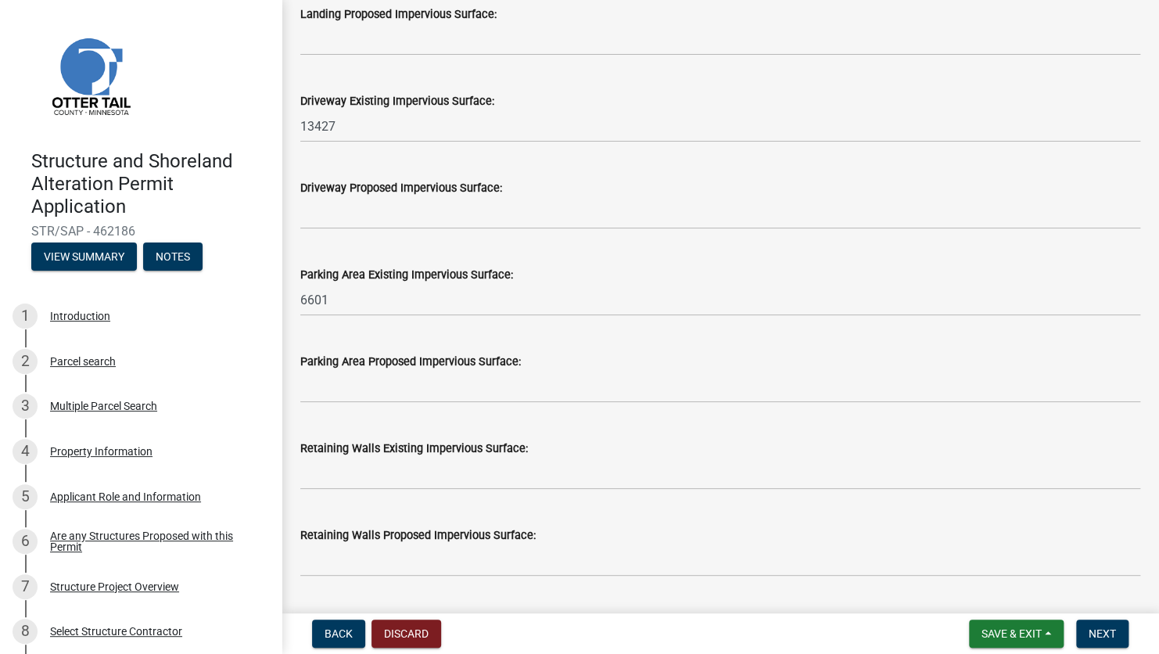
type input "1596"
click at [354, 206] on input "text" at bounding box center [720, 213] width 840 height 32
click at [472, 357] on label "Parking Area Proposed Impervious Surface:" at bounding box center [410, 362] width 221 height 11
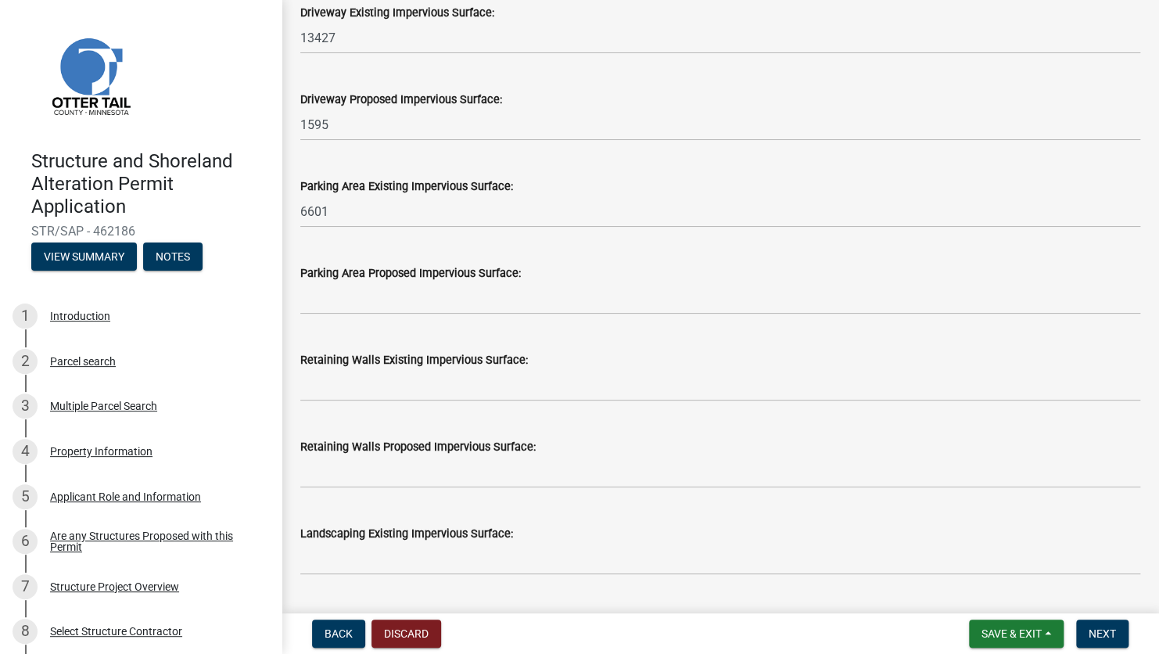
scroll to position [782, 0]
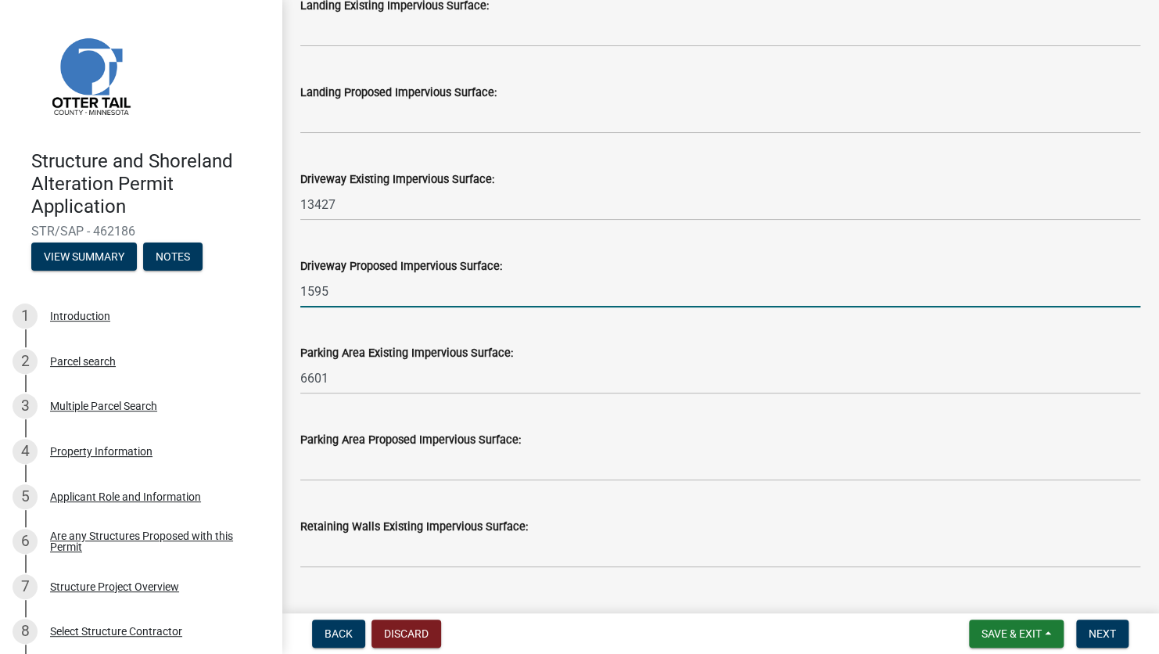
drag, startPoint x: 332, startPoint y: 292, endPoint x: 283, endPoint y: 290, distance: 49.3
click at [283, 290] on div "Impervious Surface Calculations - Other share Share Impervious Surfaces Other (…" at bounding box center [719, 392] width 877 height 2310
type input "4165"
click at [595, 461] on input "text" at bounding box center [720, 465] width 840 height 32
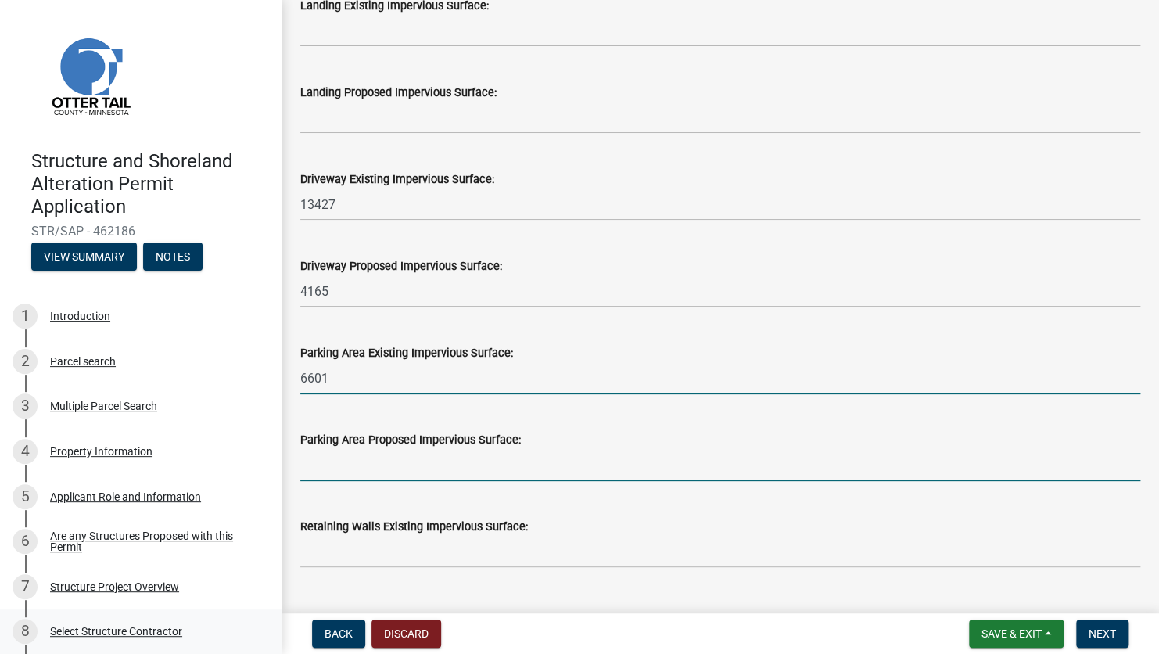
drag, startPoint x: 694, startPoint y: 392, endPoint x: 97, endPoint y: 622, distance: 640.1
click at [97, 465] on div "Structure and Shoreland Alteration Permit Application STR/SAP - 462186 View Sum…" at bounding box center [579, 327] width 1159 height 654
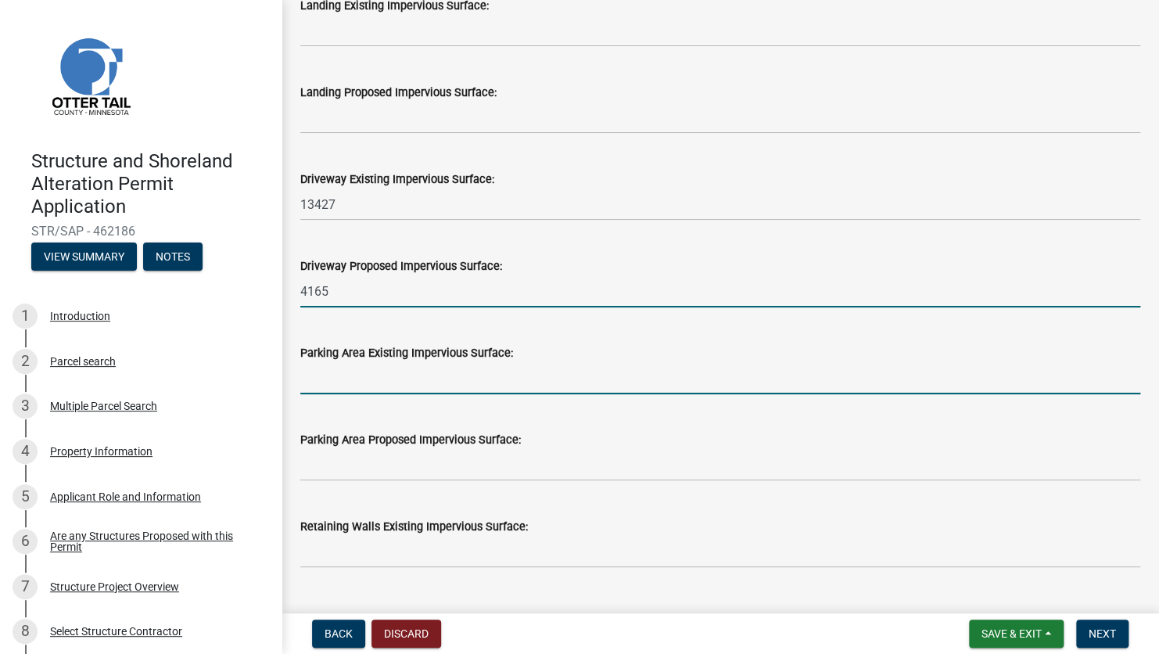
type input "0"
click at [626, 278] on input "4165" at bounding box center [720, 291] width 840 height 32
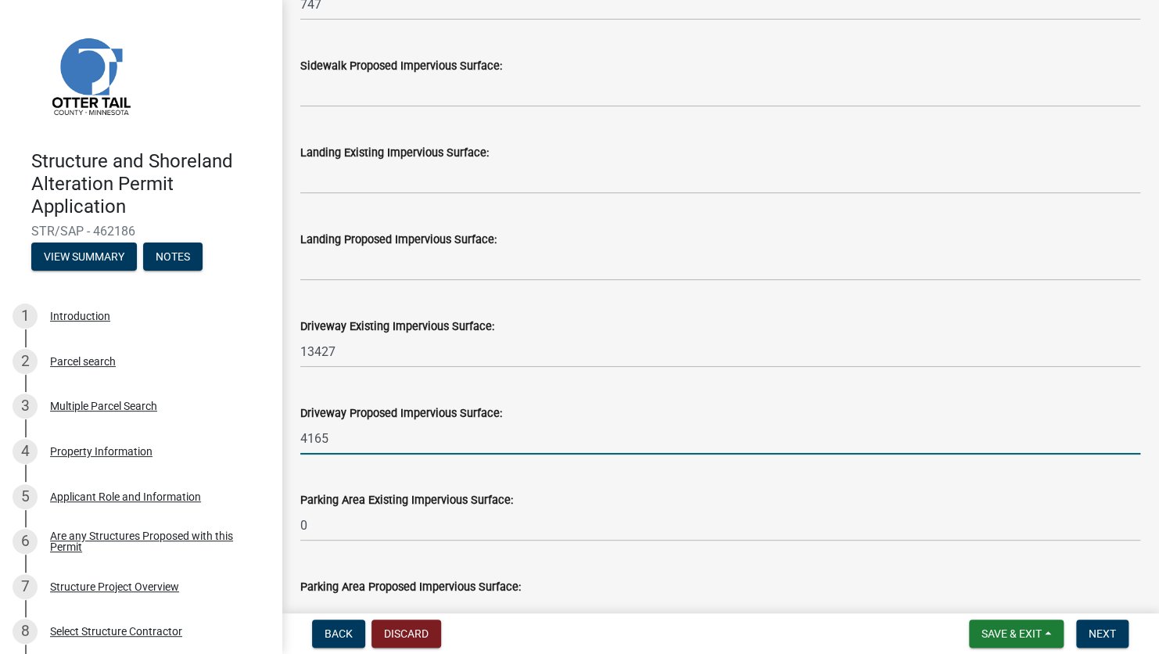
scroll to position [626, 0]
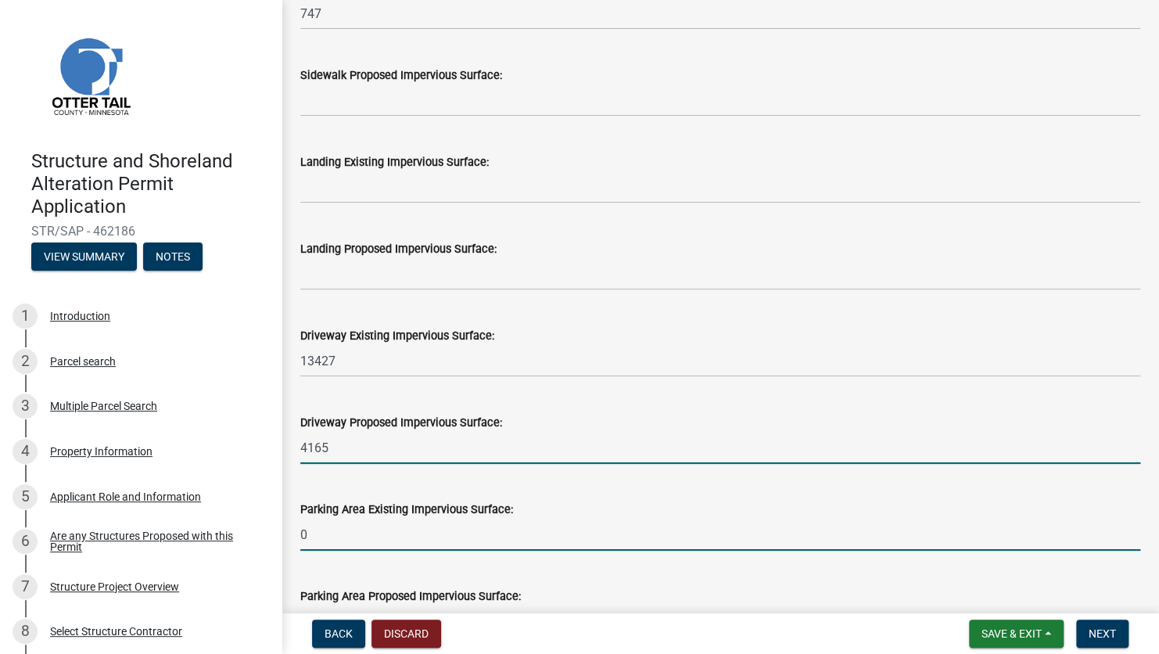
click at [285, 465] on div "Impervious Surface Calculations - Other share Share Impervious Surfaces Other (…" at bounding box center [719, 518] width 877 height 2251
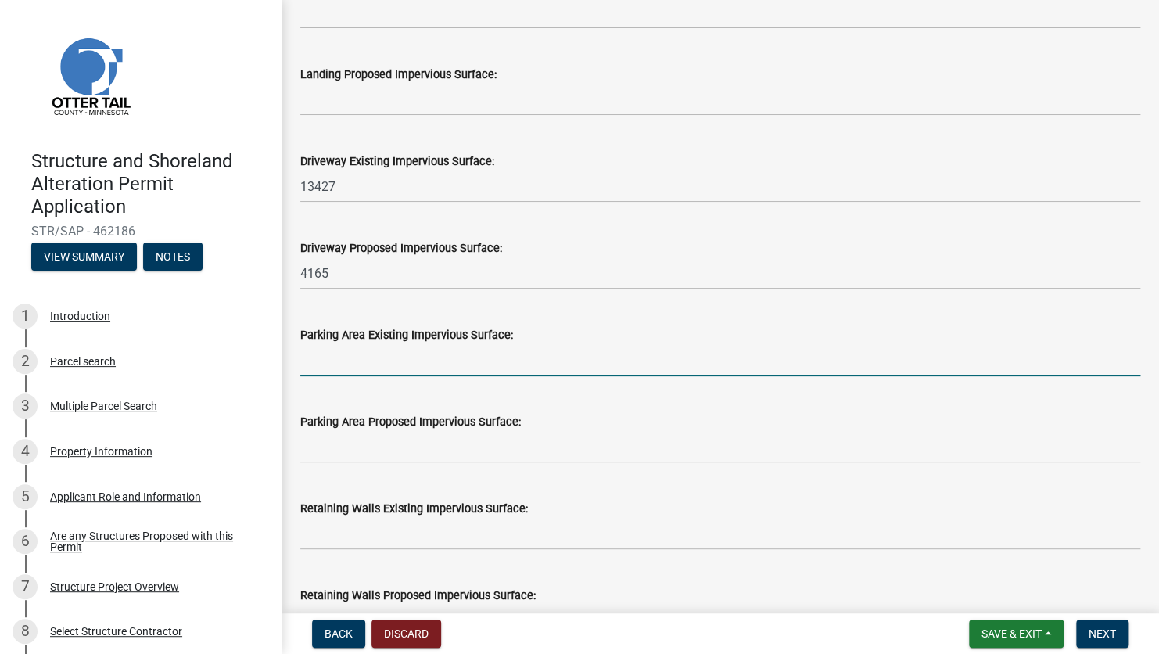
scroll to position [848, 0]
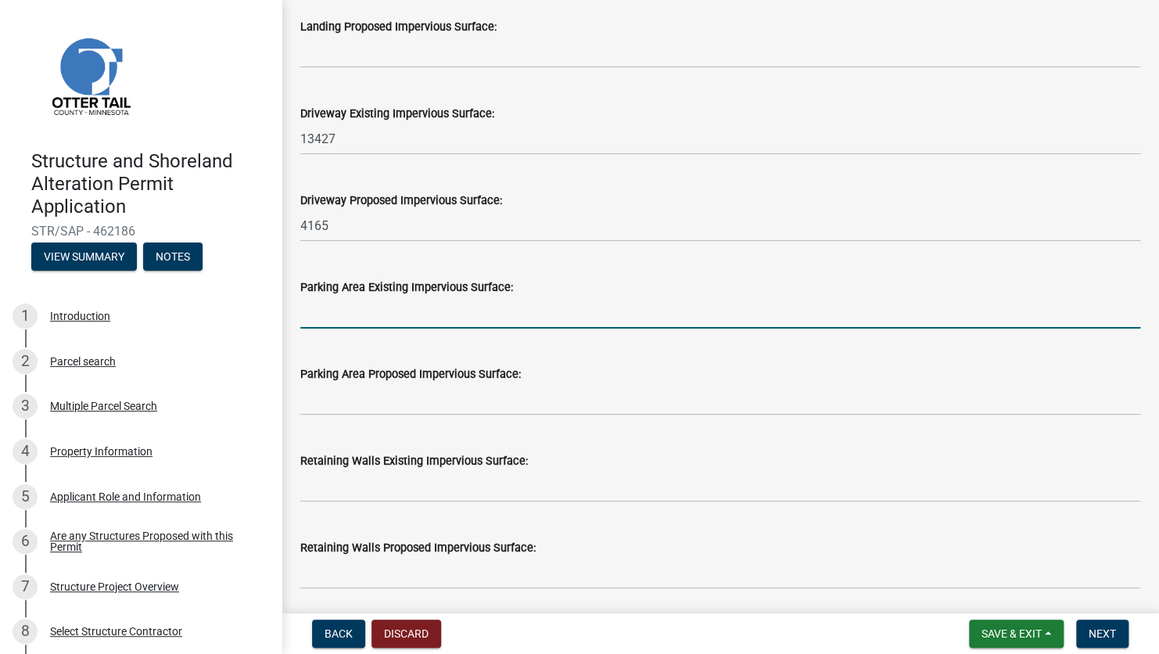
click at [305, 318] on input "text" at bounding box center [720, 312] width 840 height 32
type input "6629"
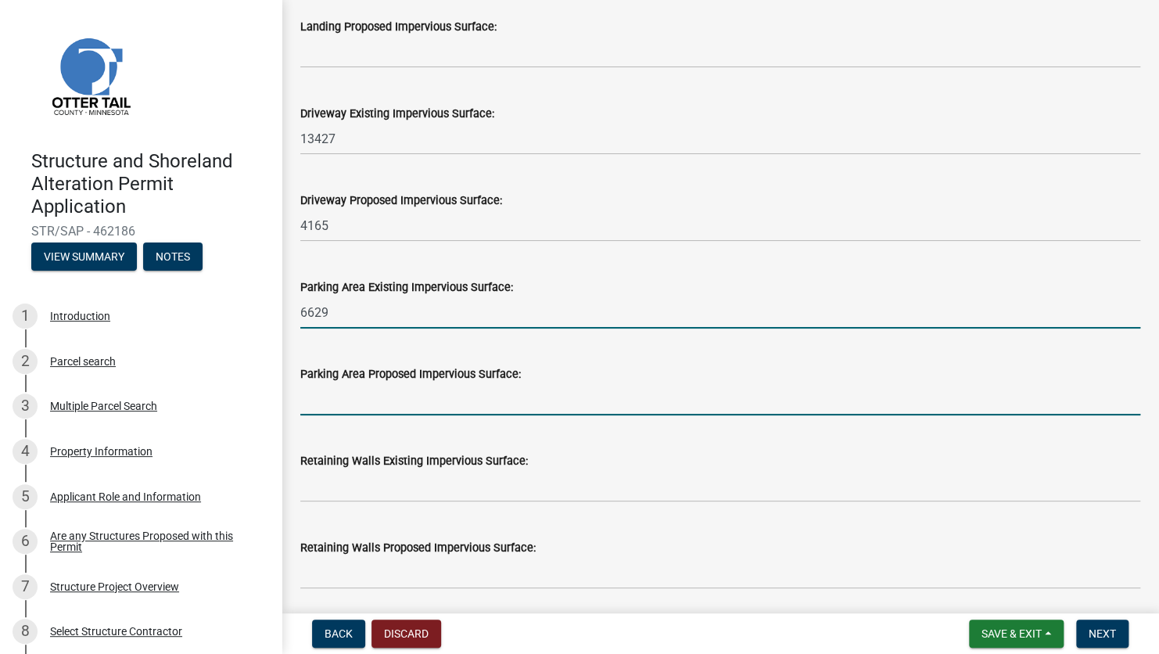
click at [378, 394] on input "text" at bounding box center [720, 399] width 840 height 32
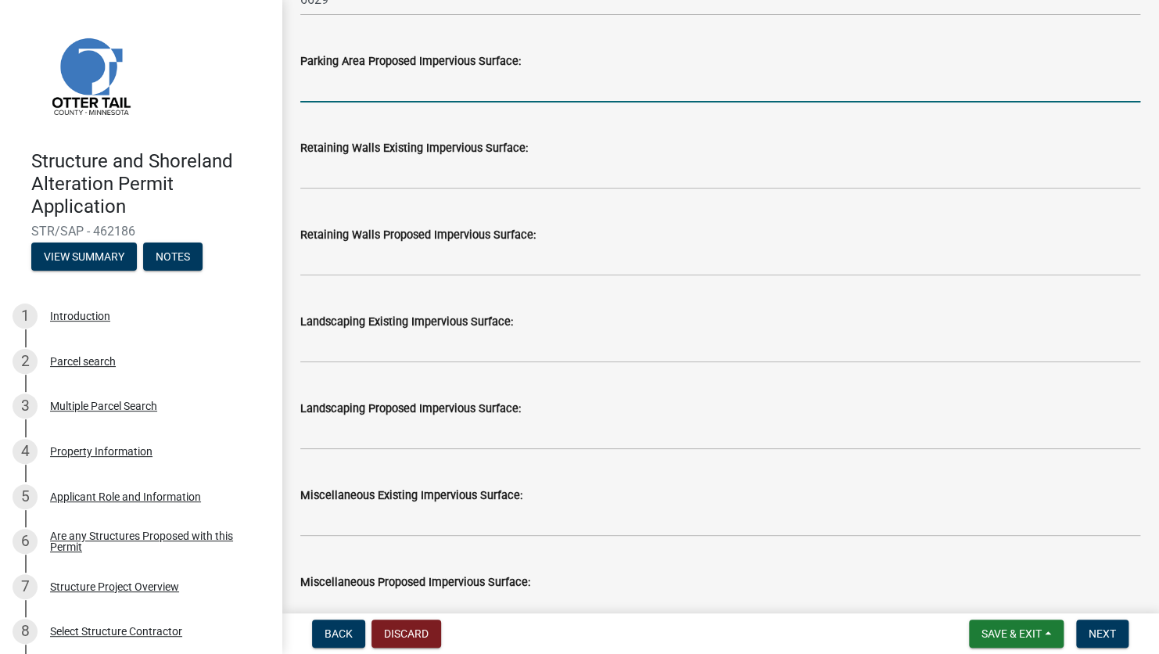
scroll to position [1630, 0]
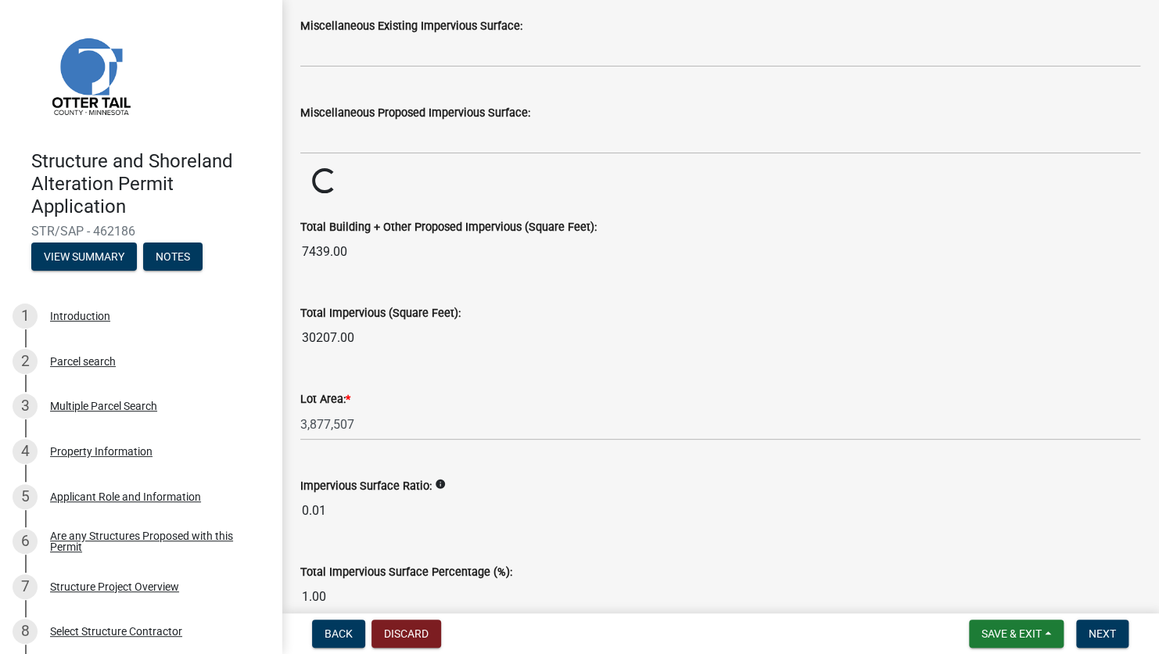
click at [675, 368] on div "Lot Area: * 3,877,507" at bounding box center [720, 404] width 840 height 73
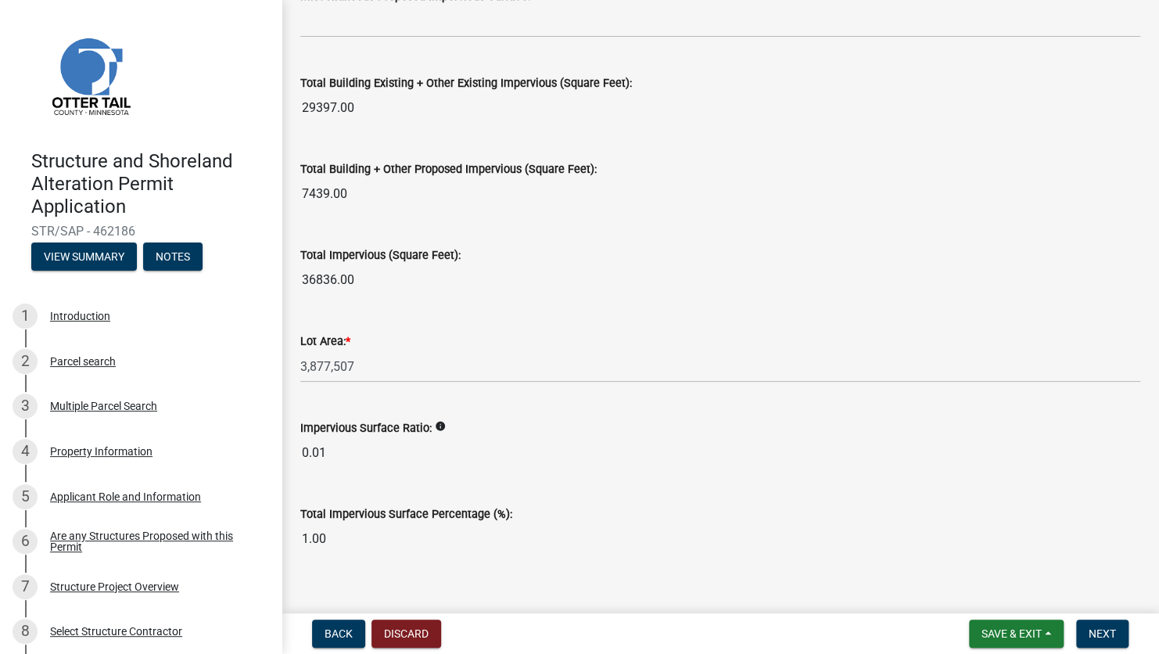
scroll to position [1767, 0]
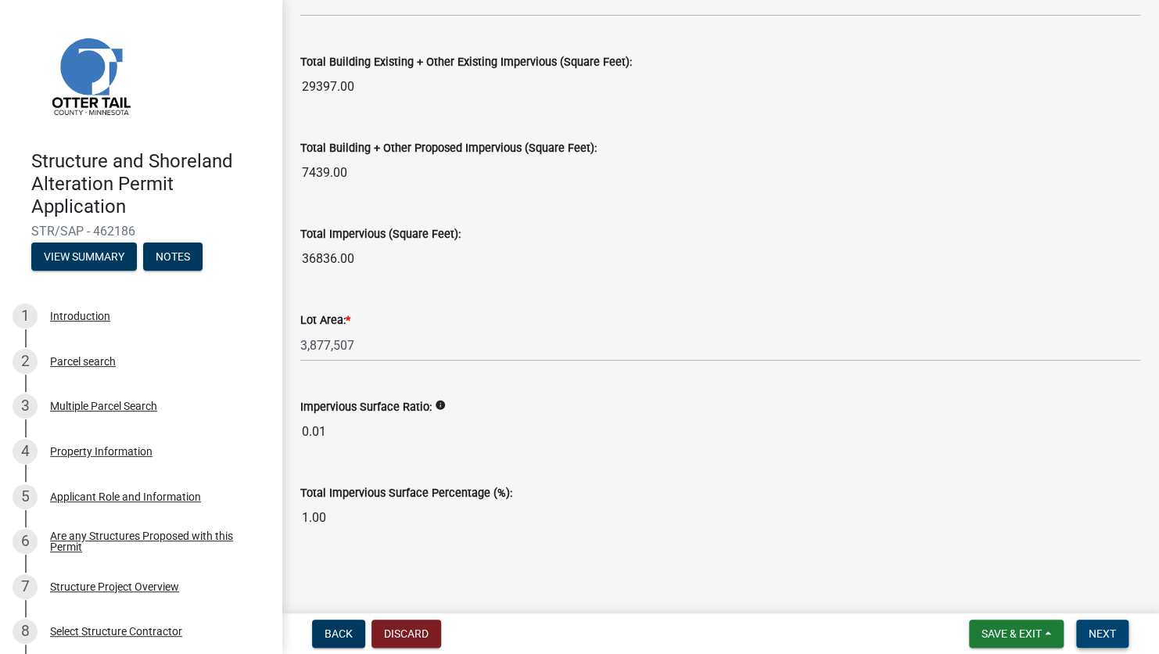
click at [945, 465] on span "Next" at bounding box center [1101, 633] width 27 height 13
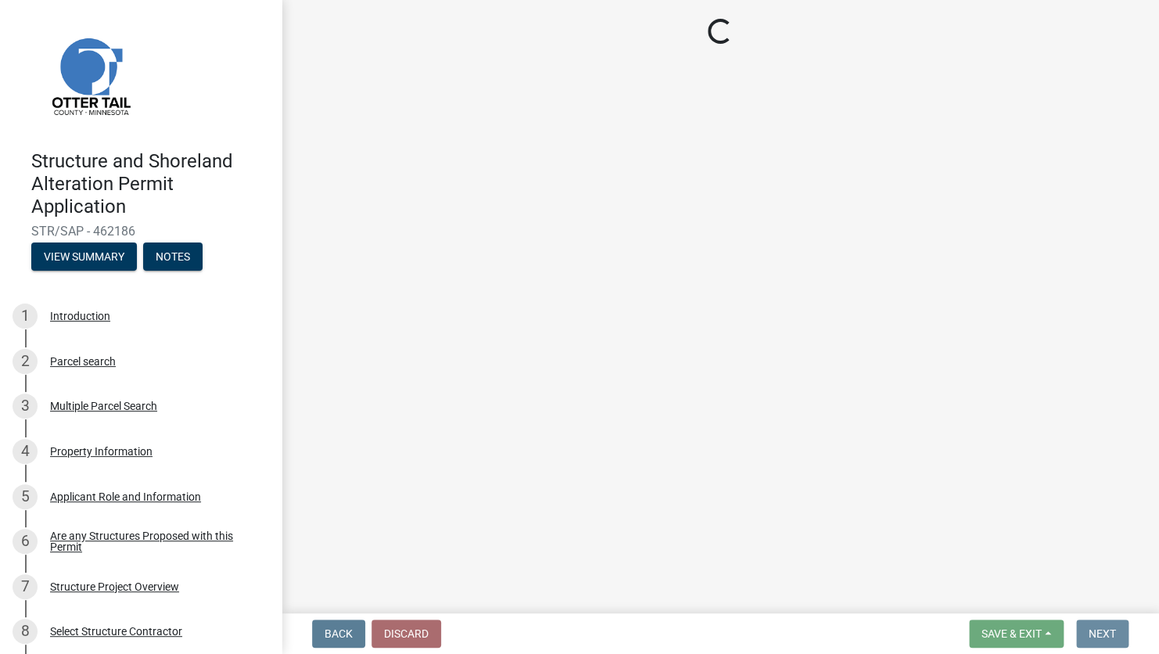
scroll to position [0, 0]
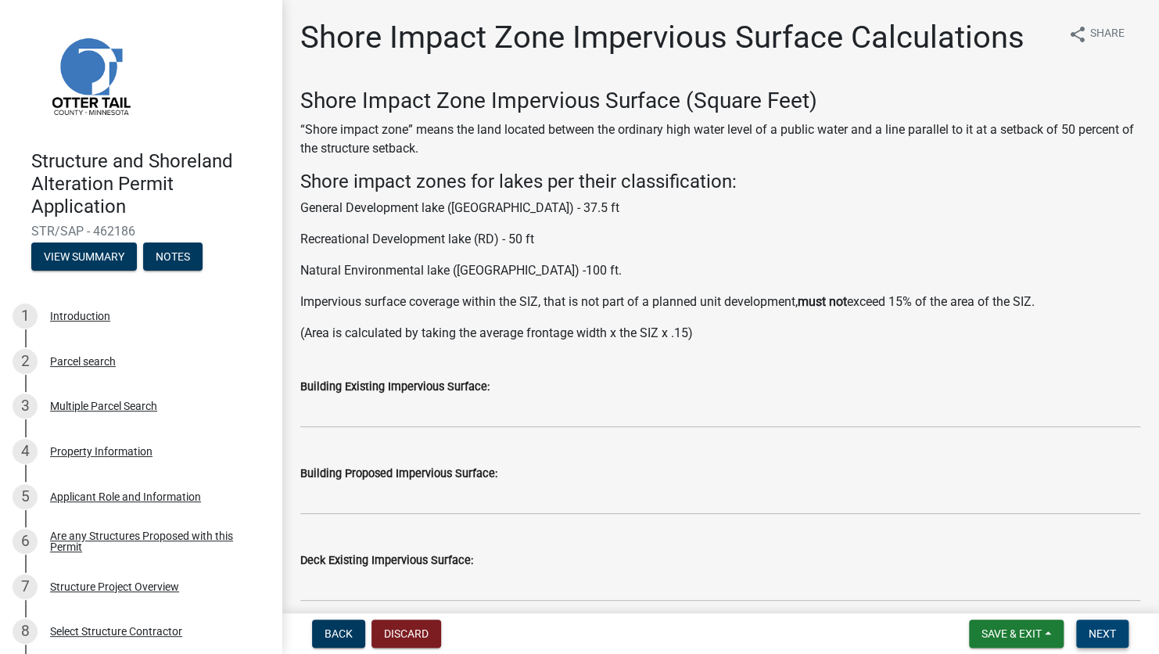
click at [945, 465] on span "Next" at bounding box center [1101, 633] width 27 height 13
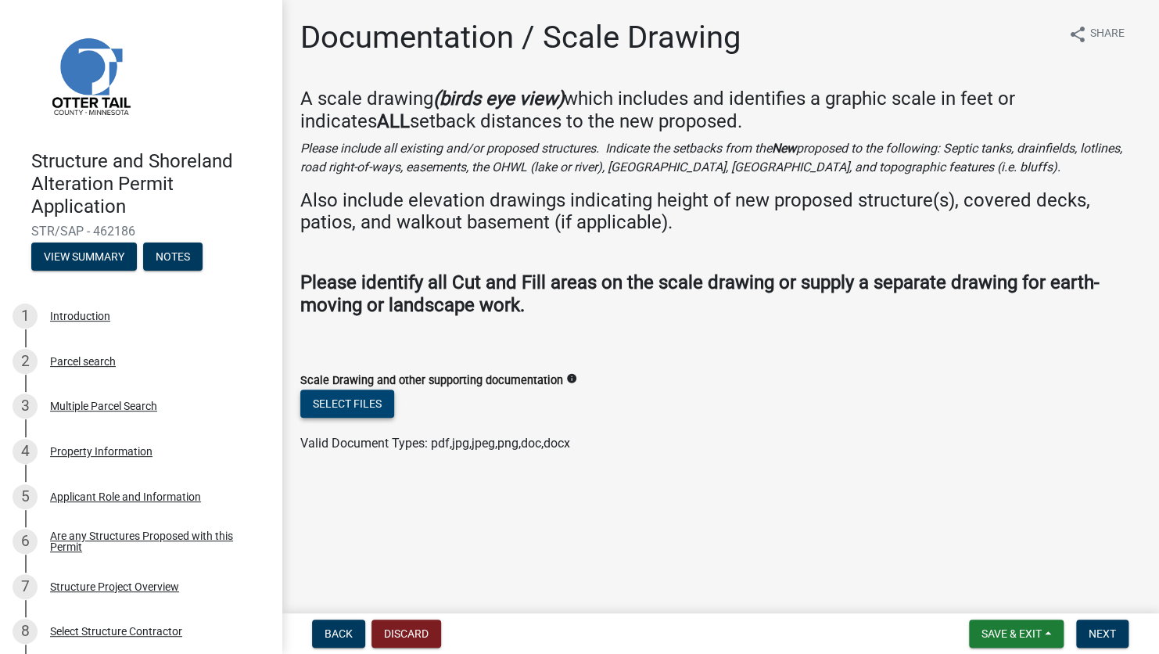
click at [358, 405] on button "Select files" at bounding box center [347, 403] width 94 height 28
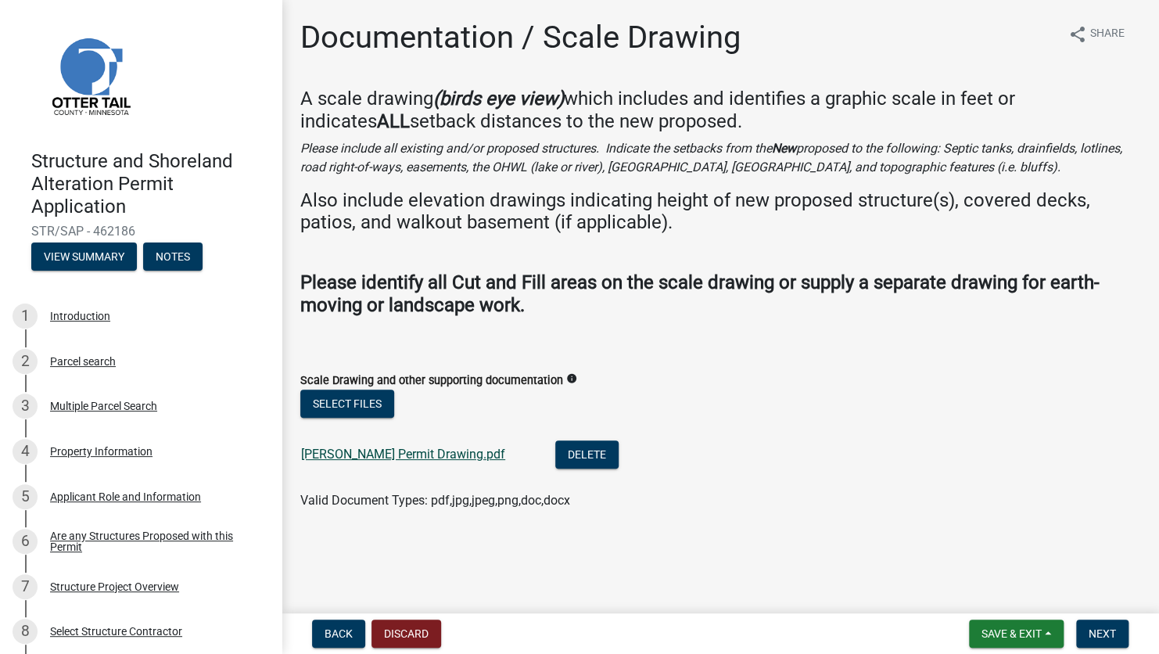
click at [440, 457] on link "[PERSON_NAME] Permit Drawing.pdf" at bounding box center [403, 453] width 204 height 15
click at [945, 465] on span "Next" at bounding box center [1101, 633] width 27 height 13
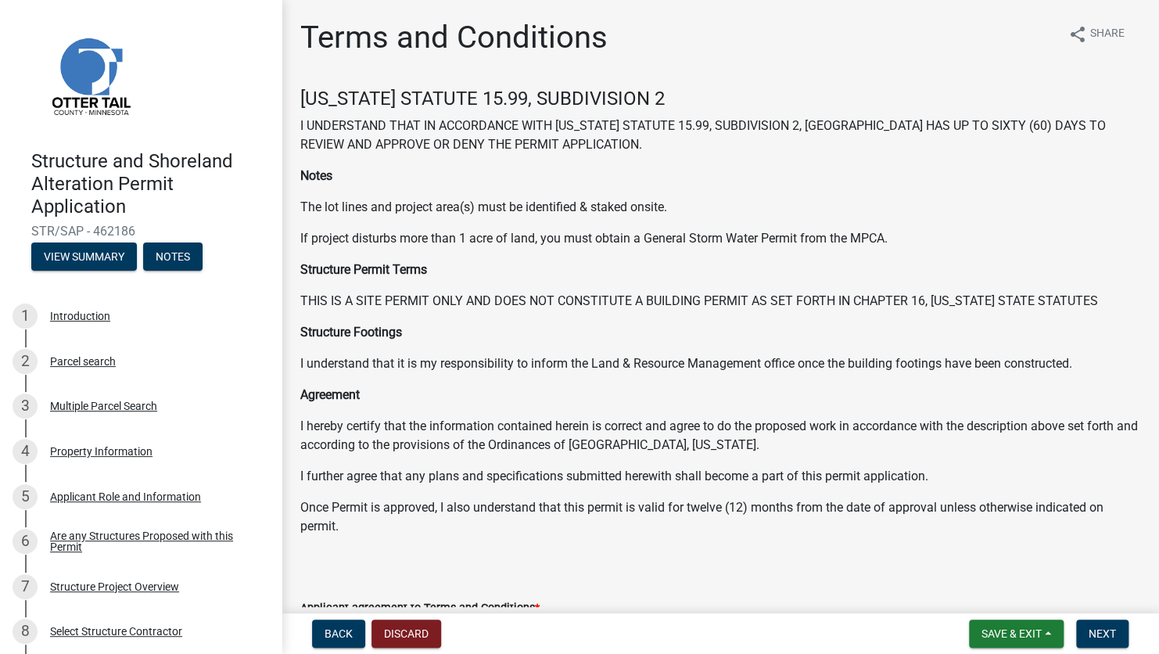
scroll to position [103, 0]
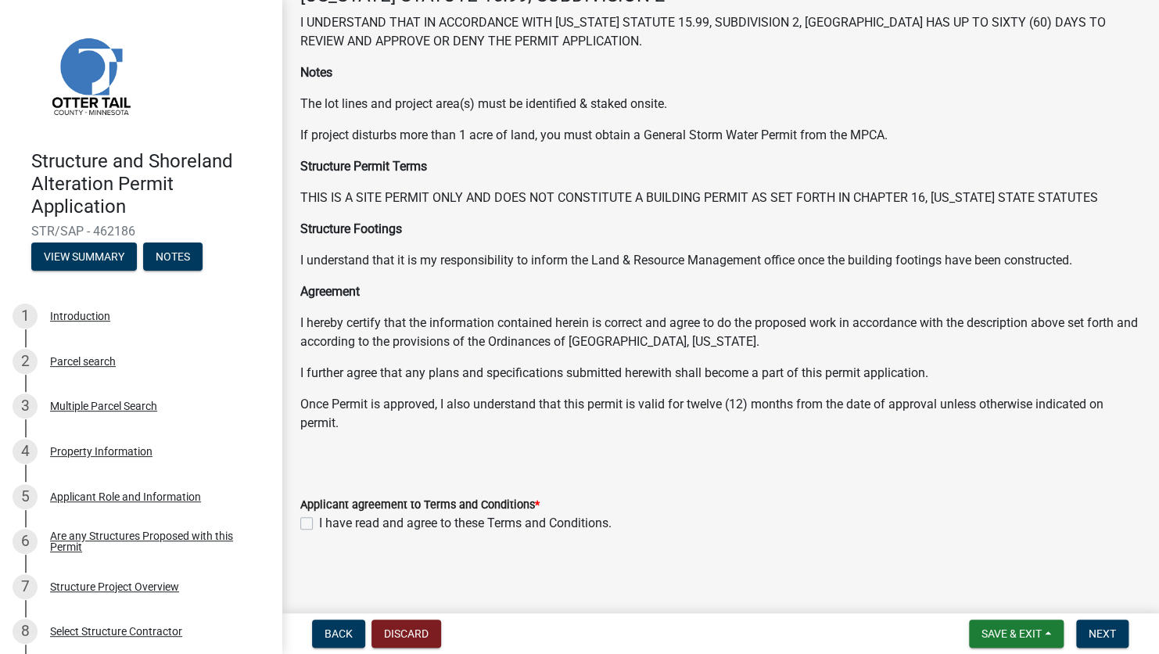
click at [319, 465] on label "I have read and agree to these Terms and Conditions." at bounding box center [465, 523] width 292 height 19
click at [319, 465] on input "I have read and agree to these Terms and Conditions." at bounding box center [324, 519] width 10 height 10
checkbox input "true"
click at [945, 465] on span "Next" at bounding box center [1101, 633] width 27 height 13
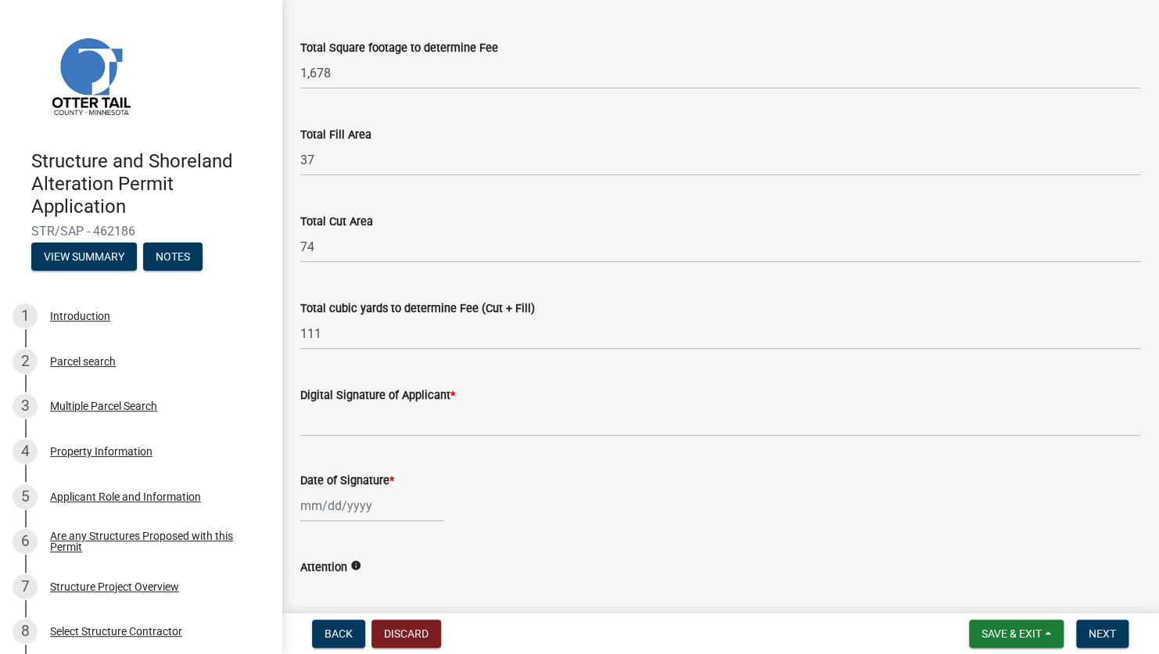
scroll to position [235, 0]
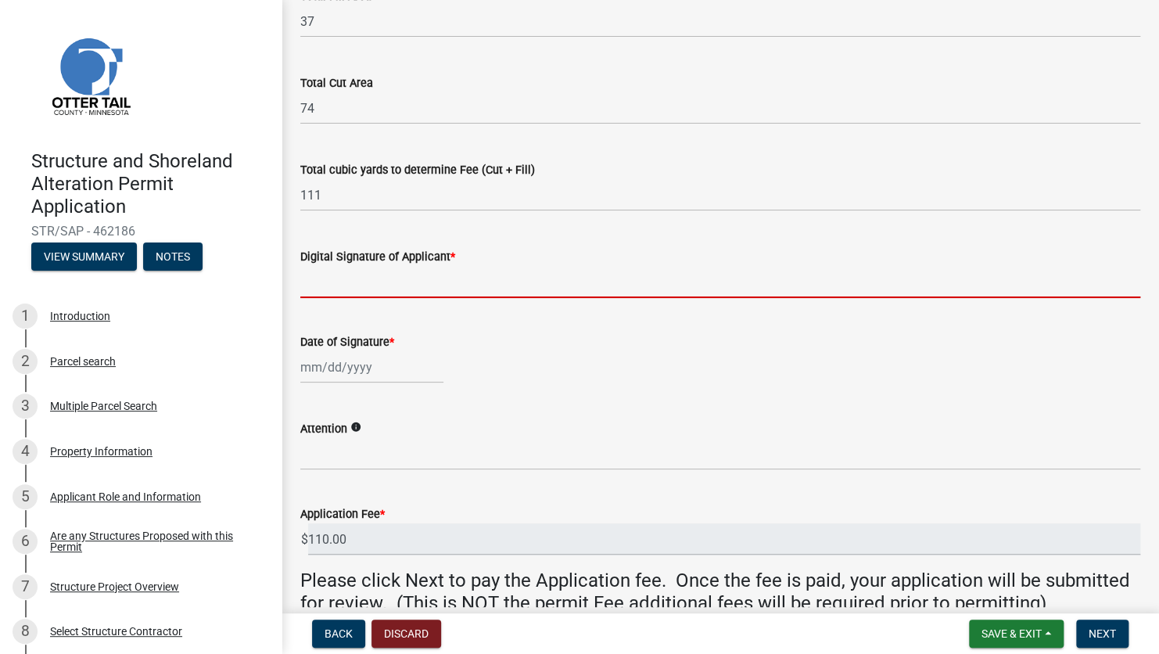
click at [329, 291] on input "Digital Signature of Applicant *" at bounding box center [720, 282] width 840 height 32
type input "[PERSON_NAME]"
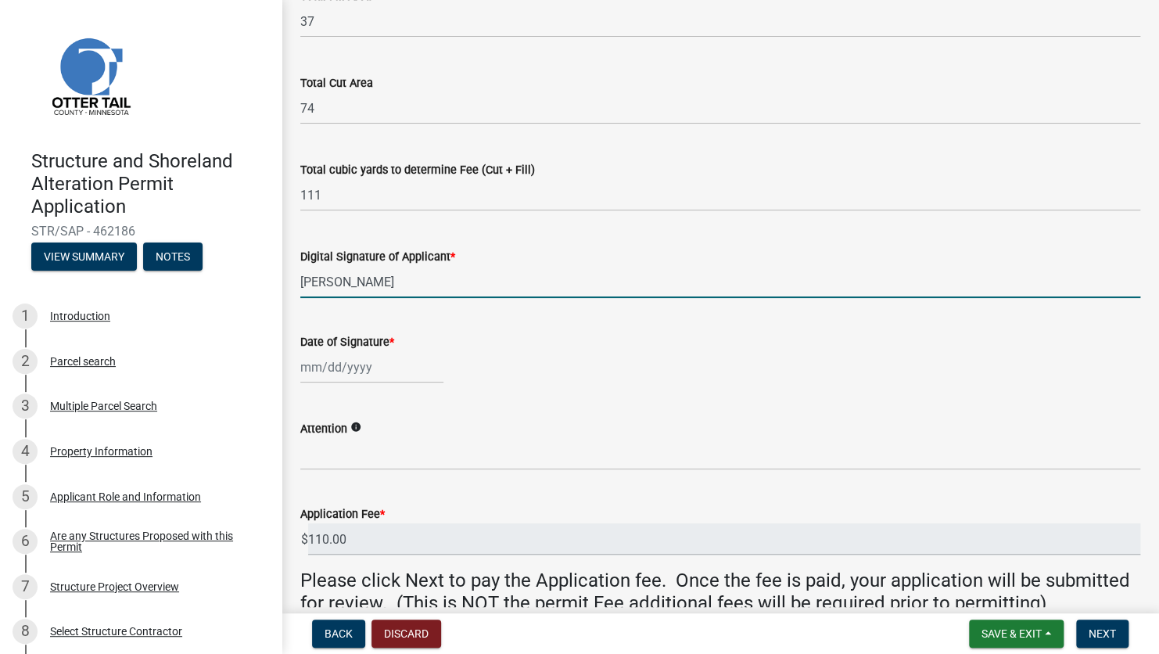
select select "8"
select select "2025"
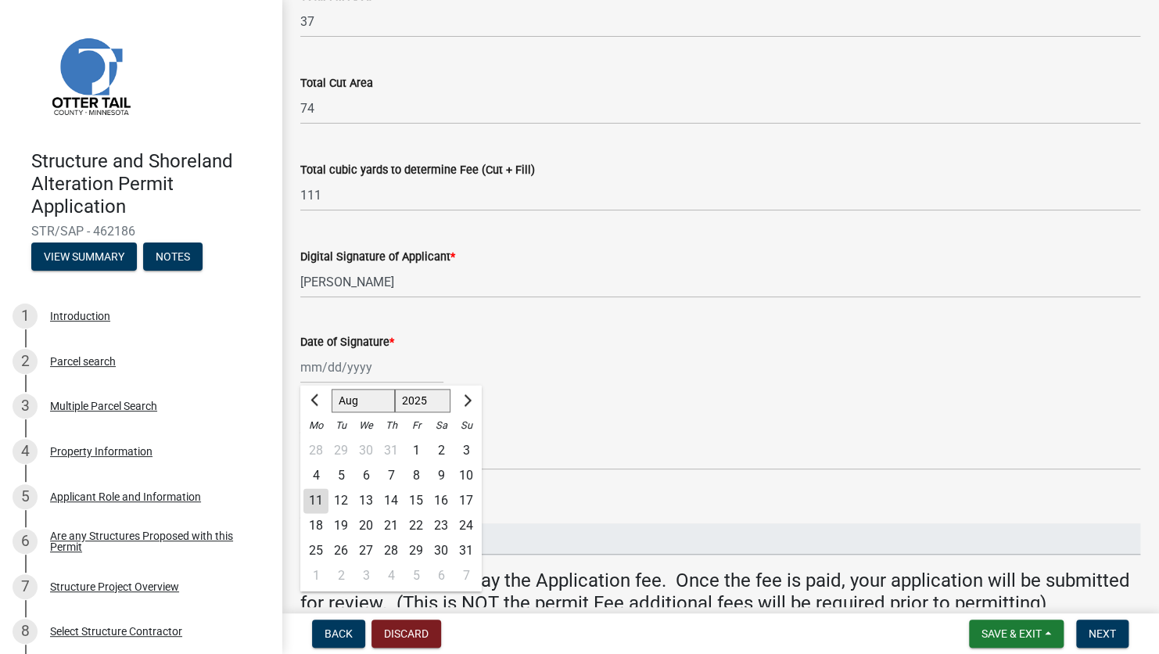
click at [360, 374] on div "[PERSON_NAME] Feb Mar Apr [PERSON_NAME][DATE] Oct Nov [DATE] 1526 1527 1528 152…" at bounding box center [371, 367] width 143 height 32
click at [314, 465] on div "11" at bounding box center [315, 500] width 25 height 25
type input "[DATE]"
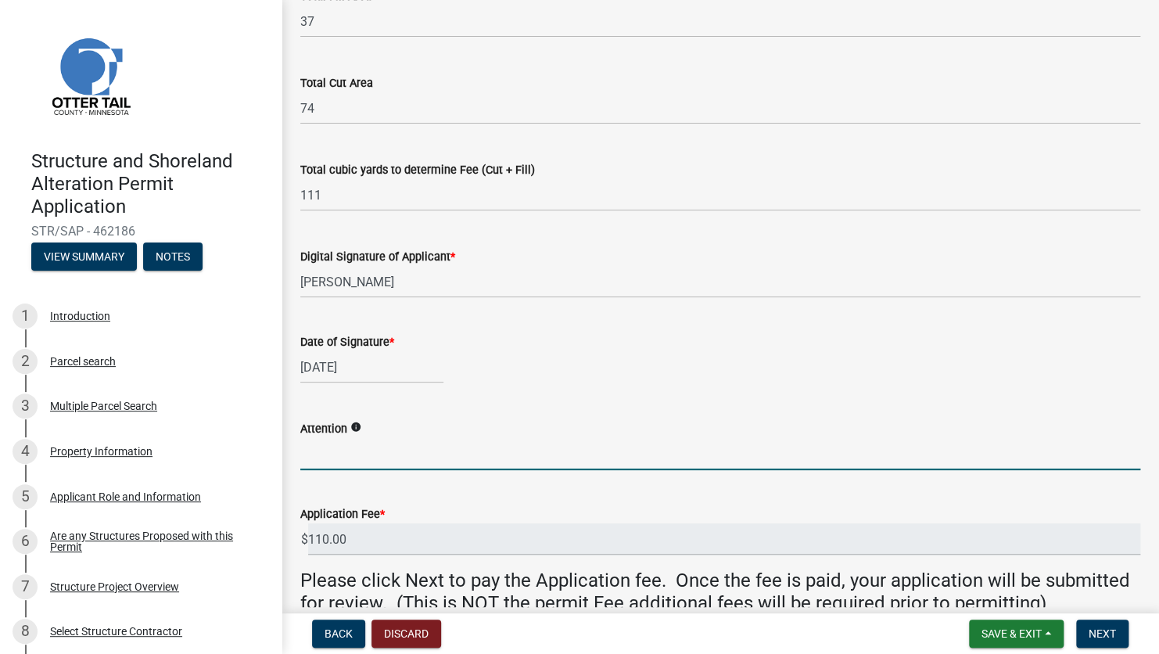
click at [347, 461] on input "Attention" at bounding box center [720, 454] width 840 height 32
click at [472, 413] on div "Attention info" at bounding box center [720, 433] width 840 height 73
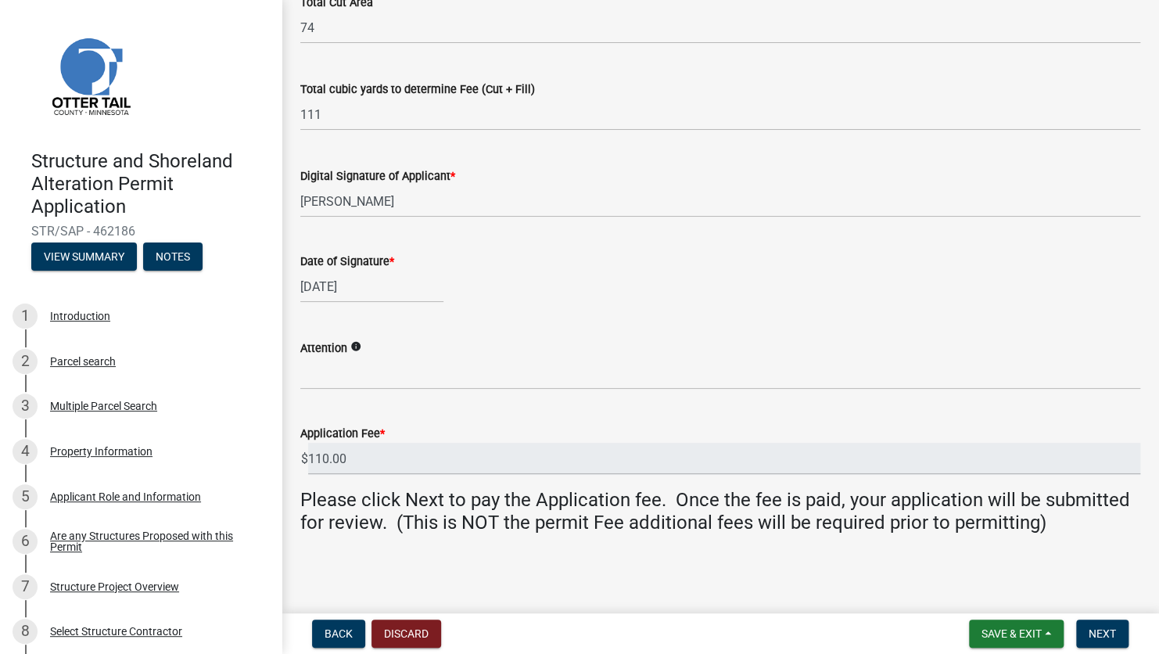
scroll to position [316, 0]
click at [945, 465] on button "Next" at bounding box center [1102, 633] width 52 height 28
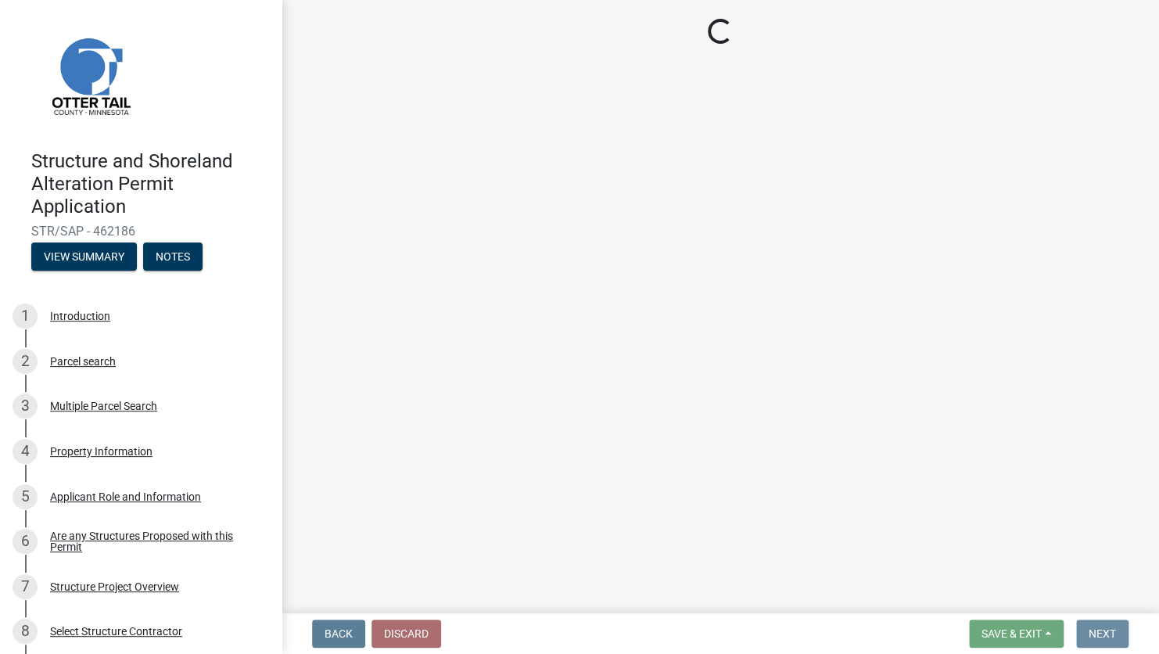
scroll to position [0, 0]
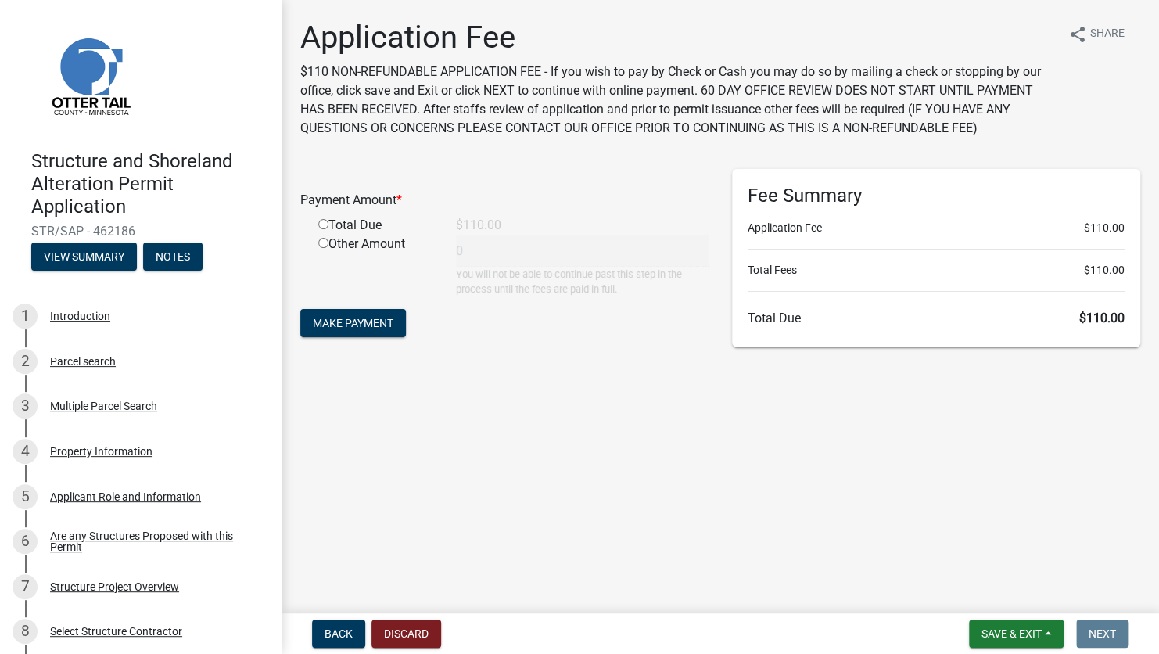
click at [324, 226] on input "radio" at bounding box center [323, 224] width 10 height 10
radio input "true"
type input "110"
click at [364, 315] on button "Make Payment" at bounding box center [353, 323] width 106 height 28
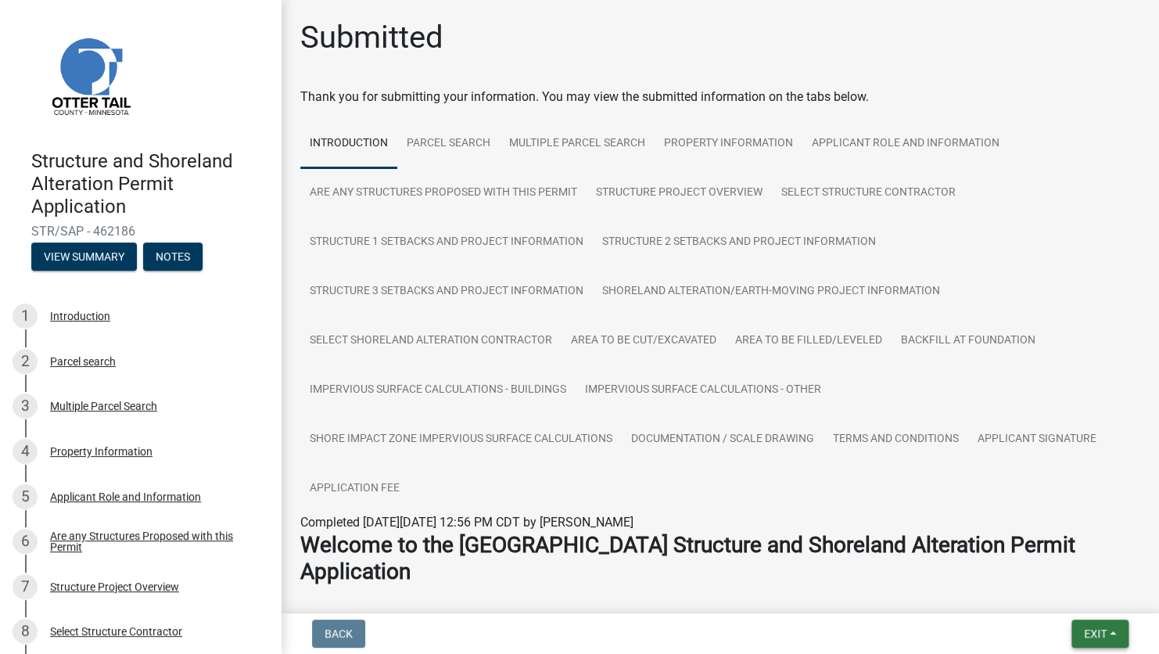
click at [1106, 628] on button "Exit" at bounding box center [1099, 633] width 57 height 28
click at [1067, 597] on button "Save & Exit" at bounding box center [1066, 593] width 125 height 38
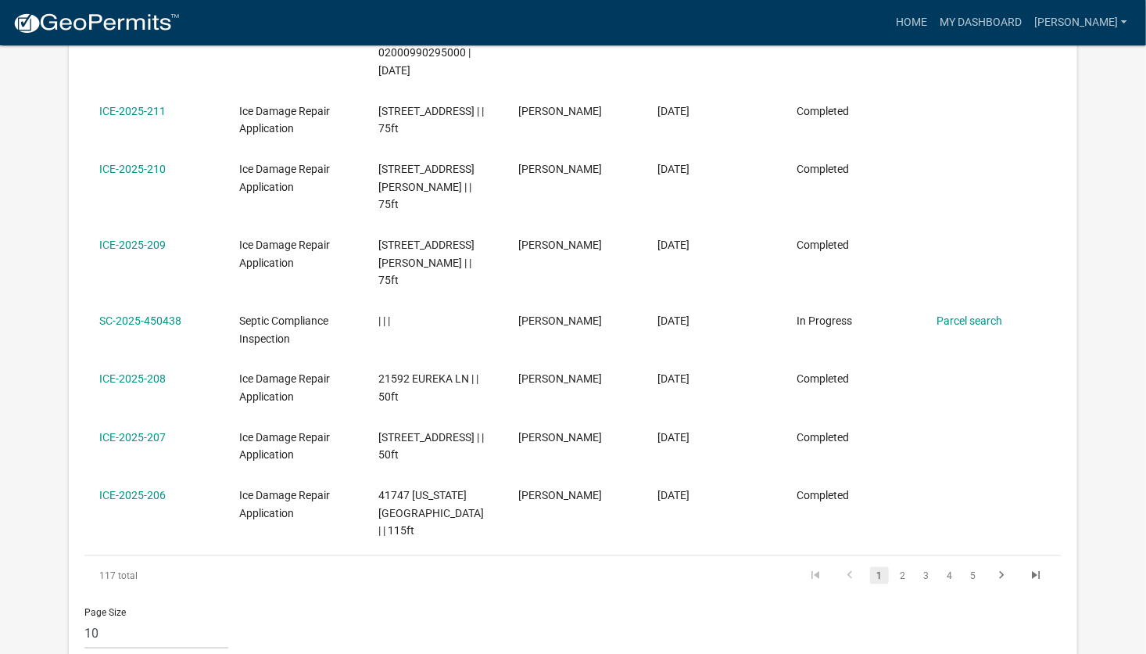
scroll to position [626, 0]
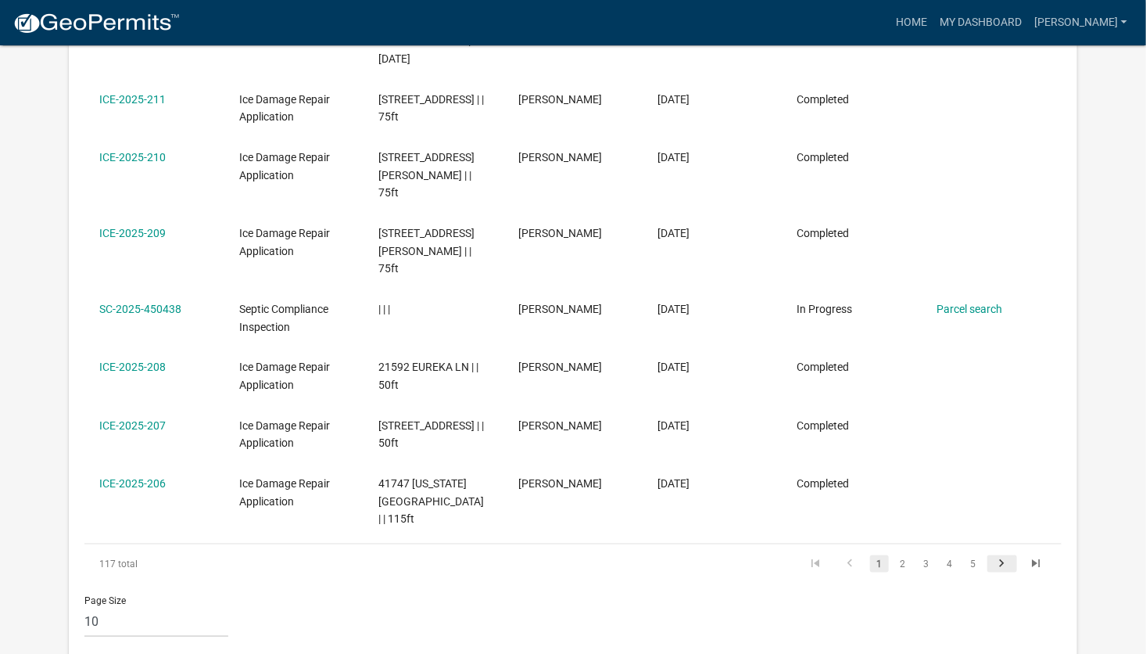
click at [1012, 556] on icon "go to next page" at bounding box center [1002, 565] width 20 height 19
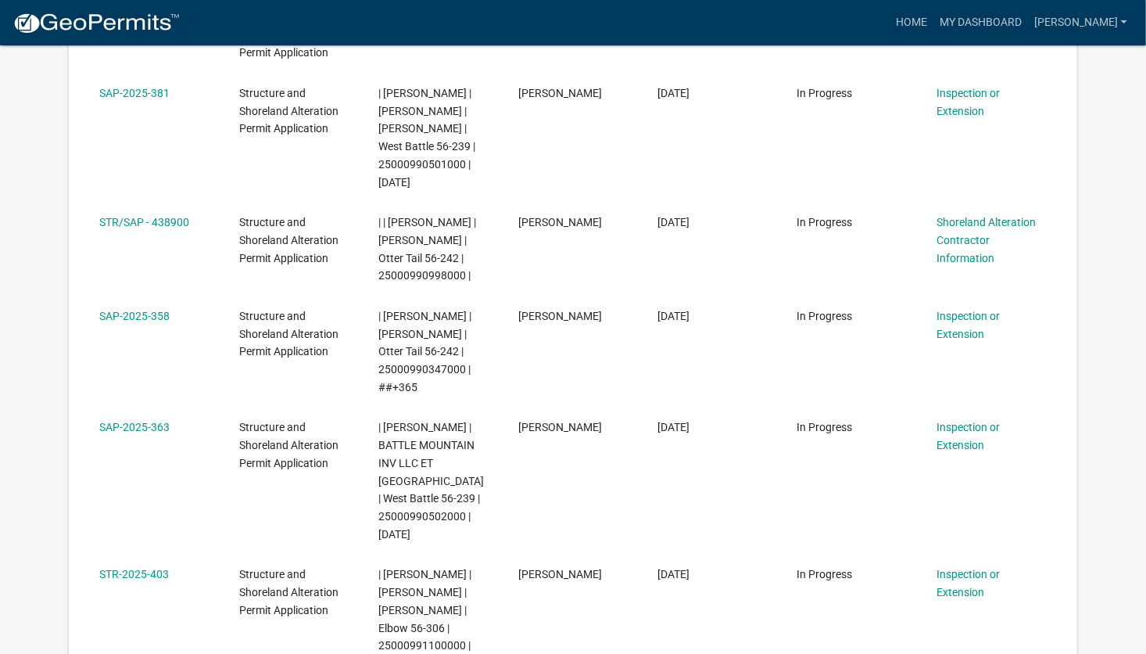
scroll to position [235, 0]
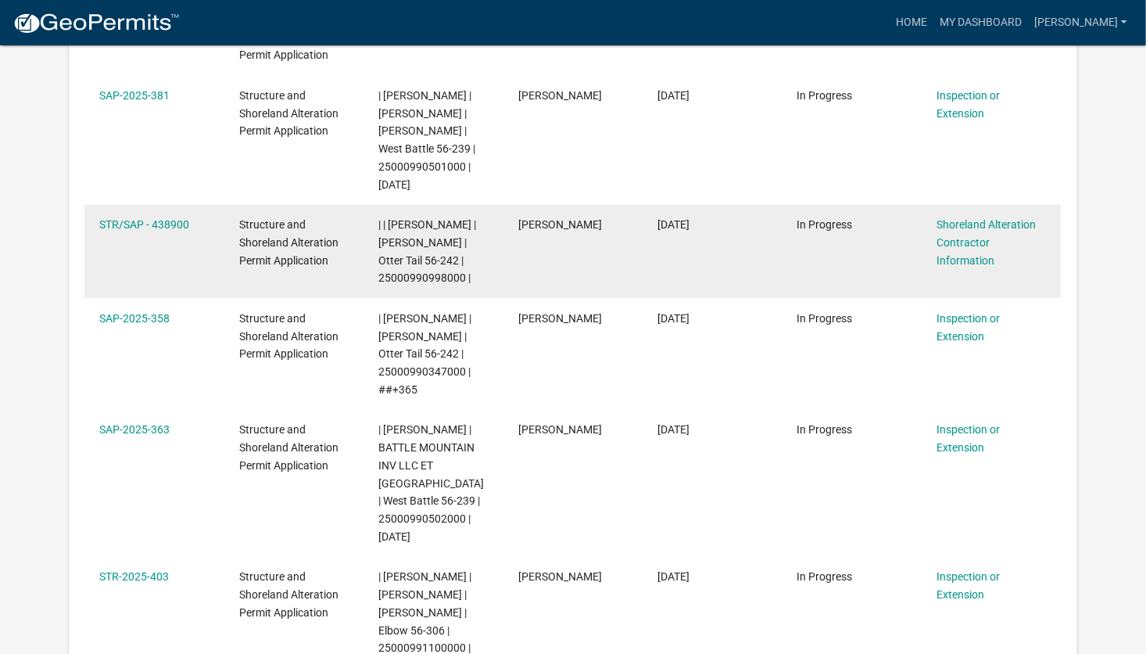
scroll to position [391, 0]
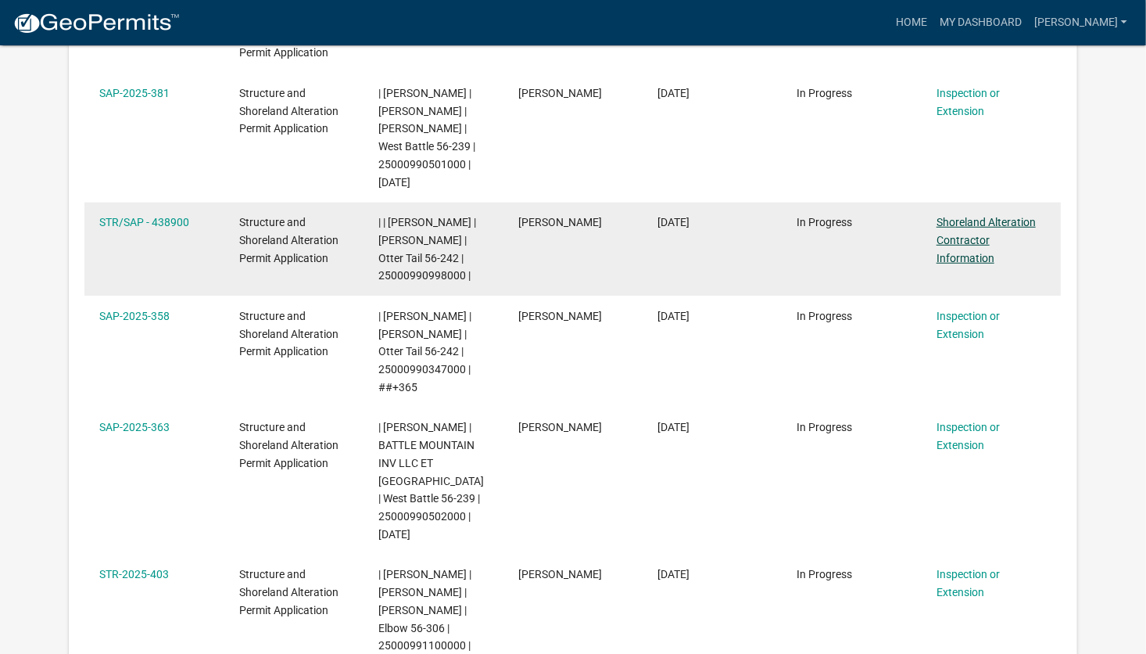
click at [958, 253] on link "Shoreland Alteration Contractor Information" at bounding box center [986, 240] width 99 height 48
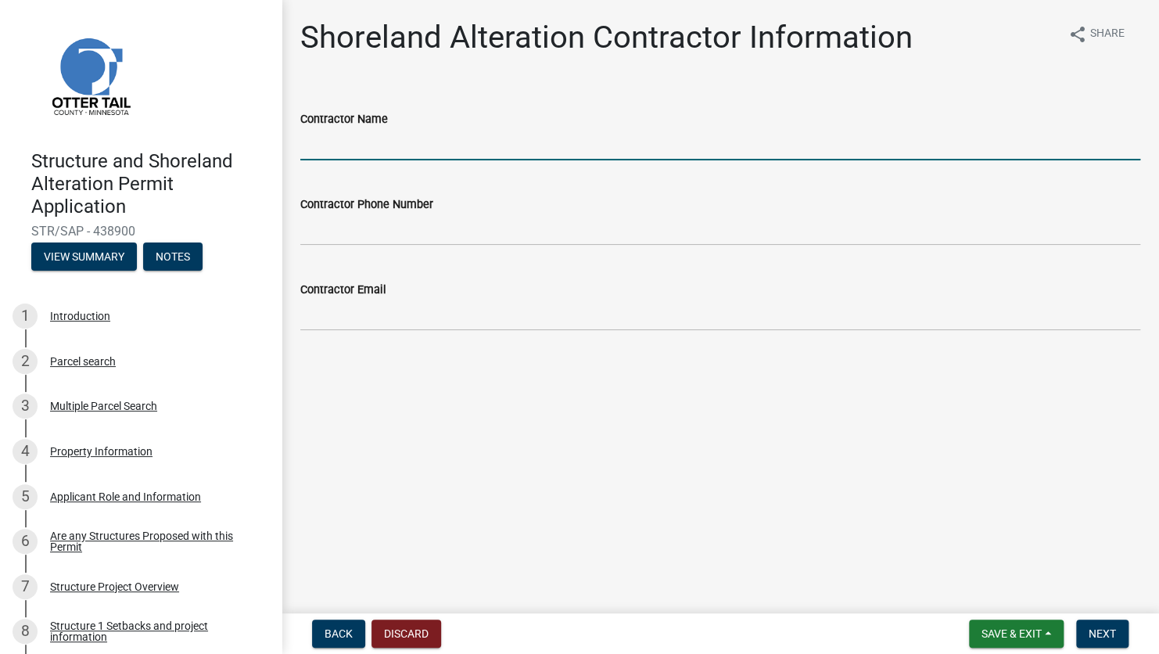
click at [370, 142] on input "Contractor Name" at bounding box center [720, 144] width 840 height 32
type input "4mations Landscape & Design"
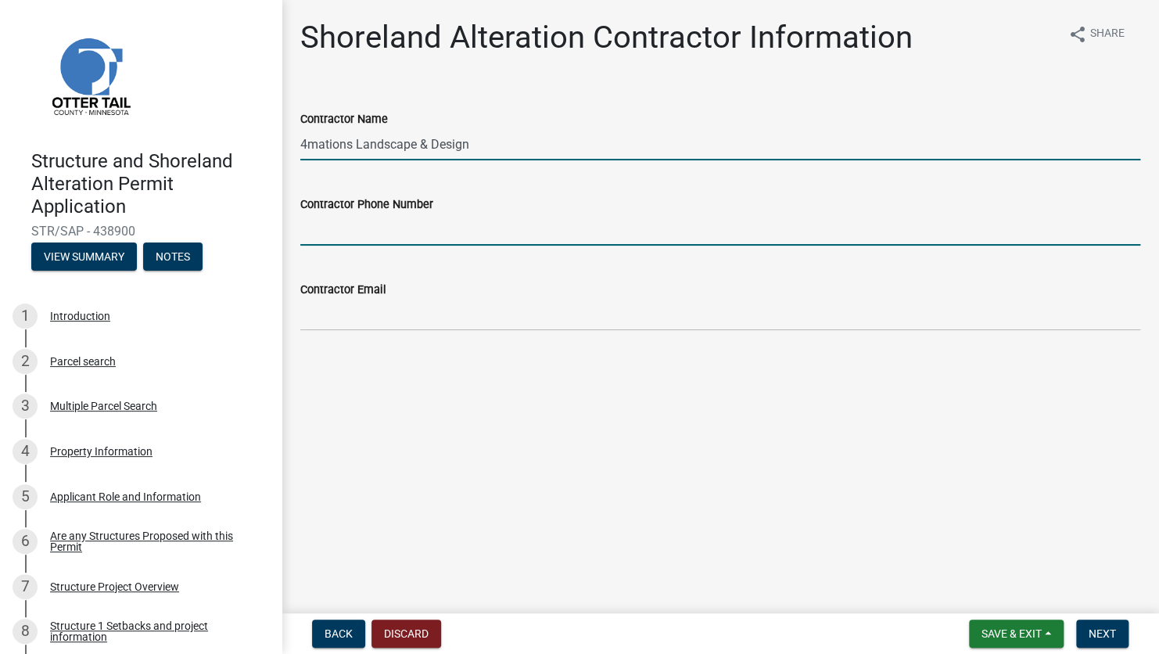
click at [392, 238] on input "Contractor Phone Number" at bounding box center [720, 229] width 840 height 32
type input "2182051073"
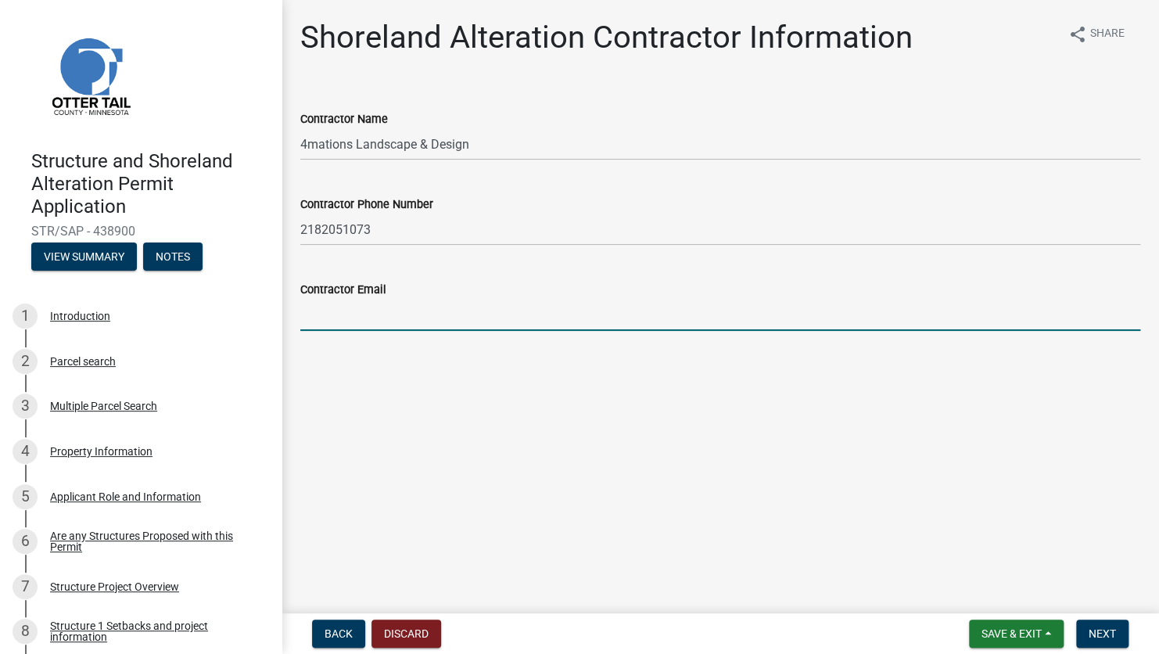
click at [396, 319] on input "Contractor Email" at bounding box center [720, 315] width 840 height 32
type input "[EMAIL_ADDRESS][DOMAIN_NAME]"
click at [1104, 631] on span "Next" at bounding box center [1101, 633] width 27 height 13
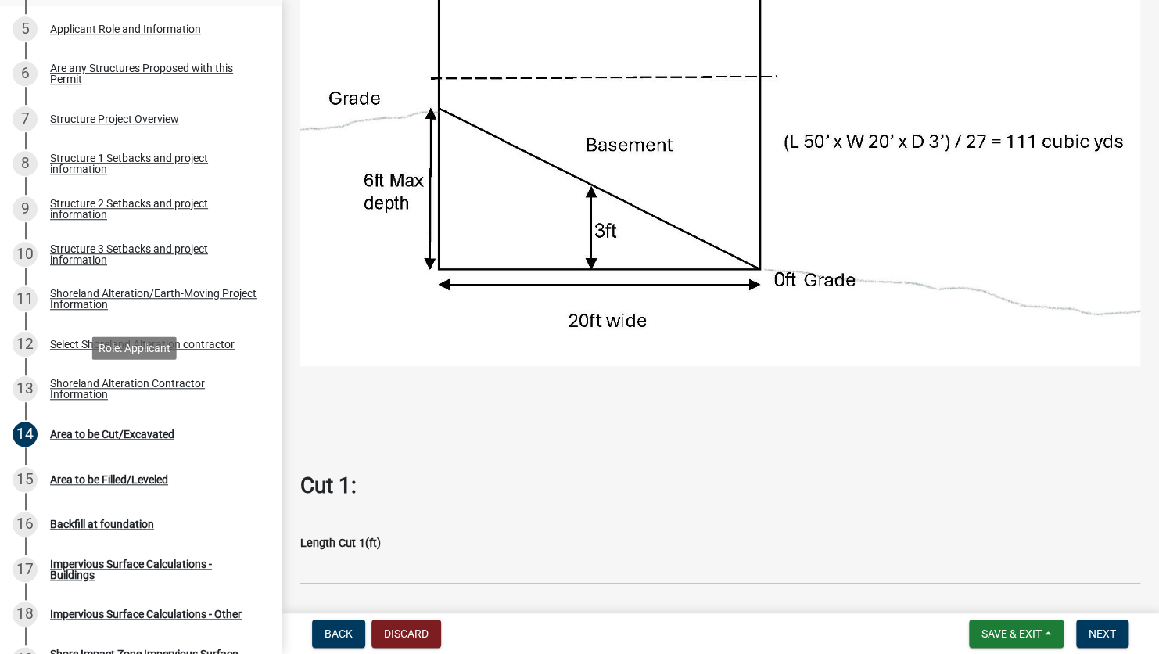
scroll to position [469, 0]
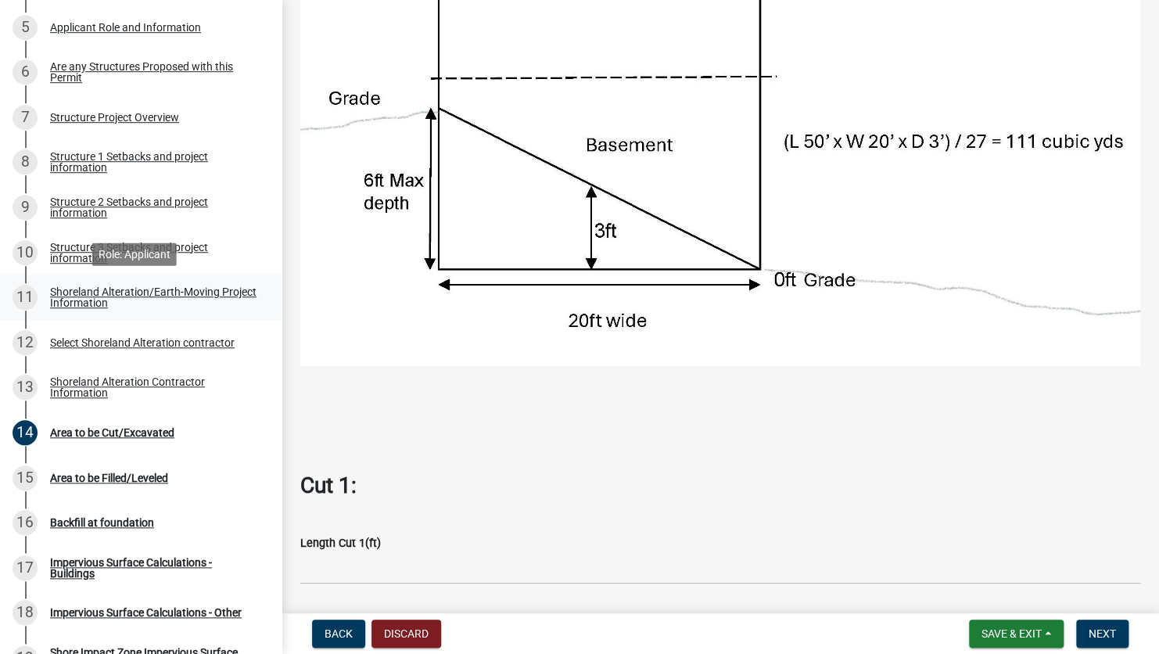
click at [78, 297] on div "Shoreland Alteration/Earth-Moving Project Information" at bounding box center [153, 297] width 206 height 22
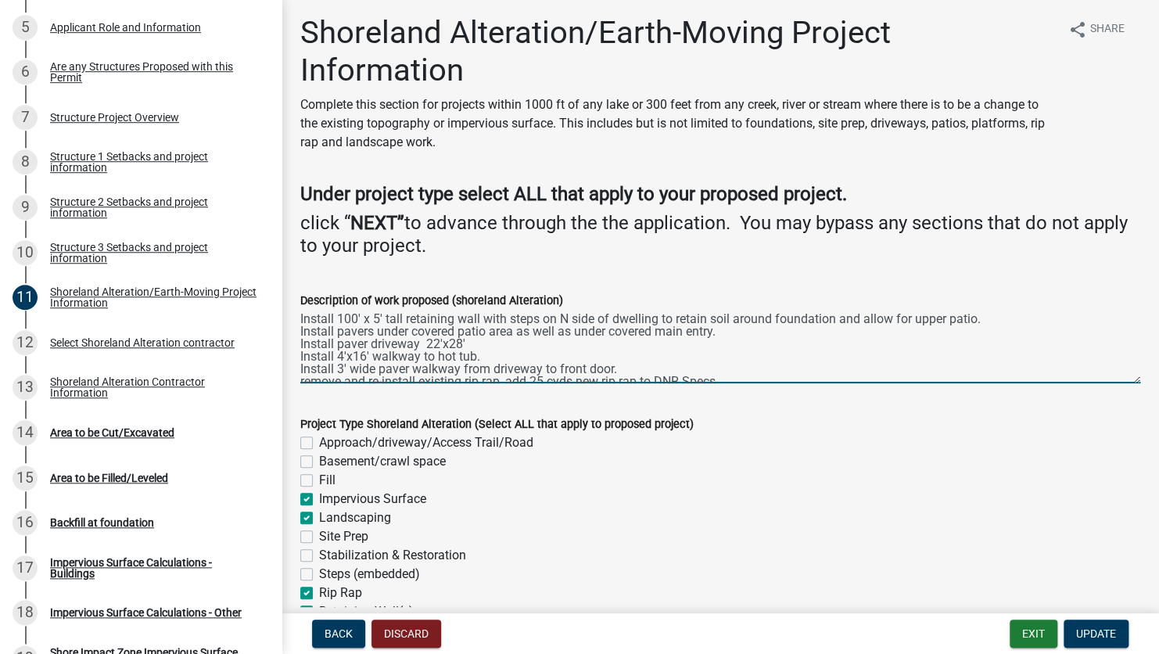
scroll to position [0, 0]
click at [120, 429] on div "Area to be Cut/Excavated" at bounding box center [112, 432] width 124 height 11
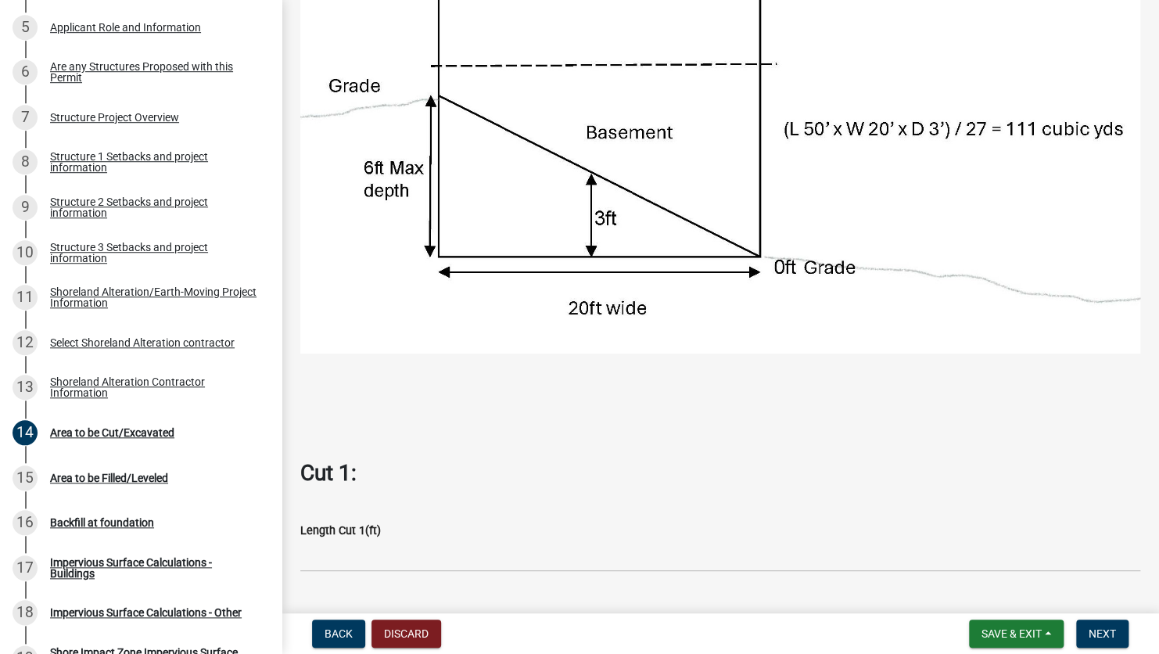
scroll to position [235, 0]
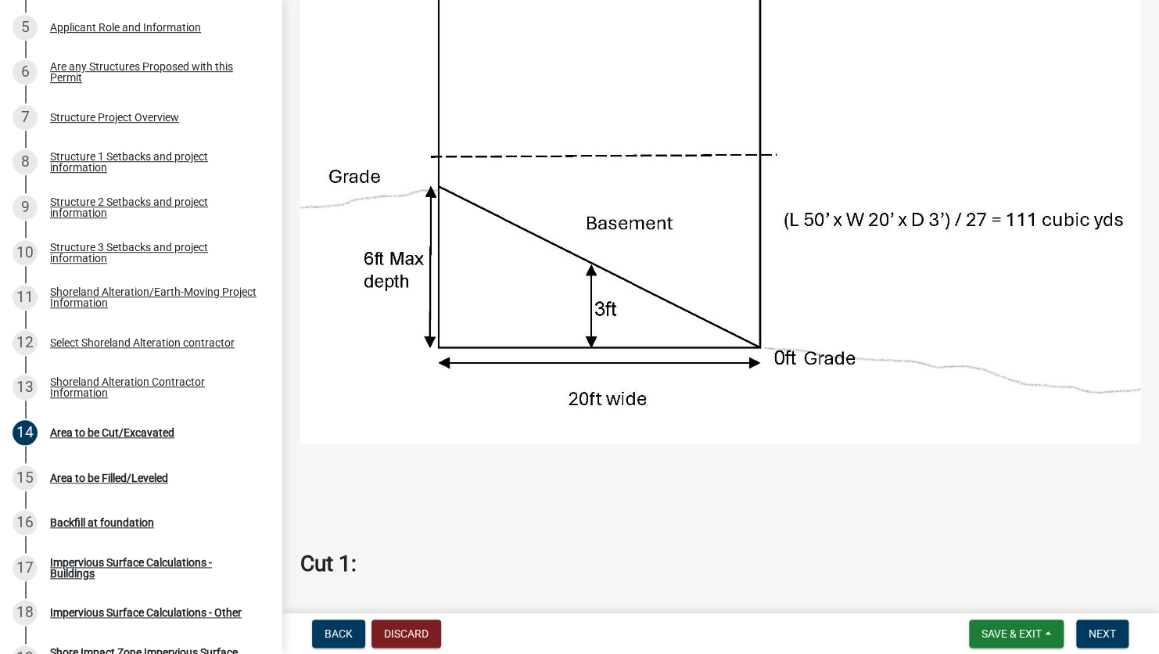
click at [508, 488] on p at bounding box center [720, 497] width 840 height 19
click at [1012, 626] on button "Save & Exit" at bounding box center [1016, 633] width 95 height 28
click at [1004, 594] on button "Save & Exit" at bounding box center [1000, 593] width 125 height 38
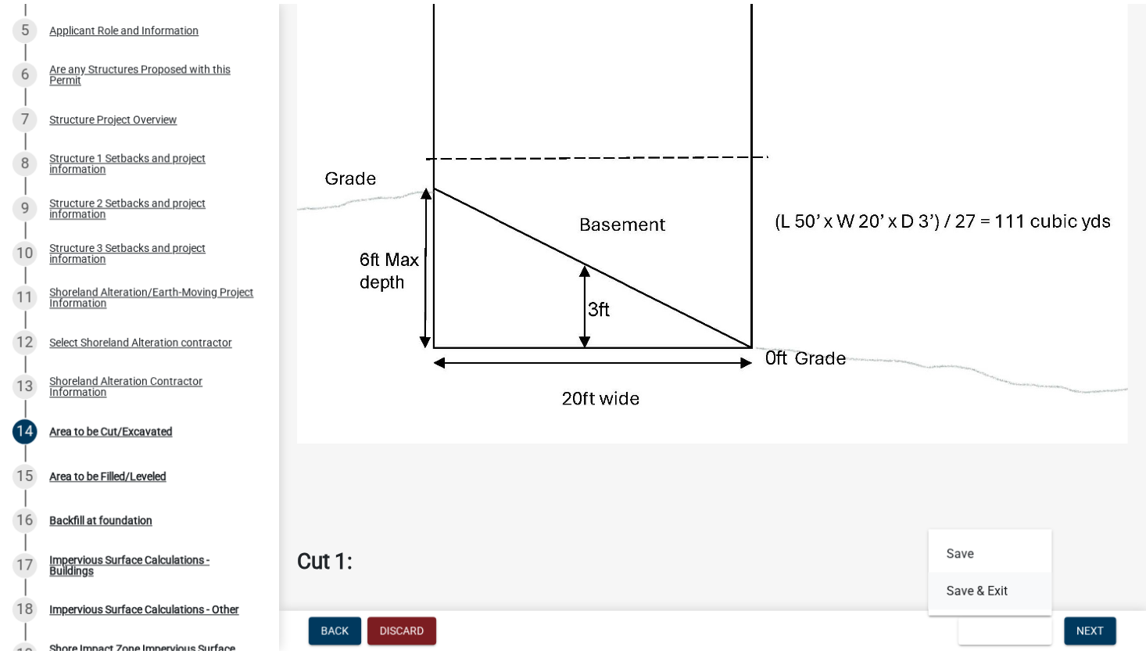
scroll to position [0, 0]
